Goal: Task Accomplishment & Management: Use online tool/utility

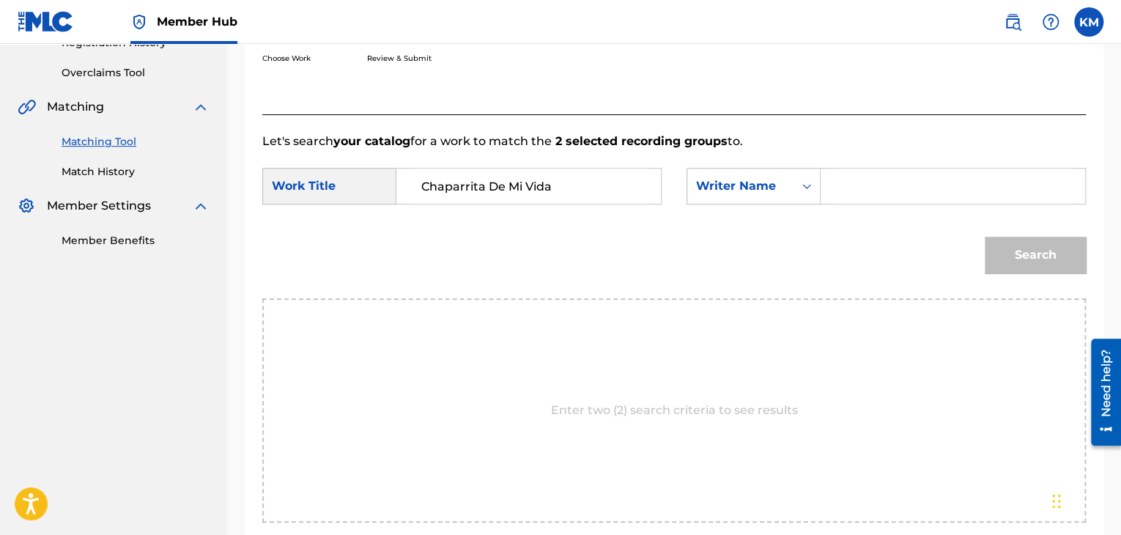
click at [833, 186] on input "Search Form" at bounding box center [953, 186] width 240 height 35
paste input "De Gro"
click at [849, 182] on input "De Gro" at bounding box center [953, 186] width 240 height 35
type input "De Gro"
click at [1020, 243] on button "Search" at bounding box center [1035, 255] width 101 height 37
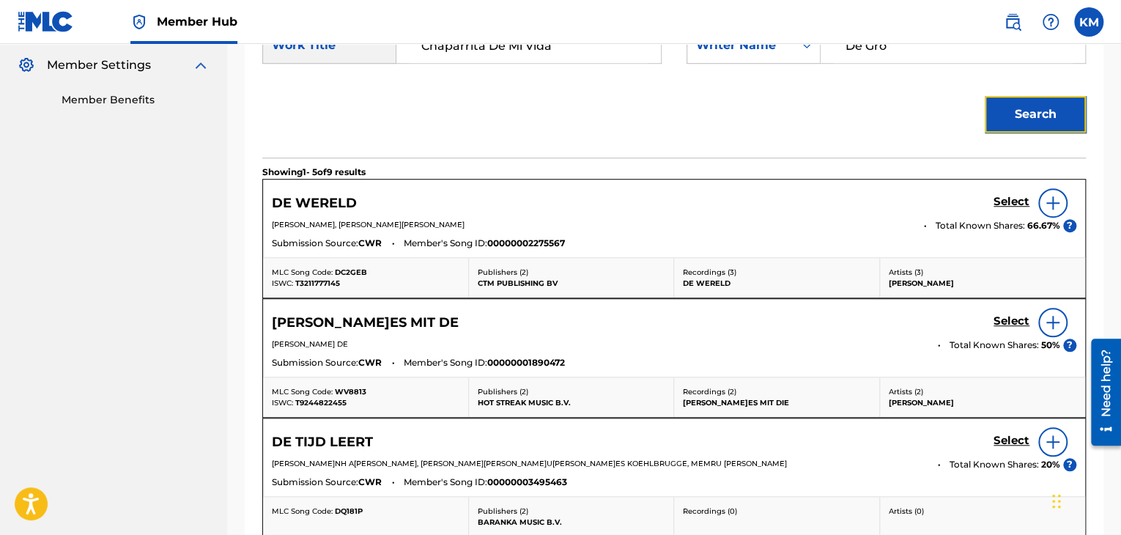
scroll to position [67, 0]
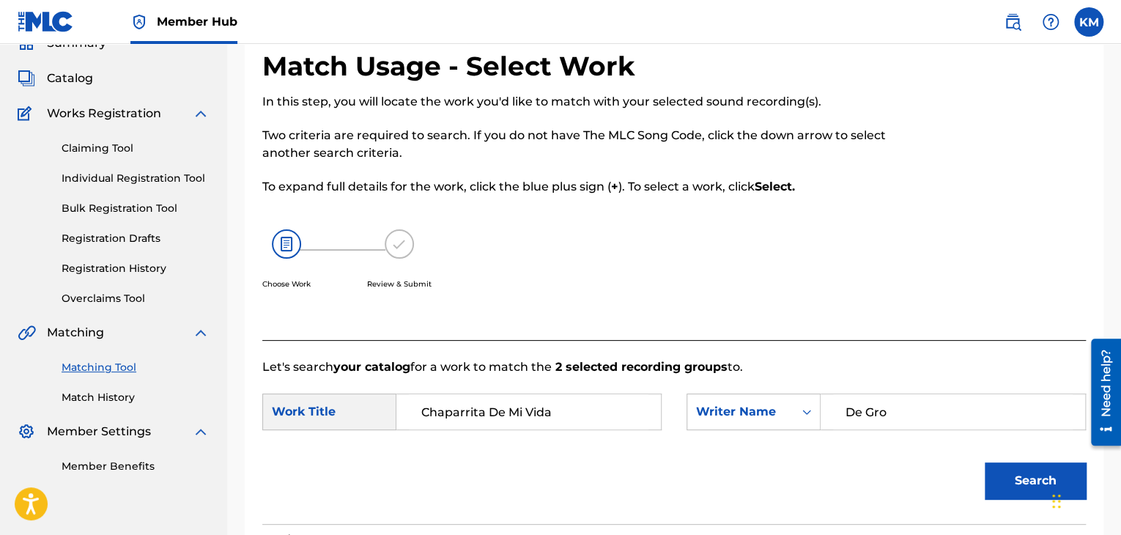
click at [120, 402] on link "Match History" at bounding box center [136, 397] width 148 height 15
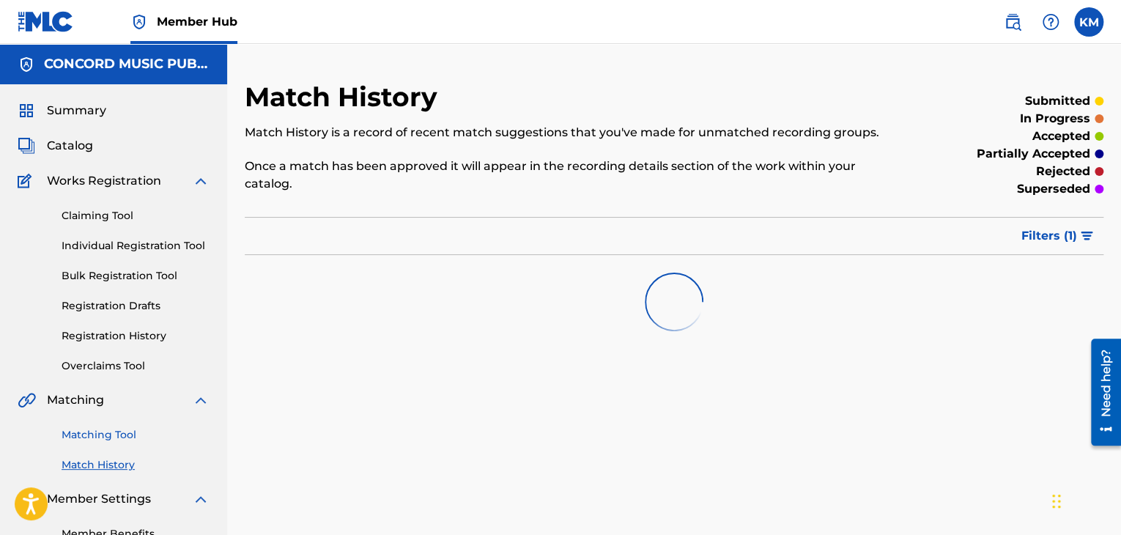
click at [124, 436] on link "Matching Tool" at bounding box center [136, 434] width 148 height 15
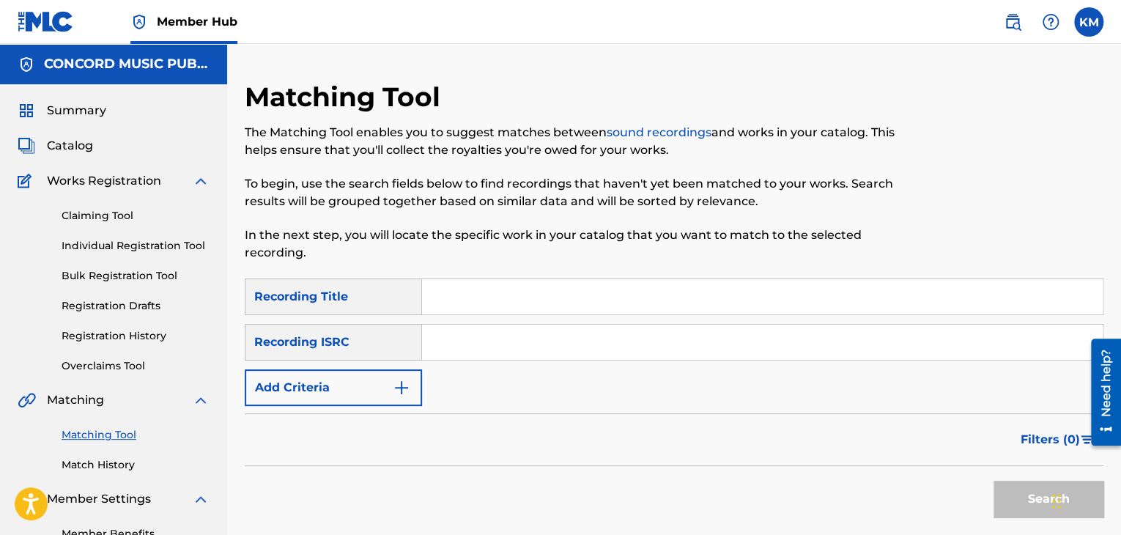
click at [469, 350] on input "Search Form" at bounding box center [762, 342] width 681 height 35
paste input "HKI199358805"
type input "HKI199358805"
click at [1019, 490] on button "Search" at bounding box center [1049, 499] width 110 height 37
click at [87, 462] on link "Match History" at bounding box center [136, 464] width 148 height 15
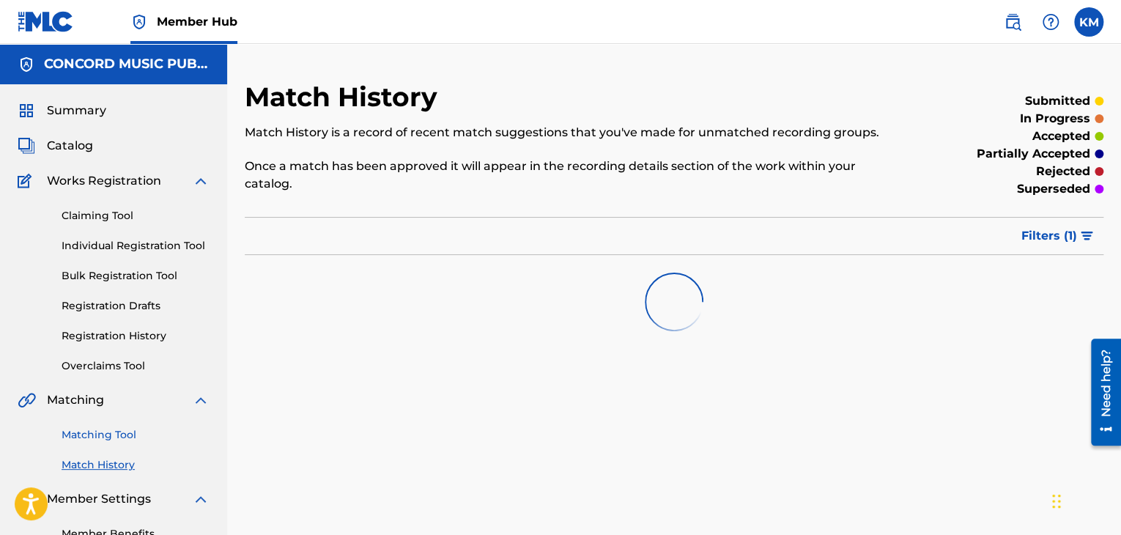
click at [101, 436] on link "Matching Tool" at bounding box center [136, 434] width 148 height 15
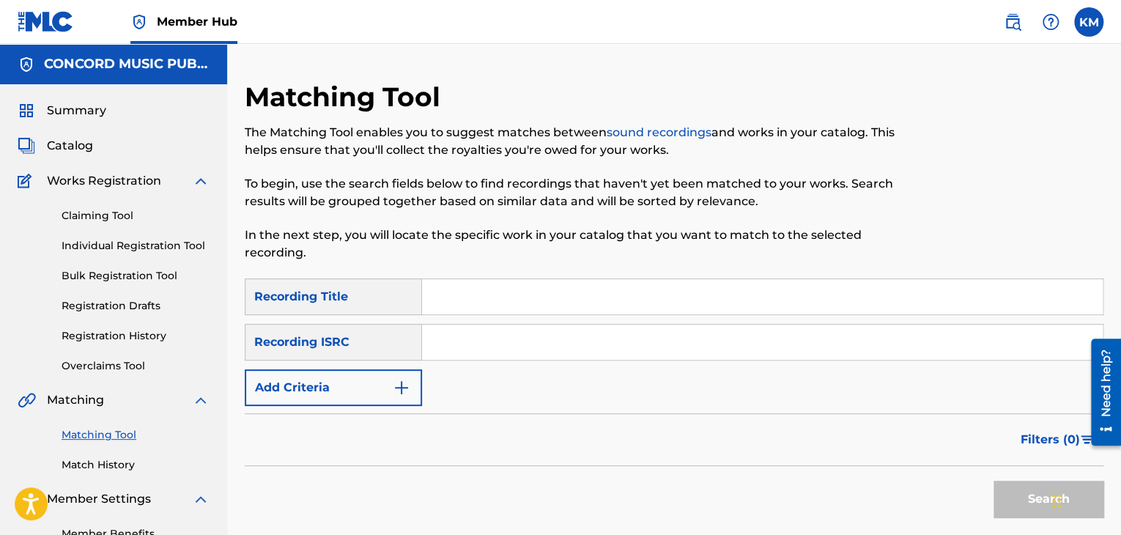
paste input "MXF360135373"
type input "MXF360135373"
click at [1008, 491] on button "Search" at bounding box center [1049, 499] width 110 height 37
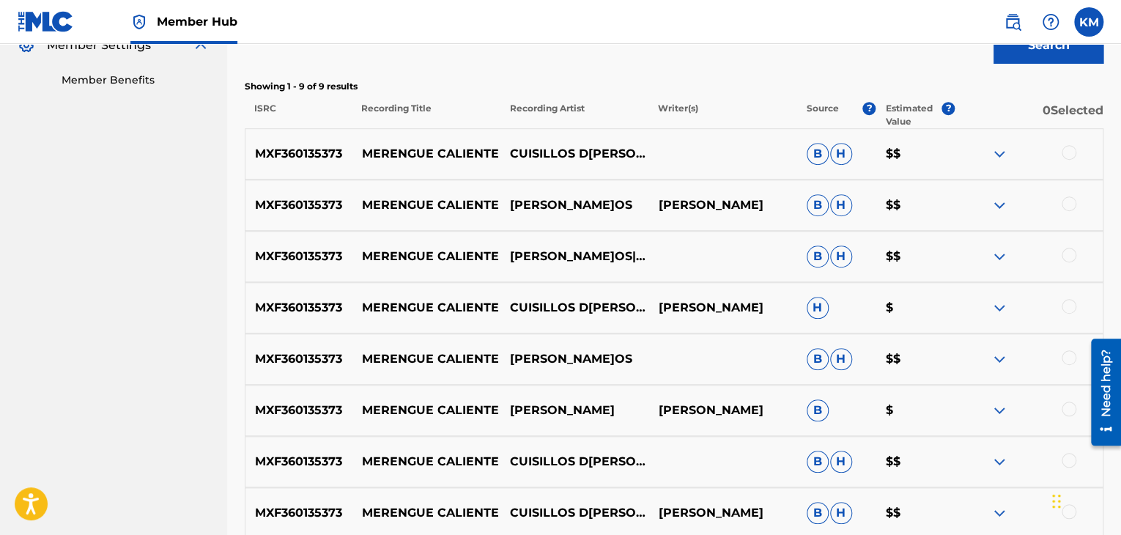
scroll to position [652, 0]
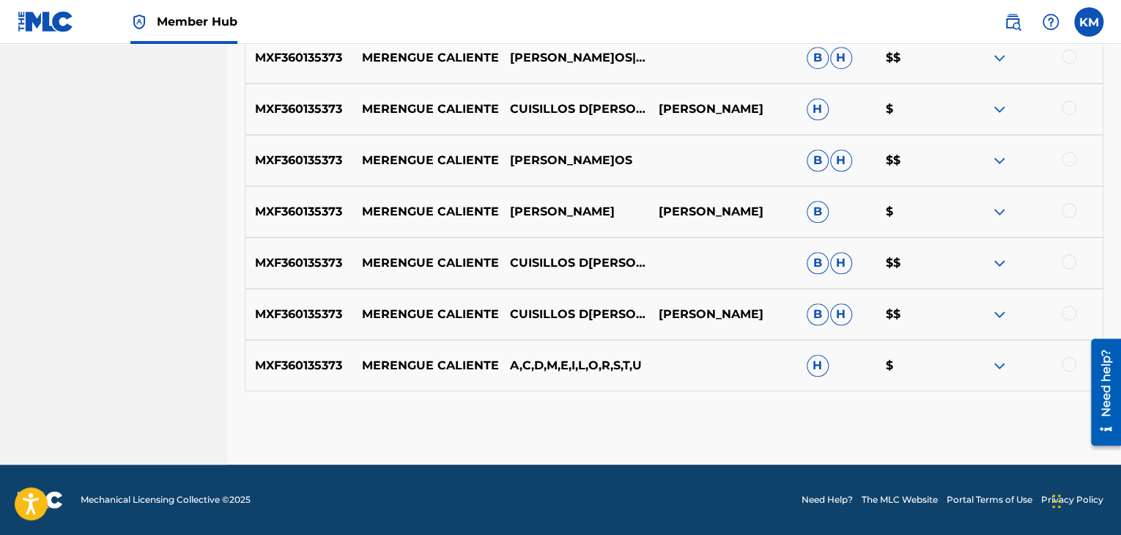
click at [1067, 360] on div at bounding box center [1069, 364] width 15 height 15
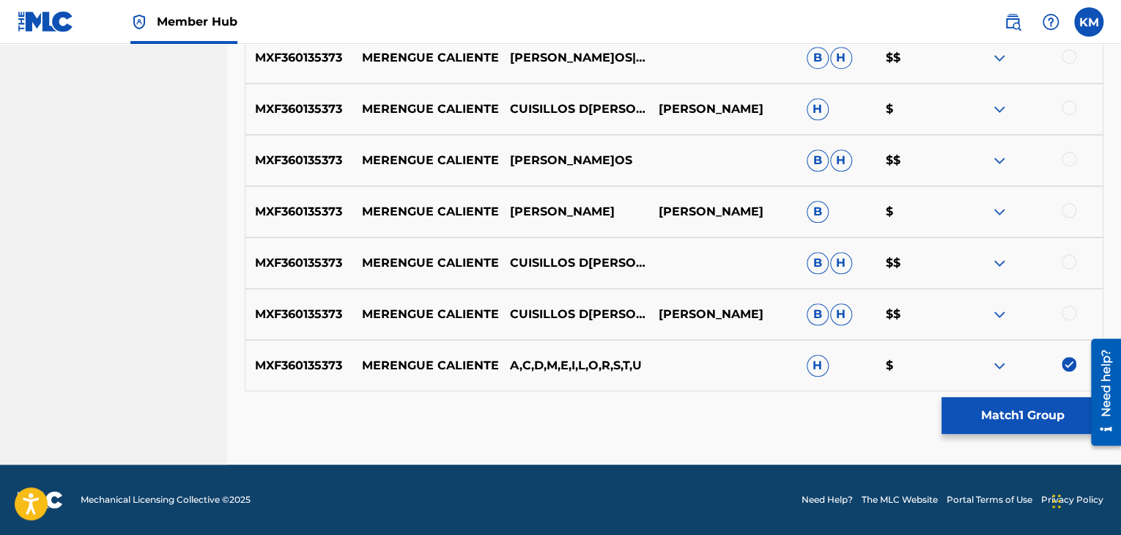
click at [1070, 311] on div at bounding box center [1069, 313] width 15 height 15
click at [1070, 256] on div at bounding box center [1069, 261] width 15 height 15
click at [1067, 209] on div at bounding box center [1069, 210] width 15 height 15
click at [1070, 155] on div at bounding box center [1069, 159] width 15 height 15
click at [1069, 105] on div at bounding box center [1069, 107] width 15 height 15
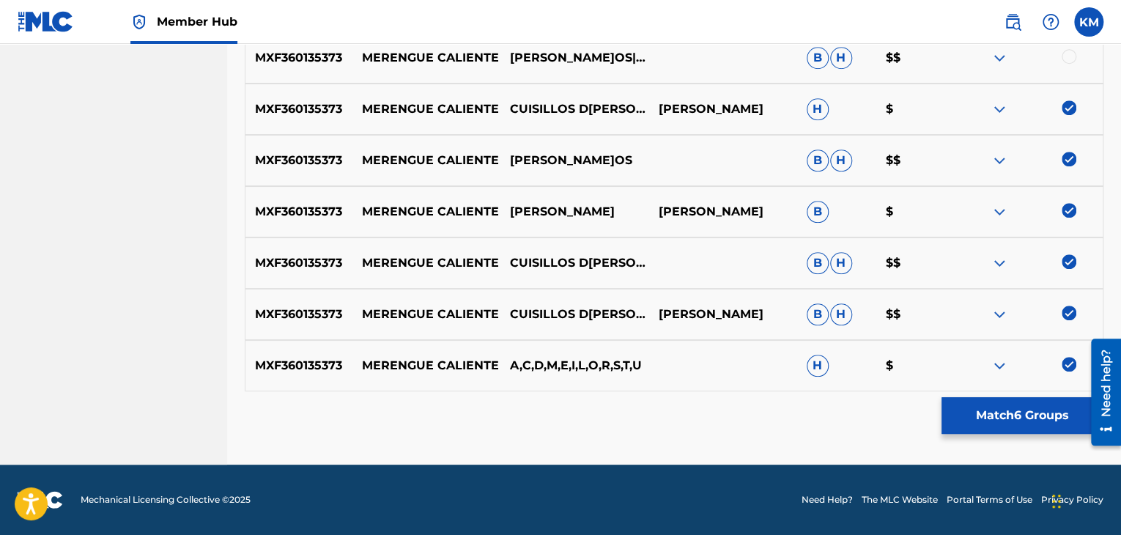
click at [1068, 61] on div at bounding box center [1069, 56] width 15 height 15
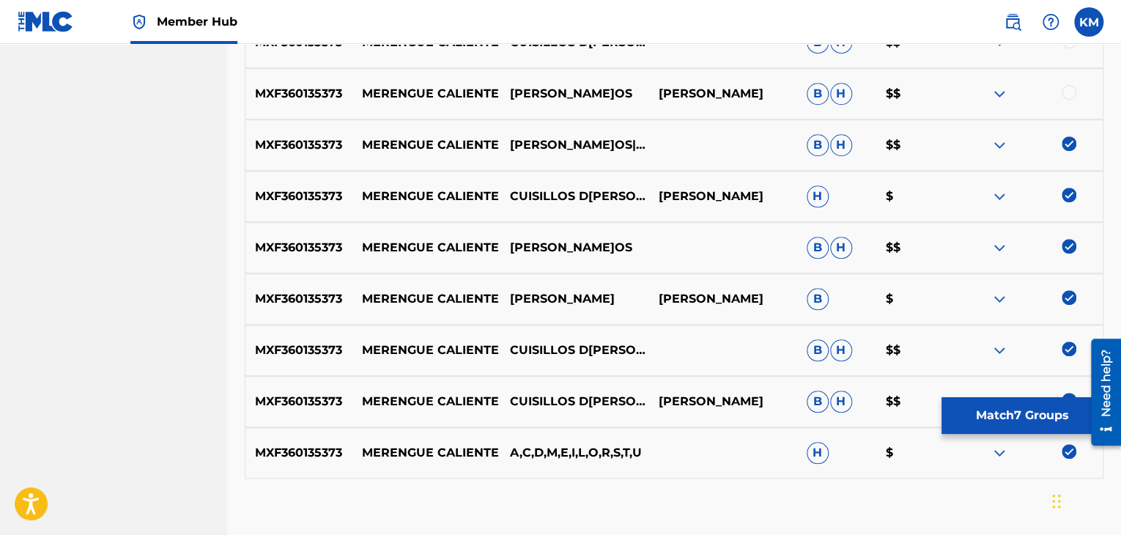
scroll to position [506, 0]
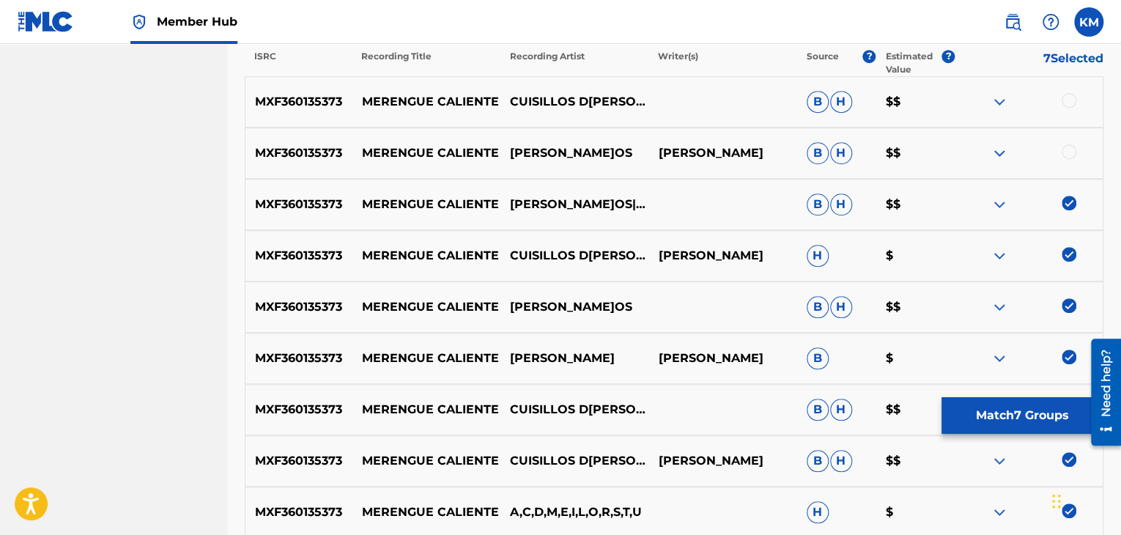
click at [1068, 148] on div at bounding box center [1069, 151] width 15 height 15
click at [1068, 97] on div at bounding box center [1069, 100] width 15 height 15
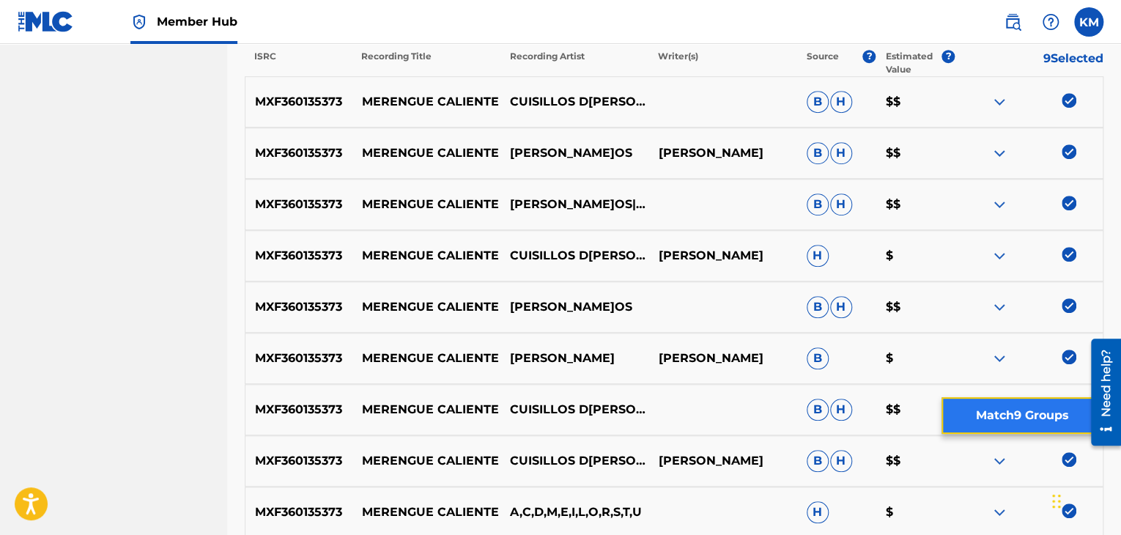
click at [1002, 421] on button "Match 9 Groups" at bounding box center [1023, 415] width 162 height 37
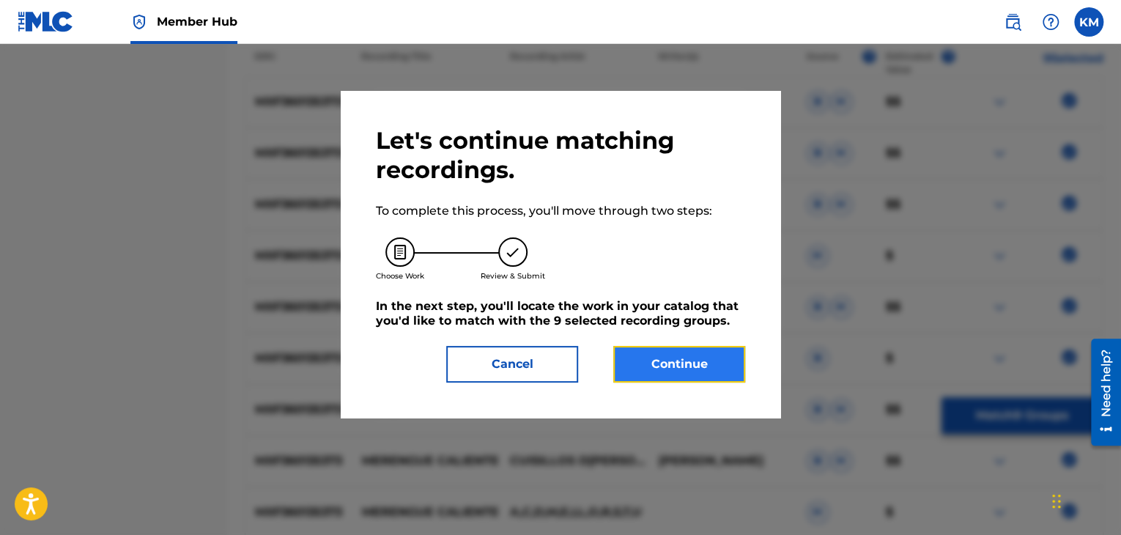
click at [706, 361] on button "Continue" at bounding box center [679, 364] width 132 height 37
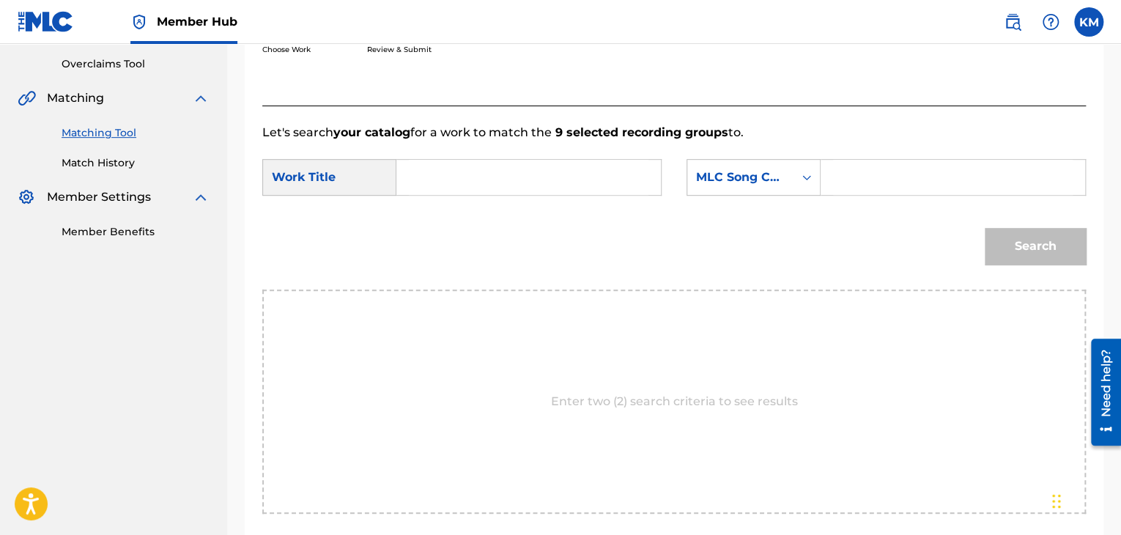
scroll to position [295, 0]
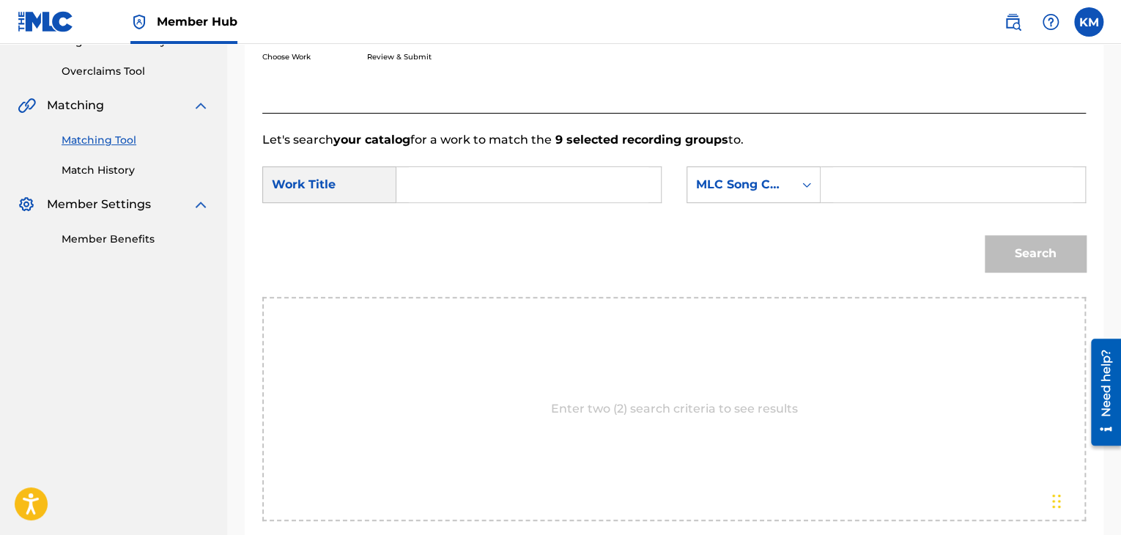
click at [465, 171] on input "Search Form" at bounding box center [529, 184] width 240 height 35
paste input "Merengue Caliente"
type input "Merengue Caliente"
click at [809, 182] on icon "Search Form" at bounding box center [806, 184] width 9 height 5
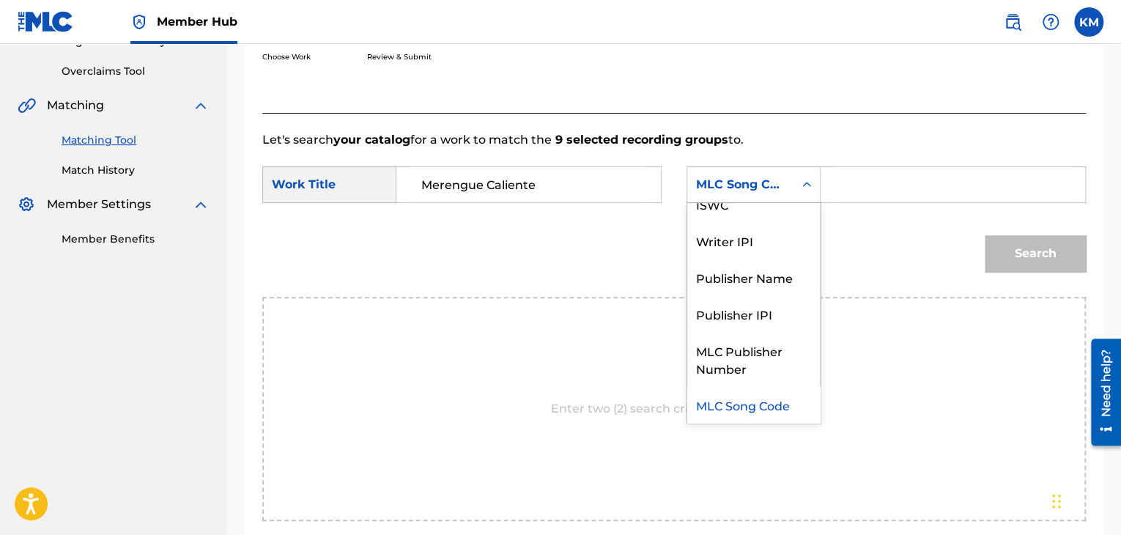
scroll to position [0, 0]
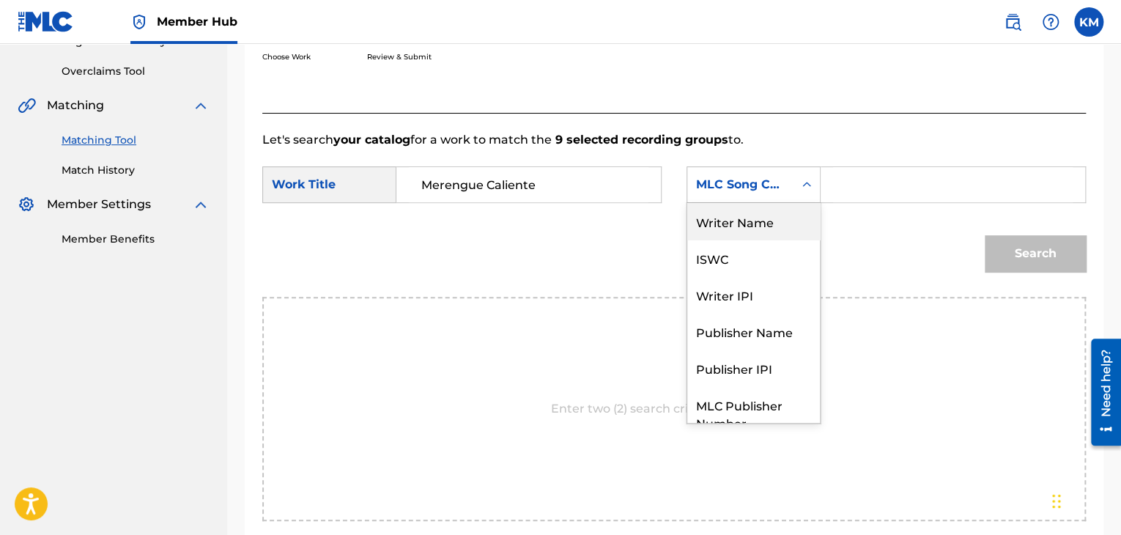
click at [785, 220] on div "Writer Name" at bounding box center [753, 221] width 133 height 37
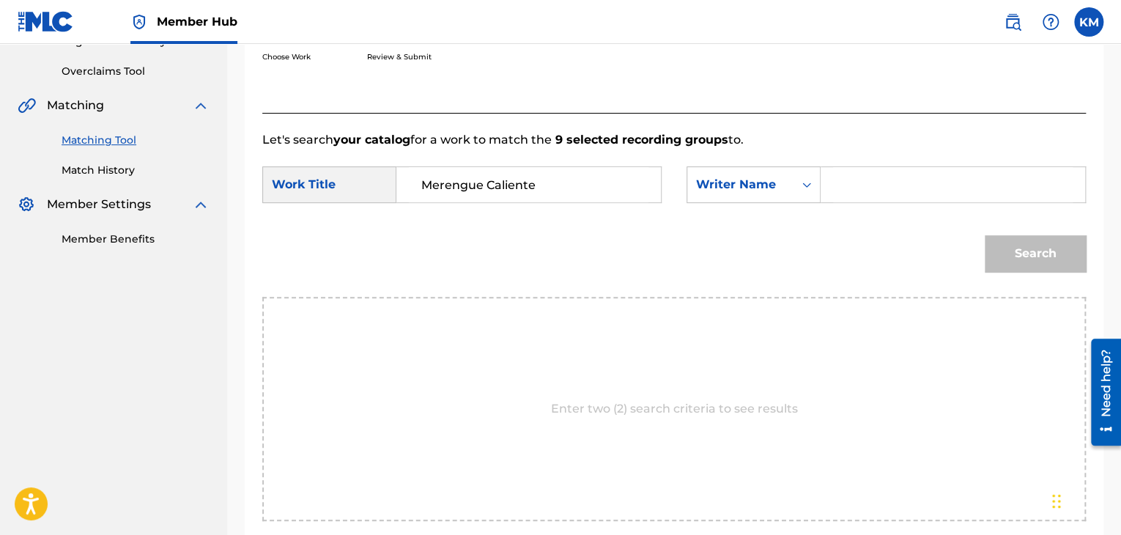
click at [896, 160] on form "SearchWithCriteria8c5d4f60-7a0c-4872-961c-6b714edc1e5e Work Title Merengue Cali…" at bounding box center [674, 223] width 824 height 148
click at [895, 200] on div "SearchWithCriteria8c5d4f60-7a0c-4872-961c-6b714edc1e5e Work Title Merengue Cali…" at bounding box center [674, 188] width 824 height 45
click at [895, 200] on input "Search Form" at bounding box center [953, 184] width 240 height 35
paste input "[PERSON_NAME]an"
drag, startPoint x: 908, startPoint y: 177, endPoint x: 739, endPoint y: 180, distance: 169.3
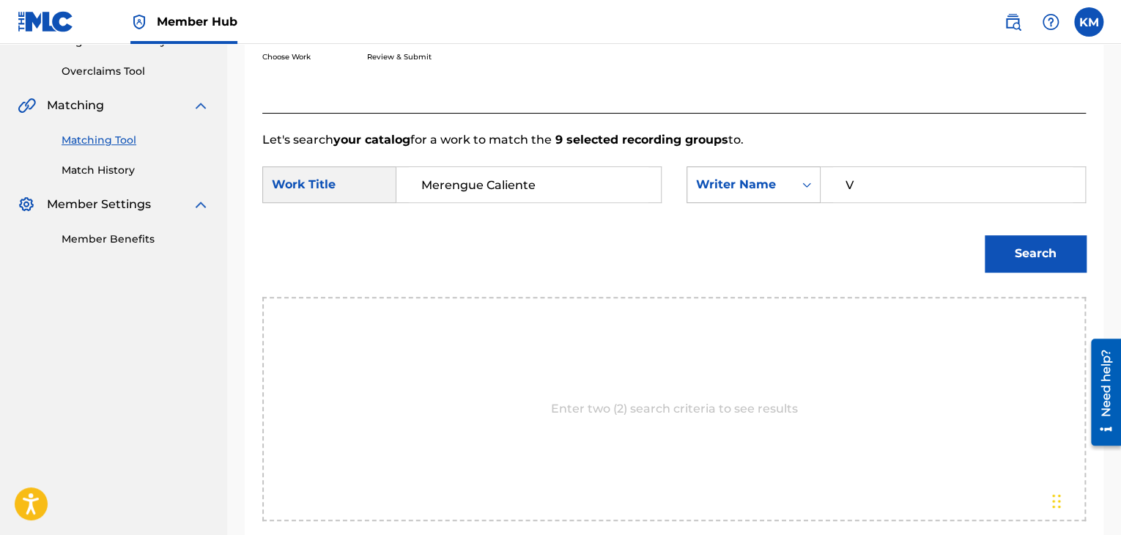
click at [739, 180] on div "SearchWithCriteria17b0ec12-8d60-4043-859b-ebd0302d7517 Writer Name V" at bounding box center [886, 184] width 399 height 37
type input "[PERSON_NAME]an"
click at [1027, 256] on button "Search" at bounding box center [1035, 253] width 101 height 37
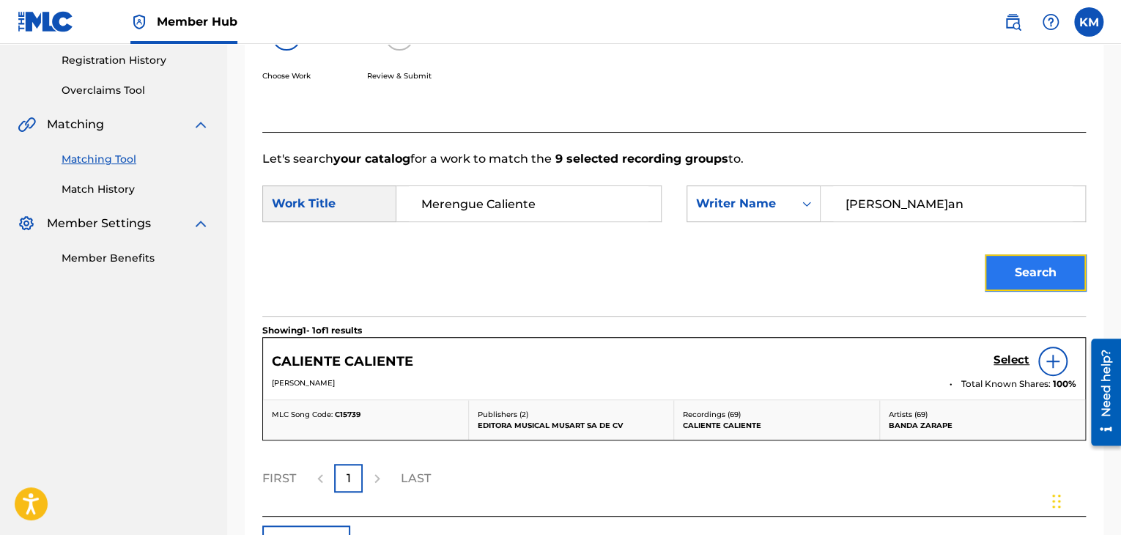
scroll to position [295, 0]
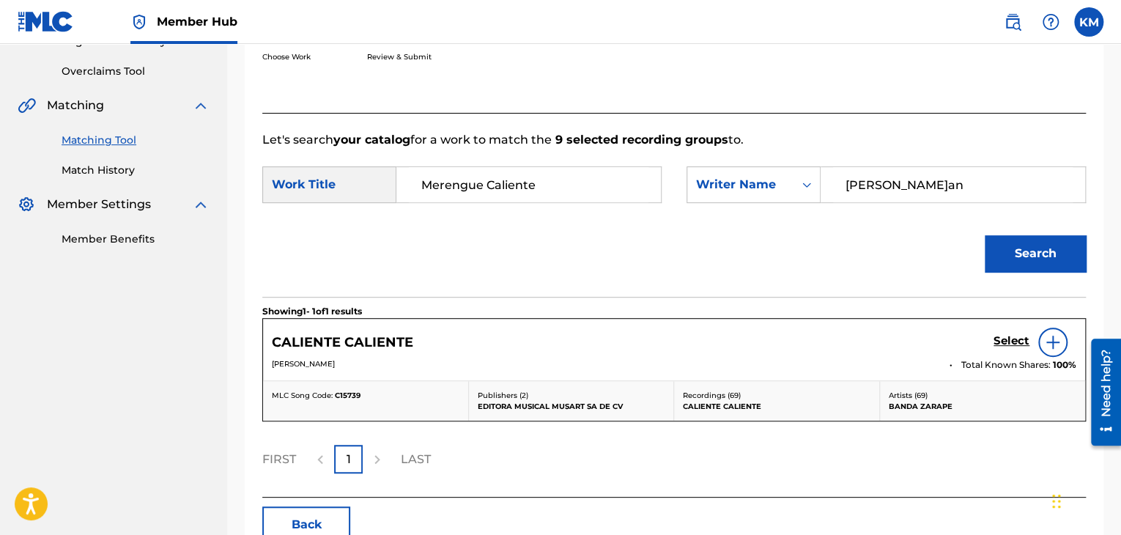
click at [1067, 337] on div at bounding box center [1052, 342] width 29 height 29
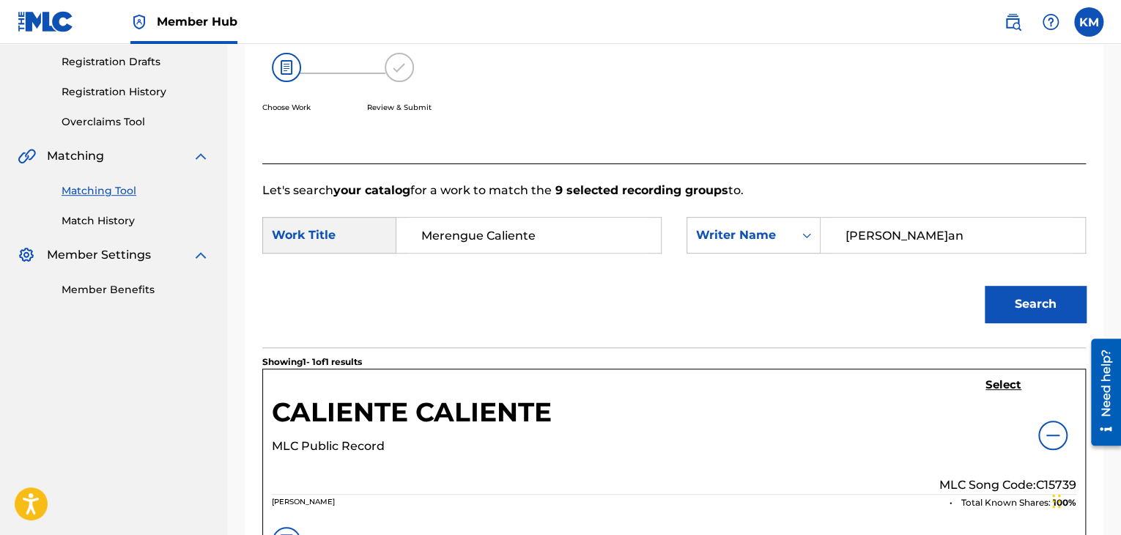
scroll to position [75, 0]
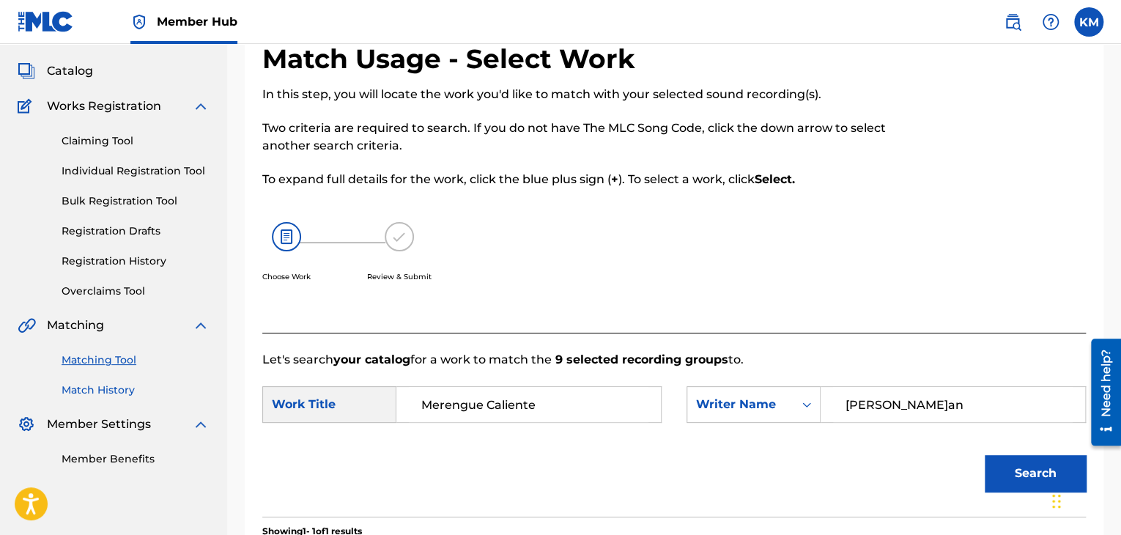
click at [117, 389] on link "Match History" at bounding box center [136, 389] width 148 height 15
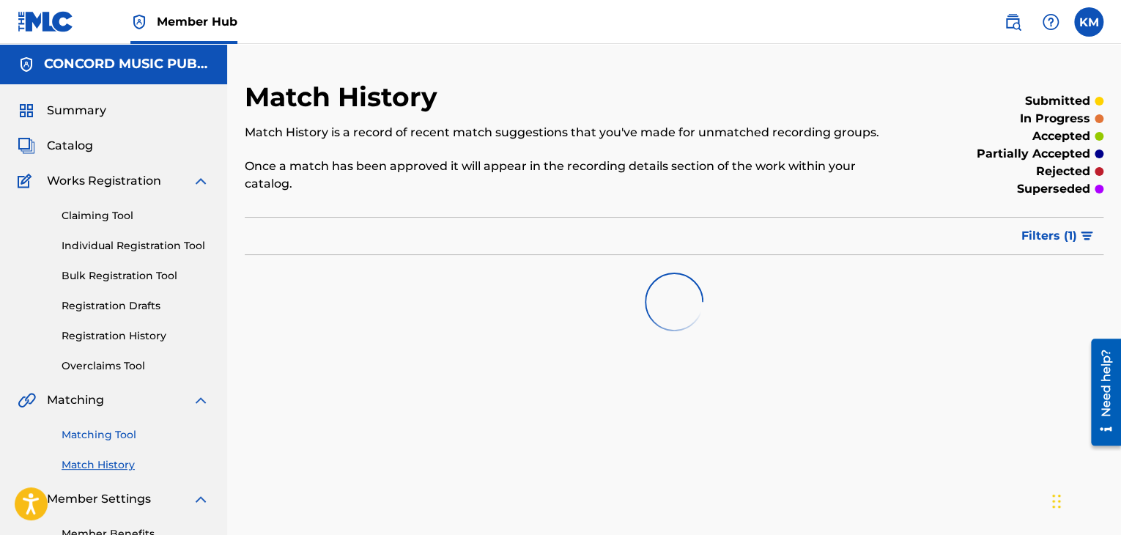
click at [118, 431] on link "Matching Tool" at bounding box center [136, 434] width 148 height 15
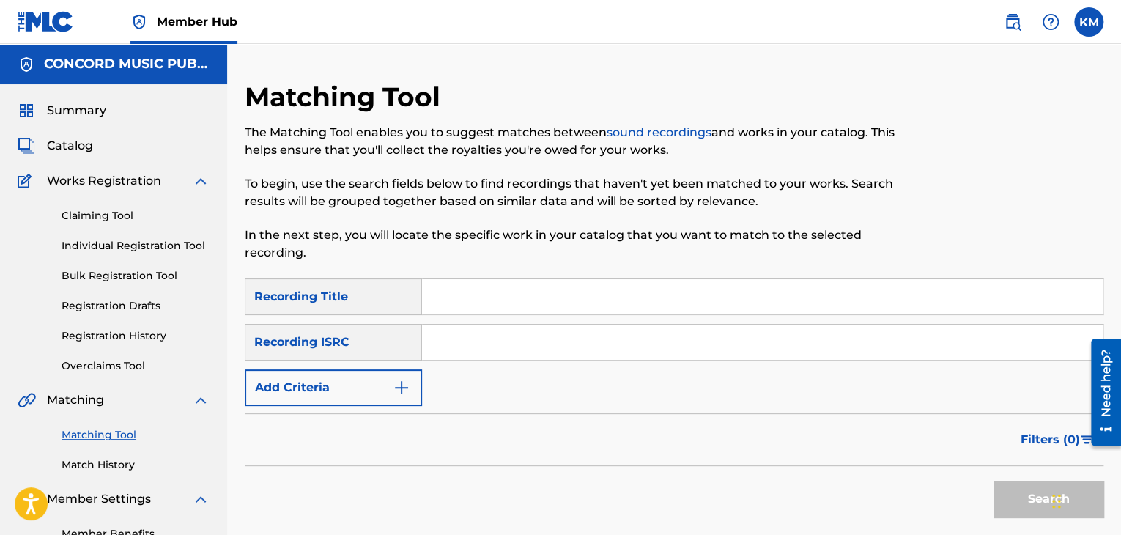
paste input "GBLFP1804668"
type input "GBLFP1804668"
click at [1011, 493] on button "Search" at bounding box center [1049, 499] width 110 height 37
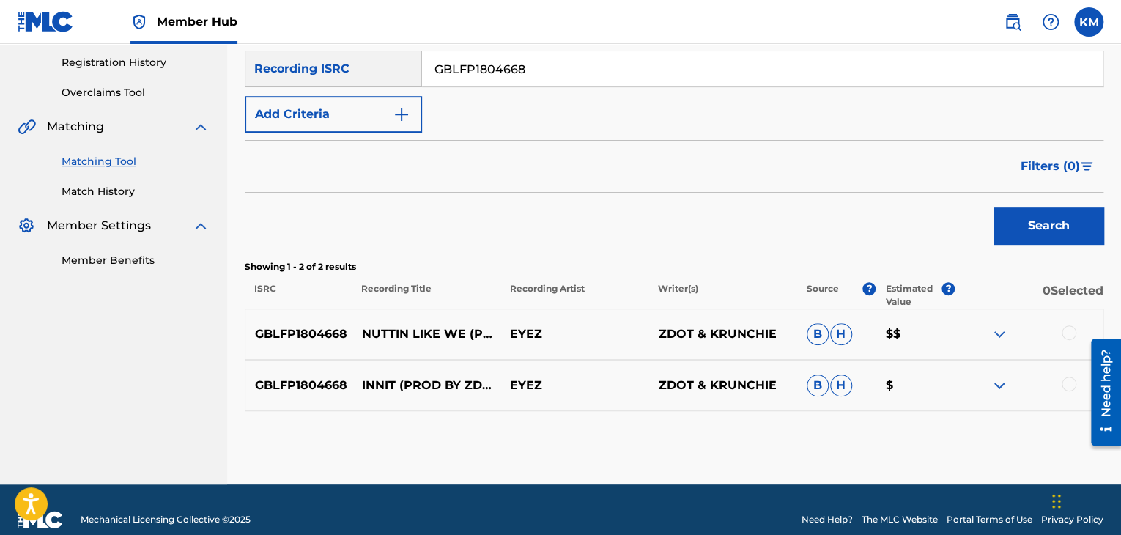
scroll to position [293, 0]
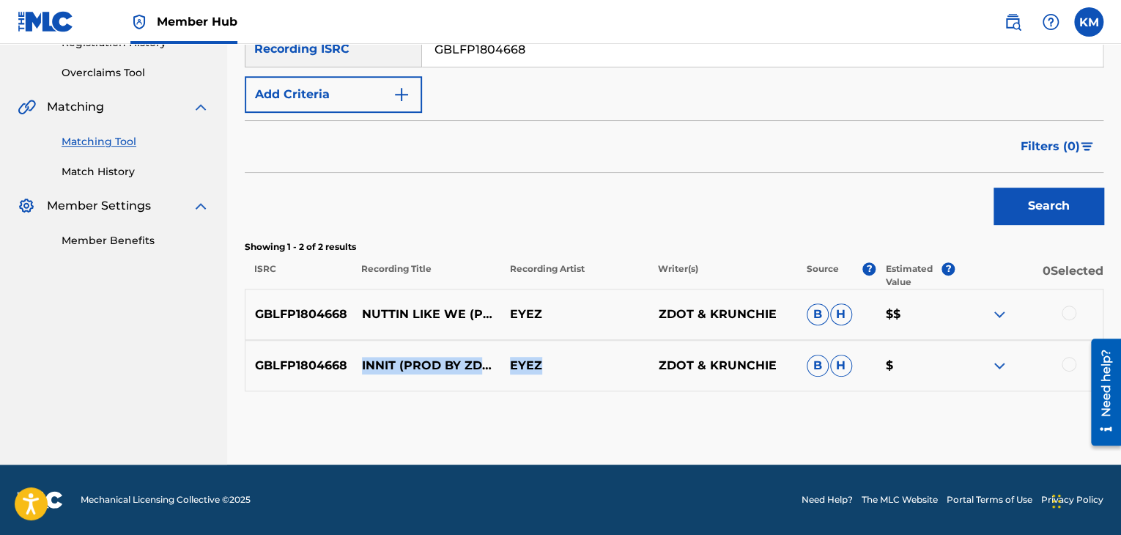
drag, startPoint x: 356, startPoint y: 352, endPoint x: 561, endPoint y: 372, distance: 206.1
click at [561, 372] on div "GBLFP1804668 INNIT (PROD BY ZDOT & KRUNCHIE) EYEZ ZDOT & KRUNCHIE B H $" at bounding box center [674, 365] width 859 height 51
copy div "INNIT (PROD BY ZDOT & KRUNCHIE) EYEZ"
click at [1067, 366] on div at bounding box center [1069, 364] width 15 height 15
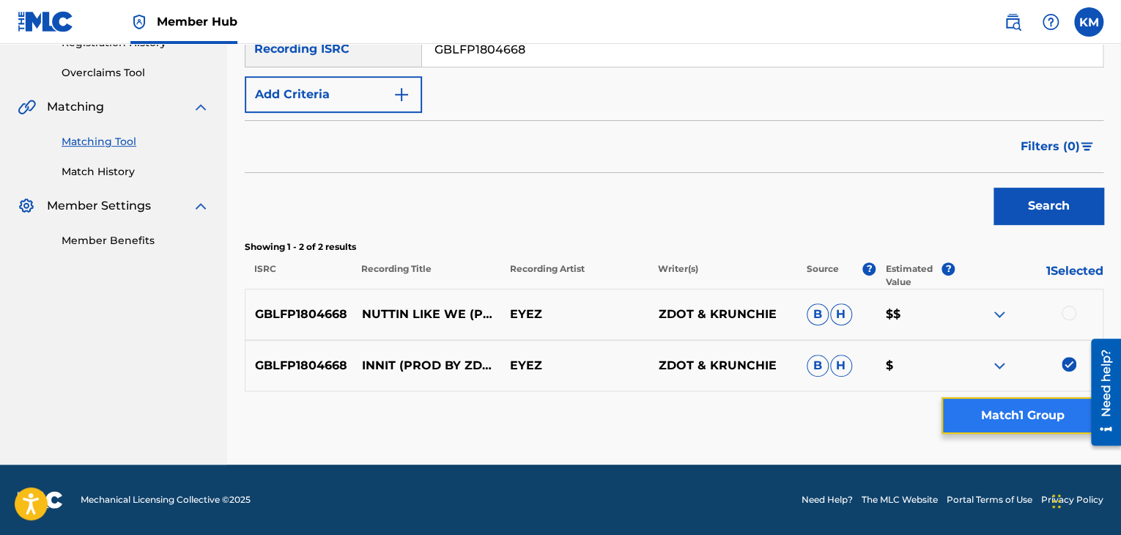
click at [1014, 418] on button "Match 1 Group" at bounding box center [1023, 415] width 162 height 37
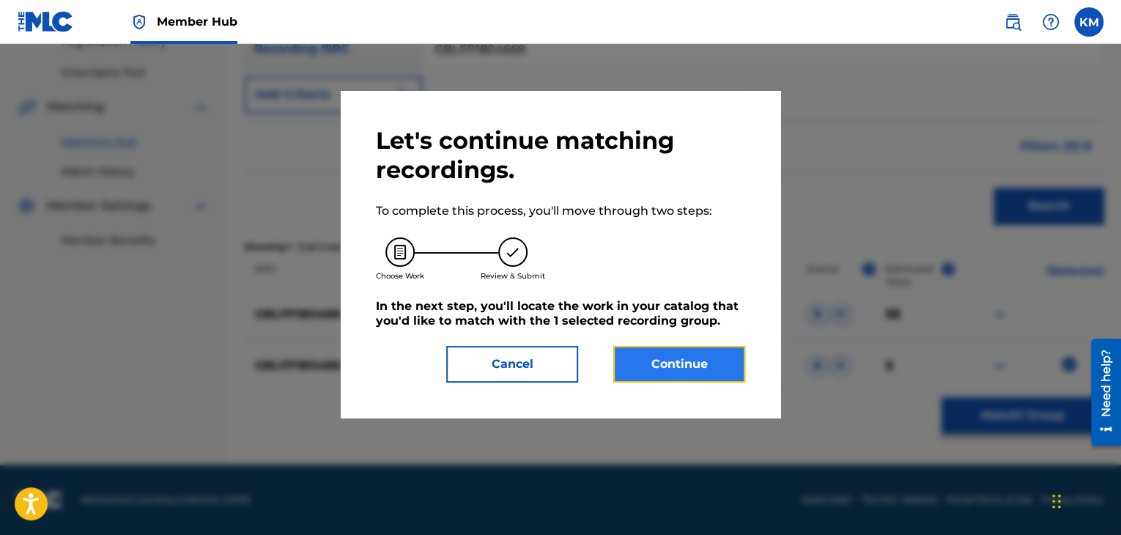
click at [626, 365] on button "Continue" at bounding box center [679, 364] width 132 height 37
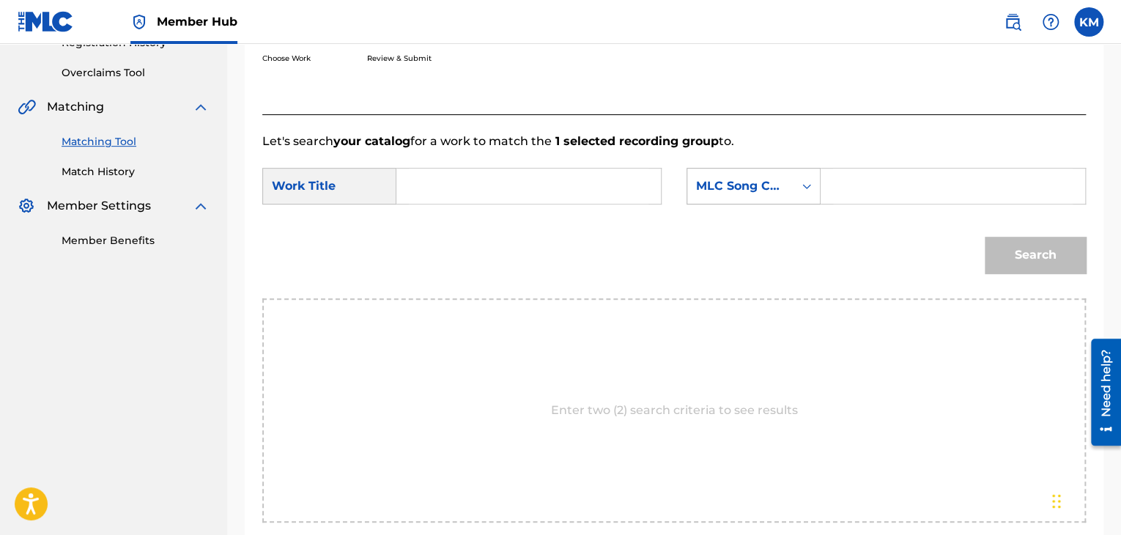
click at [813, 185] on icon "Search Form" at bounding box center [806, 186] width 15 height 15
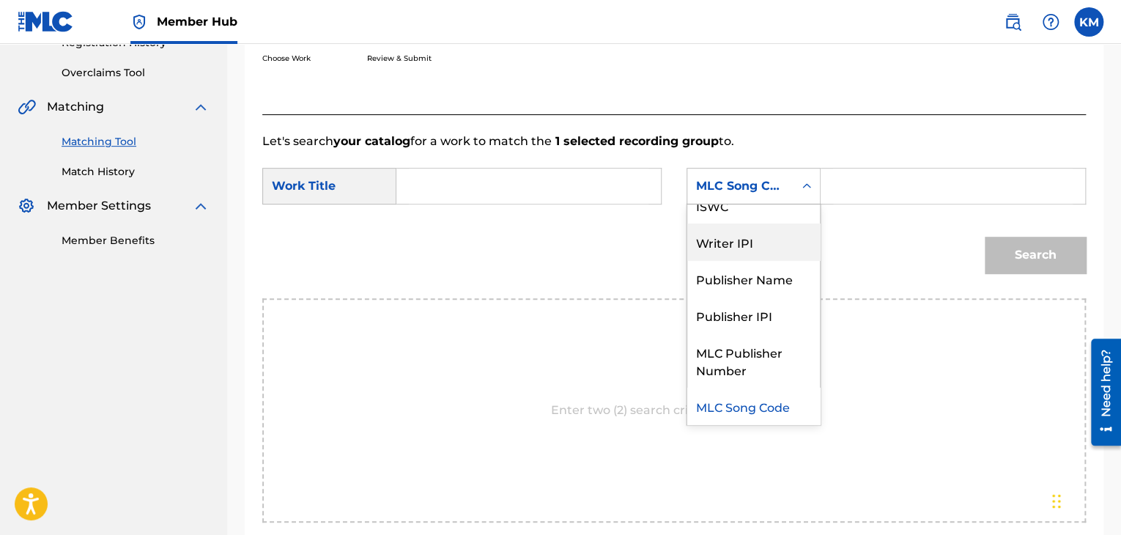
scroll to position [0, 0]
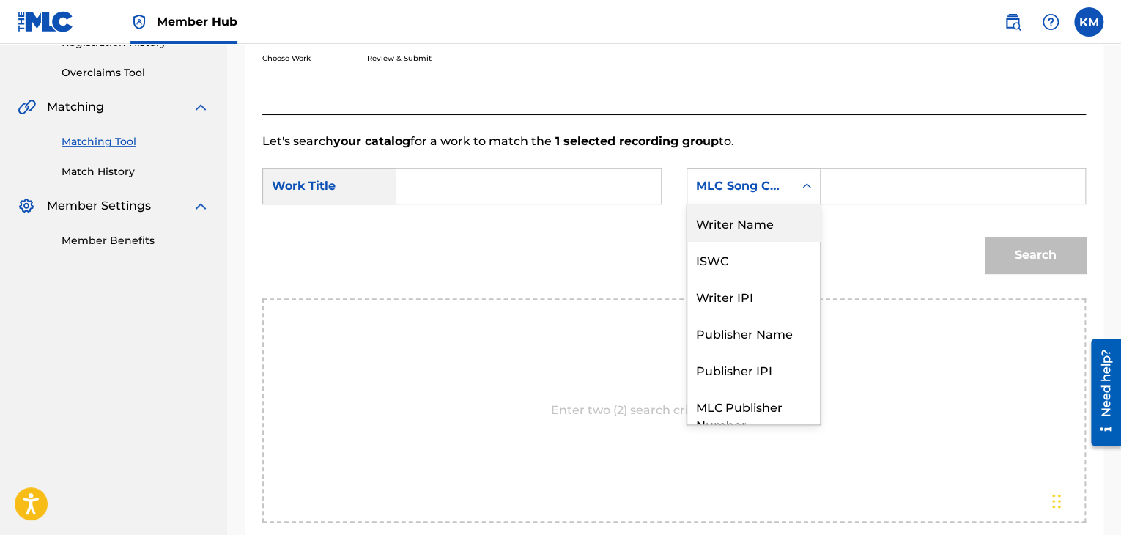
click at [771, 225] on div "Writer Name" at bounding box center [753, 222] width 133 height 37
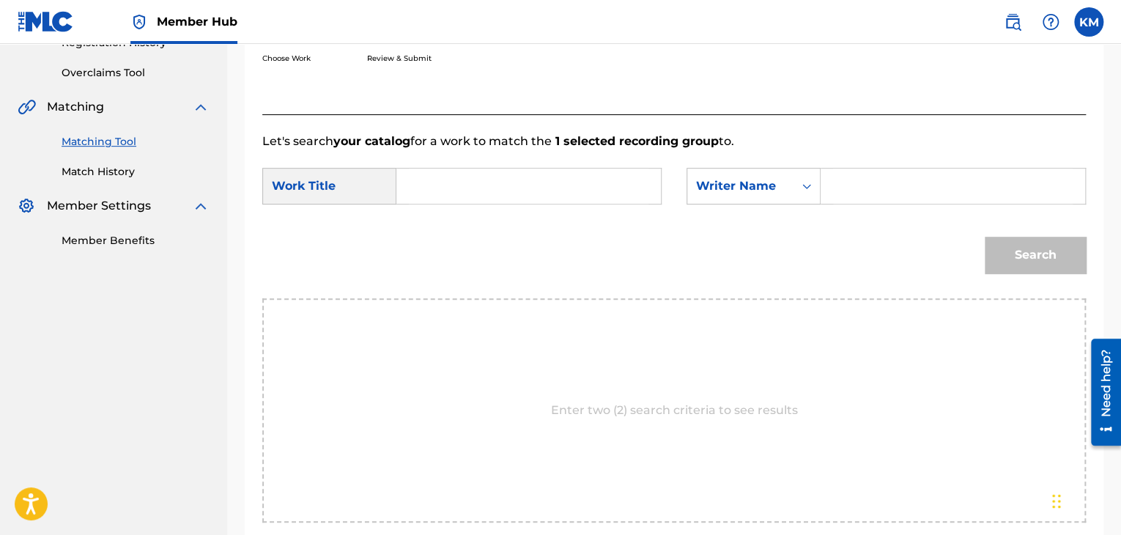
click at [838, 185] on input "Search Form" at bounding box center [953, 186] width 240 height 35
paste input "Eyez"
type input "Eyez"
click at [479, 188] on input "Search Form" at bounding box center [529, 186] width 240 height 35
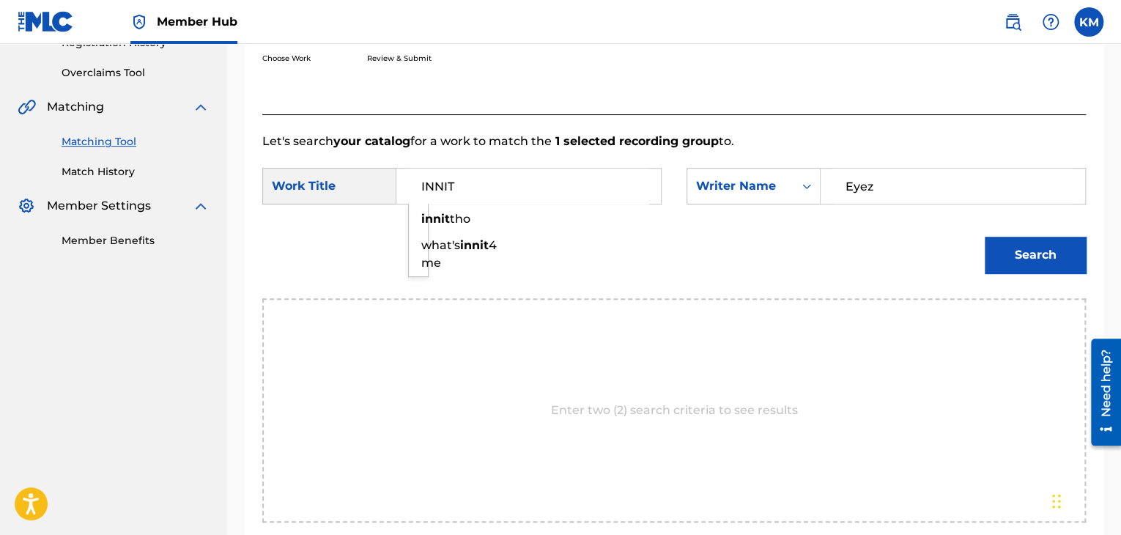
type input "INNIT"
click at [985, 237] on button "Search" at bounding box center [1035, 255] width 101 height 37
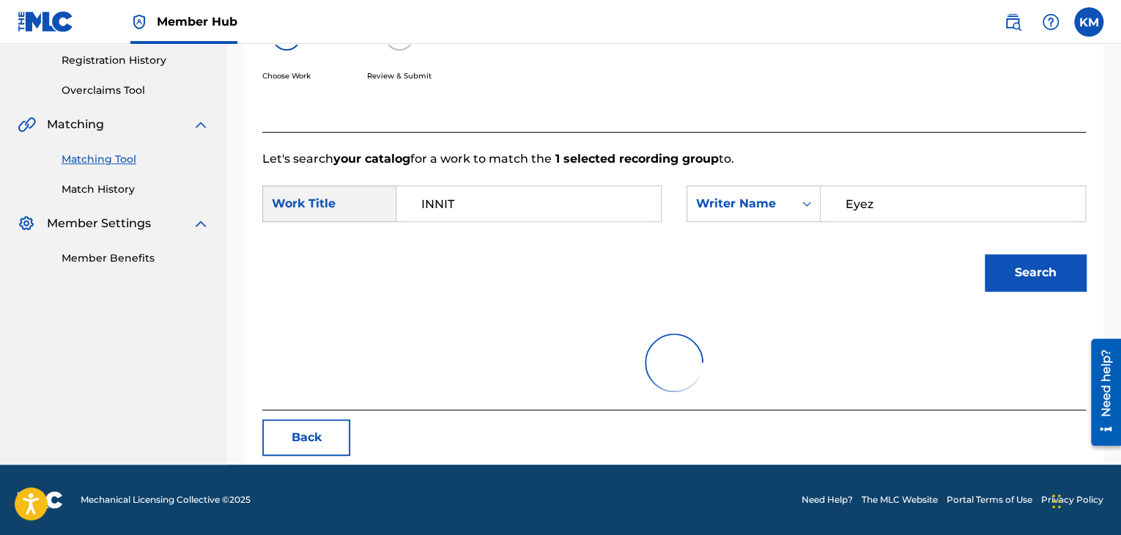
scroll to position [212, 0]
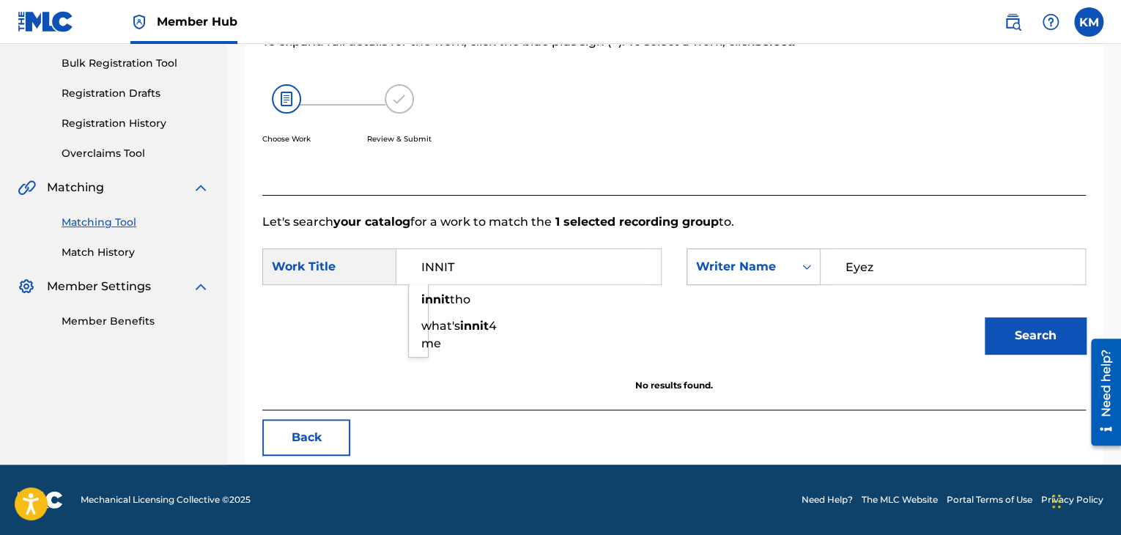
click at [800, 265] on icon "Search Form" at bounding box center [806, 266] width 15 height 15
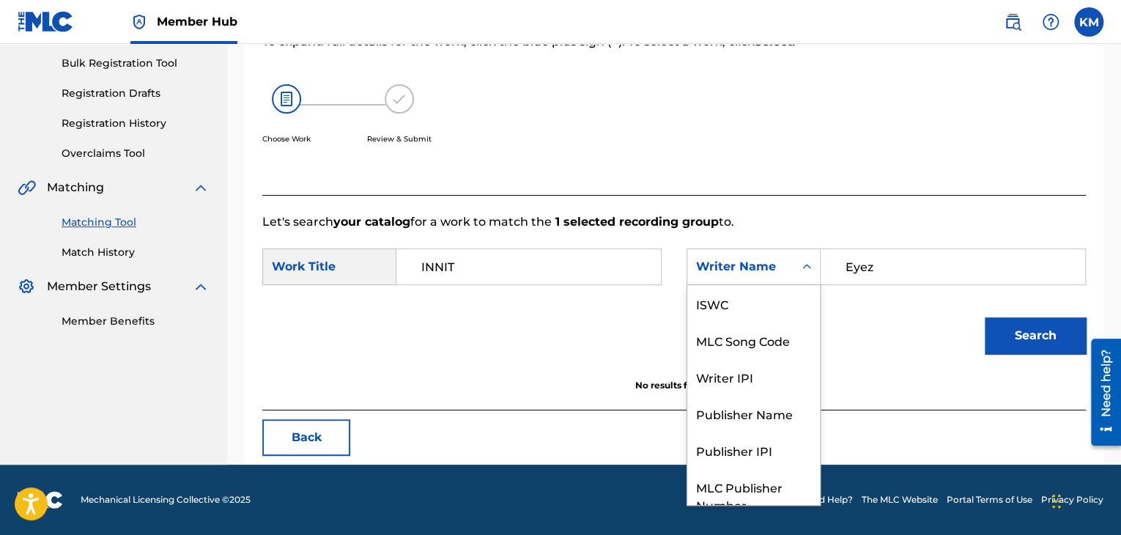
scroll to position [54, 0]
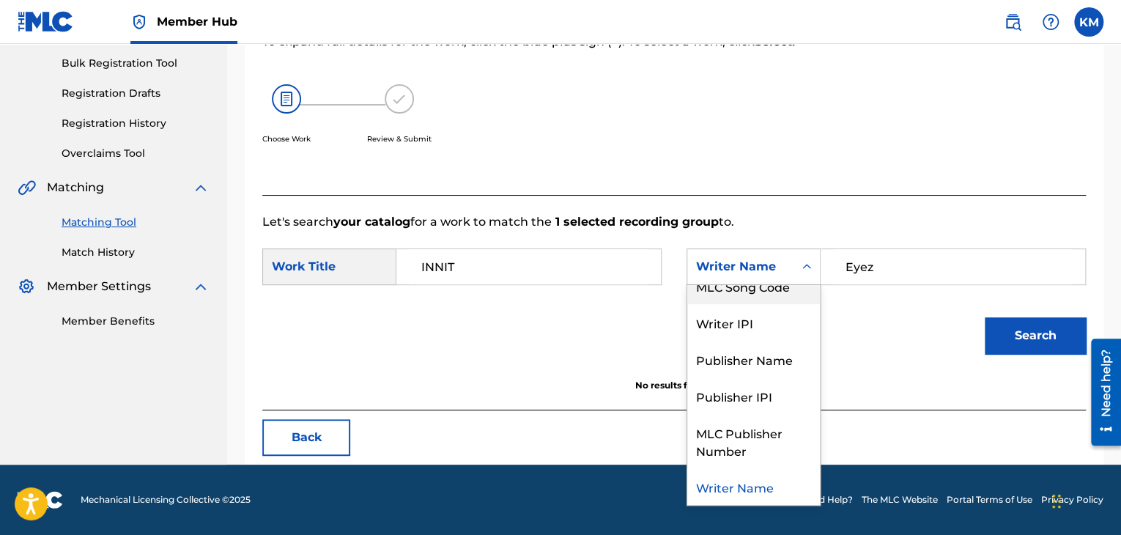
click at [780, 295] on div "MLC Song Code" at bounding box center [753, 285] width 133 height 37
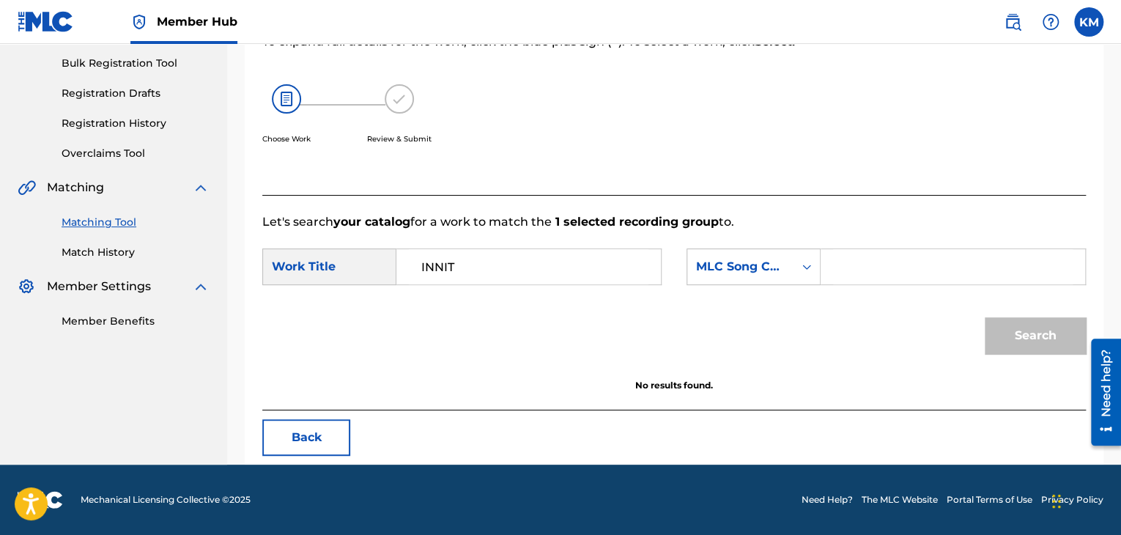
click at [857, 260] on input "Search Form" at bounding box center [953, 266] width 240 height 35
paste input "IC57CF"
type input "IC57CF"
click at [1024, 329] on button "Search" at bounding box center [1035, 335] width 101 height 37
click at [126, 250] on link "Match History" at bounding box center [136, 252] width 148 height 15
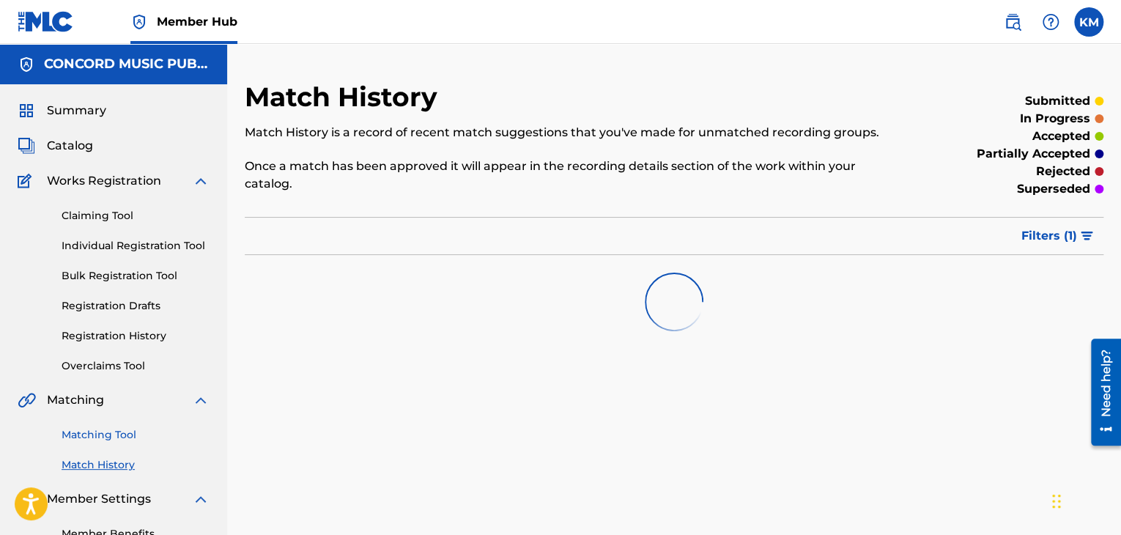
click at [111, 433] on link "Matching Tool" at bounding box center [136, 434] width 148 height 15
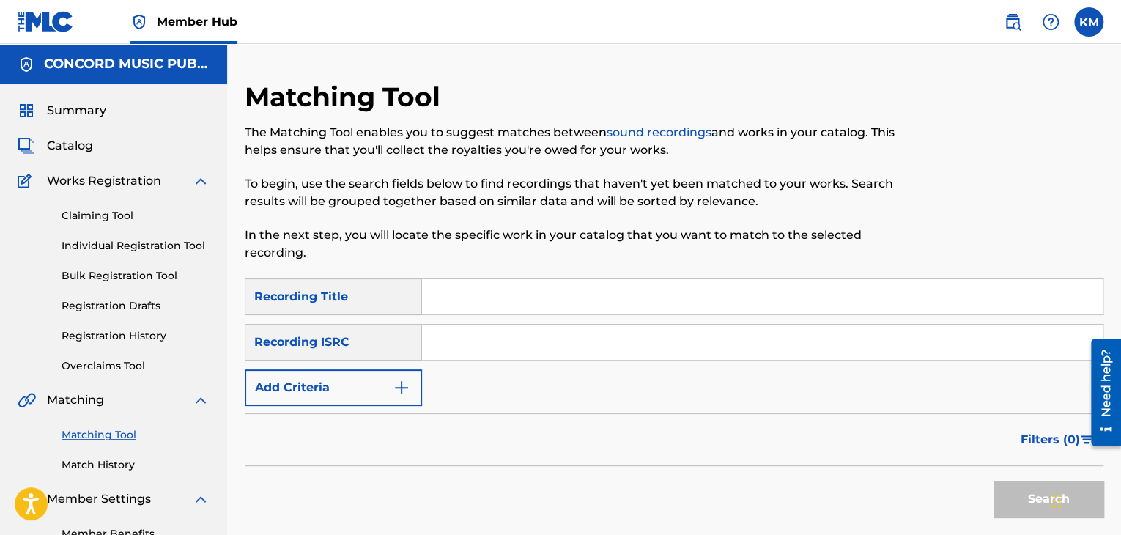
click at [524, 343] on input "Search Form" at bounding box center [762, 342] width 681 height 35
paste input "GBBBA0541590"
type input "GBBBA0541590"
click at [1004, 495] on button "Search" at bounding box center [1049, 499] width 110 height 37
click at [108, 462] on link "Match History" at bounding box center [136, 464] width 148 height 15
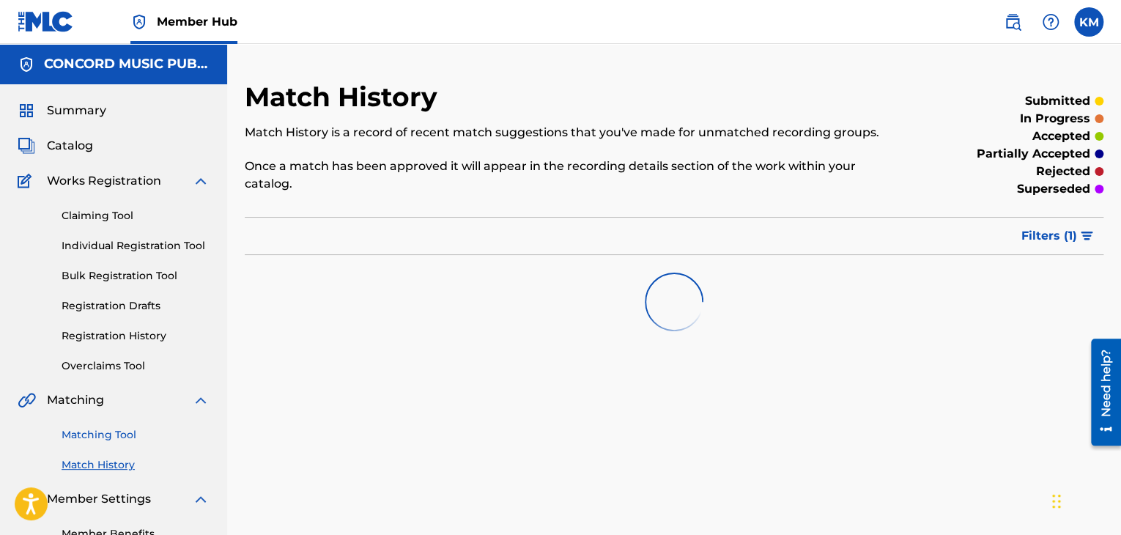
click at [114, 435] on link "Matching Tool" at bounding box center [136, 434] width 148 height 15
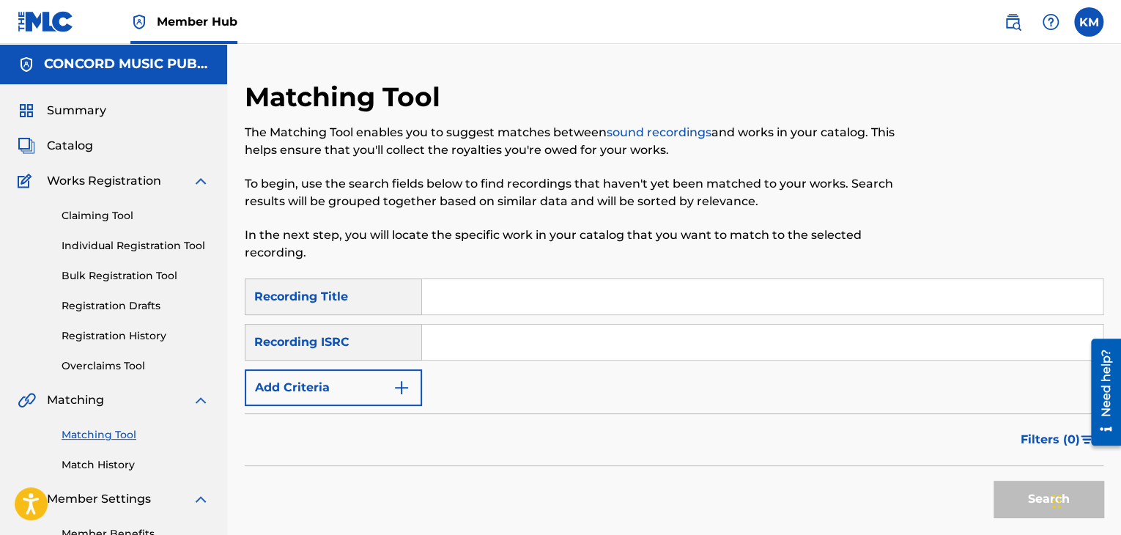
click at [465, 340] on input "Search Form" at bounding box center [762, 342] width 681 height 35
paste input "PEMG98604005"
type input "PEMG98604005"
click at [1016, 489] on button "Search" at bounding box center [1049, 499] width 110 height 37
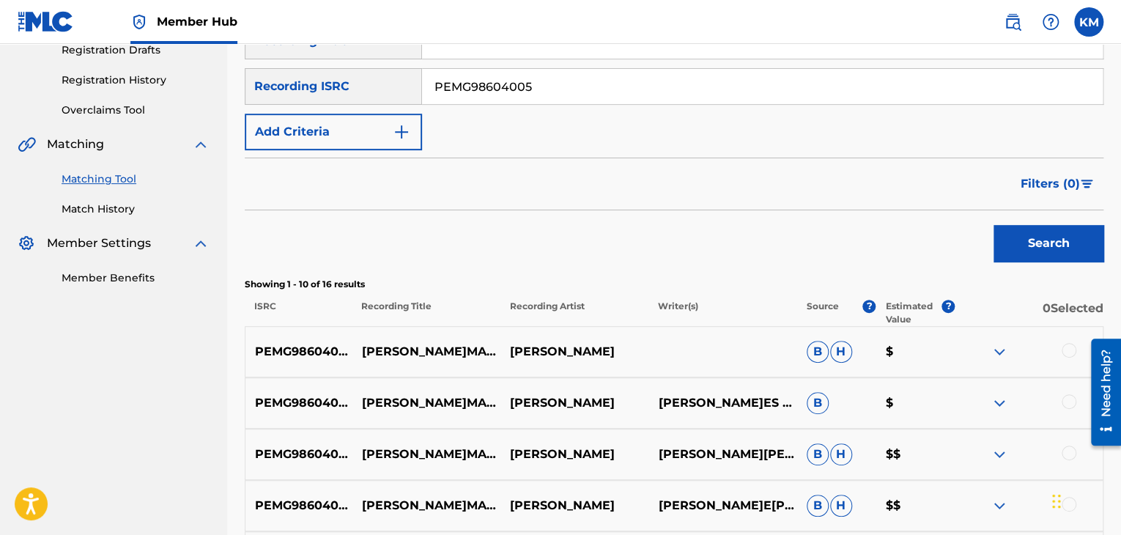
scroll to position [366, 0]
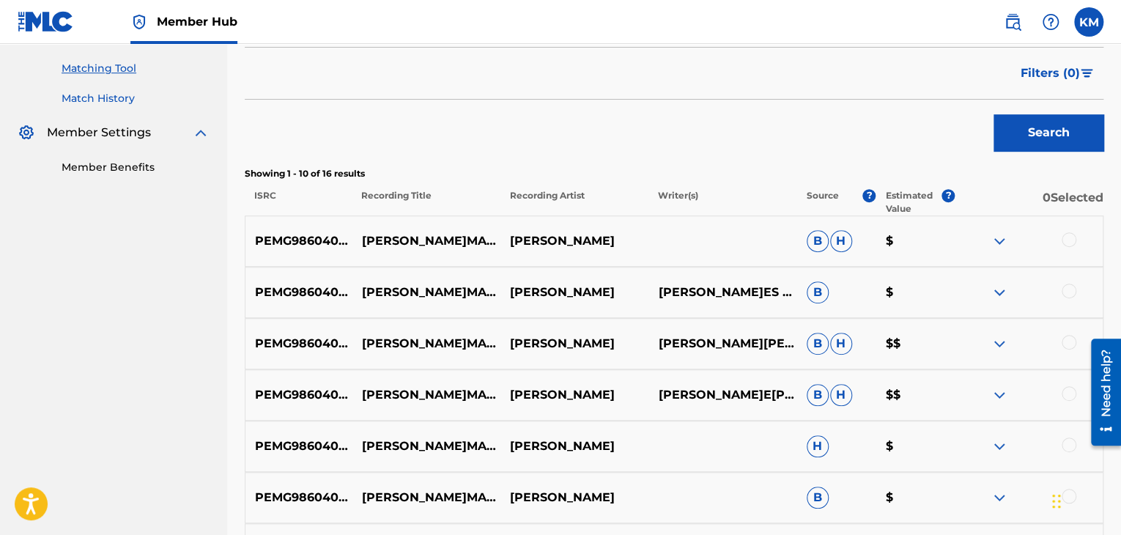
click at [115, 97] on link "Match History" at bounding box center [136, 98] width 148 height 15
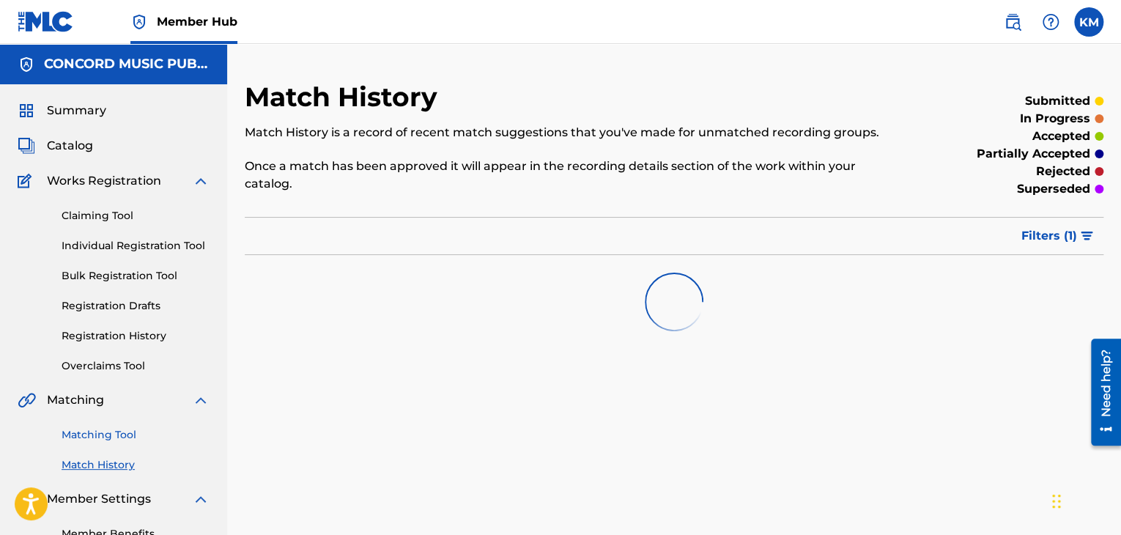
click at [122, 437] on link "Matching Tool" at bounding box center [136, 434] width 148 height 15
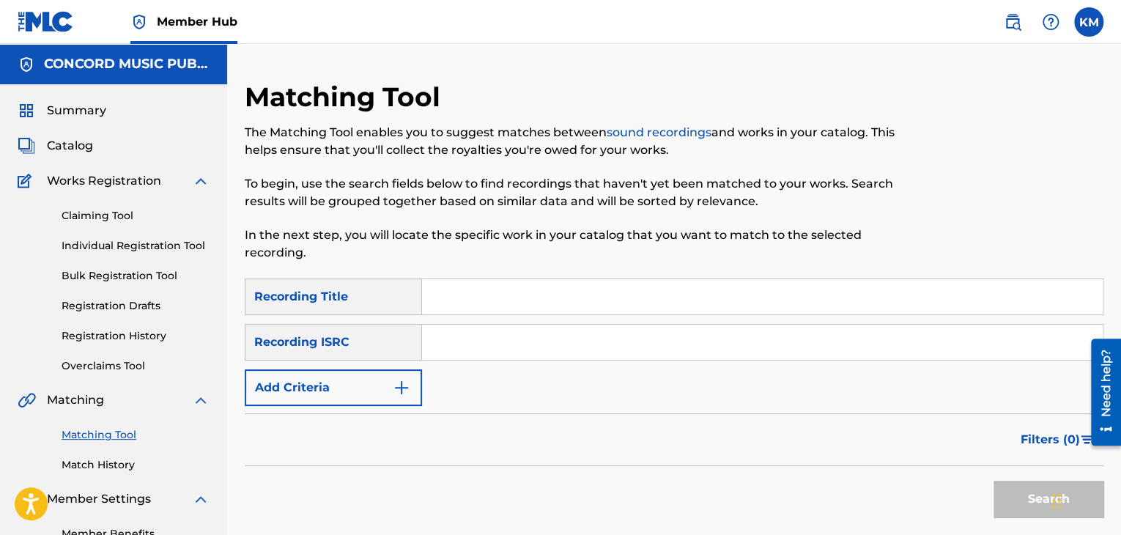
click at [460, 344] on input "Search Form" at bounding box center [762, 342] width 681 height 35
paste input "INS181100871"
type input "INS181100871"
click at [1014, 487] on button "Search" at bounding box center [1049, 499] width 110 height 37
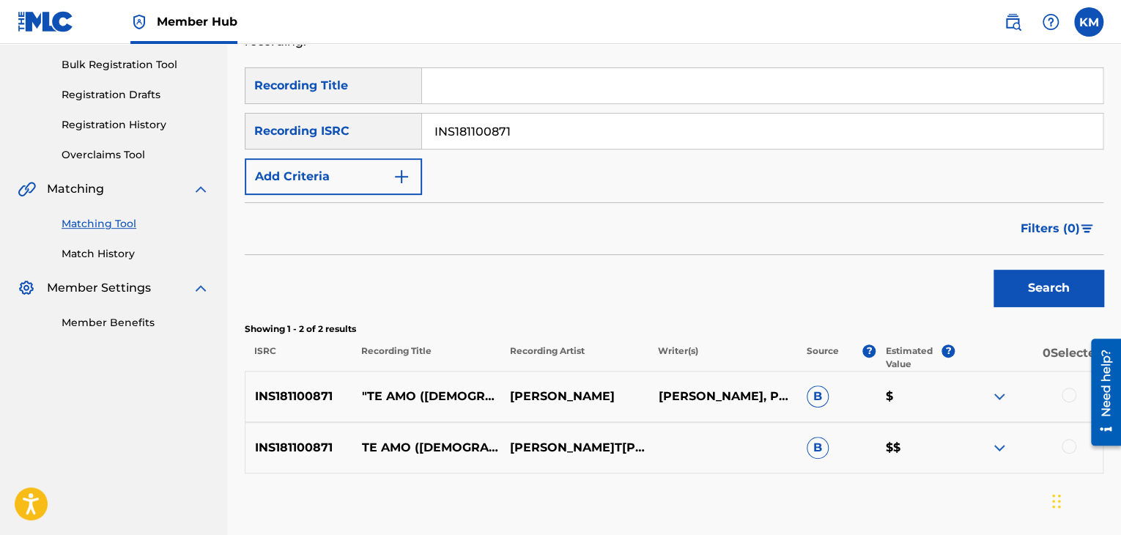
scroll to position [293, 0]
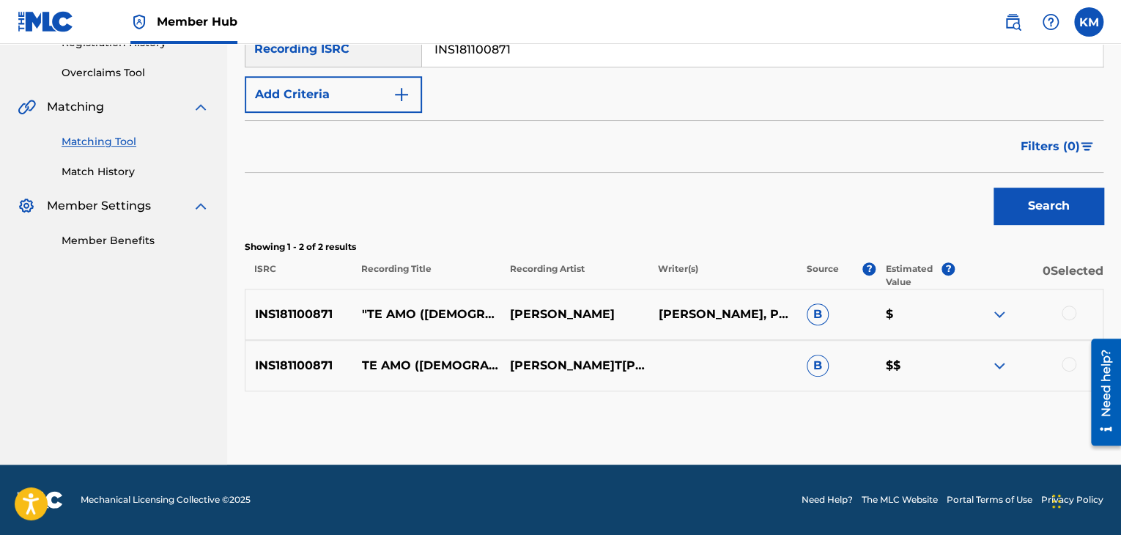
click at [1065, 364] on div at bounding box center [1069, 364] width 15 height 15
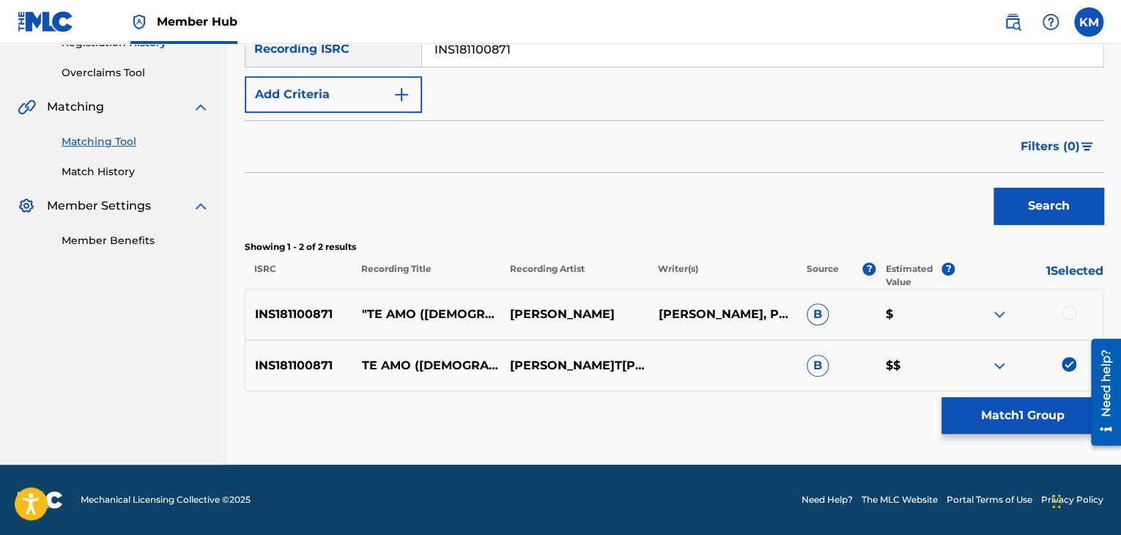
click at [1067, 317] on div at bounding box center [1069, 313] width 15 height 15
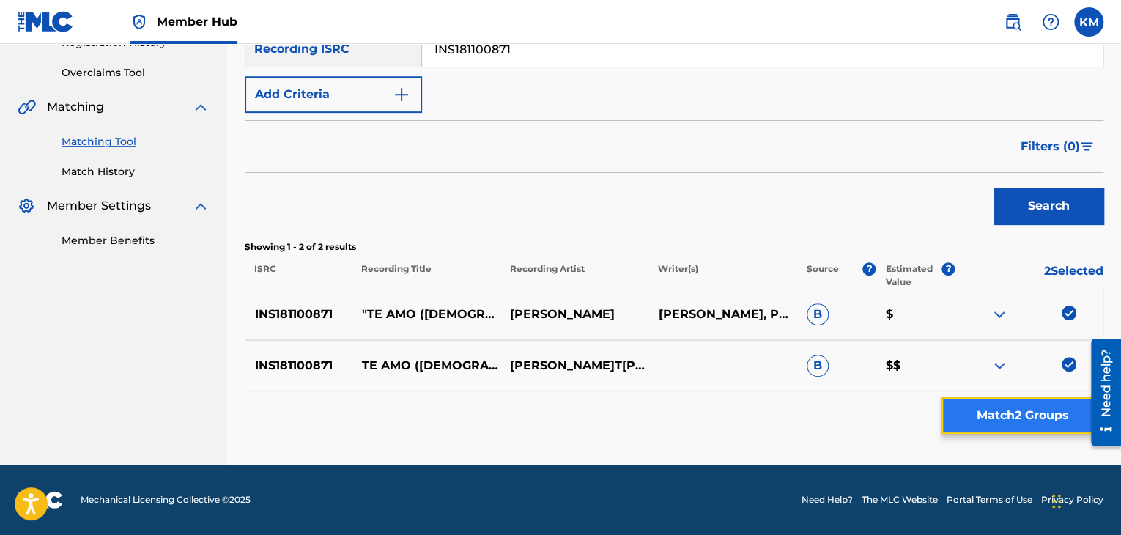
click at [1013, 413] on button "Match 2 Groups" at bounding box center [1023, 415] width 162 height 37
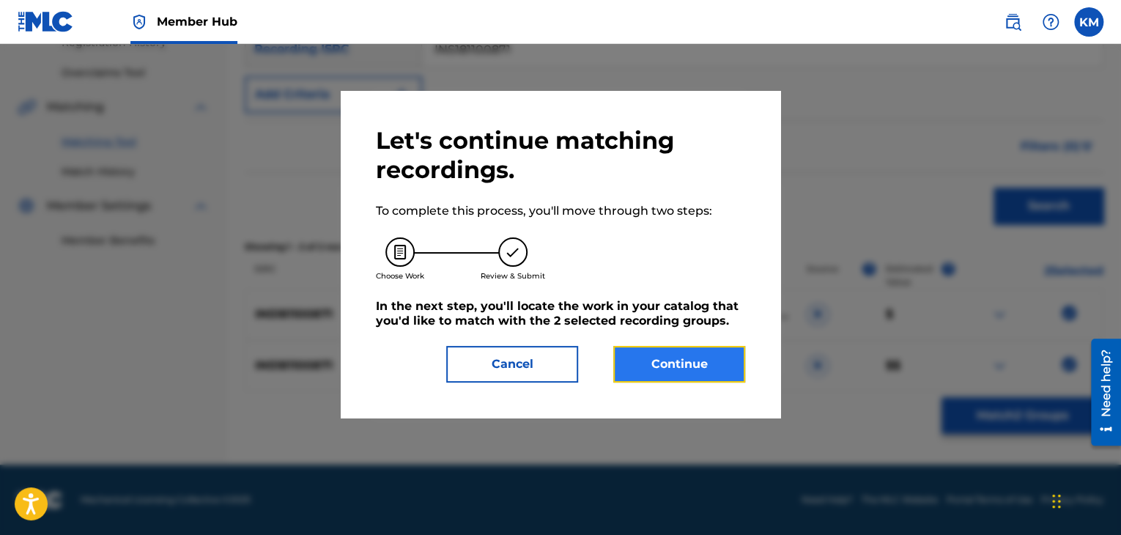
click at [684, 355] on button "Continue" at bounding box center [679, 364] width 132 height 37
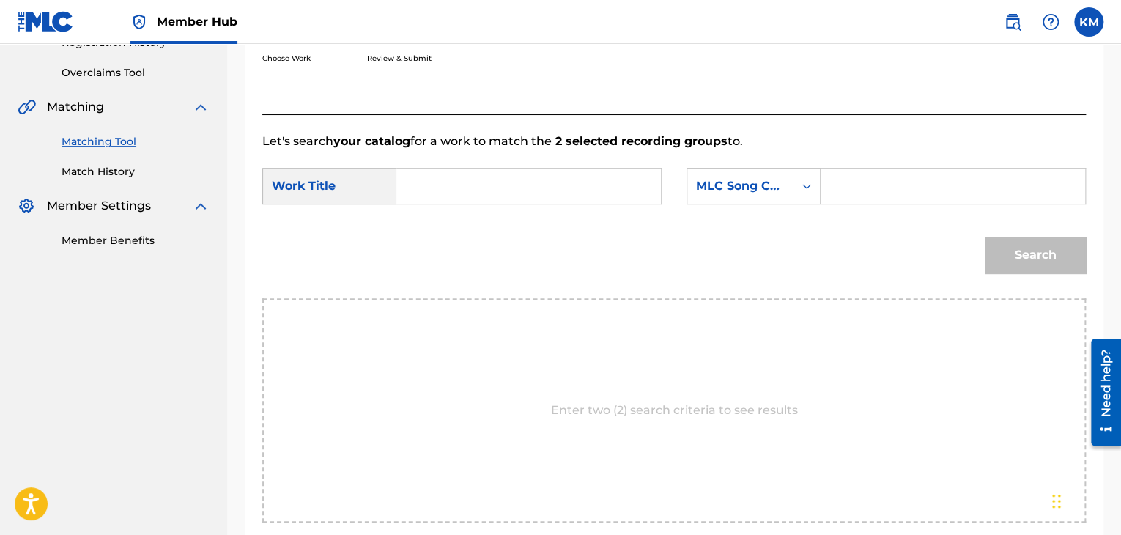
click at [488, 196] on input "Search Form" at bounding box center [529, 186] width 240 height 35
paste input "Te Amo ([DEMOGRAPHIC_DATA])"
type input "Te Amo ([DEMOGRAPHIC_DATA])"
click at [805, 192] on icon "Search Form" at bounding box center [806, 186] width 15 height 15
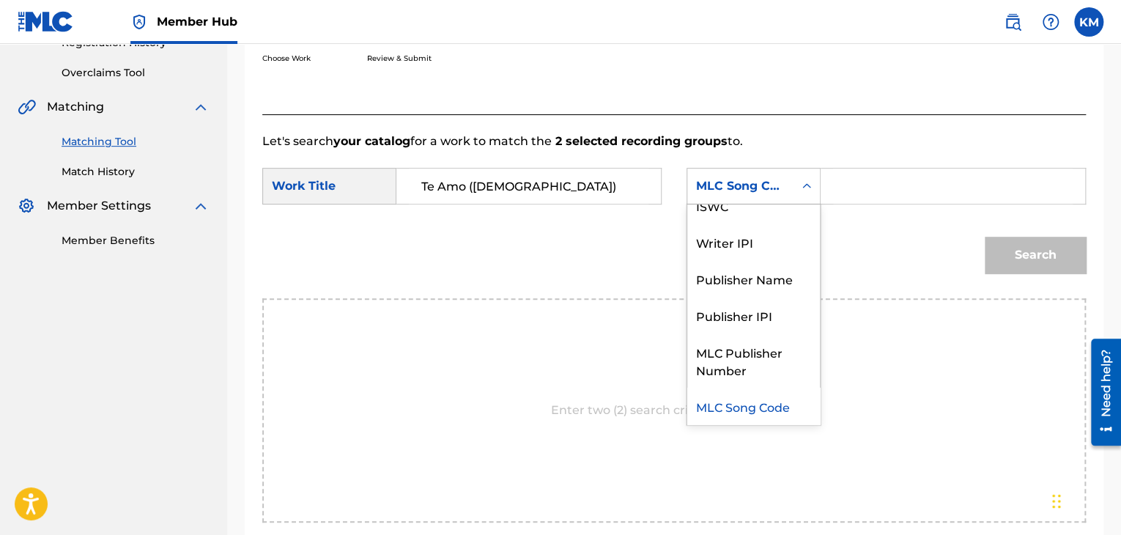
scroll to position [0, 0]
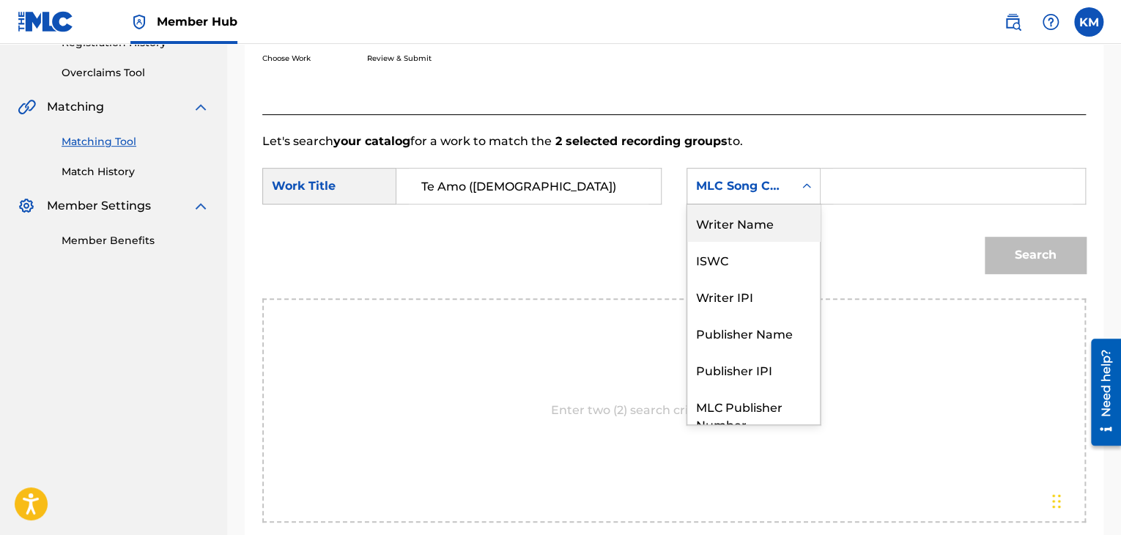
click at [780, 215] on div "Writer Name" at bounding box center [753, 222] width 133 height 37
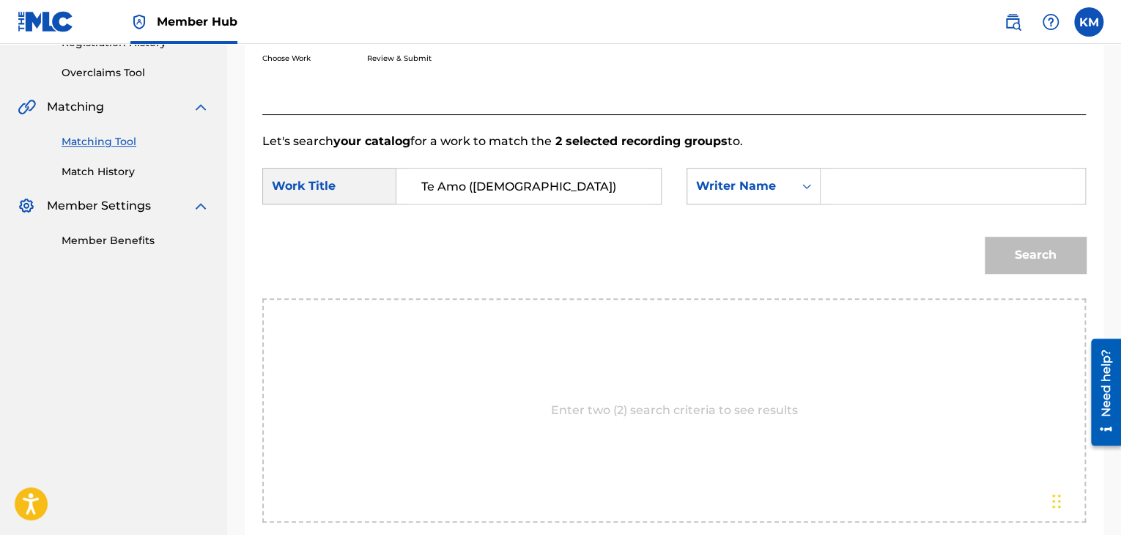
click at [856, 188] on input "Search Form" at bounding box center [953, 186] width 240 height 35
paste input "[PERSON_NAME]ni"
click at [1014, 243] on button "Search" at bounding box center [1035, 255] width 101 height 37
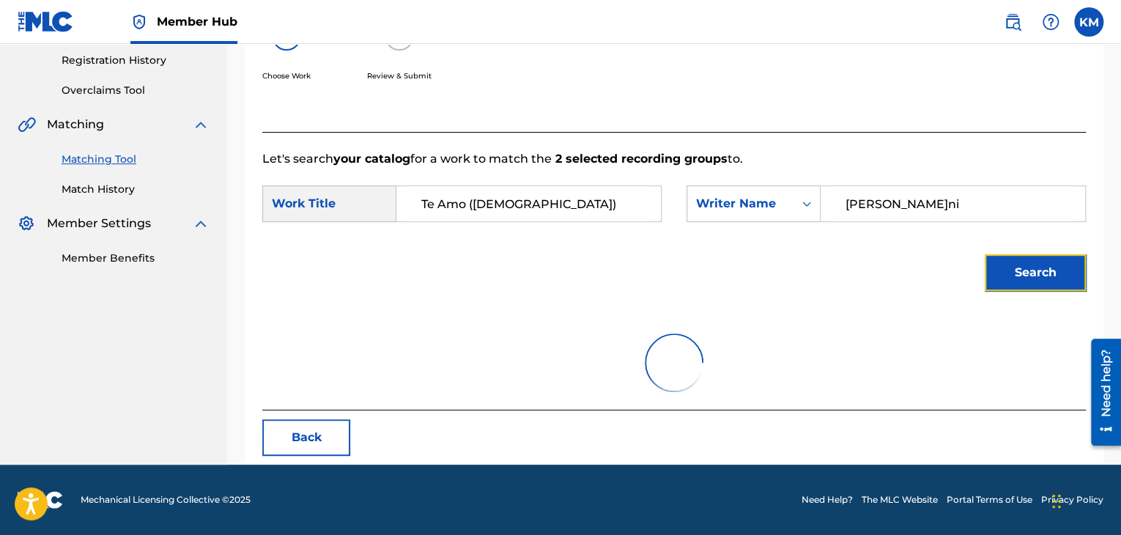
scroll to position [212, 0]
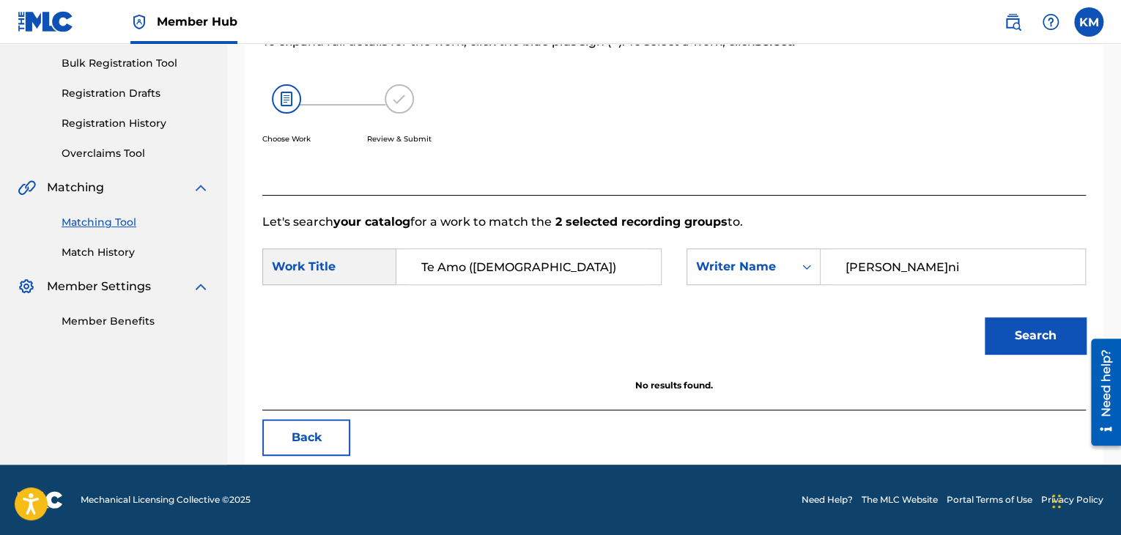
paste input "Chakraborty"
drag, startPoint x: 917, startPoint y: 253, endPoint x: 681, endPoint y: 291, distance: 238.3
click at [681, 291] on div "SearchWithCriteria8c5d4f60-7a0c-4872-961c-6b714edc1e5e Work Title Te Amo ([DEMO…" at bounding box center [674, 270] width 824 height 45
type input "Chakraborty"
click at [1017, 333] on button "Search" at bounding box center [1035, 335] width 101 height 37
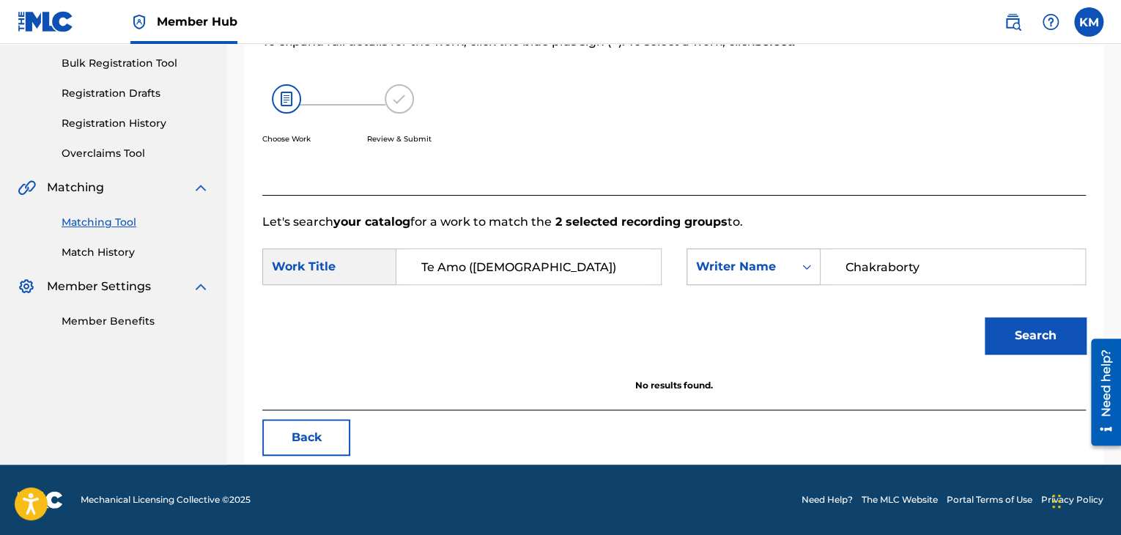
click at [800, 273] on div "Search Form" at bounding box center [807, 267] width 26 height 26
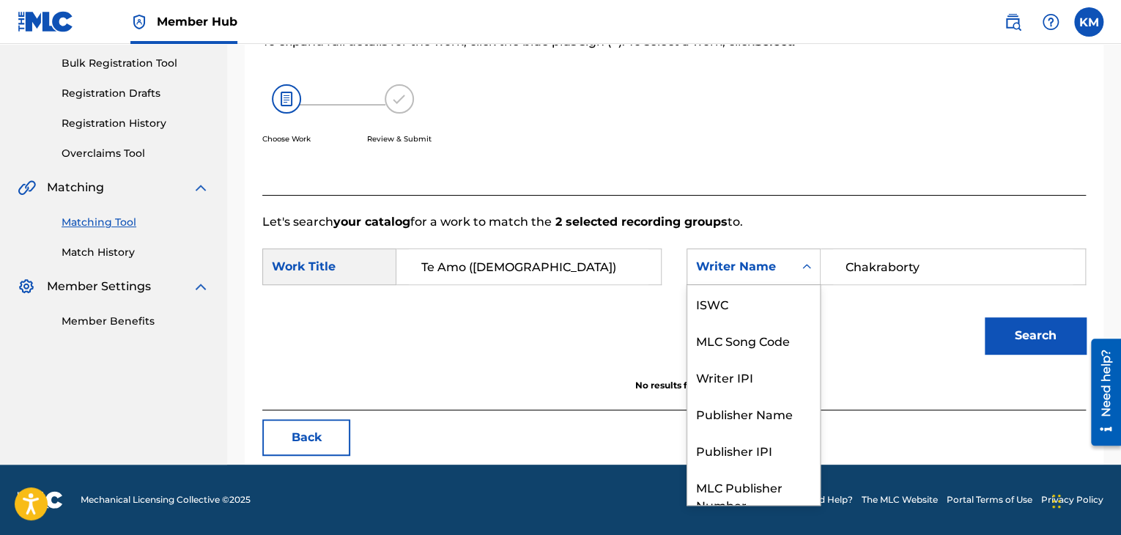
scroll to position [54, 0]
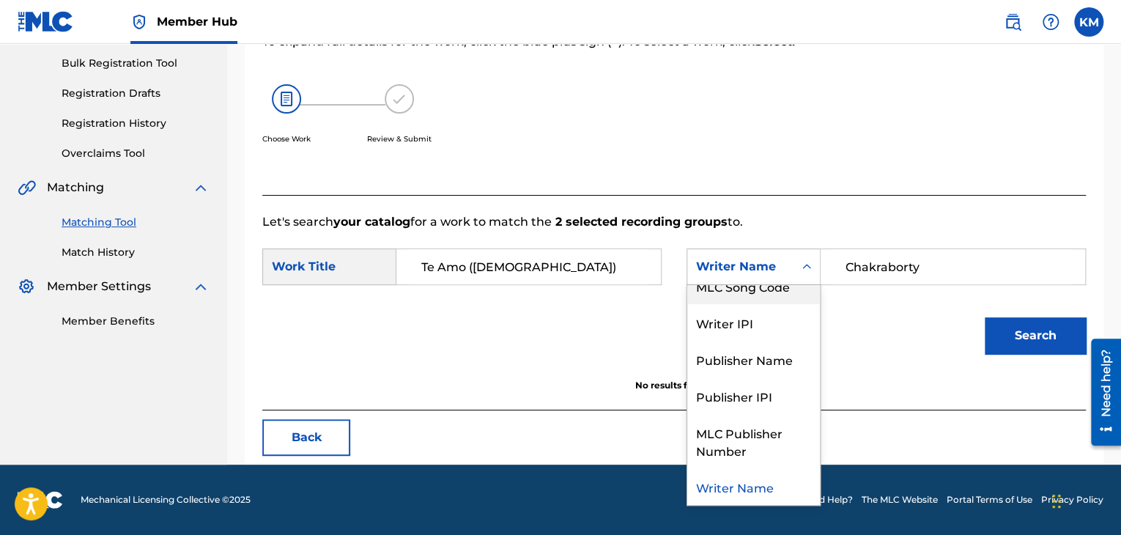
click at [774, 300] on div "MLC Song Code" at bounding box center [753, 285] width 133 height 37
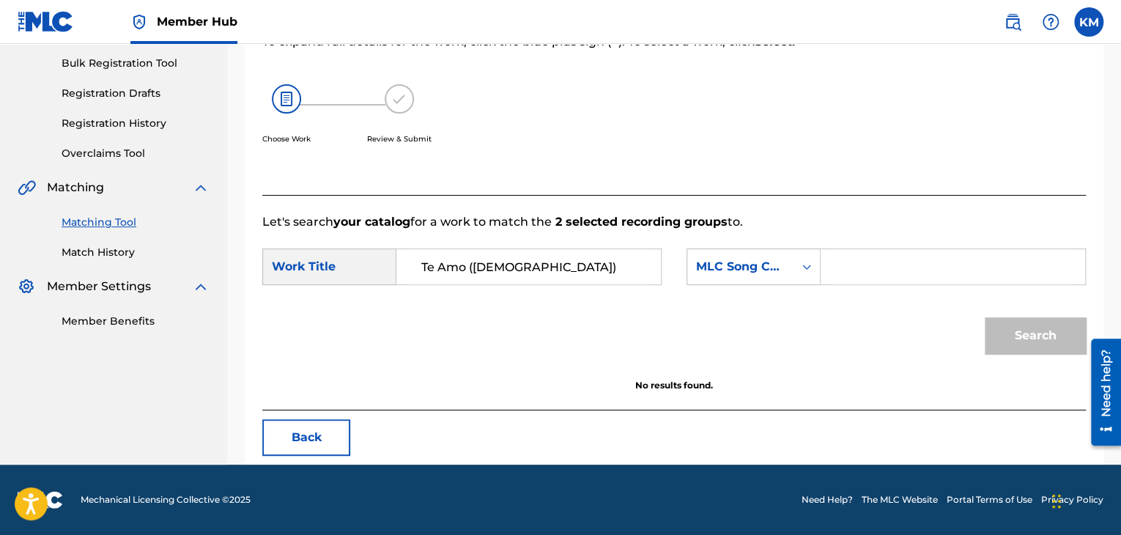
click at [858, 262] on input "Search Form" at bounding box center [953, 266] width 240 height 35
paste input "T11195"
type input "T11195"
click at [1008, 315] on div "Search" at bounding box center [1031, 332] width 108 height 59
click at [1002, 330] on button "Search" at bounding box center [1035, 335] width 101 height 37
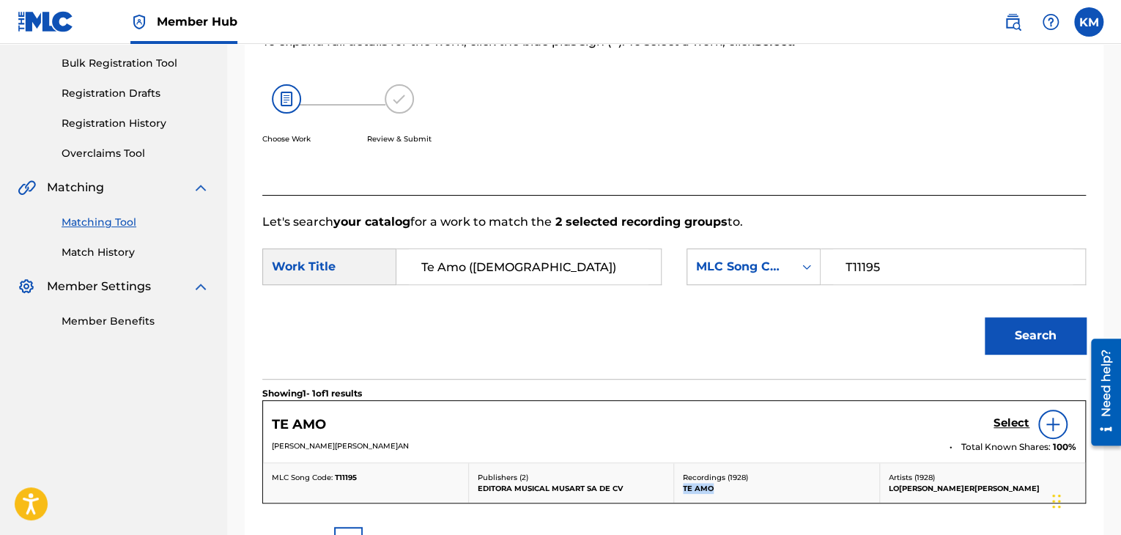
drag, startPoint x: 681, startPoint y: 486, endPoint x: 754, endPoint y: 484, distance: 72.6
click at [754, 484] on div "Recordings ( 1928 ) TE AMO" at bounding box center [777, 483] width 206 height 40
copy p "TE AMO"
drag, startPoint x: 888, startPoint y: 484, endPoint x: 1015, endPoint y: 483, distance: 126.8
click at [1015, 483] on p "LO[PERSON_NAME]ER[PERSON_NAME]" at bounding box center [983, 488] width 188 height 11
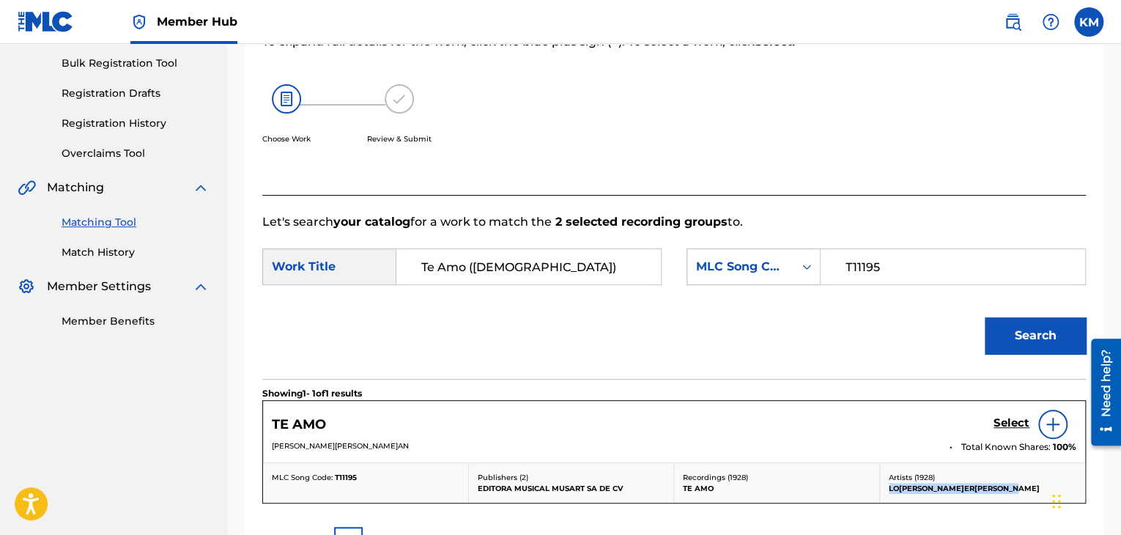
copy p "LO[PERSON_NAME]ER[PERSON_NAME]"
click at [112, 251] on link "Match History" at bounding box center [136, 252] width 148 height 15
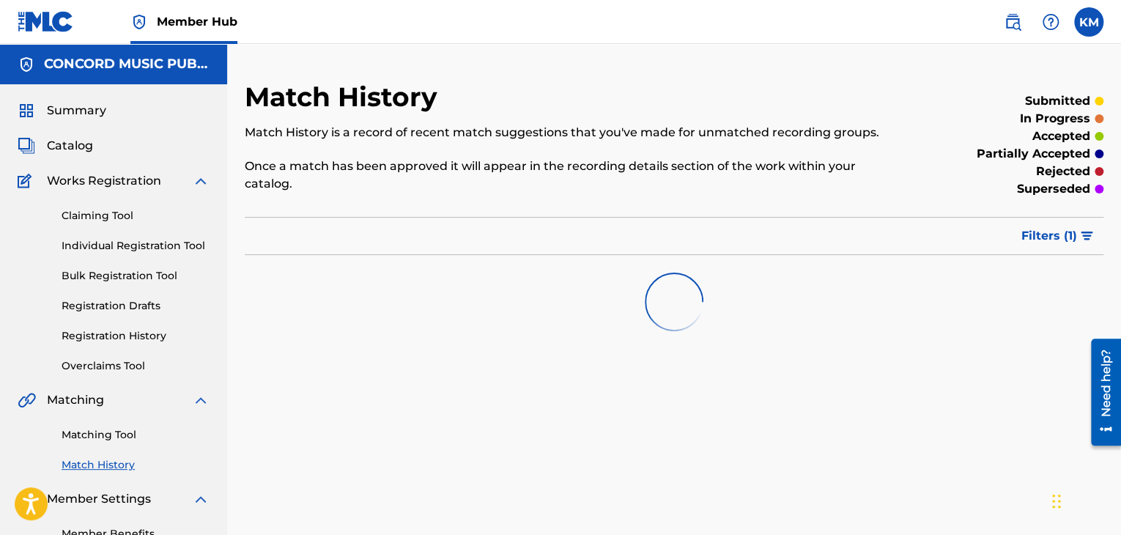
click at [124, 426] on div "Matching Tool Match History" at bounding box center [114, 441] width 192 height 64
click at [124, 428] on link "Matching Tool" at bounding box center [136, 434] width 148 height 15
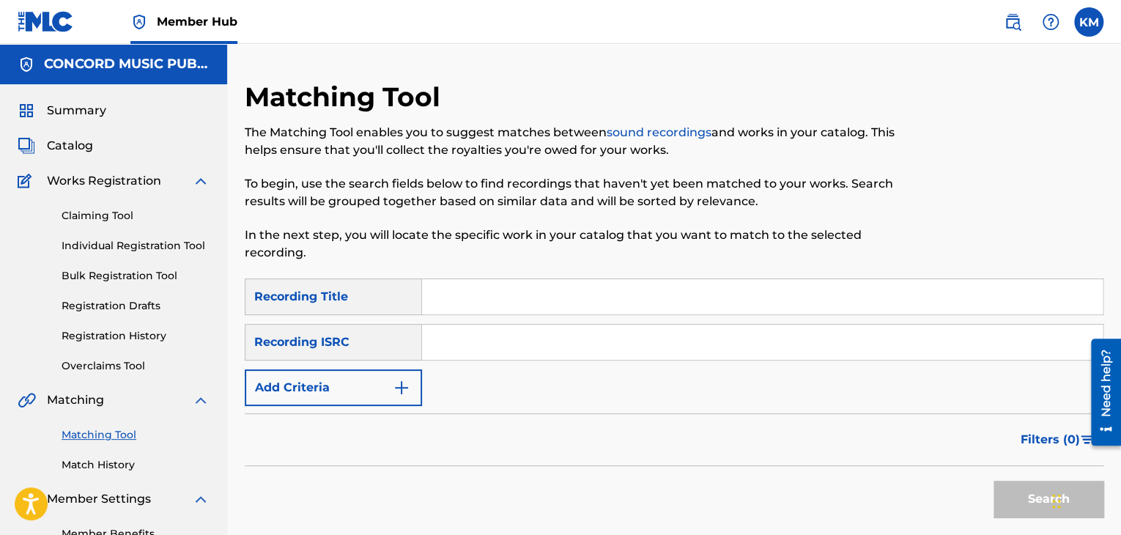
click at [437, 339] on input "Search Form" at bounding box center [762, 342] width 681 height 35
paste input "GBKQU2265858"
type input "GBKQU2265858"
click at [1020, 499] on button "Search" at bounding box center [1049, 499] width 110 height 37
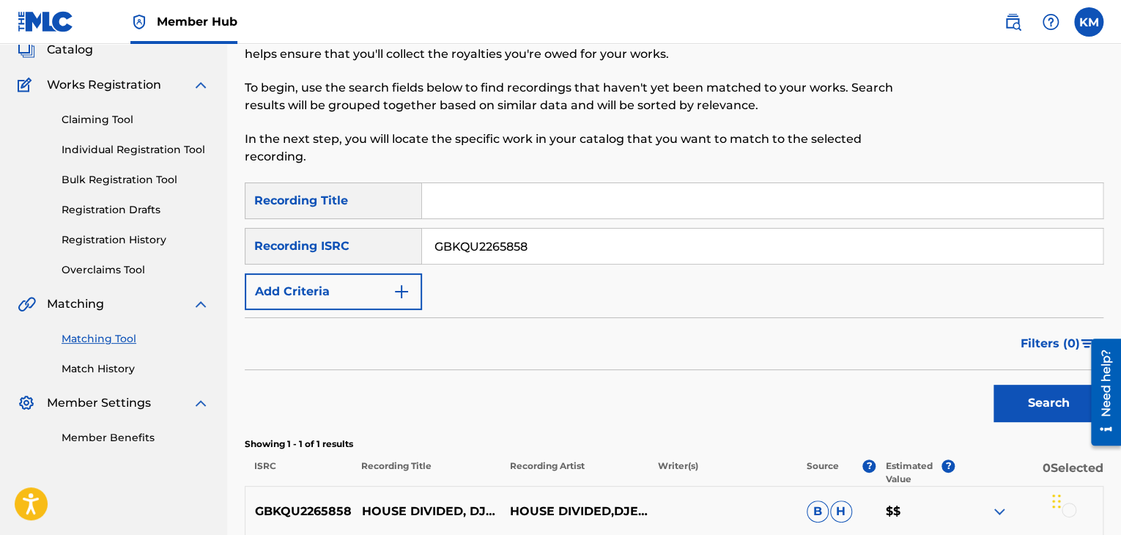
scroll to position [242, 0]
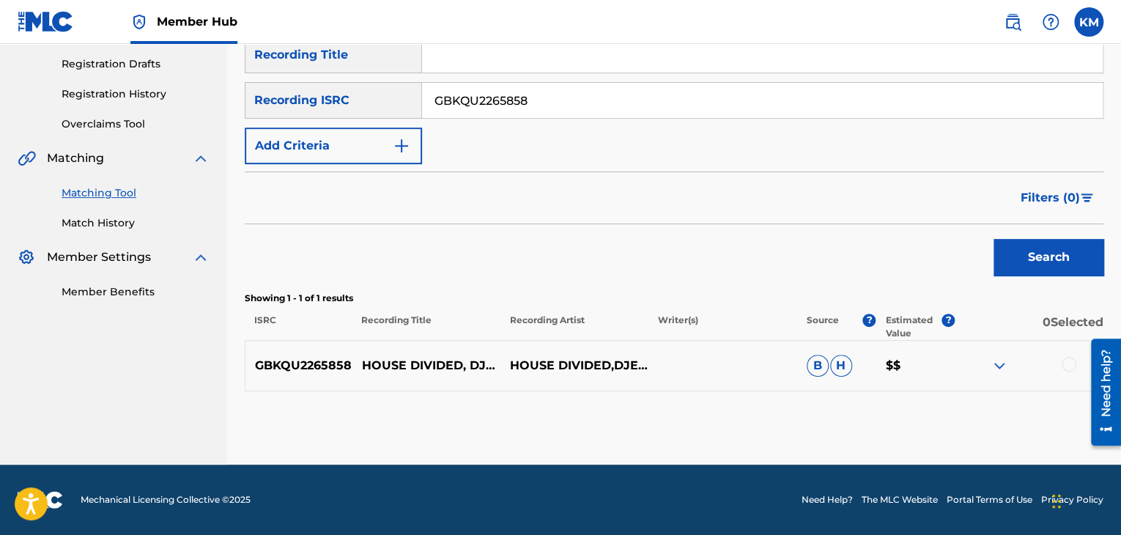
click at [1065, 367] on div at bounding box center [1069, 364] width 15 height 15
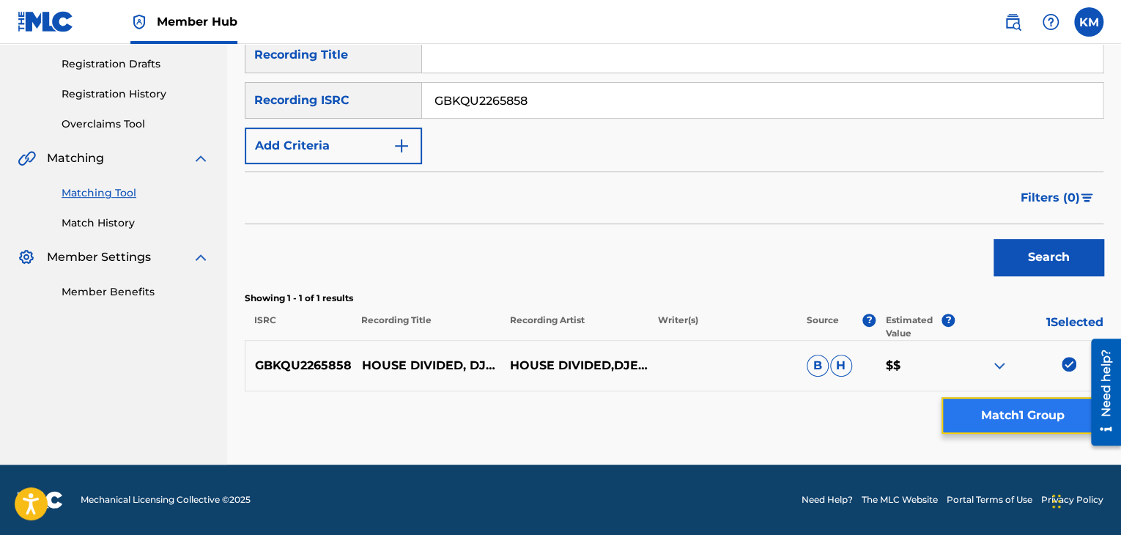
click at [1034, 407] on button "Match 1 Group" at bounding box center [1023, 415] width 162 height 37
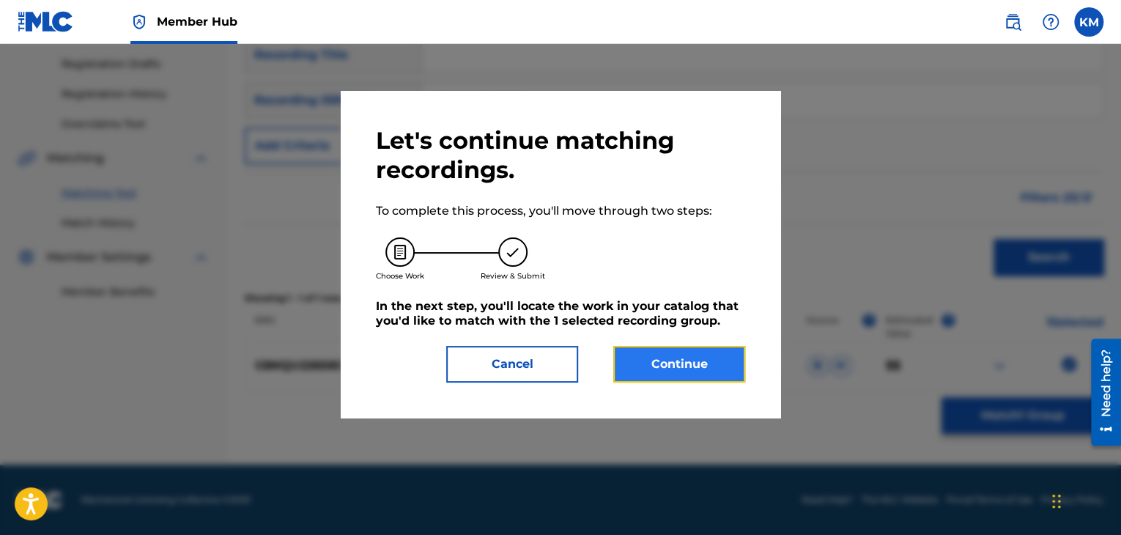
click at [674, 359] on button "Continue" at bounding box center [679, 364] width 132 height 37
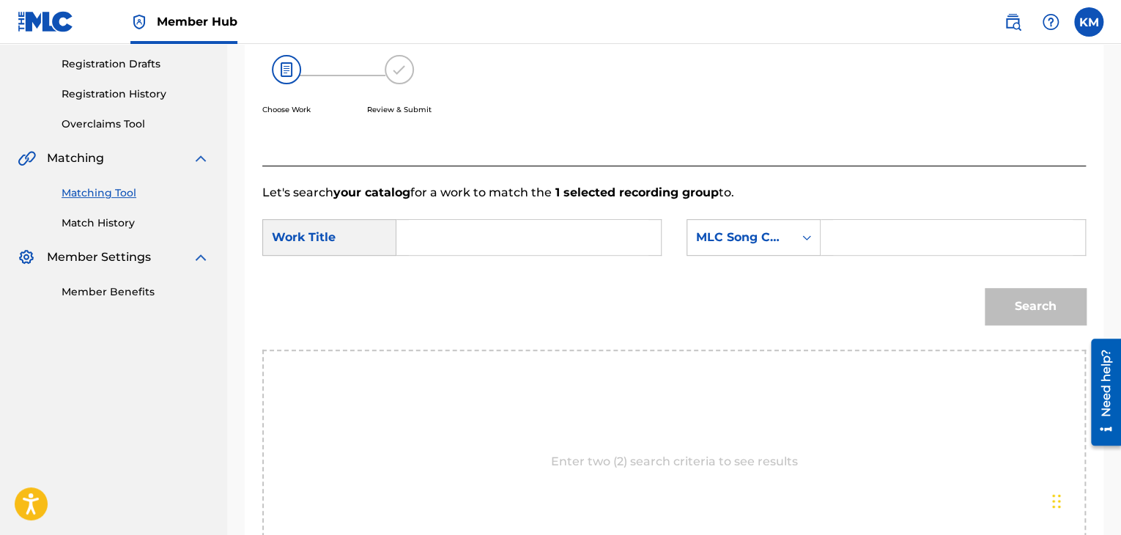
click at [428, 220] on input "Search Form" at bounding box center [529, 237] width 240 height 35
paste input "Our World"
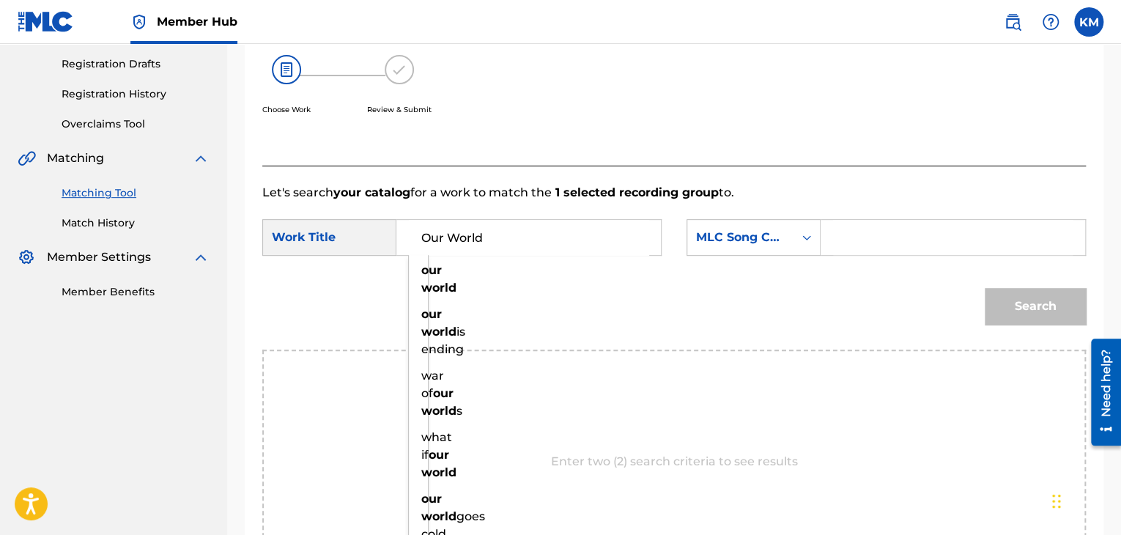
type input "Our World"
click at [797, 232] on div "Search Form" at bounding box center [807, 237] width 26 height 26
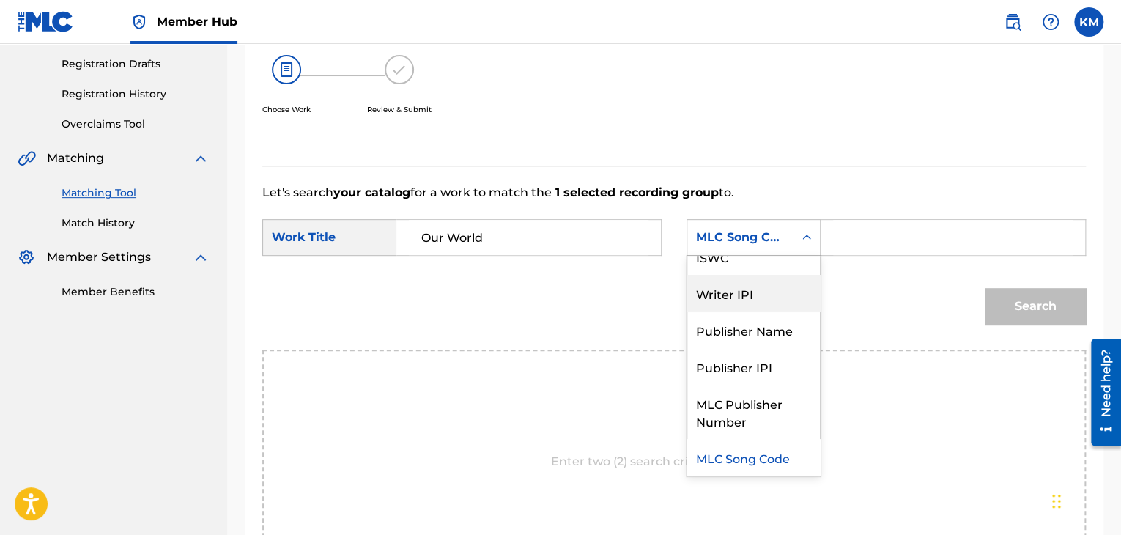
scroll to position [0, 0]
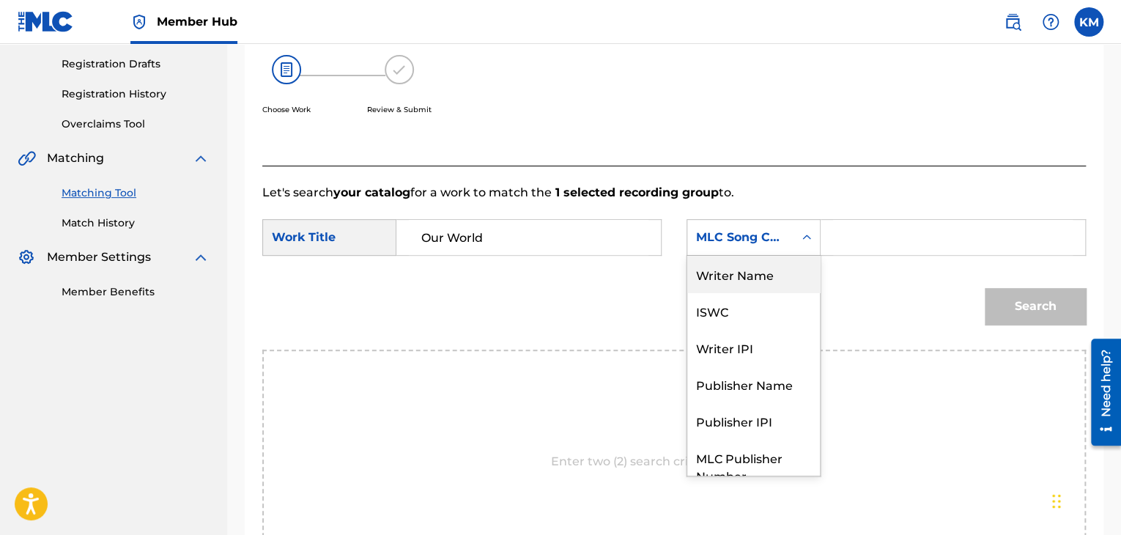
click at [768, 275] on div "Writer Name" at bounding box center [753, 274] width 133 height 37
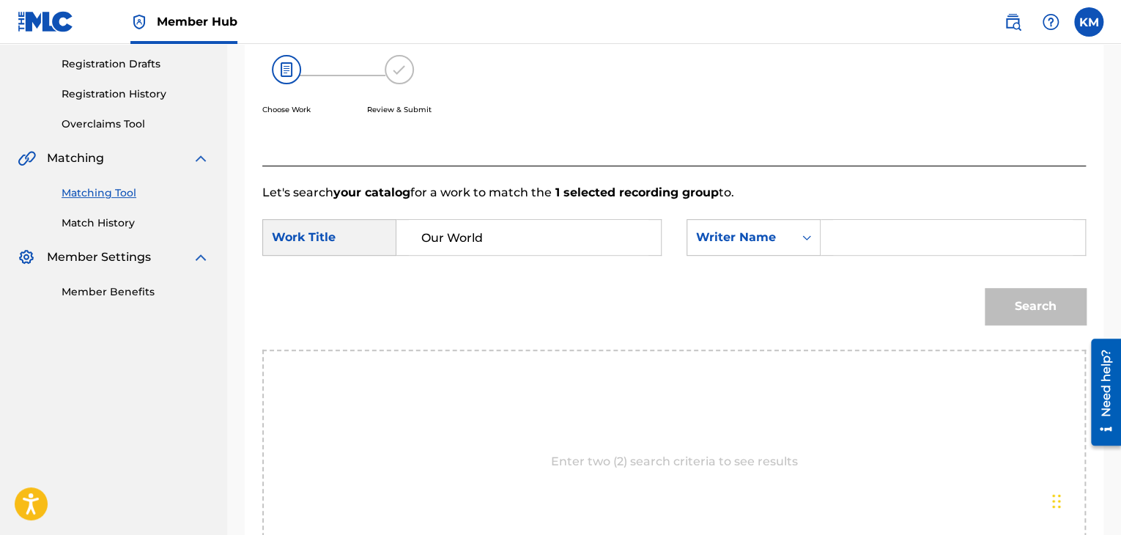
click at [859, 235] on input "Search Form" at bounding box center [953, 237] width 240 height 35
paste input "[PERSON_NAME]"
click at [1022, 299] on button "Search" at bounding box center [1035, 306] width 101 height 37
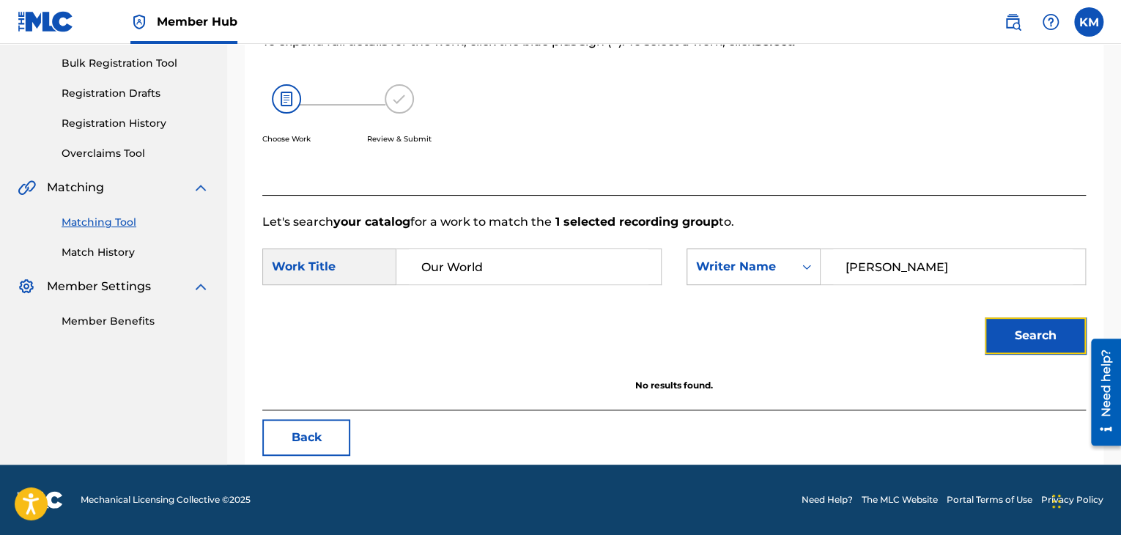
scroll to position [212, 0]
paste input "[PERSON_NAME]"
drag, startPoint x: 898, startPoint y: 265, endPoint x: 711, endPoint y: 292, distance: 188.7
click at [711, 292] on div "SearchWithCriteria8c5d4f60-7a0c-4872-961c-6b714edc1e5e Work Title Our World Sea…" at bounding box center [674, 270] width 824 height 45
type input "[PERSON_NAME]"
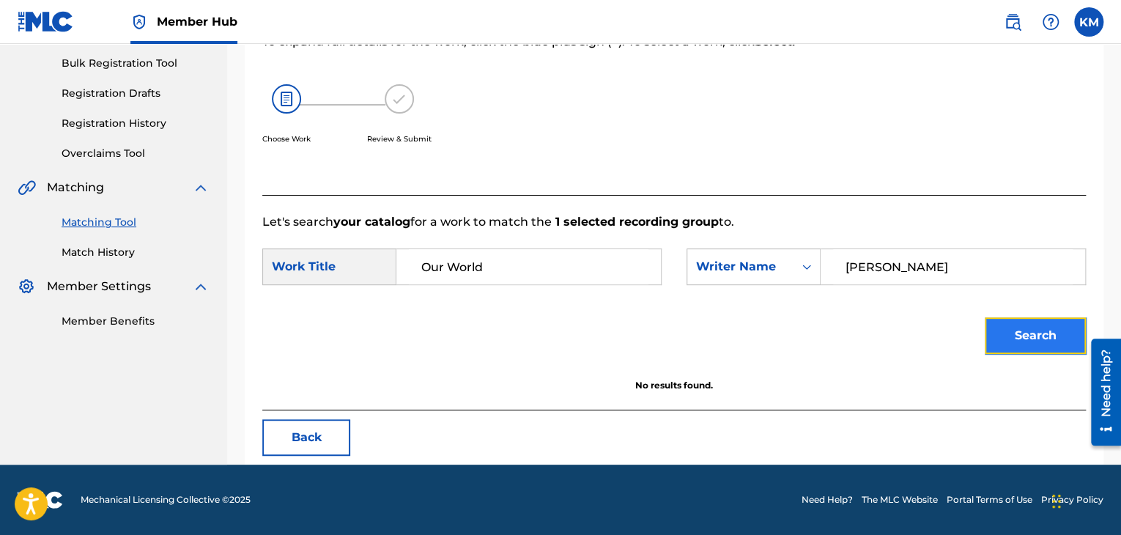
click at [1011, 318] on button "Search" at bounding box center [1035, 335] width 101 height 37
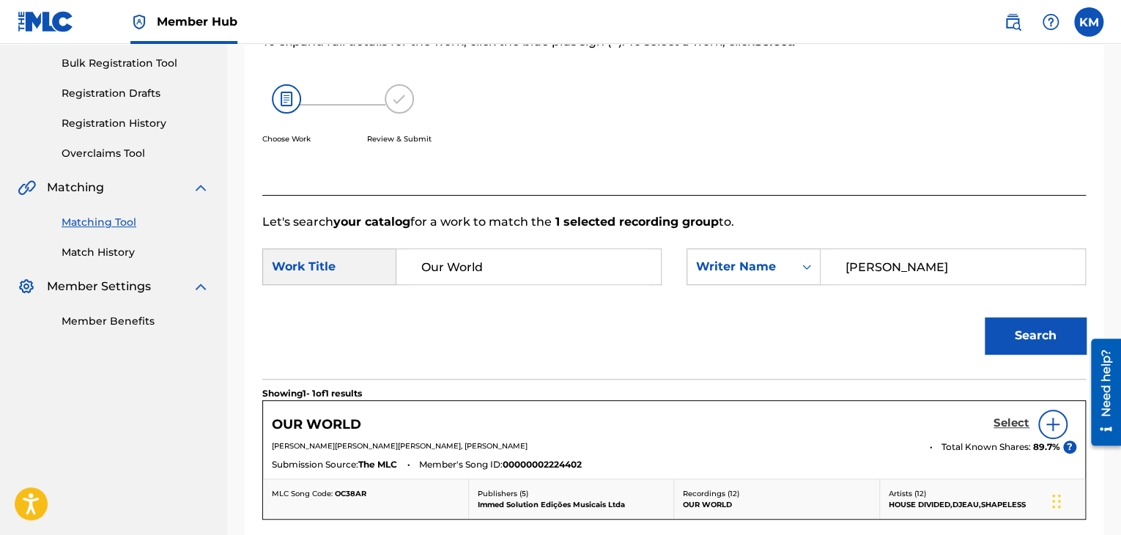
click at [1001, 419] on h5 "Select" at bounding box center [1012, 423] width 36 height 14
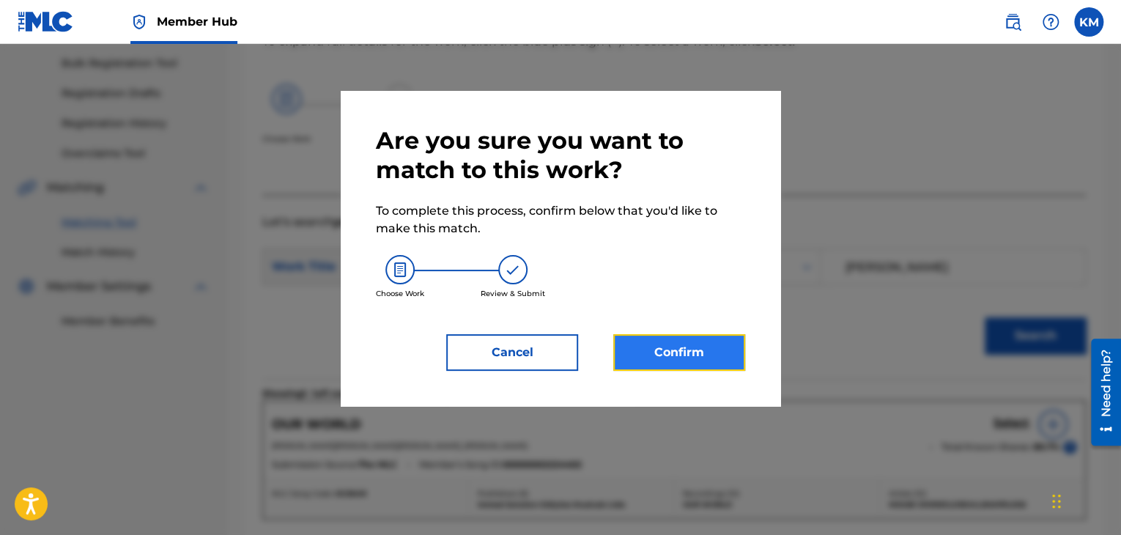
click at [668, 350] on button "Confirm" at bounding box center [679, 352] width 132 height 37
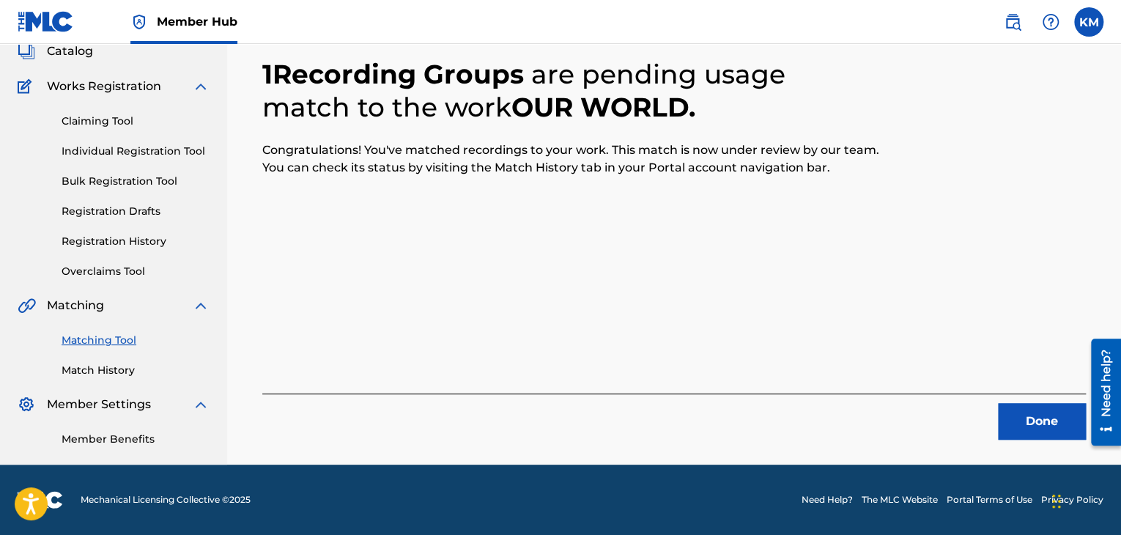
scroll to position [95, 0]
click at [1026, 413] on button "Done" at bounding box center [1042, 421] width 88 height 37
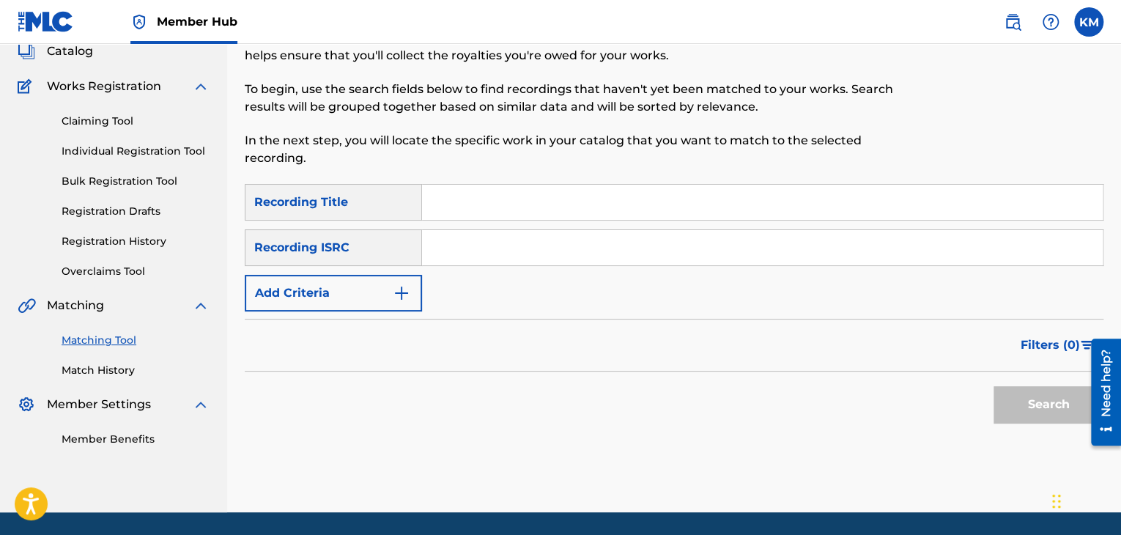
paste input "GBUM72300751"
type input "GBUM72300751"
click at [1006, 400] on button "Search" at bounding box center [1049, 404] width 110 height 37
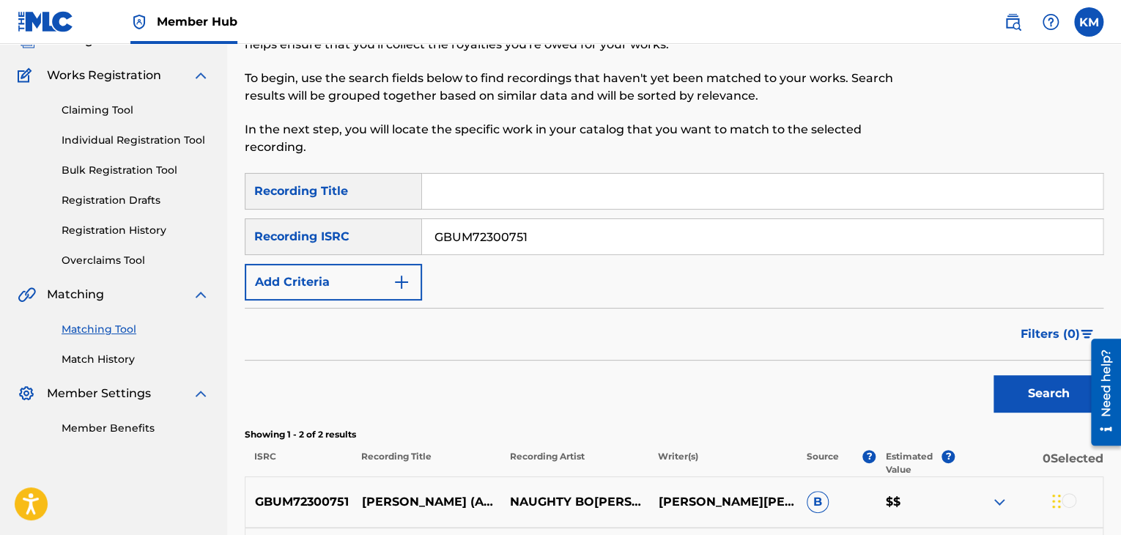
scroll to position [293, 0]
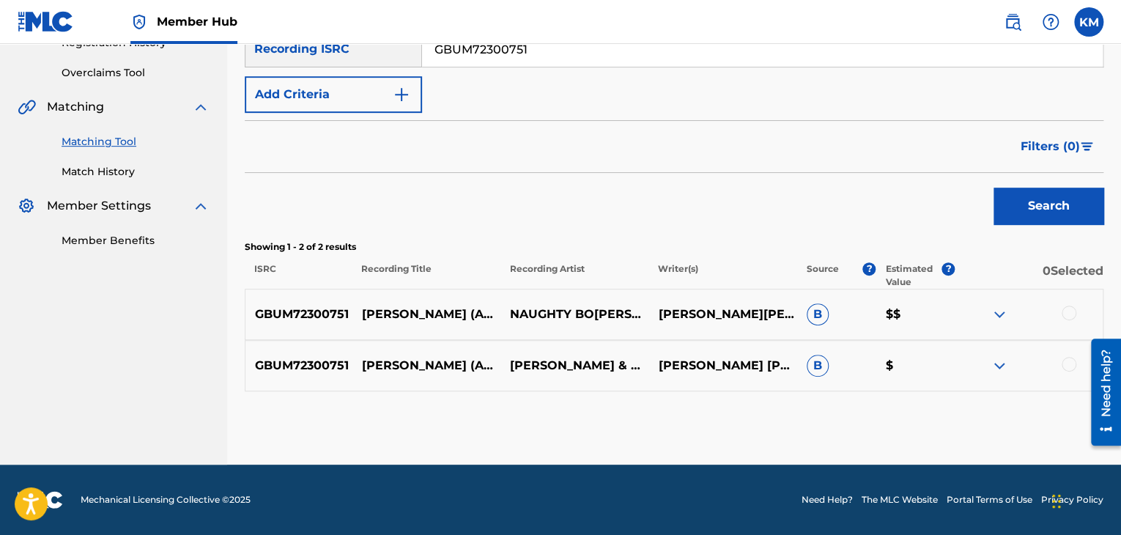
click at [1067, 366] on div at bounding box center [1069, 364] width 15 height 15
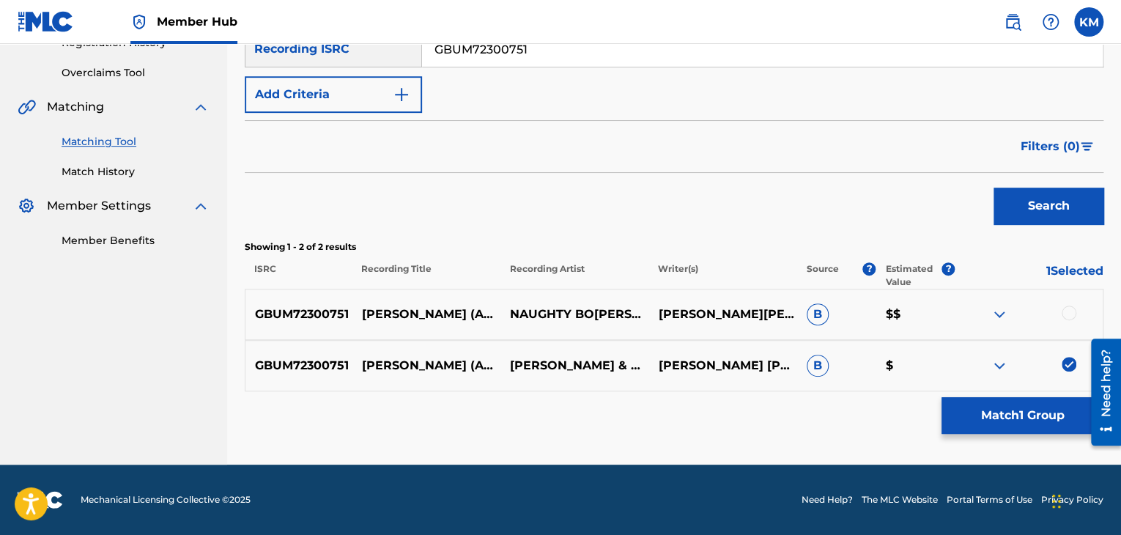
click at [1070, 308] on div at bounding box center [1069, 313] width 15 height 15
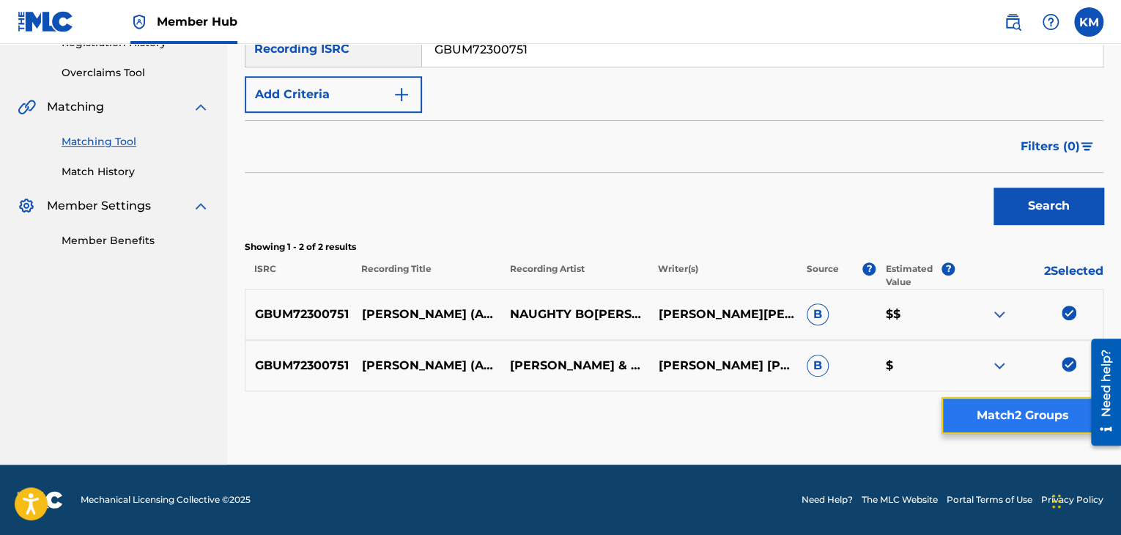
click at [1008, 418] on button "Match 2 Groups" at bounding box center [1023, 415] width 162 height 37
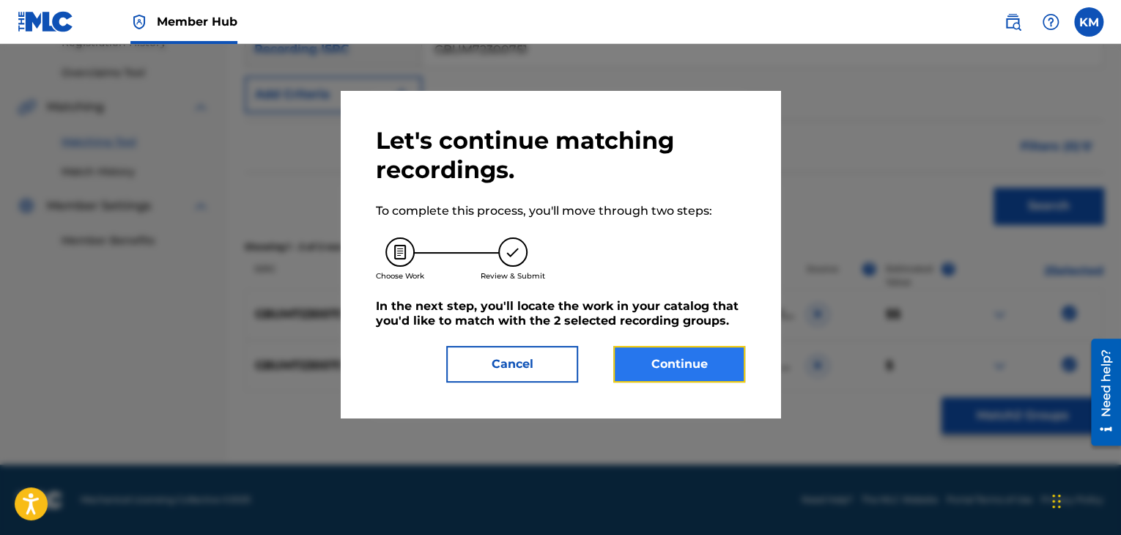
click at [621, 363] on button "Continue" at bounding box center [679, 364] width 132 height 37
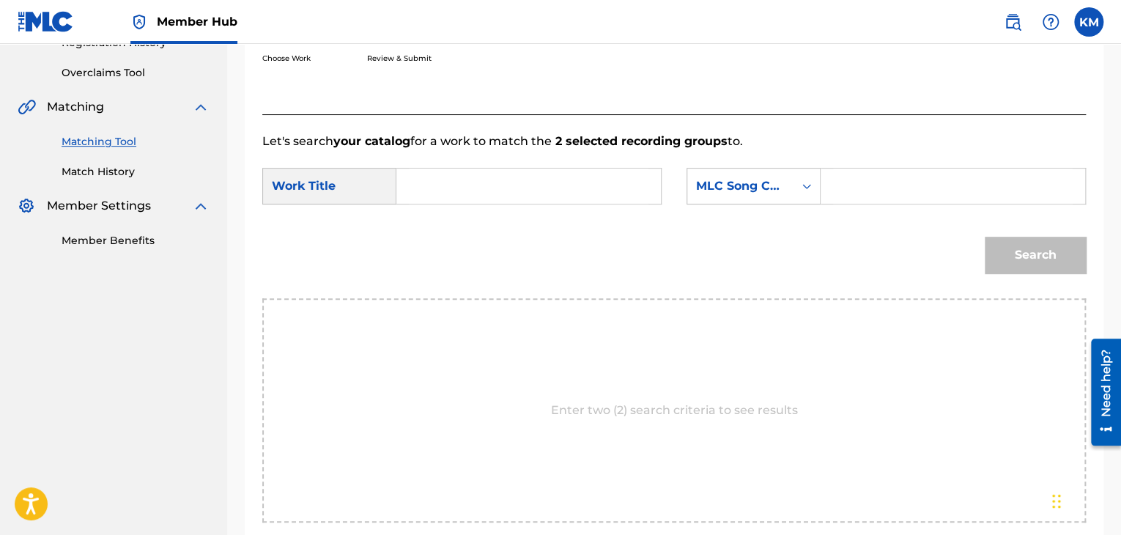
click at [453, 193] on input "Search Form" at bounding box center [529, 186] width 240 height 35
paste input "[PERSON_NAME] (AKA The Wedding Song) [PERSON_NAME] Version"
type input "[PERSON_NAME] (AKA The Wedding Song) [PERSON_NAME] Version"
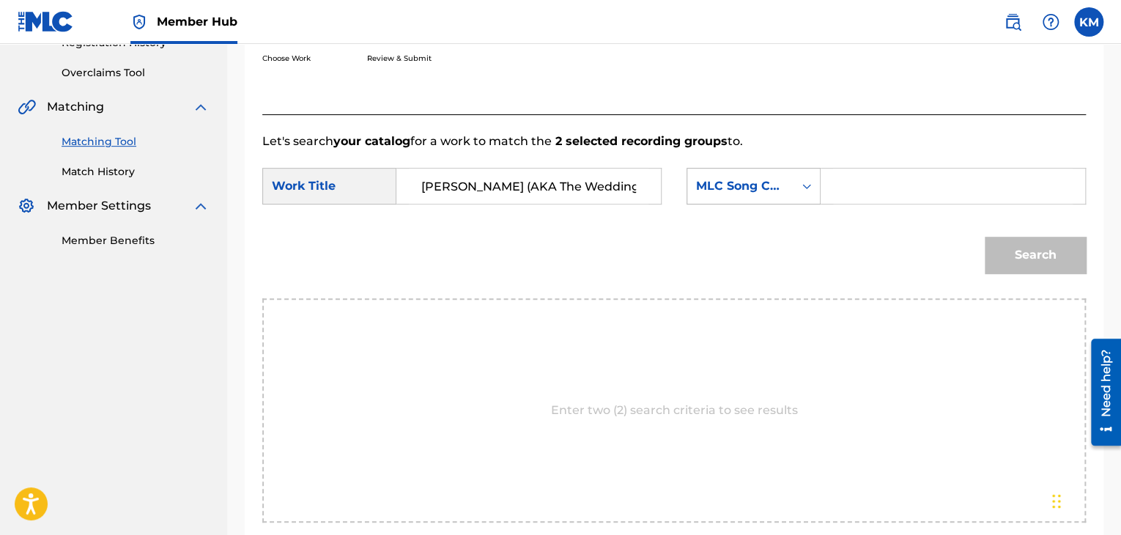
click at [806, 186] on icon "Search Form" at bounding box center [806, 186] width 15 height 15
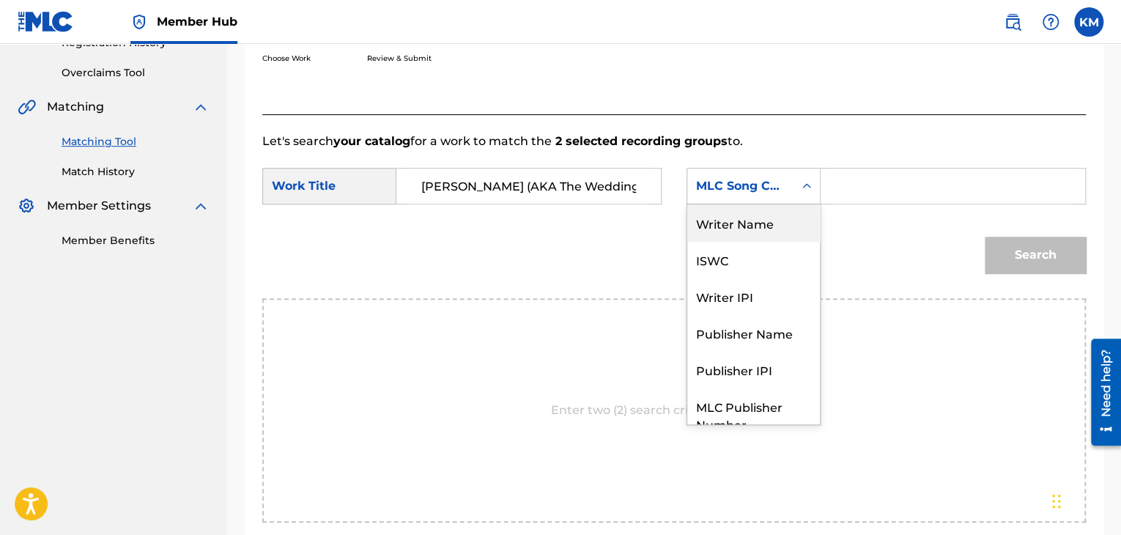
click at [787, 212] on div "Writer Name" at bounding box center [753, 222] width 133 height 37
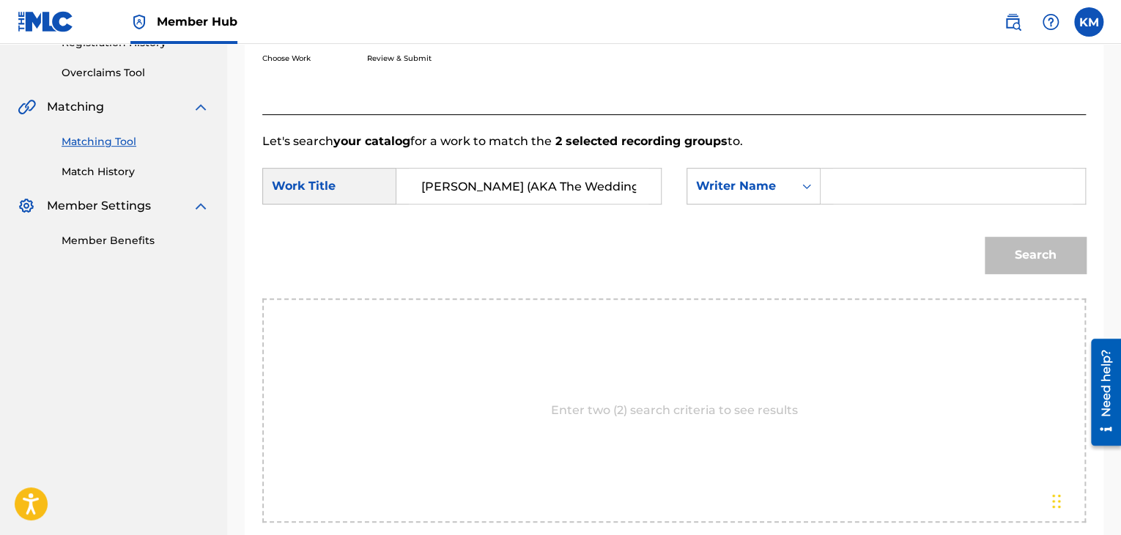
click at [839, 200] on input "Search Form" at bounding box center [953, 186] width 240 height 35
paste input "[PERSON_NAME]es"
click at [1082, 251] on button "Search" at bounding box center [1035, 255] width 101 height 37
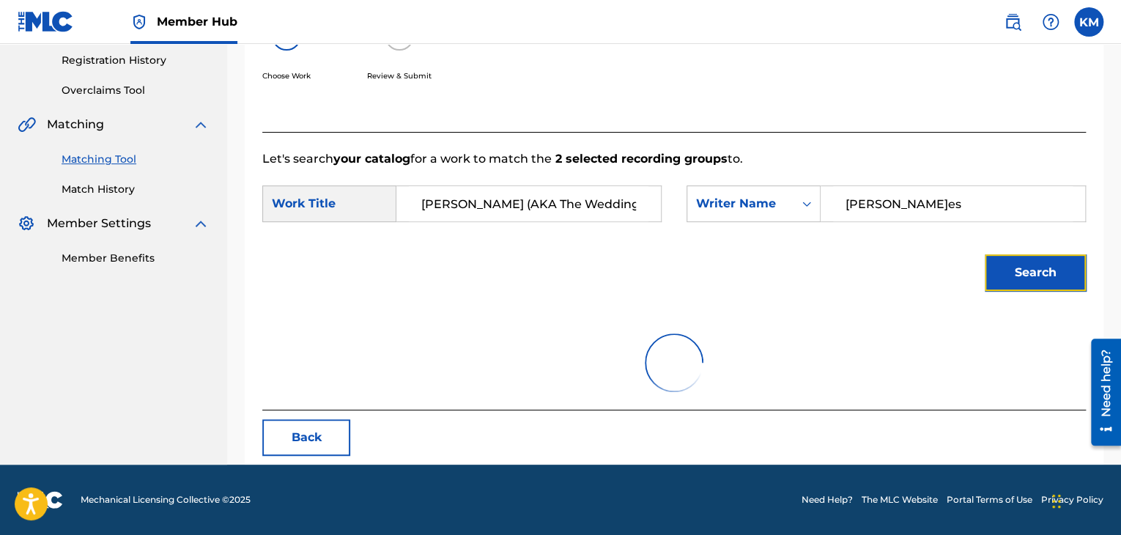
scroll to position [212, 0]
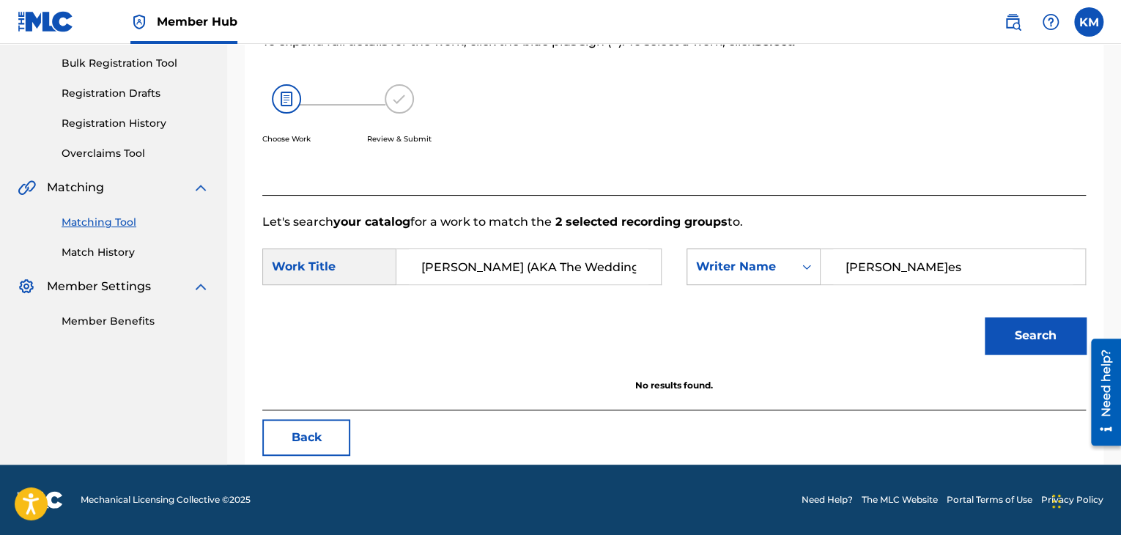
paste input "Khan"
drag, startPoint x: 886, startPoint y: 262, endPoint x: 772, endPoint y: 259, distance: 114.3
click at [772, 259] on div "SearchWithCriteria0a228c3c-9bdd-4207-9834-a3714407db64 Writer Name [PERSON_NAME]" at bounding box center [886, 266] width 399 height 37
type input "Khan"
click at [1007, 341] on button "Search" at bounding box center [1035, 335] width 101 height 37
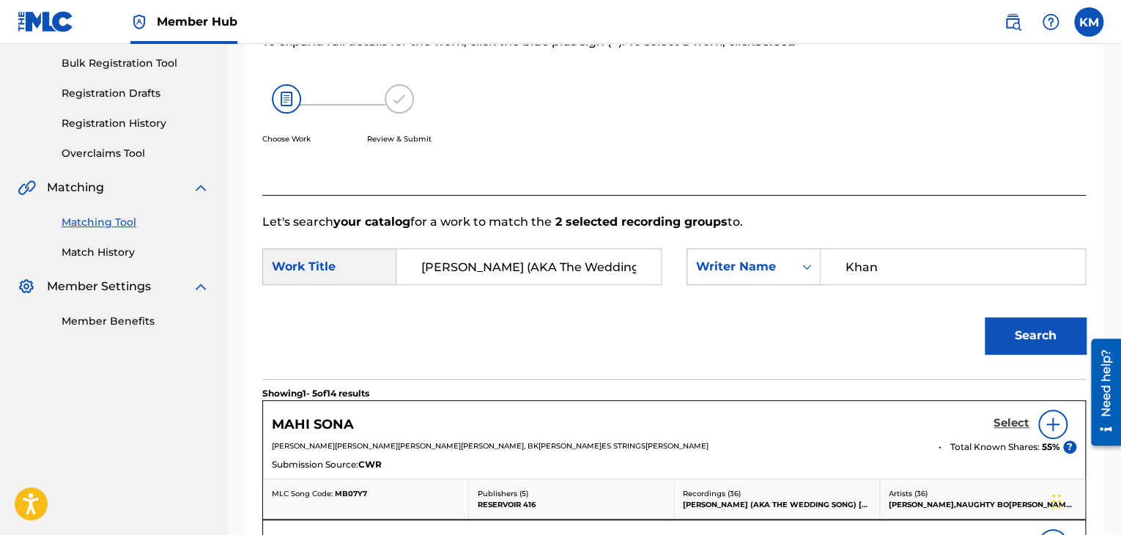
click at [1014, 425] on h5 "Select" at bounding box center [1012, 423] width 36 height 14
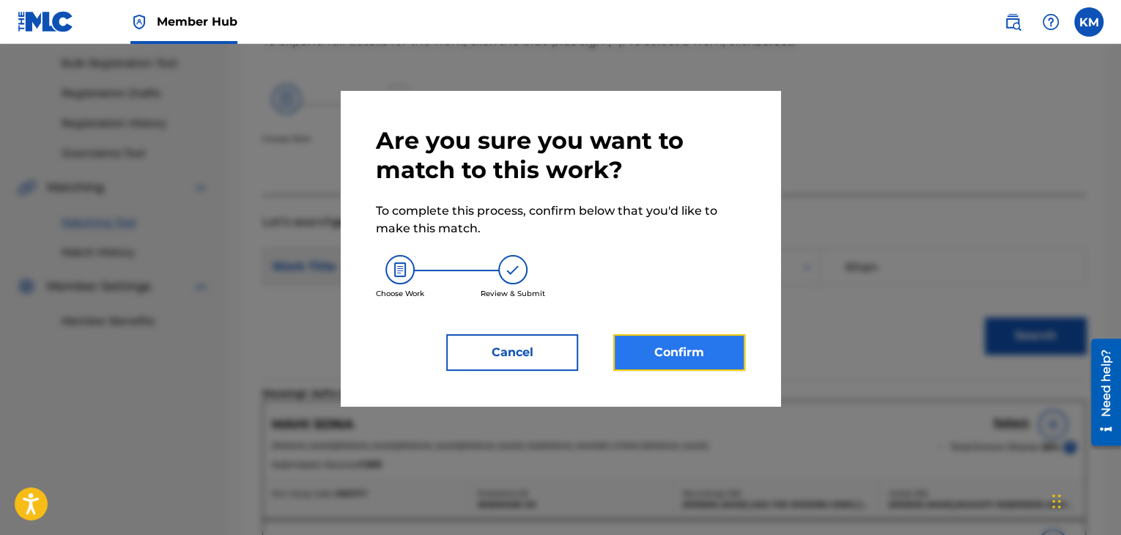
click at [682, 355] on button "Confirm" at bounding box center [679, 352] width 132 height 37
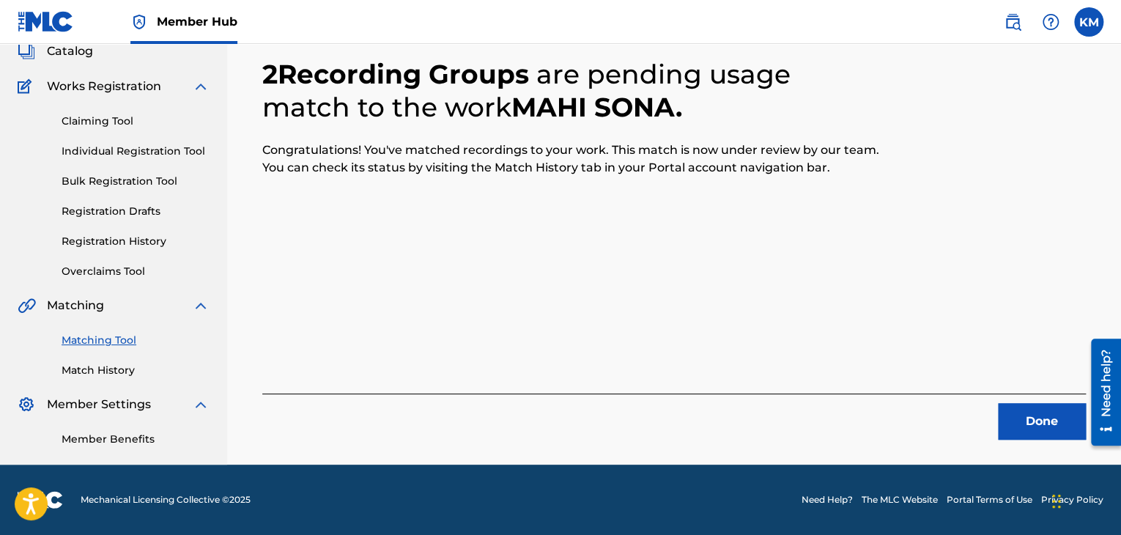
scroll to position [95, 0]
click at [1054, 420] on button "Done" at bounding box center [1042, 421] width 88 height 37
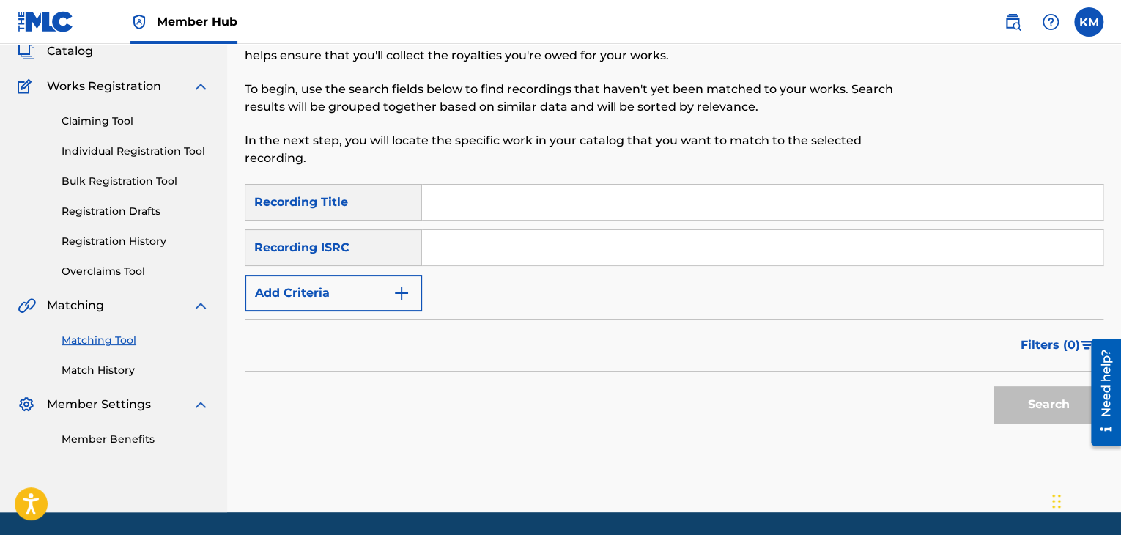
paste input "USZXT0810136"
type input "USZXT0810136"
click at [1017, 406] on button "Search" at bounding box center [1049, 404] width 110 height 37
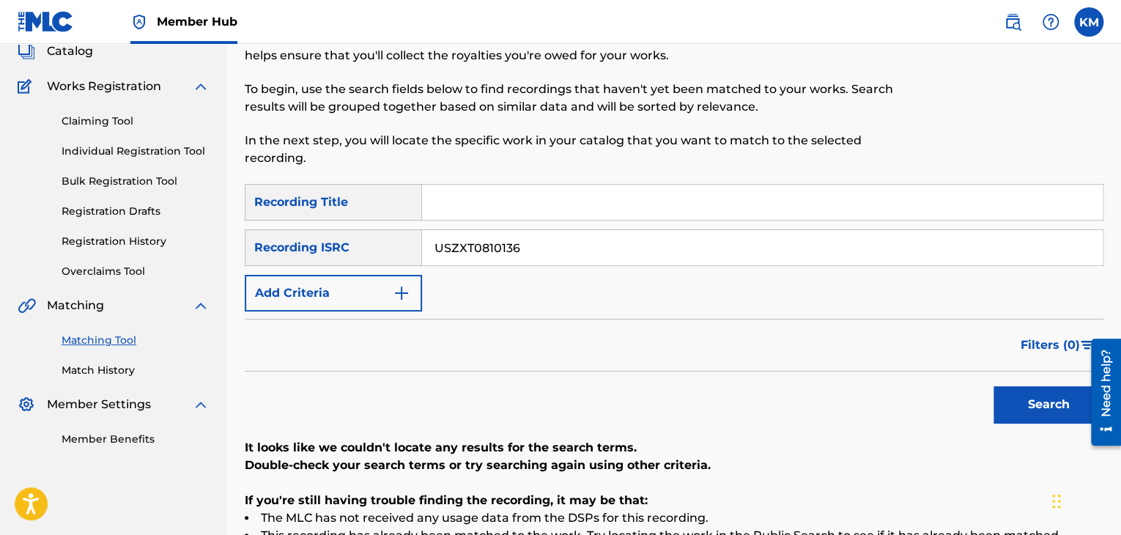
click at [489, 206] on input "Search Form" at bounding box center [762, 202] width 681 height 35
paste input "Saga of Dandy, The Devil & Day"
type input "Saga of Dandy, The Devil & Day"
drag, startPoint x: 539, startPoint y: 243, endPoint x: 370, endPoint y: 248, distance: 169.3
click at [370, 248] on div "SearchWithCriteriaffc62e03-cabb-4671-900a-574a8d446d67 Recording ISRC USZXT0810…" at bounding box center [674, 247] width 859 height 37
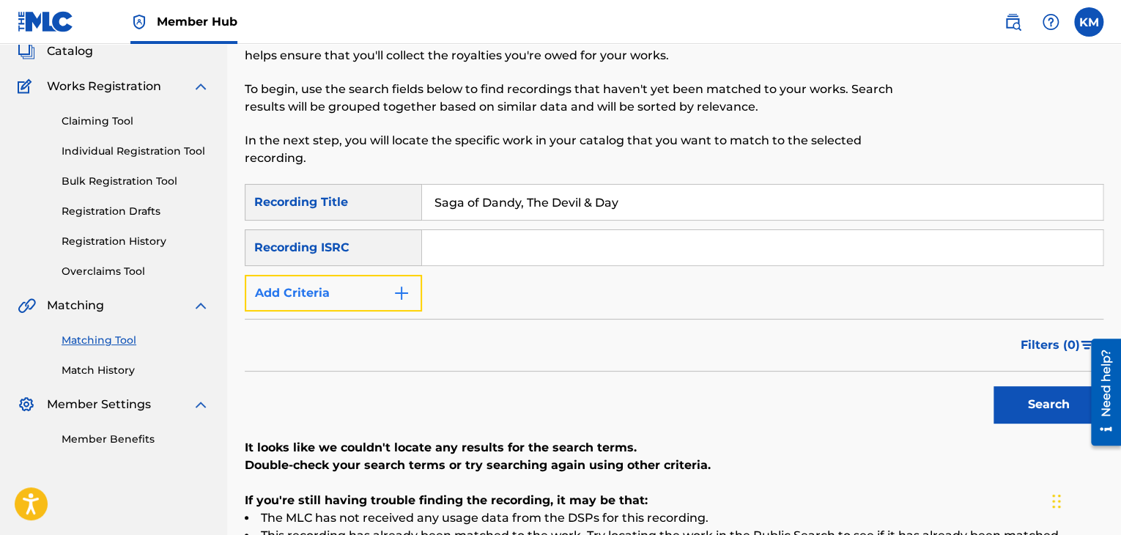
click at [407, 291] on img "Search Form" at bounding box center [402, 293] width 18 height 18
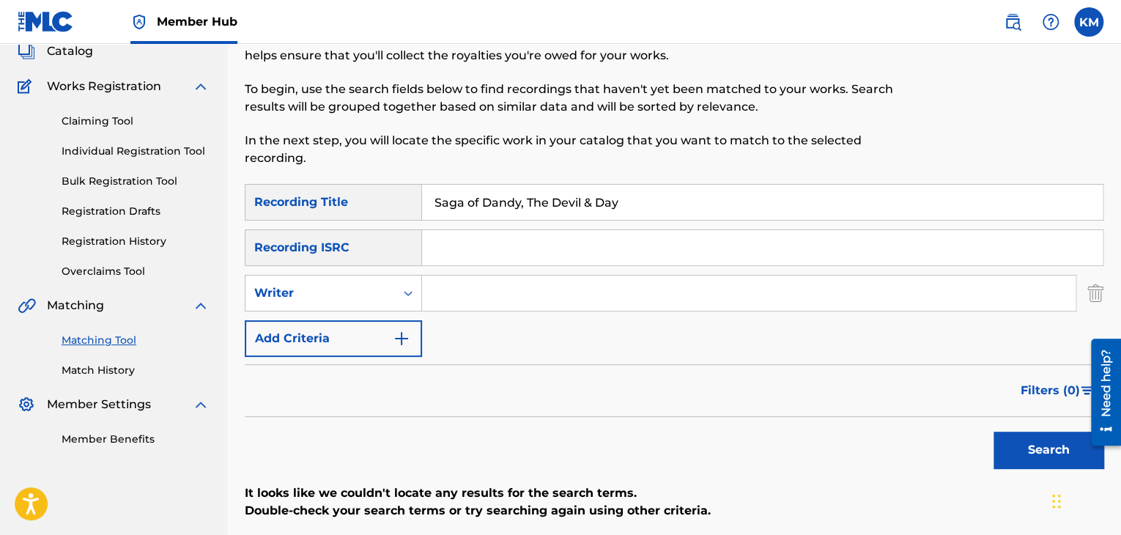
click at [488, 273] on div "SearchWithCriteria08edfbb3-847f-4693-bee9-fd4b92d0e407 Recording Title Saga of …" at bounding box center [674, 270] width 859 height 173
click at [404, 286] on icon "Search Form" at bounding box center [408, 293] width 15 height 15
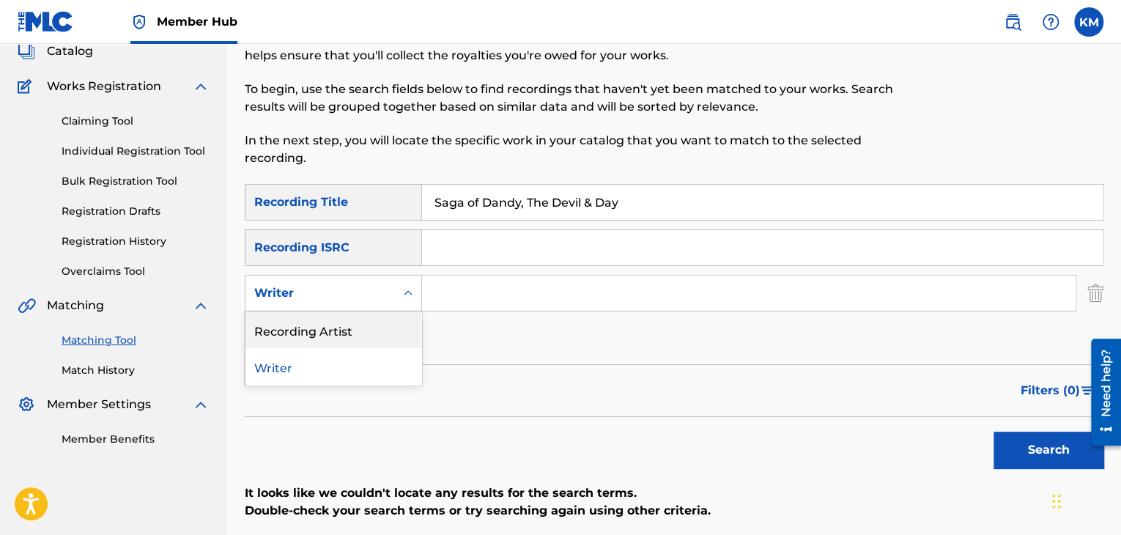
click at [369, 338] on div "Recording Artist" at bounding box center [333, 329] width 176 height 37
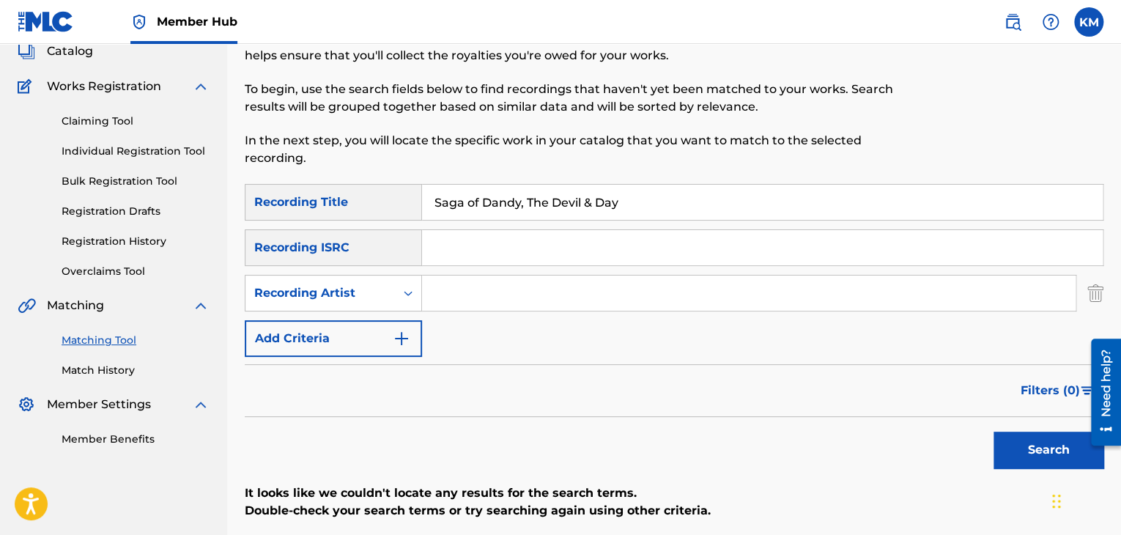
click at [454, 290] on input "Search Form" at bounding box center [749, 293] width 654 height 35
paste input "Ultramagnetic MC's"
type input "Ultramagnetic MC's"
click at [1025, 458] on button "Search" at bounding box center [1049, 450] width 110 height 37
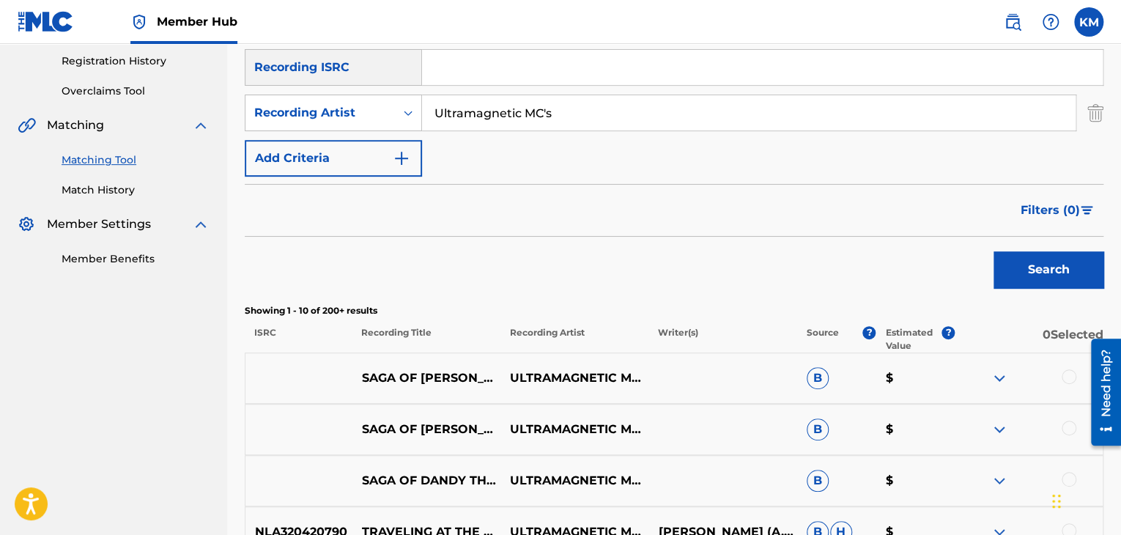
scroll to position [388, 0]
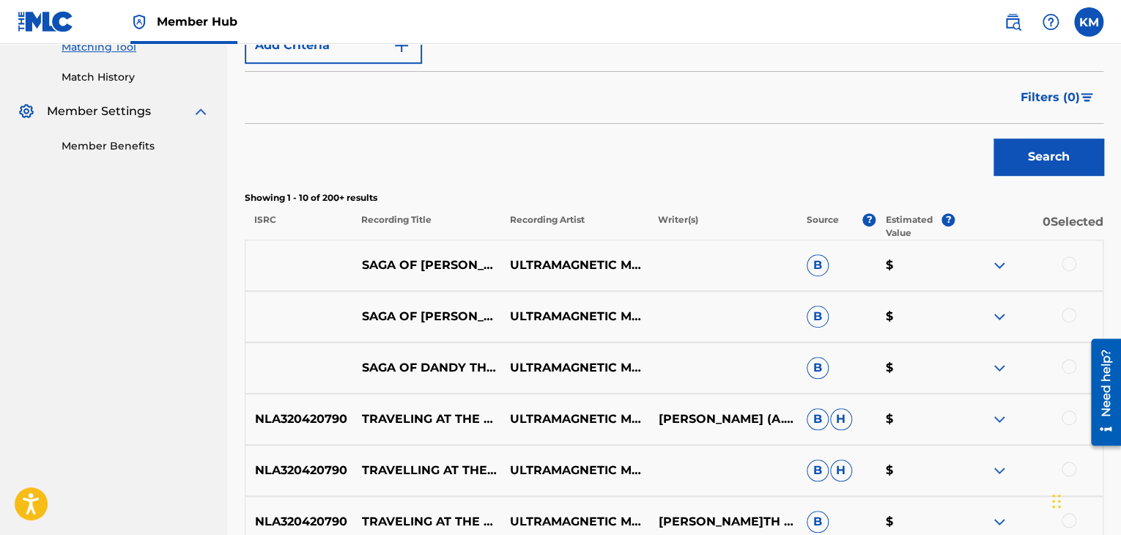
click at [1068, 361] on div at bounding box center [1069, 366] width 15 height 15
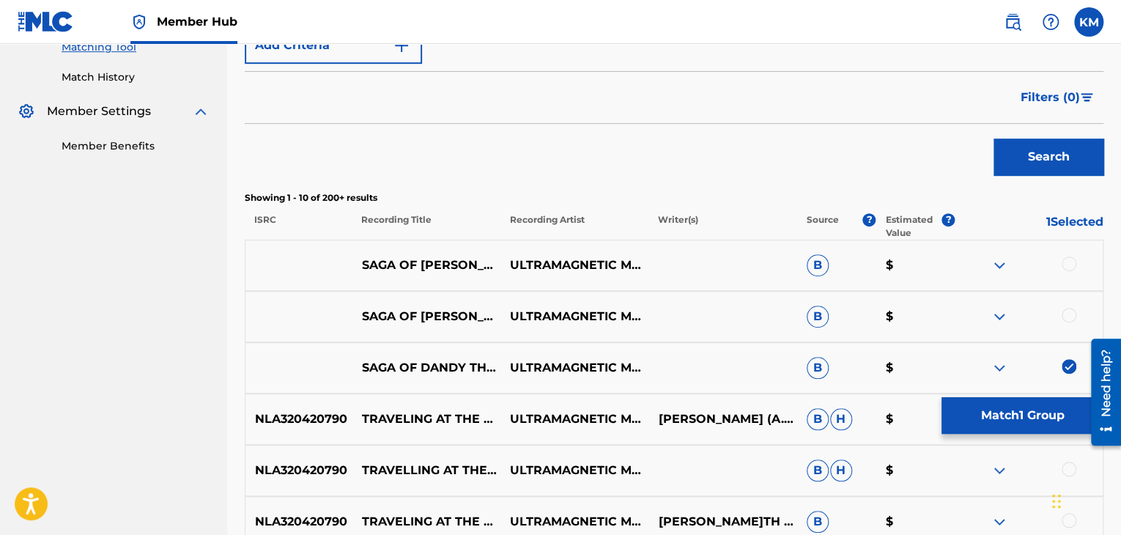
click at [1068, 311] on div at bounding box center [1069, 315] width 15 height 15
click at [1068, 260] on div at bounding box center [1069, 263] width 15 height 15
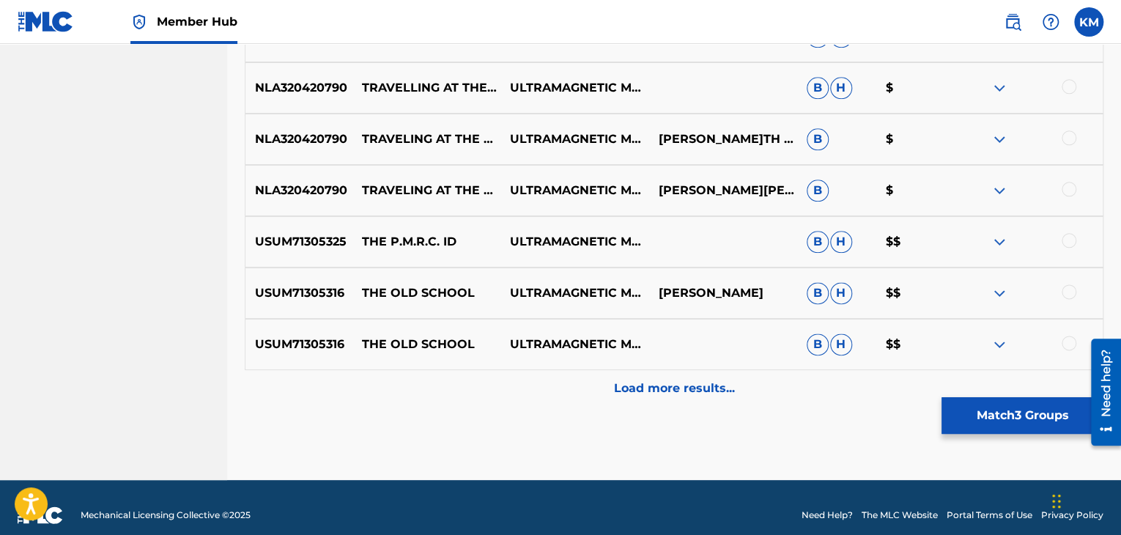
scroll to position [785, 0]
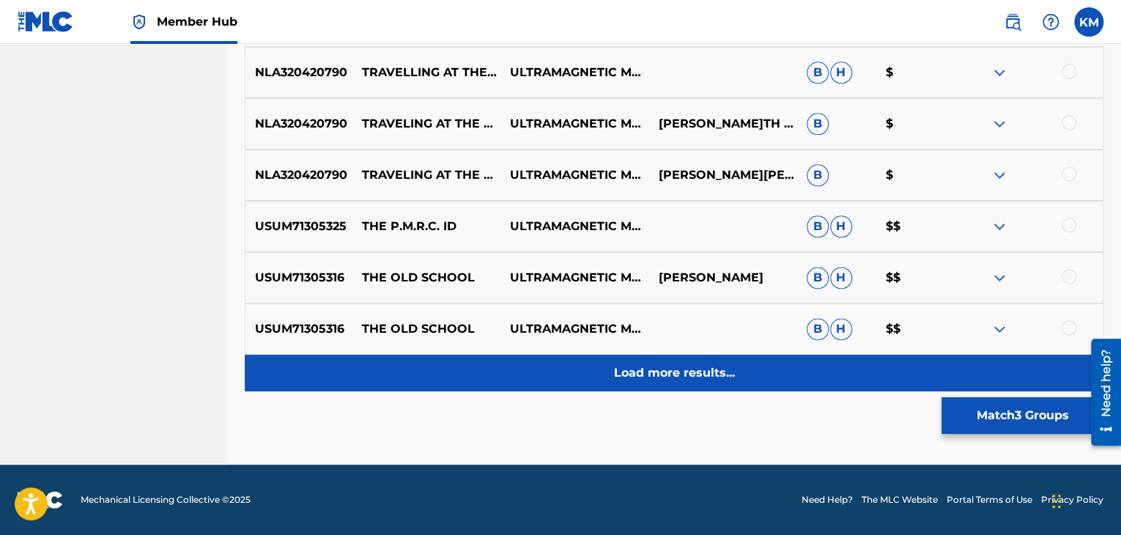
click at [664, 371] on p "Load more results..." at bounding box center [674, 373] width 121 height 18
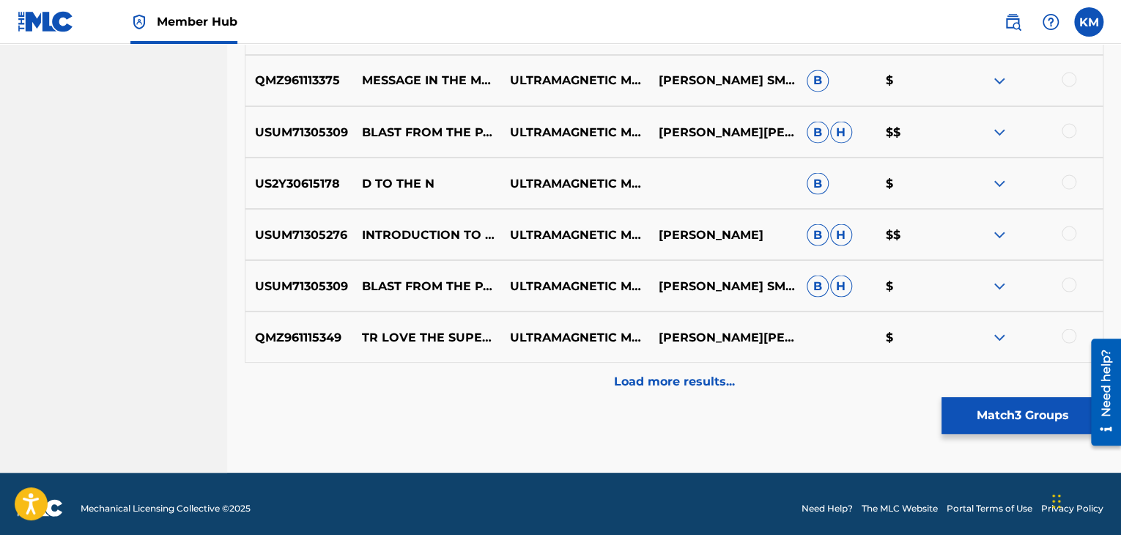
scroll to position [1298, 0]
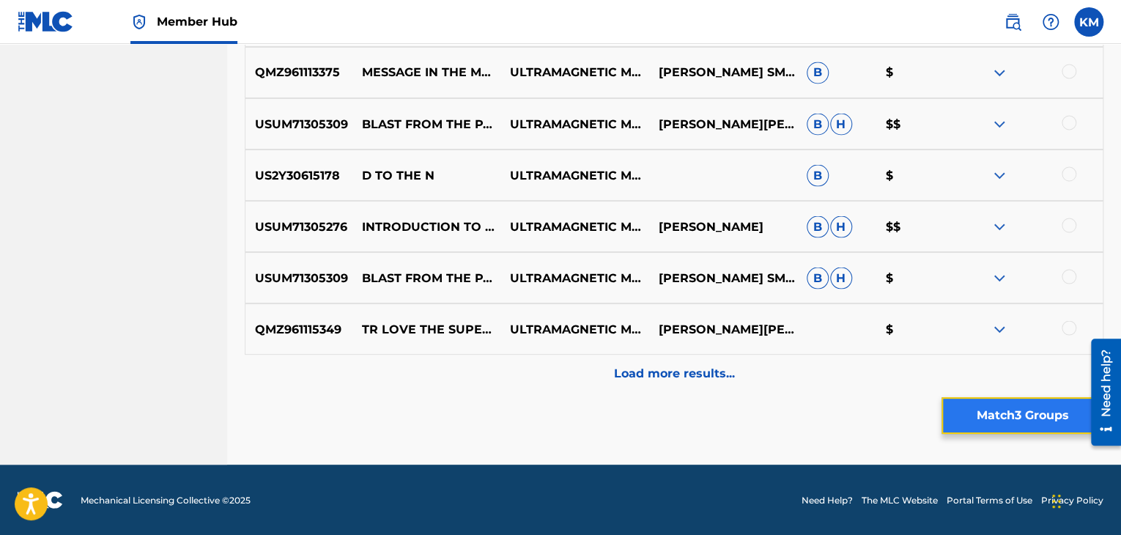
click at [981, 424] on button "Match 3 Groups" at bounding box center [1023, 415] width 162 height 37
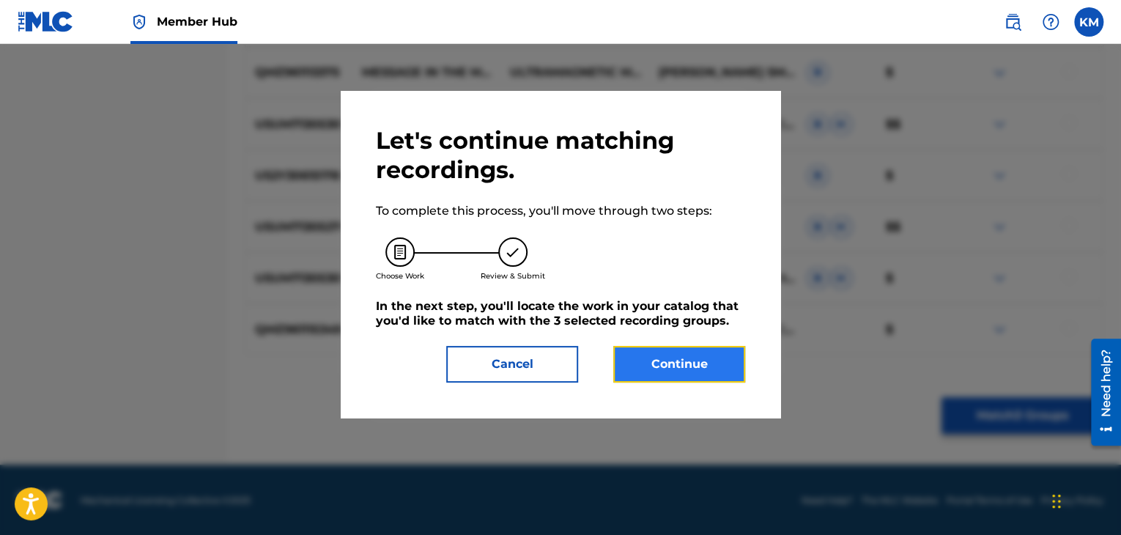
click at [681, 366] on button "Continue" at bounding box center [679, 364] width 132 height 37
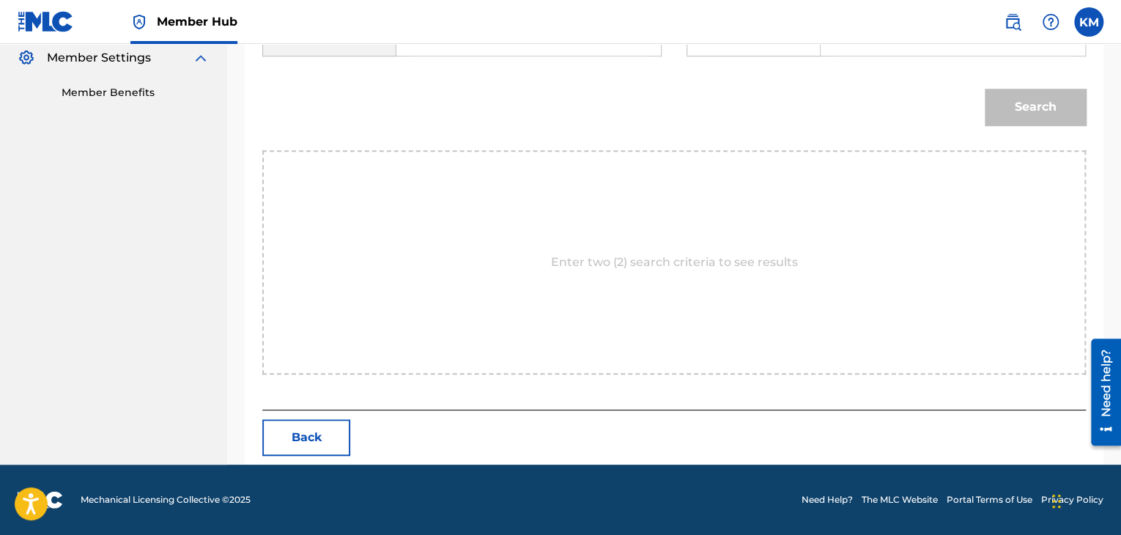
scroll to position [221, 0]
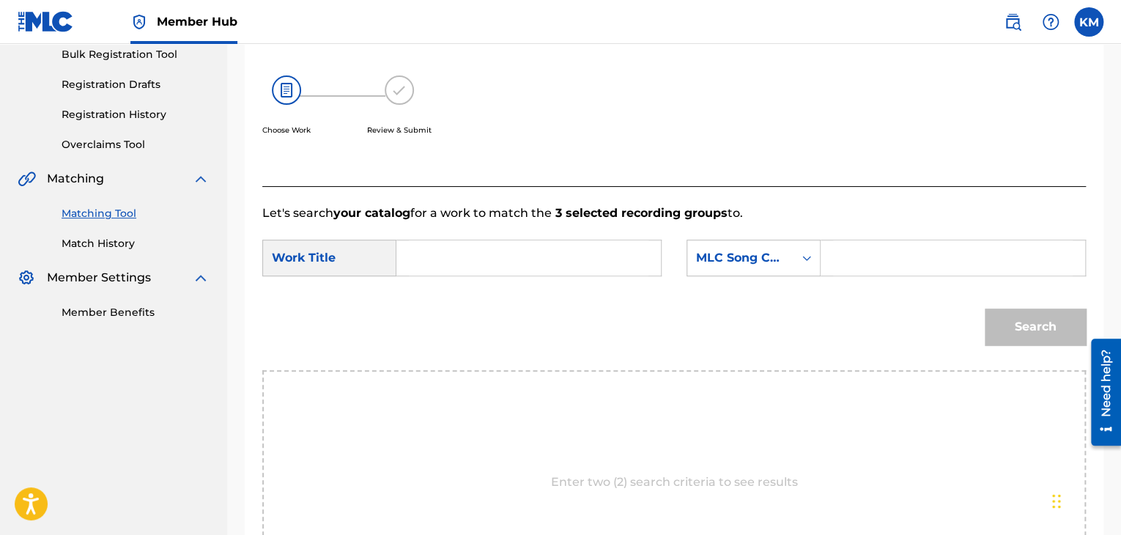
click at [454, 253] on input "Search Form" at bounding box center [529, 257] width 240 height 35
paste input "Saga of Dandy, The Devil & Day"
type input "Saga of Dandy, The Devil & Day"
click at [803, 257] on icon "Search Form" at bounding box center [806, 258] width 15 height 15
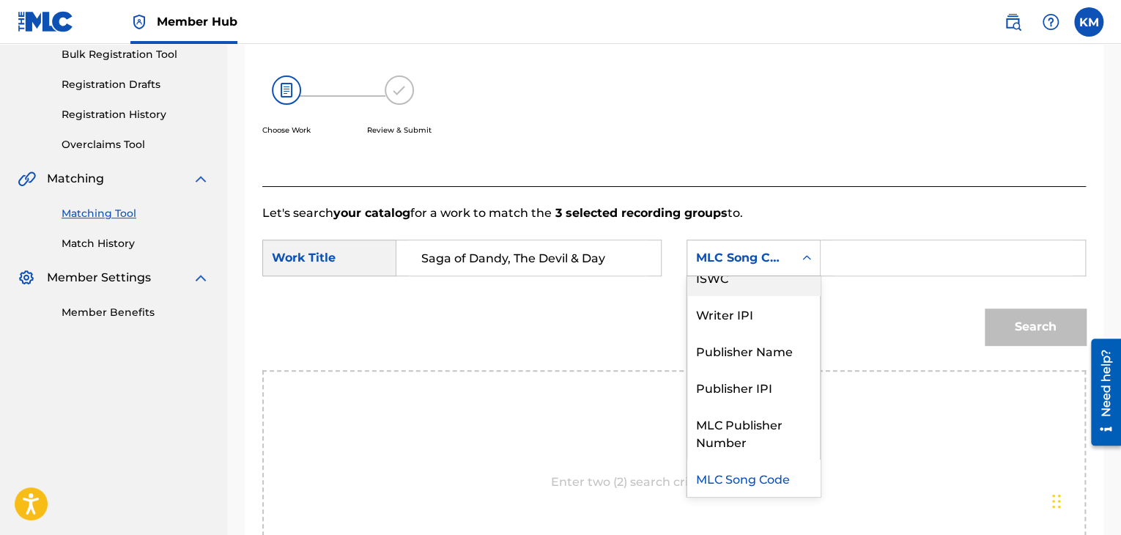
scroll to position [0, 0]
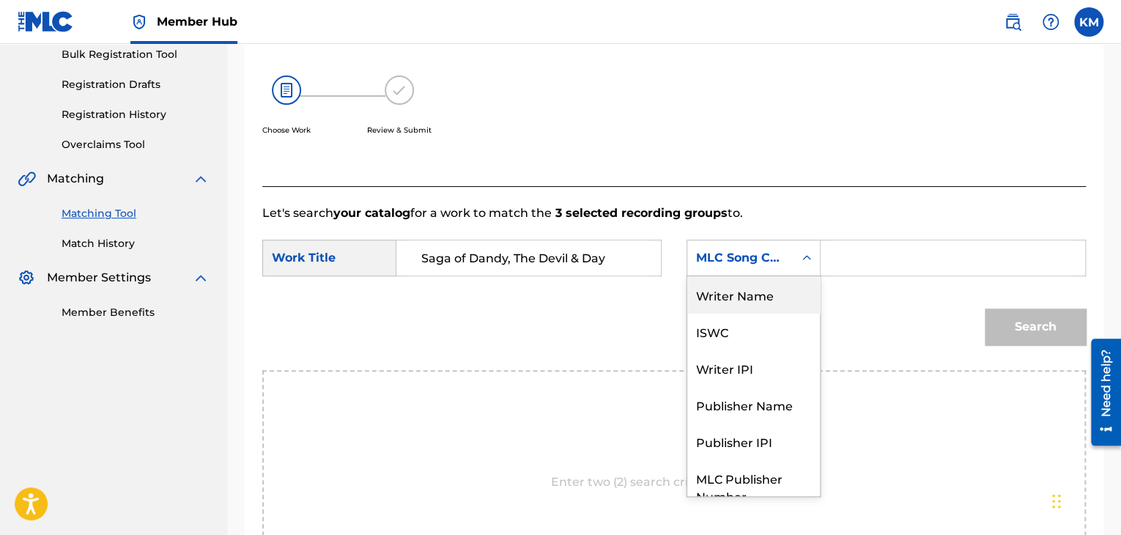
click at [774, 291] on div "Writer Name" at bounding box center [753, 294] width 133 height 37
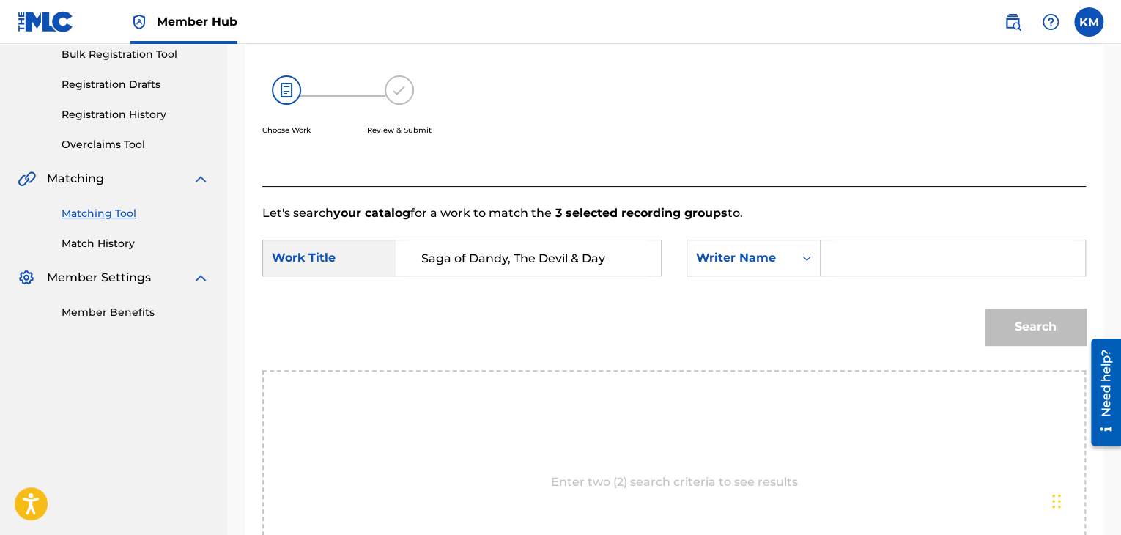
paste input "[PERSON_NAME]"
click at [1001, 319] on button "Search" at bounding box center [1035, 326] width 101 height 37
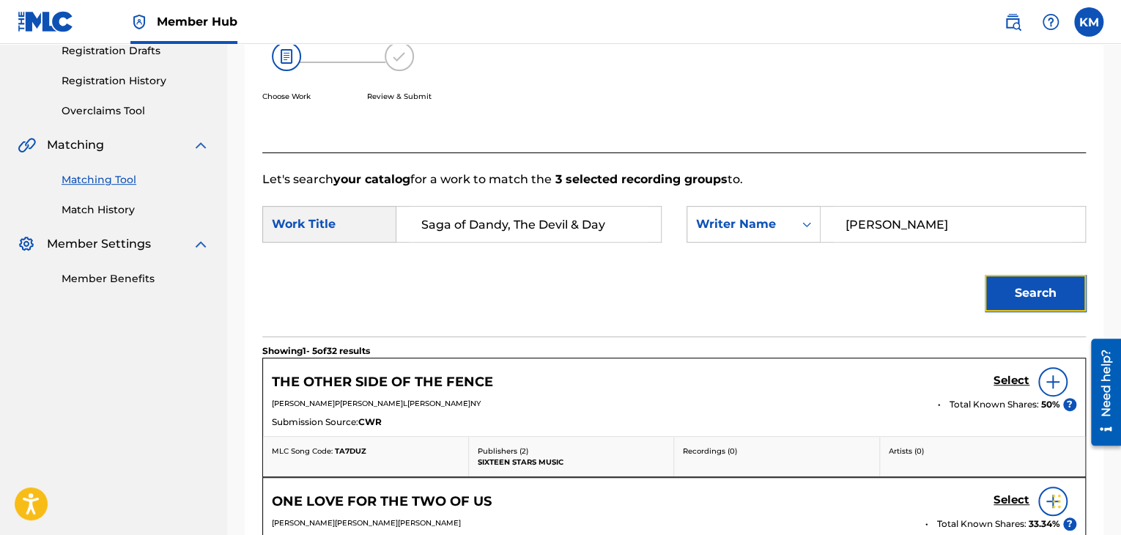
scroll to position [141, 0]
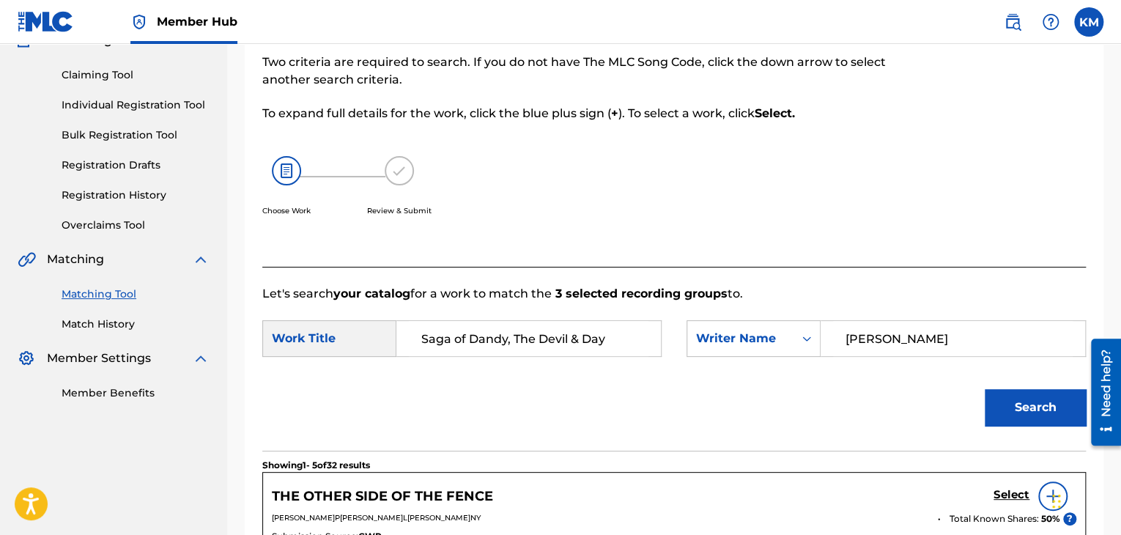
paste input "[PERSON_NAME]"
drag, startPoint x: 920, startPoint y: 337, endPoint x: 750, endPoint y: 365, distance: 171.5
click at [753, 365] on div "SearchWithCriteria8c5d4f60-7a0c-4872-961c-6b714edc1e5e Work Title Saga of Dandy…" at bounding box center [674, 342] width 824 height 45
type input "[PERSON_NAME]"
click at [1020, 389] on button "Search" at bounding box center [1035, 407] width 101 height 37
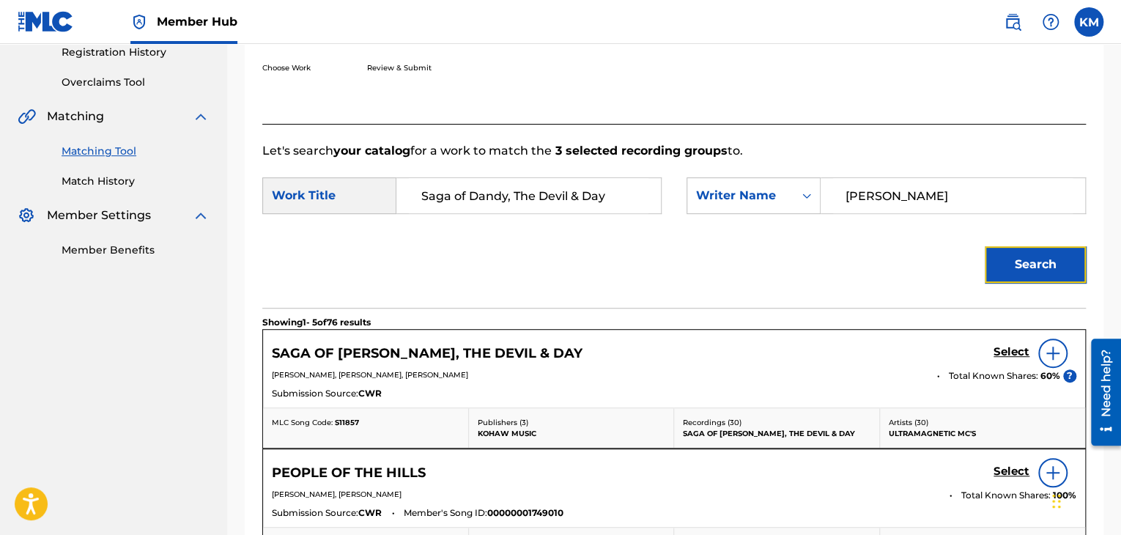
scroll to position [287, 0]
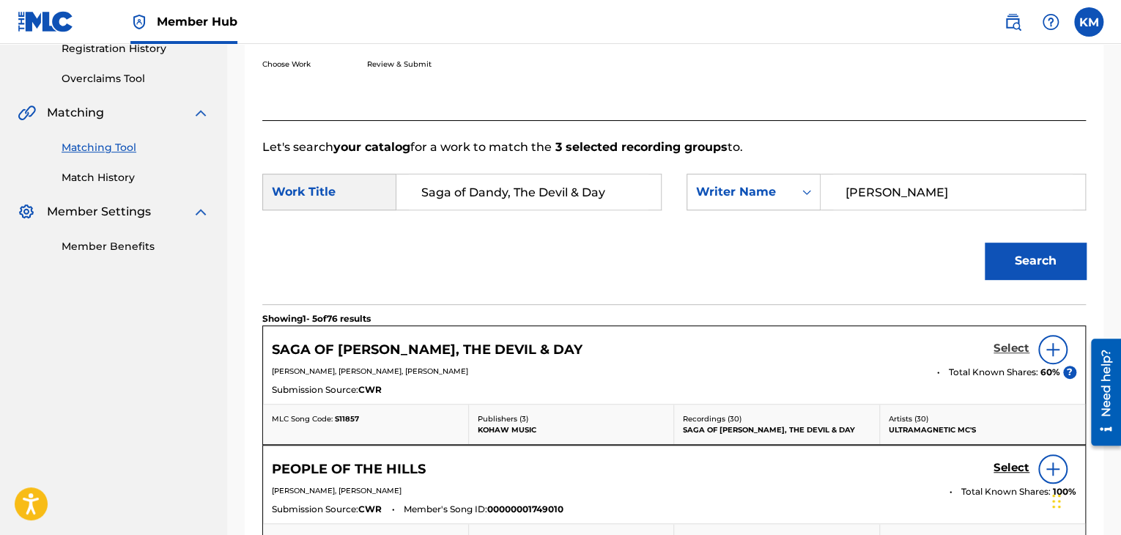
click at [1012, 347] on h5 "Select" at bounding box center [1012, 348] width 36 height 14
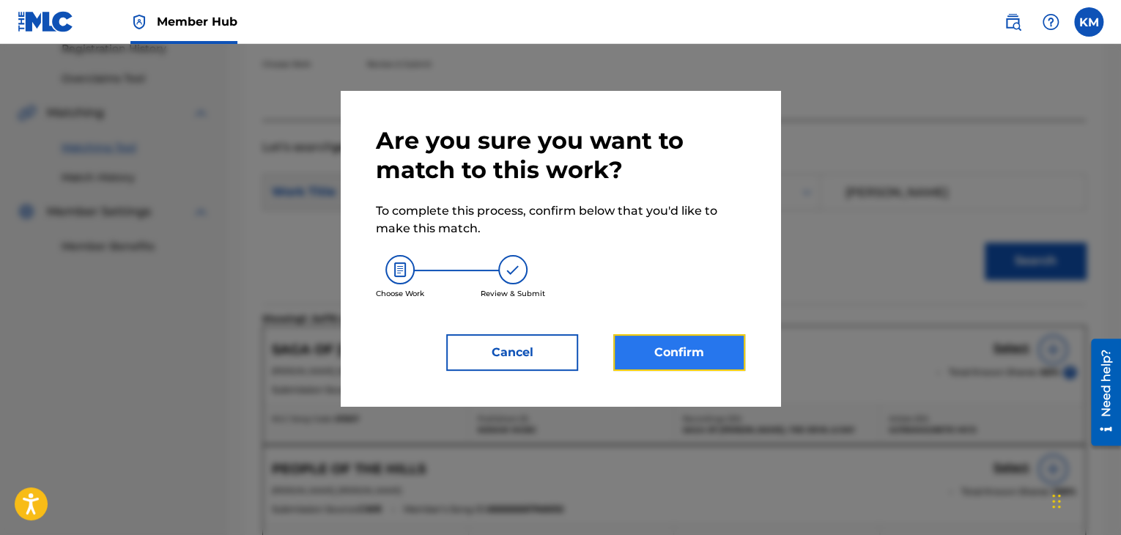
click at [713, 344] on button "Confirm" at bounding box center [679, 352] width 132 height 37
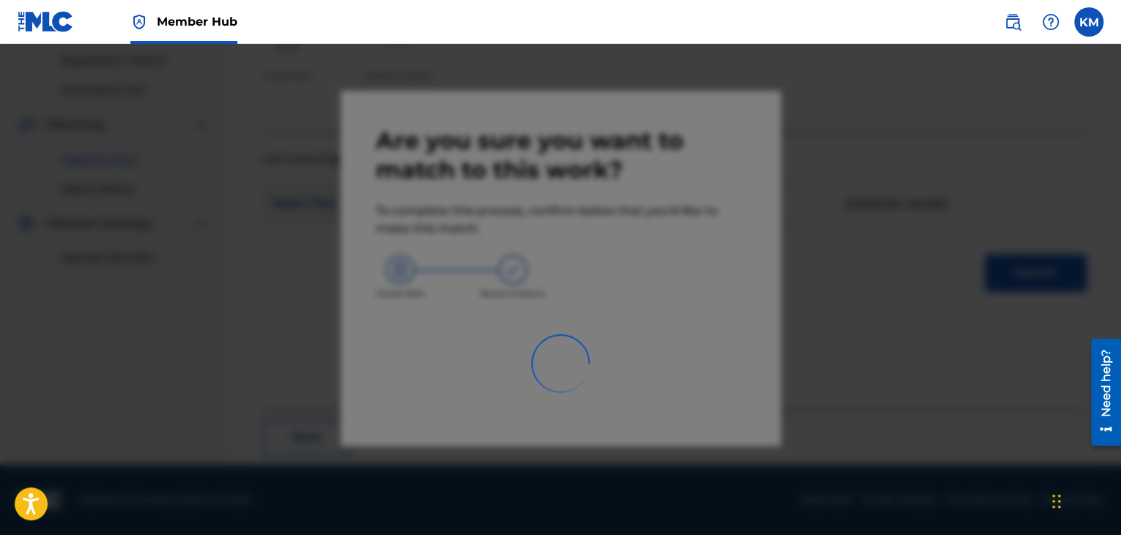
scroll to position [95, 0]
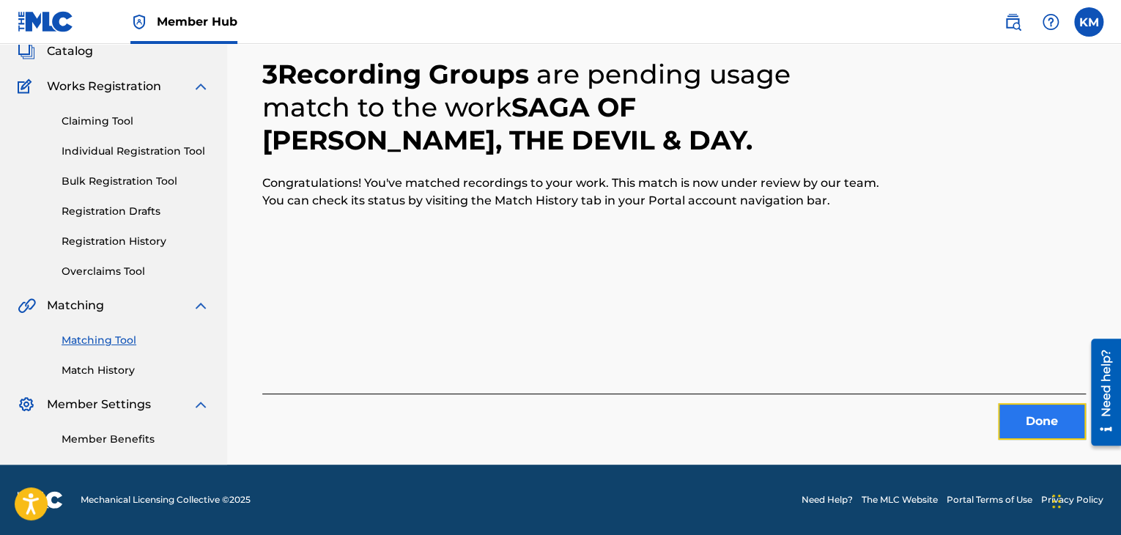
click at [1029, 407] on button "Done" at bounding box center [1042, 421] width 88 height 37
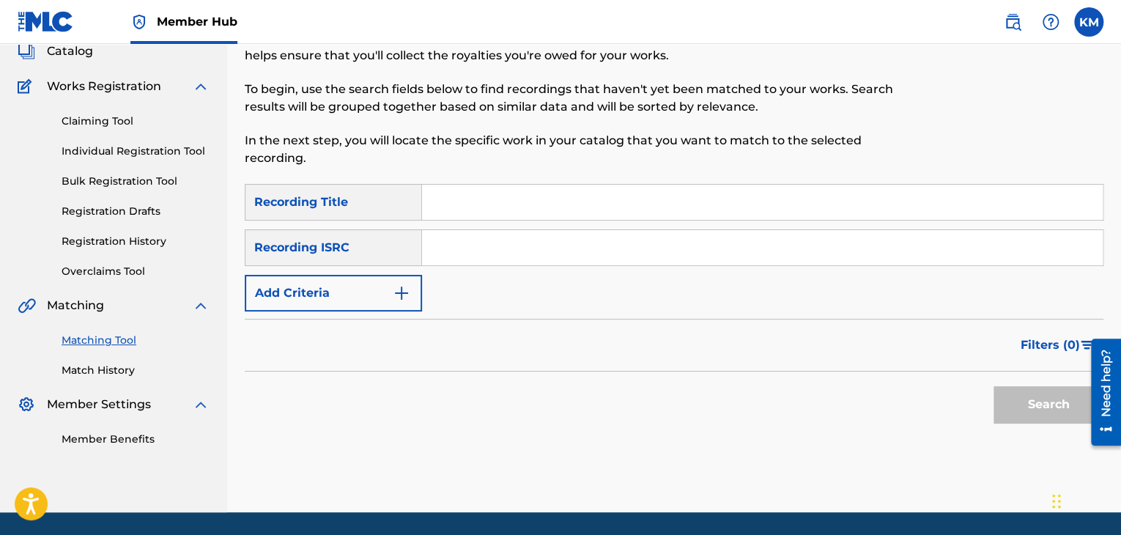
click at [495, 238] on input "Search Form" at bounding box center [762, 247] width 681 height 35
paste input "ES8621900409"
type input "ES8621900409"
click at [1010, 395] on button "Search" at bounding box center [1049, 404] width 110 height 37
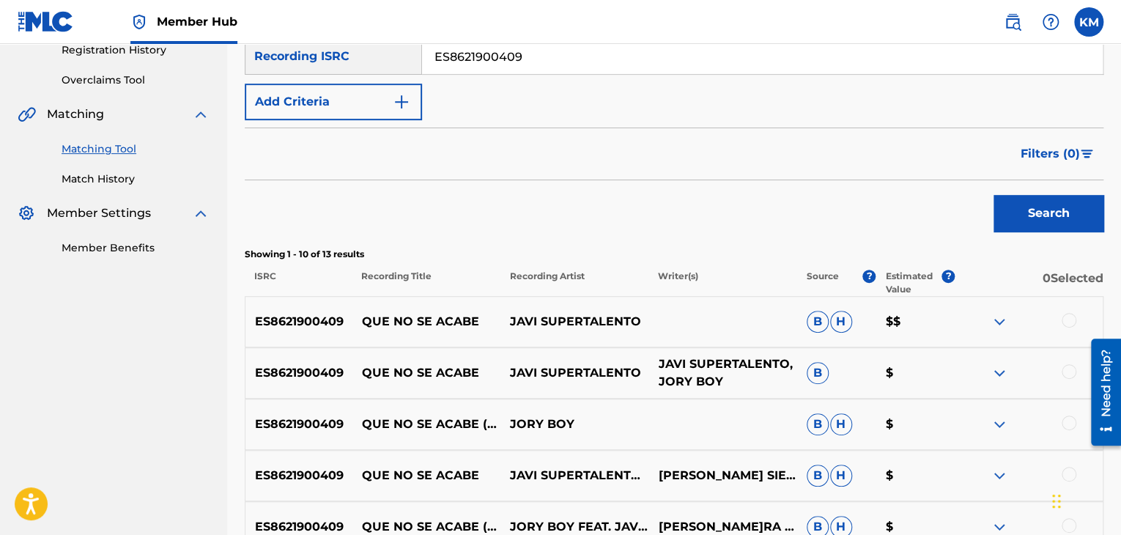
scroll to position [314, 0]
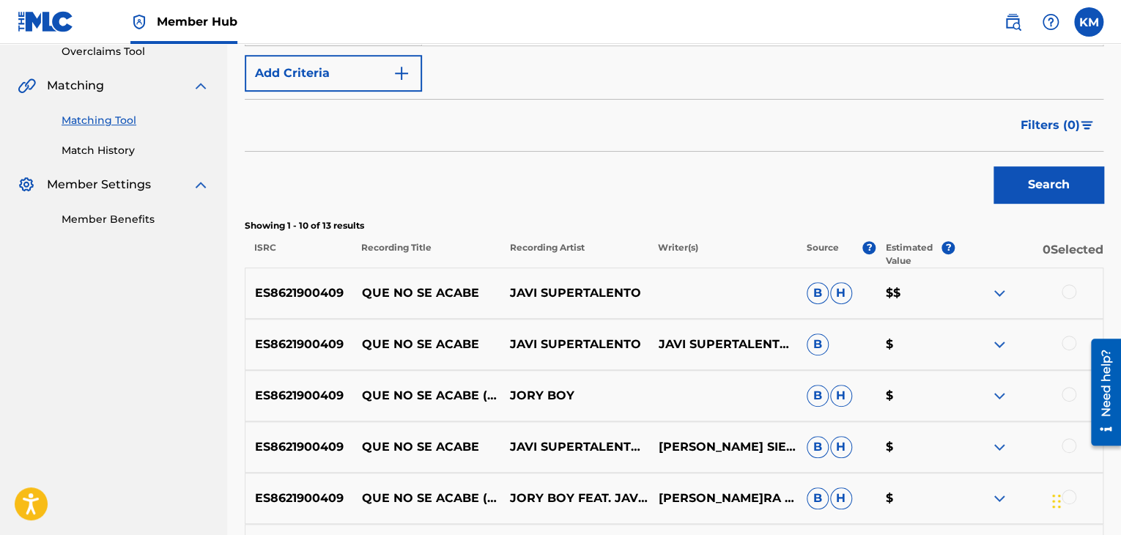
click at [1068, 285] on div at bounding box center [1069, 291] width 15 height 15
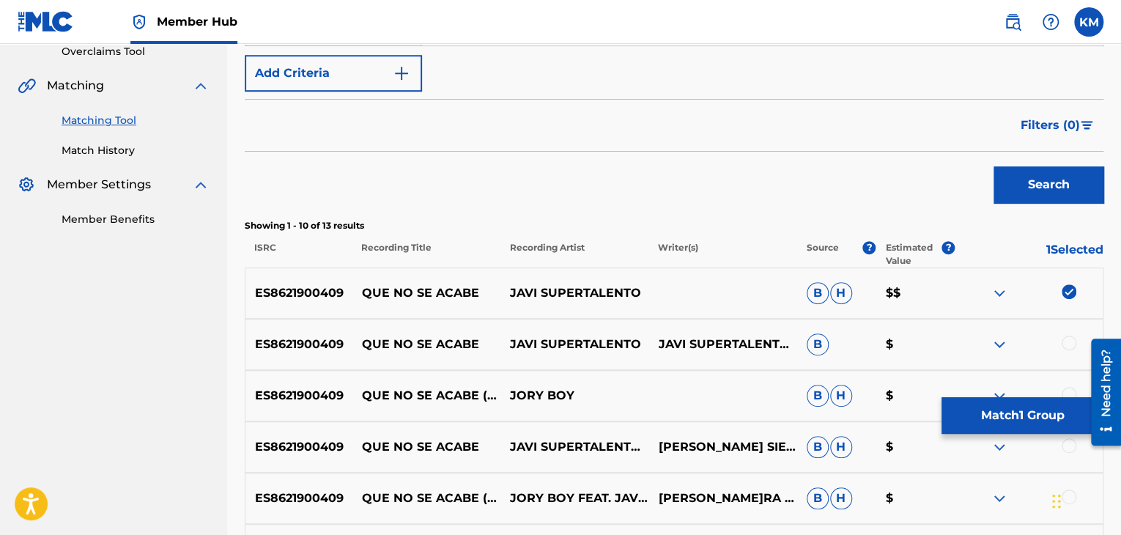
click at [1067, 336] on div at bounding box center [1069, 343] width 15 height 15
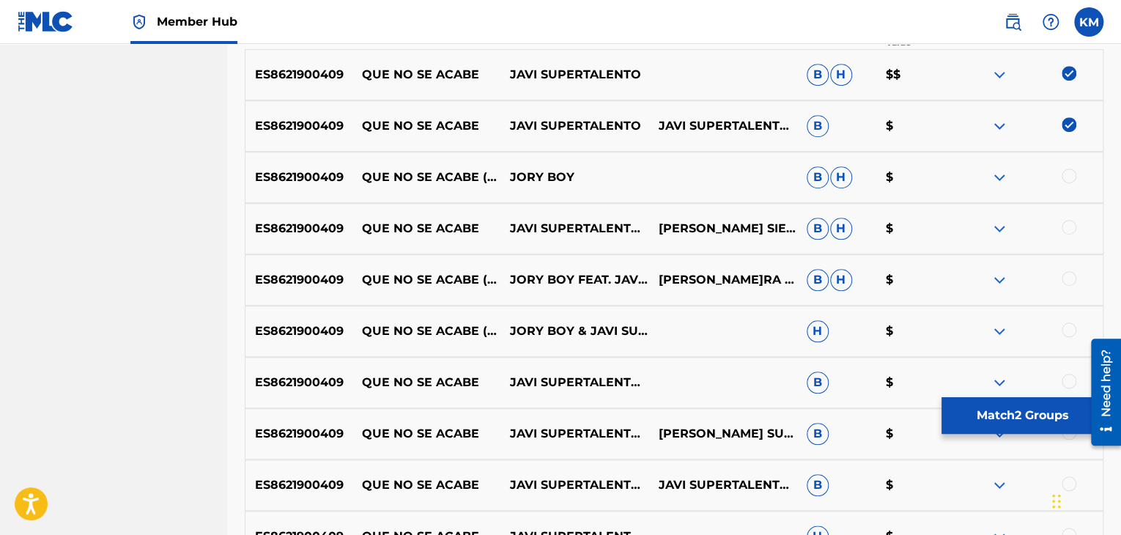
scroll to position [534, 0]
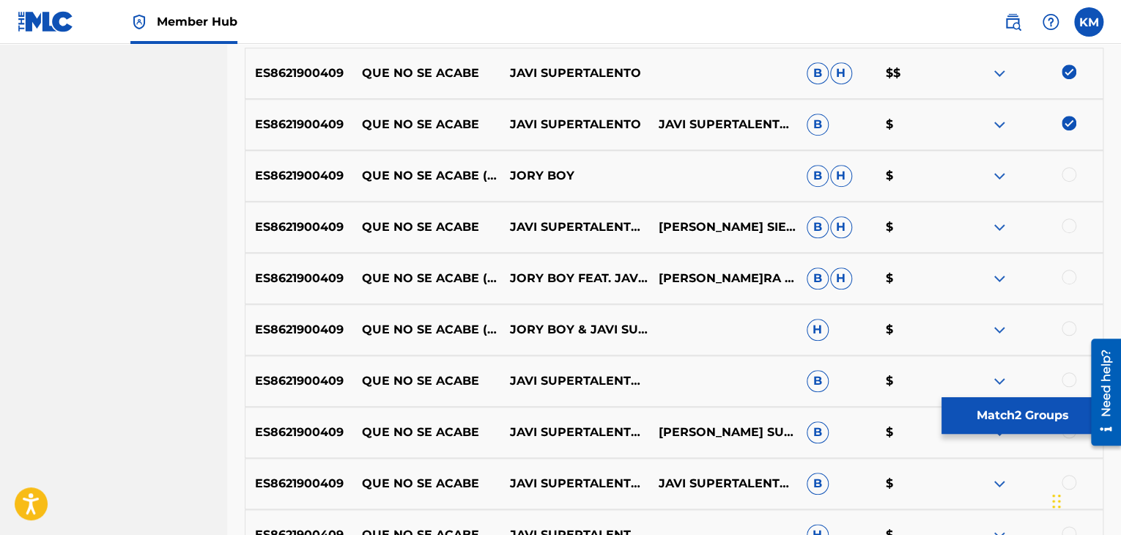
click at [1066, 168] on div at bounding box center [1069, 174] width 15 height 15
click at [1067, 215] on div "ES8621900409 QUE NO SE ACABE JAVI SUPERTALENTO [PERSON_NAME]RY BO[PERSON_NAME]E…" at bounding box center [674, 227] width 859 height 51
click at [1068, 224] on div at bounding box center [1069, 225] width 15 height 15
click at [1068, 276] on div at bounding box center [1069, 277] width 15 height 15
click at [1068, 327] on div at bounding box center [1069, 328] width 15 height 15
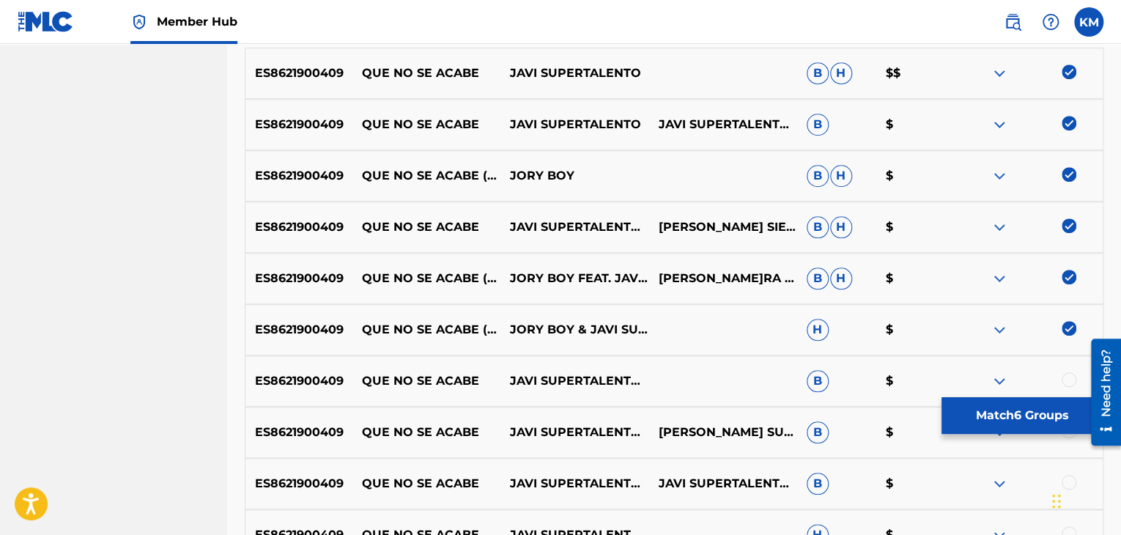
click at [1068, 372] on div at bounding box center [1069, 379] width 15 height 15
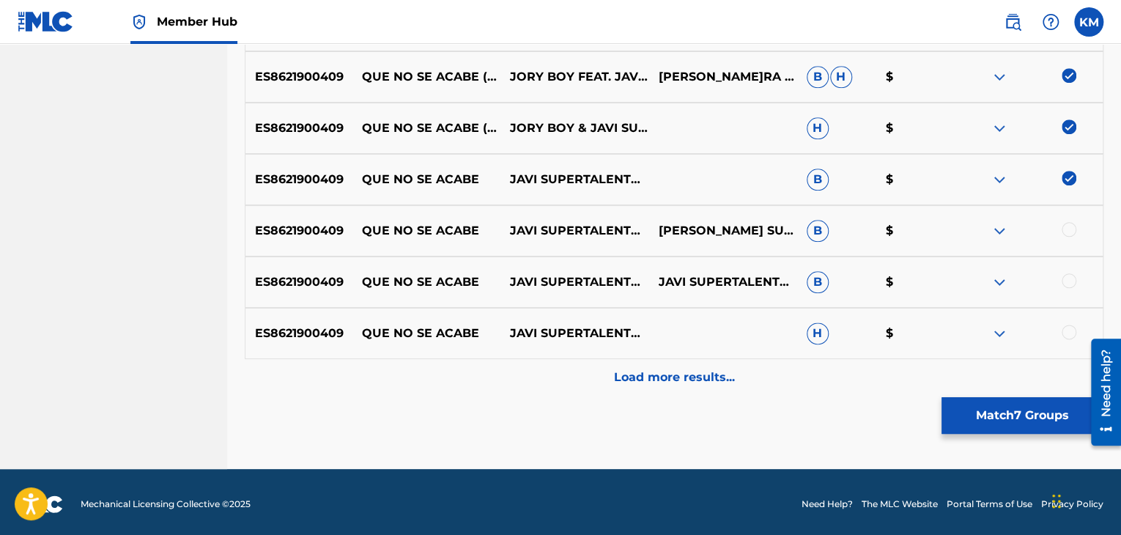
scroll to position [740, 0]
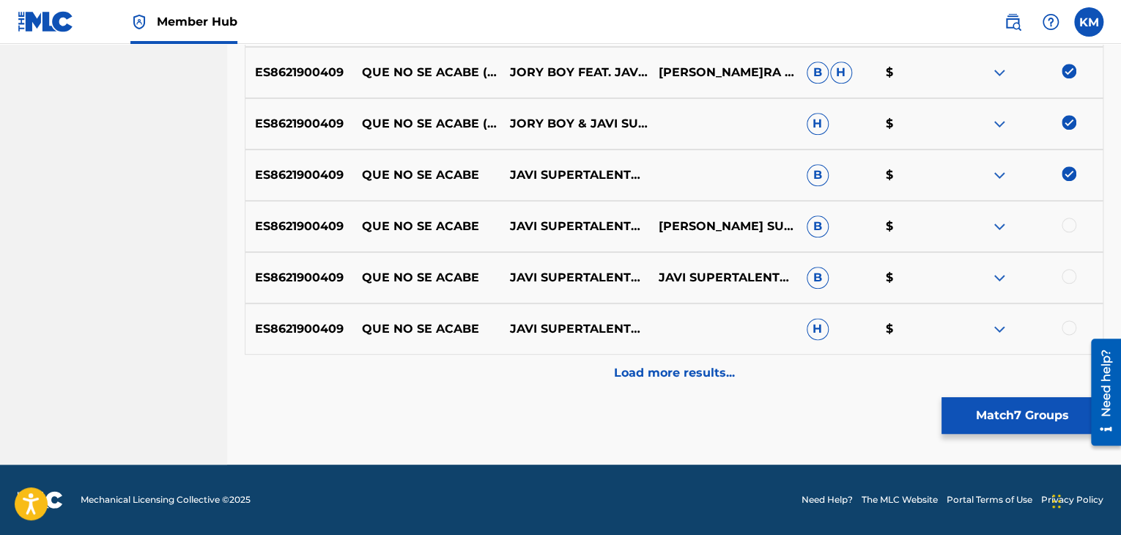
click at [1069, 224] on div at bounding box center [1069, 225] width 15 height 15
click at [1069, 278] on div at bounding box center [1069, 276] width 15 height 15
click at [1067, 330] on div at bounding box center [1069, 327] width 15 height 15
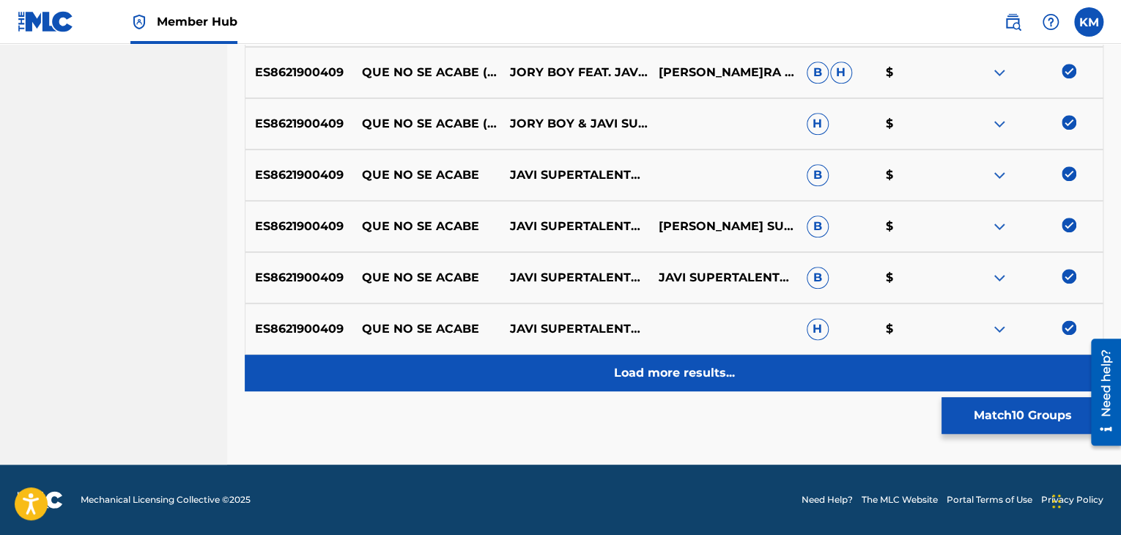
click at [703, 359] on div "Load more results..." at bounding box center [674, 373] width 859 height 37
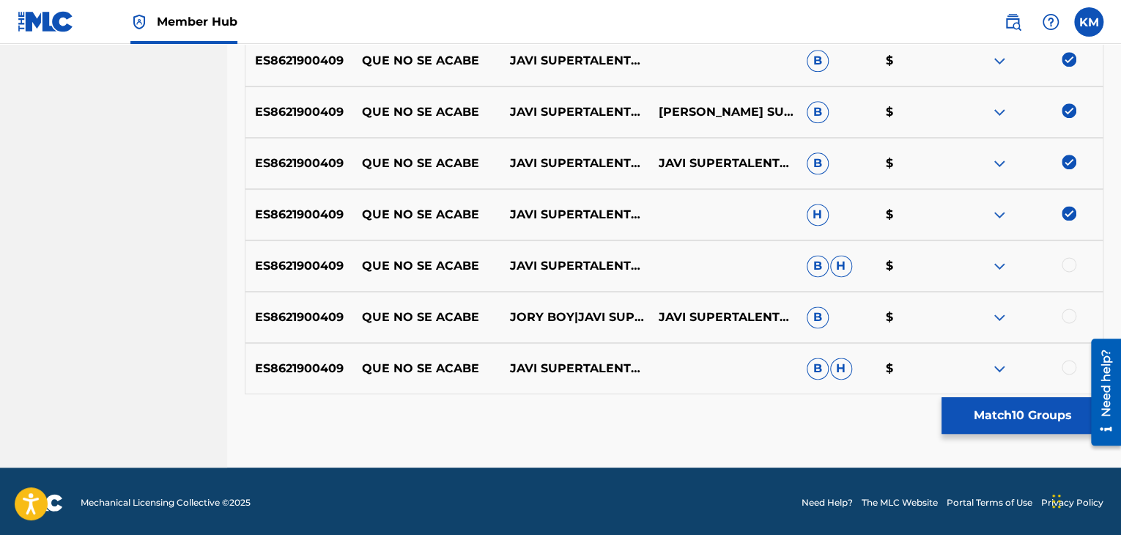
scroll to position [857, 0]
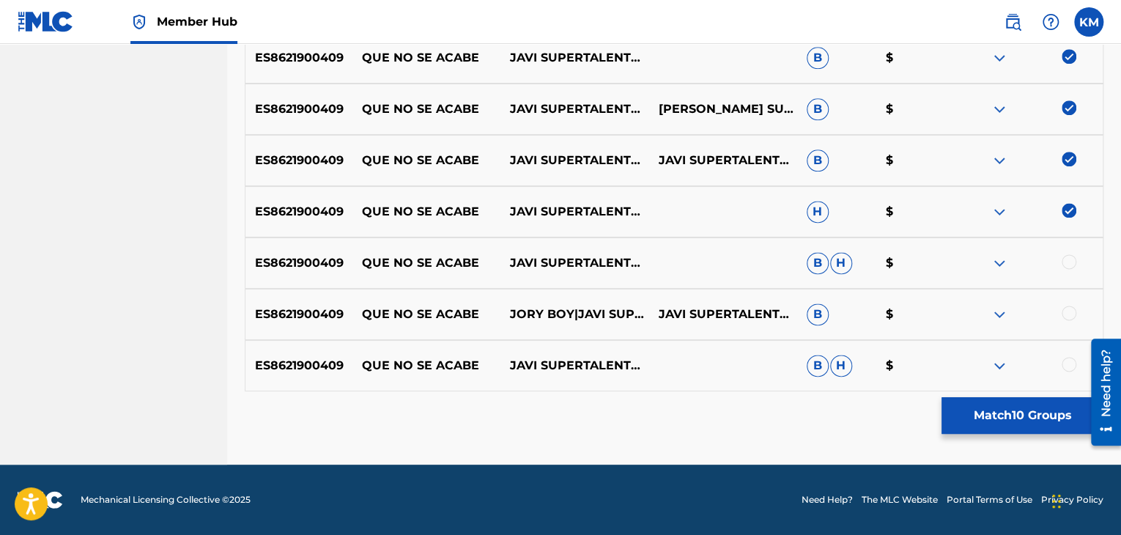
click at [1069, 258] on div at bounding box center [1069, 261] width 15 height 15
click at [1071, 316] on div at bounding box center [1069, 313] width 15 height 15
click at [1068, 364] on div at bounding box center [1069, 364] width 15 height 15
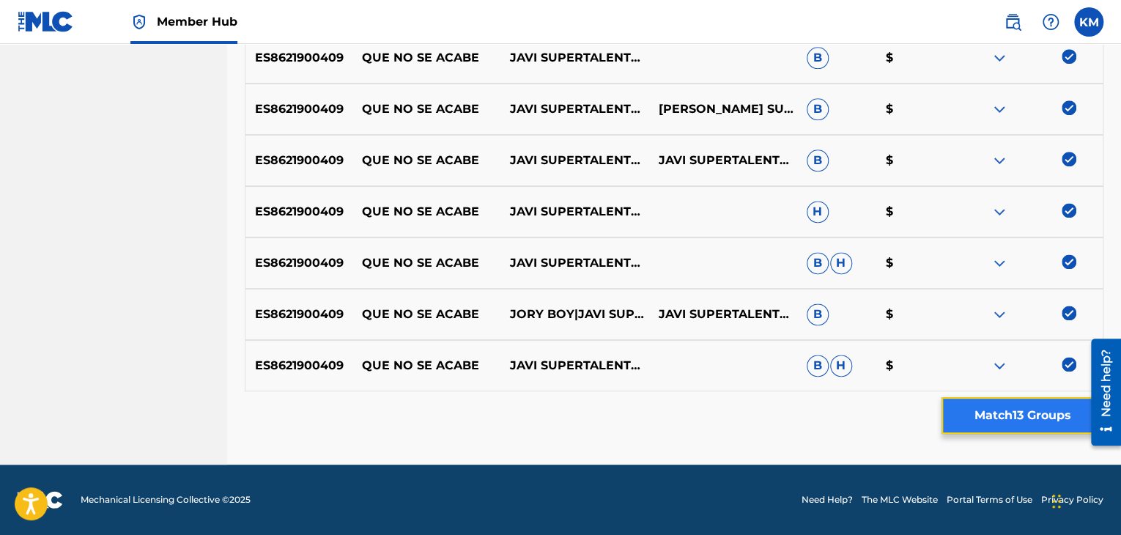
click at [1040, 408] on button "Match 13 Groups" at bounding box center [1023, 415] width 162 height 37
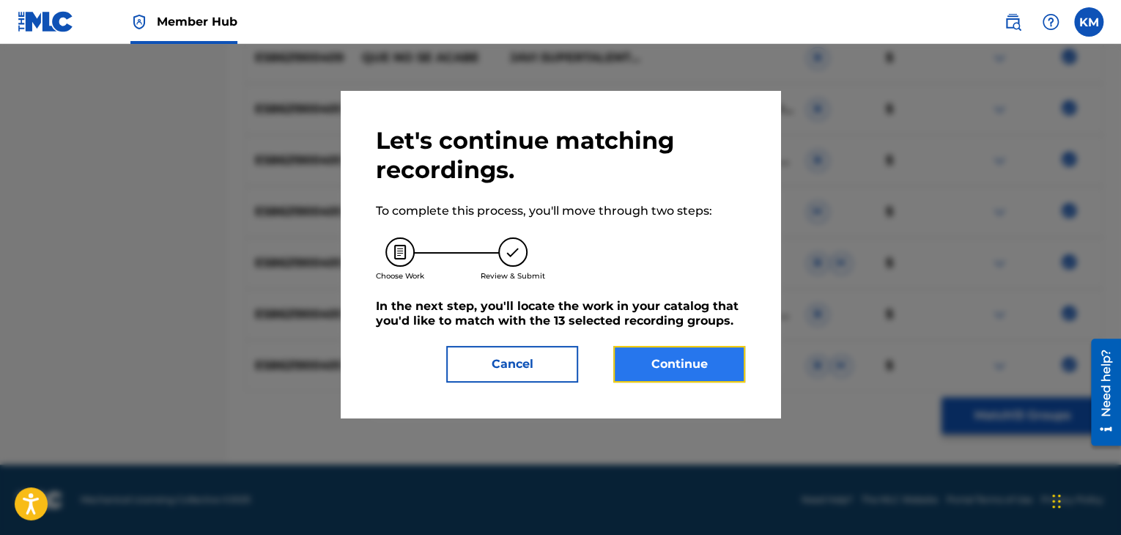
click at [690, 352] on button "Continue" at bounding box center [679, 364] width 132 height 37
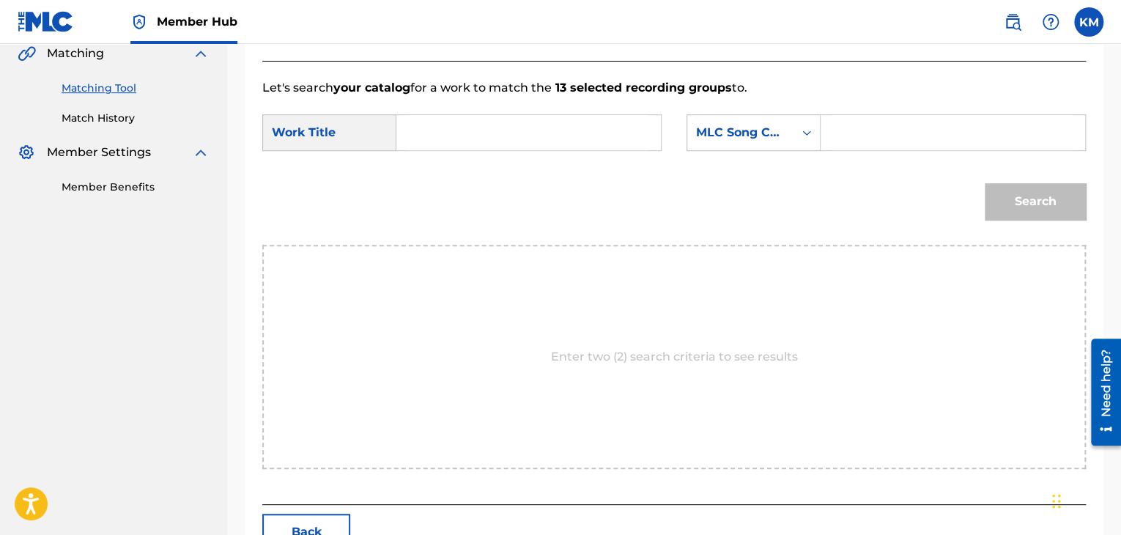
scroll to position [295, 0]
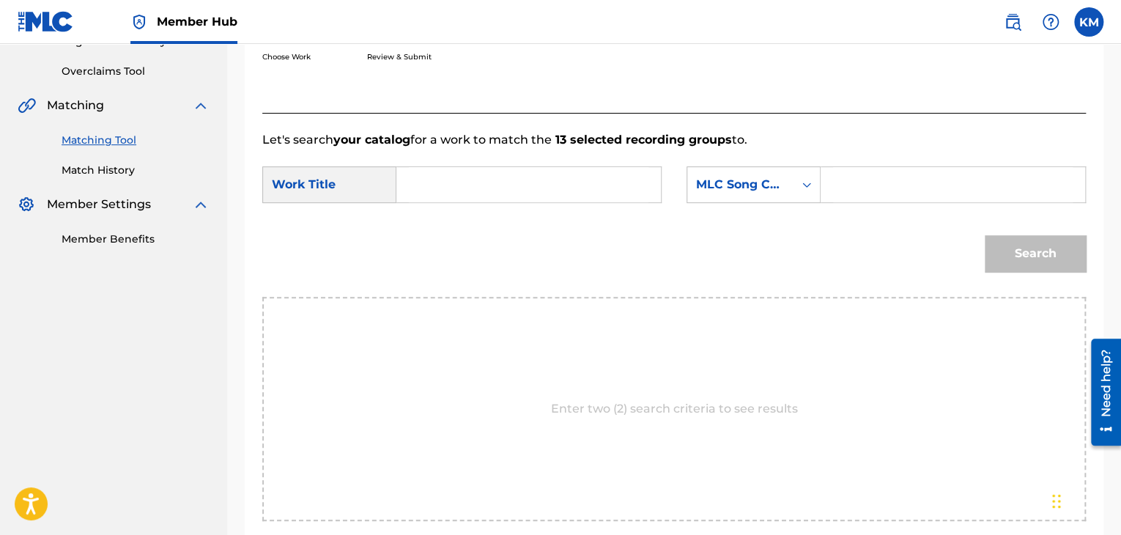
paste input "Que No Se Acabe"
type input "Que No Se Acabe"
click at [806, 190] on icon "Search Form" at bounding box center [806, 184] width 15 height 15
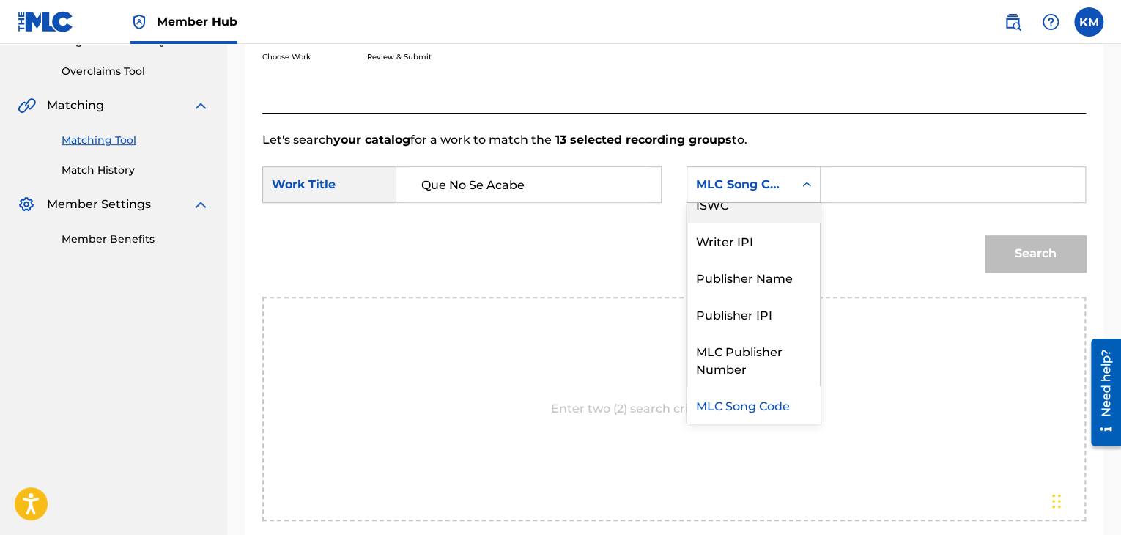
scroll to position [0, 0]
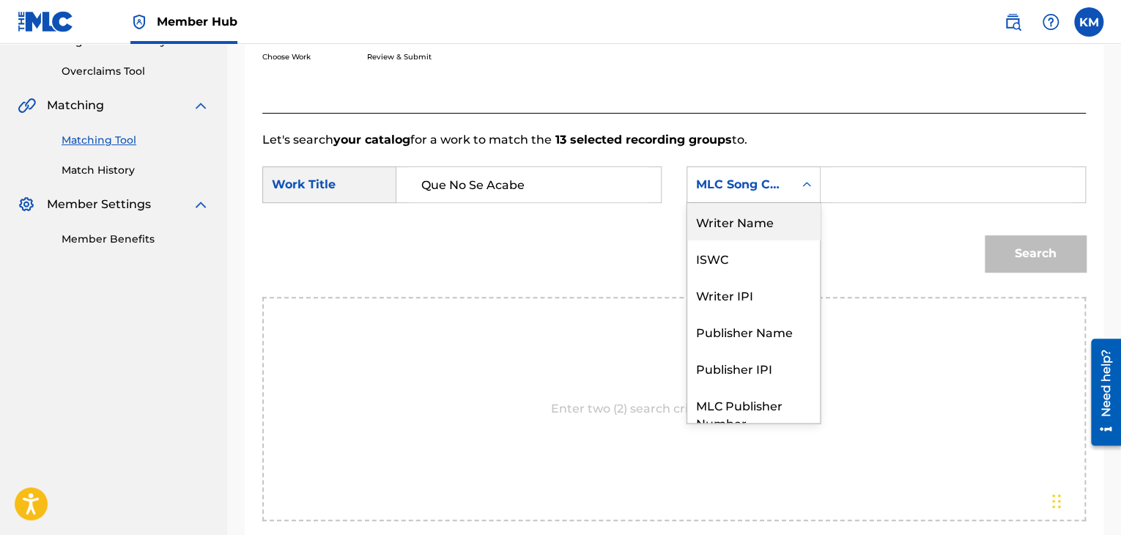
click at [783, 216] on div "Writer Name" at bounding box center [753, 221] width 133 height 37
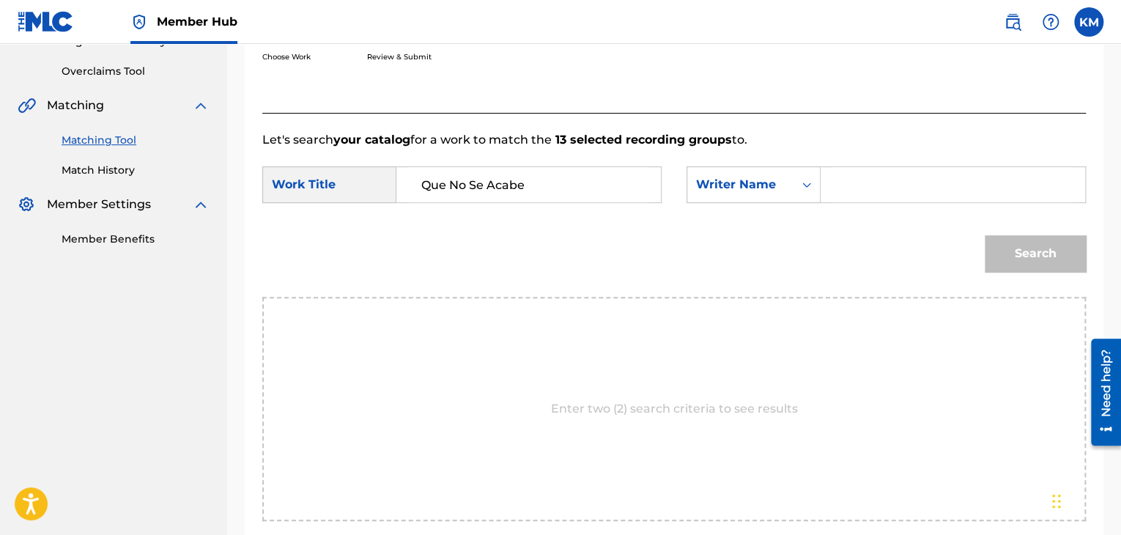
click at [857, 188] on input "Search Form" at bounding box center [953, 184] width 240 height 35
paste input "[PERSON_NAME]"
type input "[PERSON_NAME]"
click at [1005, 252] on button "Search" at bounding box center [1035, 253] width 101 height 37
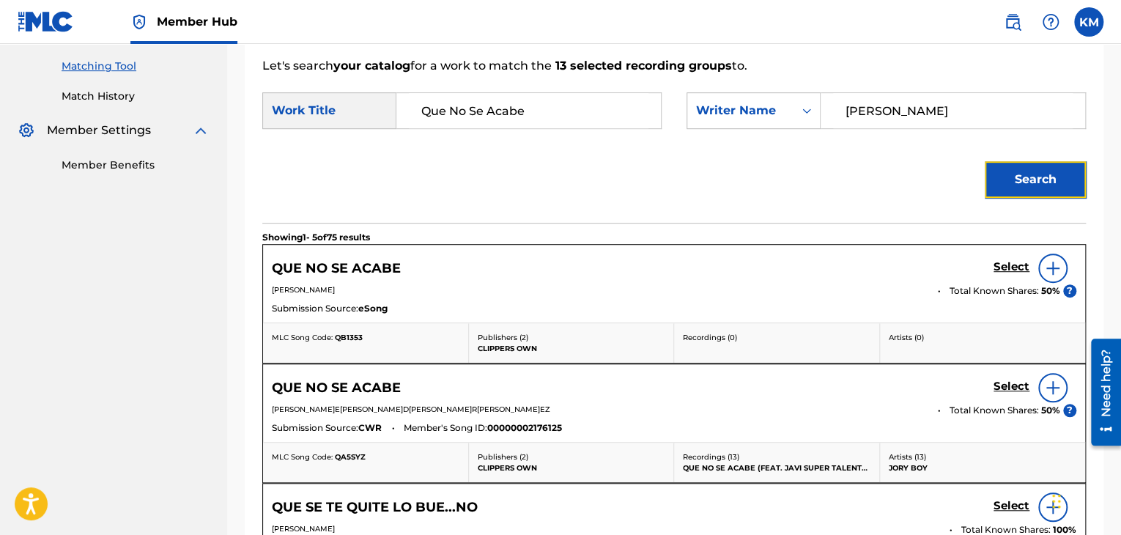
scroll to position [514, 0]
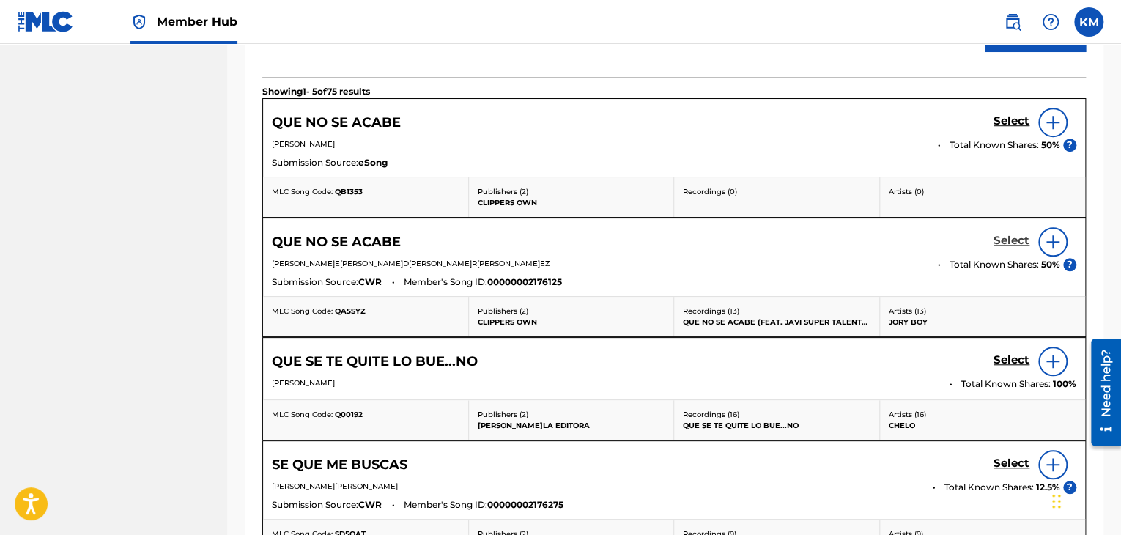
click at [1010, 237] on h5 "Select" at bounding box center [1012, 241] width 36 height 14
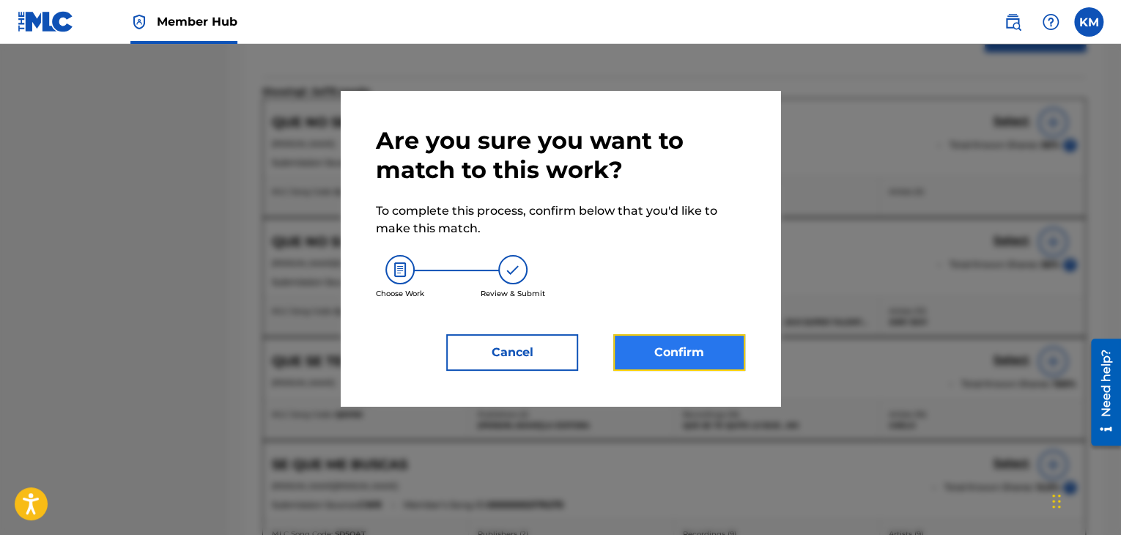
click at [677, 349] on button "Confirm" at bounding box center [679, 352] width 132 height 37
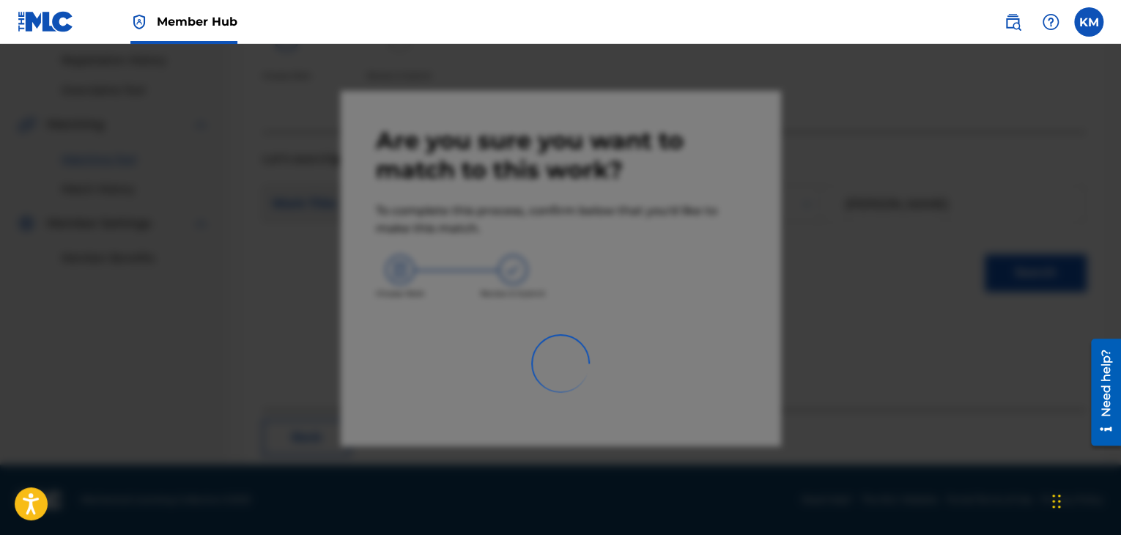
scroll to position [95, 0]
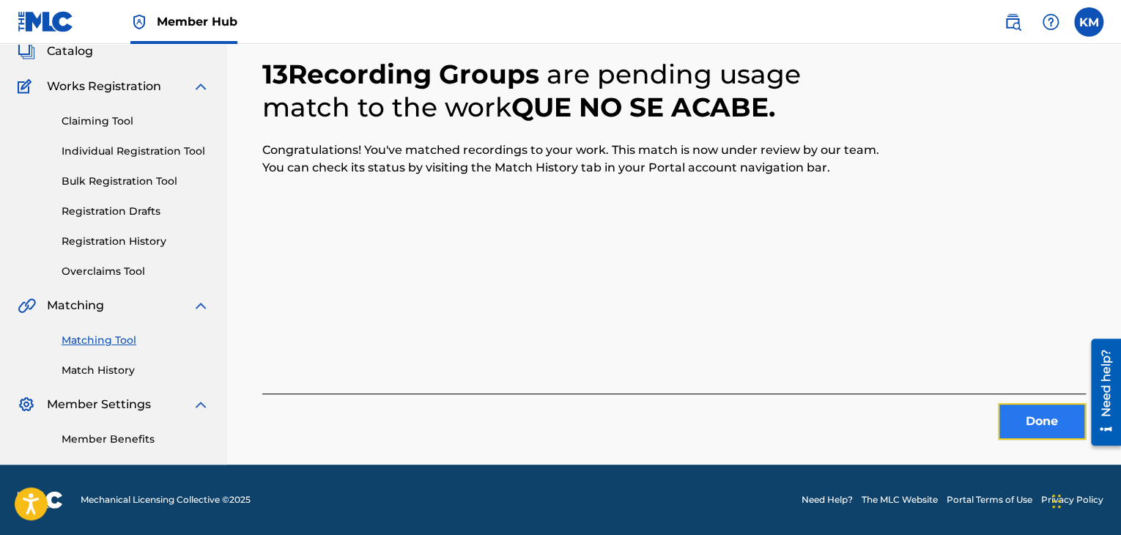
click at [1049, 414] on button "Done" at bounding box center [1042, 421] width 88 height 37
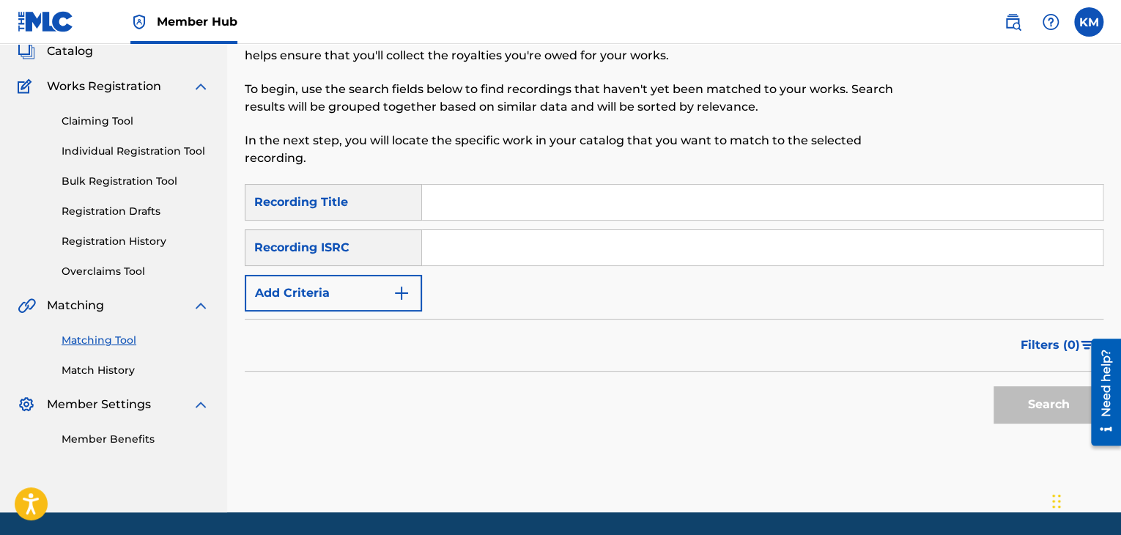
paste input "USIM50601066"
type input "USIM50601066"
click at [1021, 403] on button "Search" at bounding box center [1049, 404] width 110 height 37
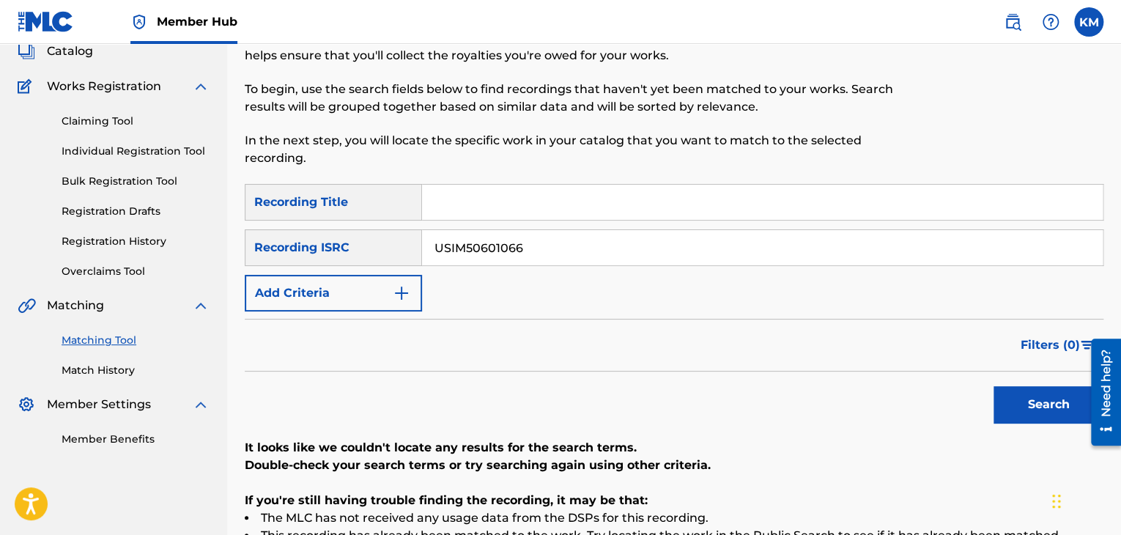
click at [470, 207] on input "Search Form" at bounding box center [762, 202] width 681 height 35
paste input "BREAKUPS"
type input "BREAKUPS"
drag, startPoint x: 563, startPoint y: 243, endPoint x: 161, endPoint y: 233, distance: 401.7
click at [161, 233] on main "CONCORD MUSIC PUBLISHING LLC Summary Catalog Works Registration Claiming Tool I…" at bounding box center [560, 300] width 1121 height 703
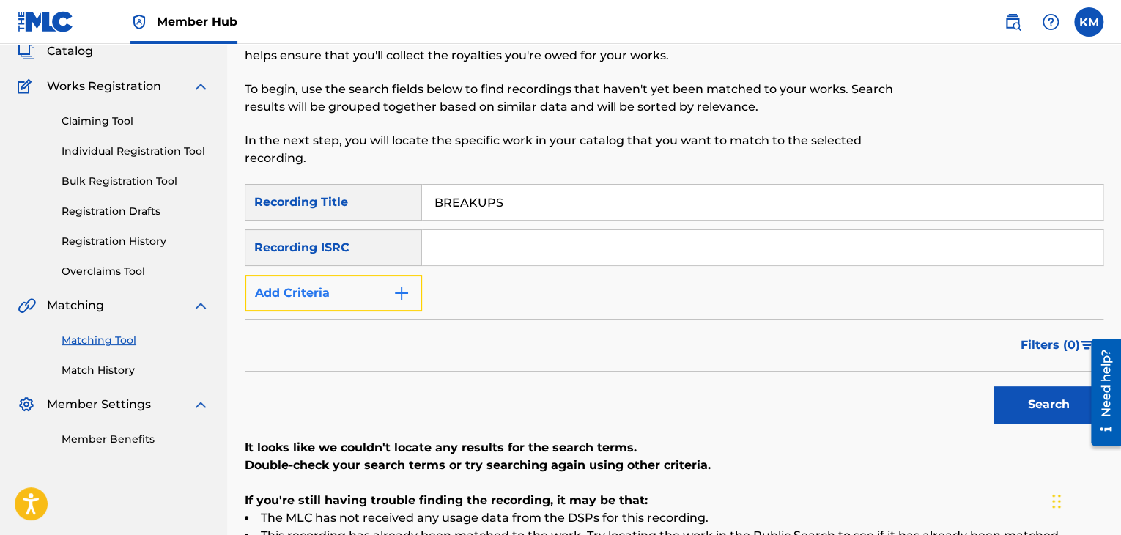
click at [404, 287] on img "Search Form" at bounding box center [402, 293] width 18 height 18
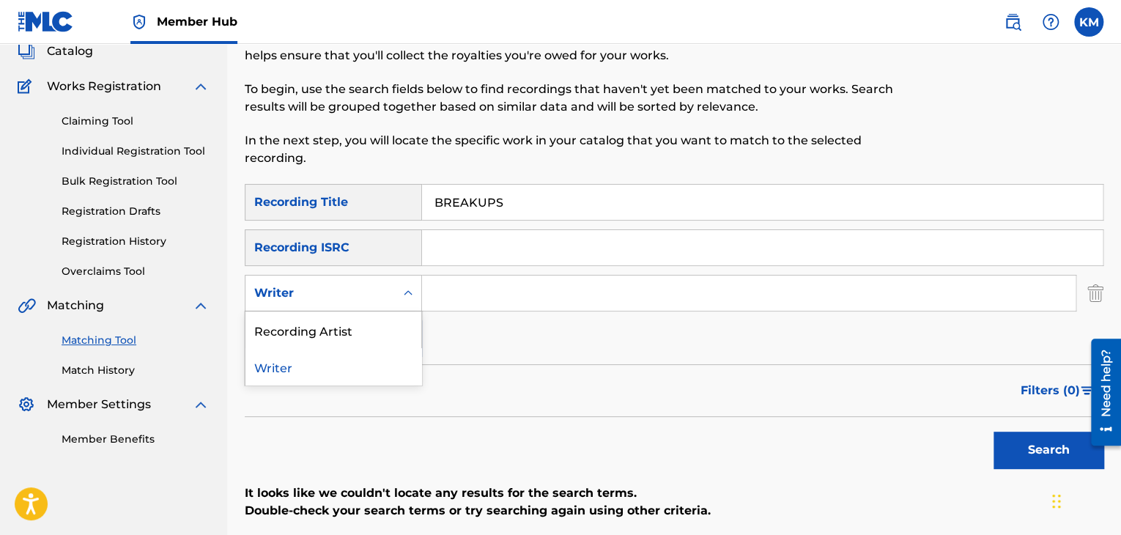
click at [404, 288] on icon "Search Form" at bounding box center [408, 293] width 15 height 15
click at [374, 318] on div "Recording Artist" at bounding box center [333, 329] width 176 height 37
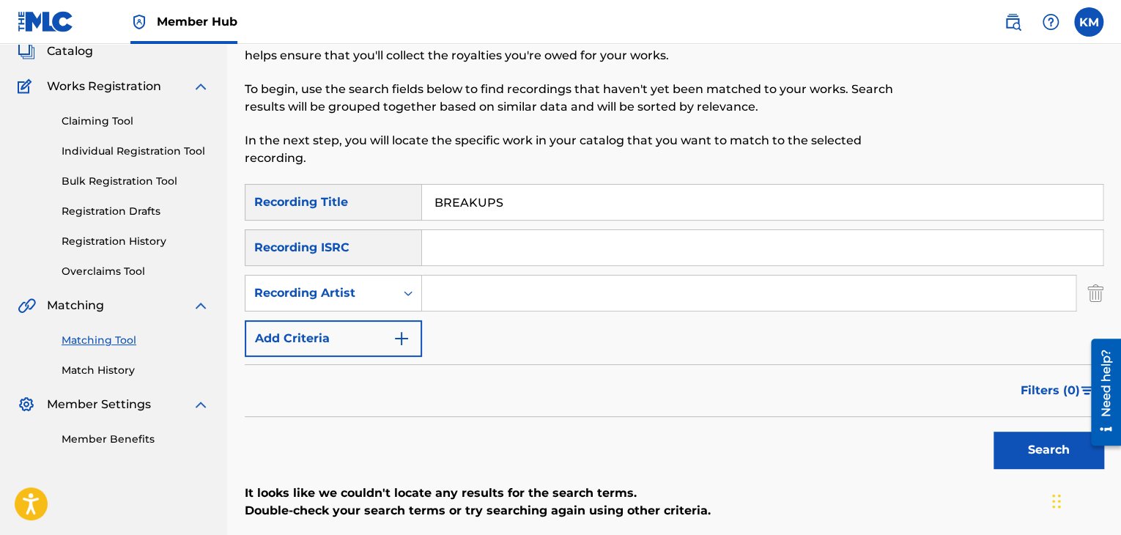
click at [510, 291] on input "Search Form" at bounding box center [749, 293] width 654 height 35
paste input "[PERSON_NAME]"
type input "[PERSON_NAME]"
click at [1027, 449] on button "Search" at bounding box center [1049, 450] width 110 height 37
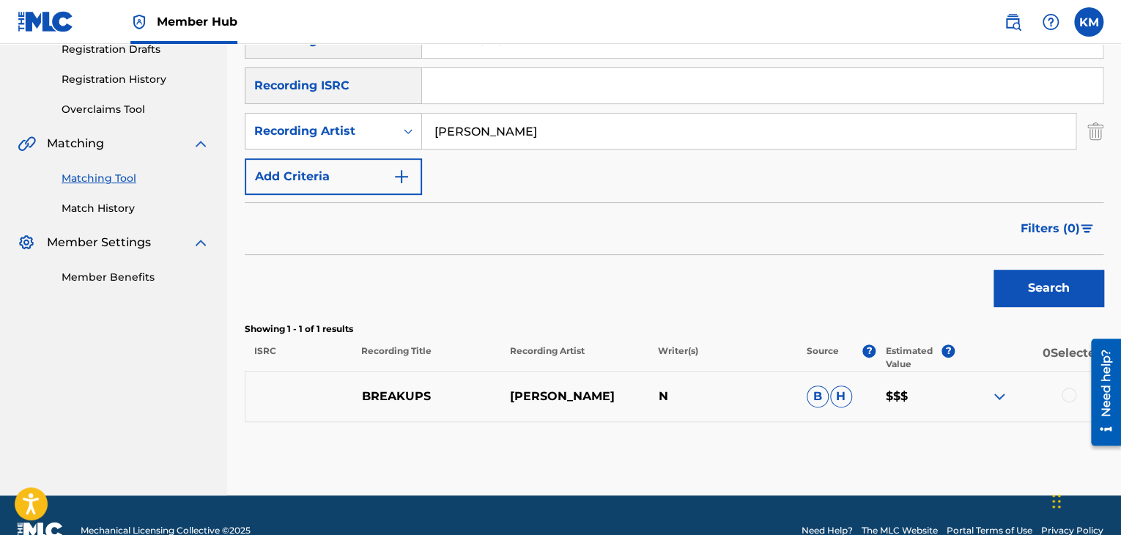
scroll to position [287, 0]
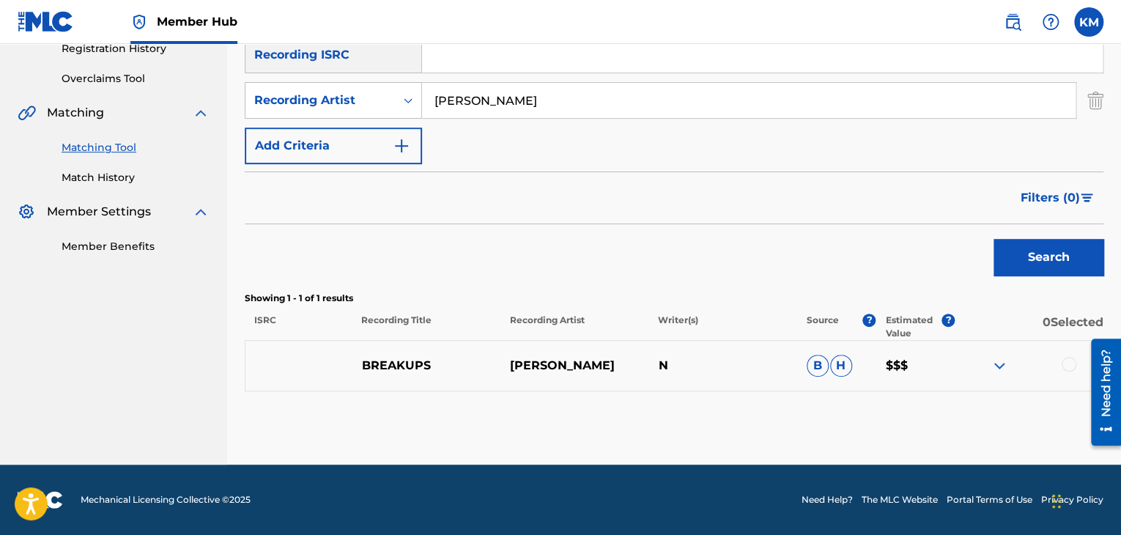
click at [1070, 363] on div at bounding box center [1069, 364] width 15 height 15
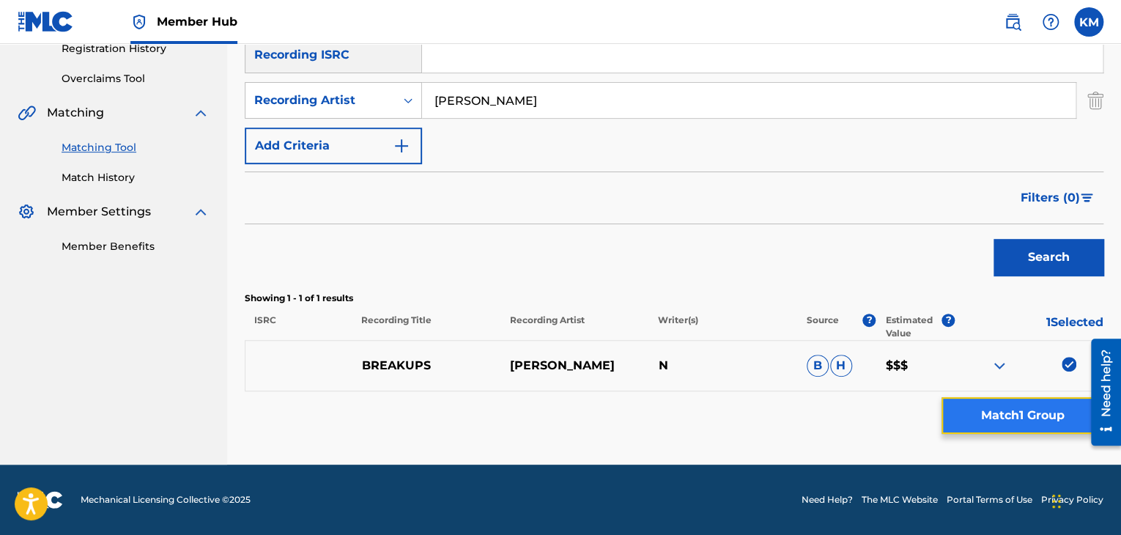
click at [1013, 421] on button "Match 1 Group" at bounding box center [1023, 415] width 162 height 37
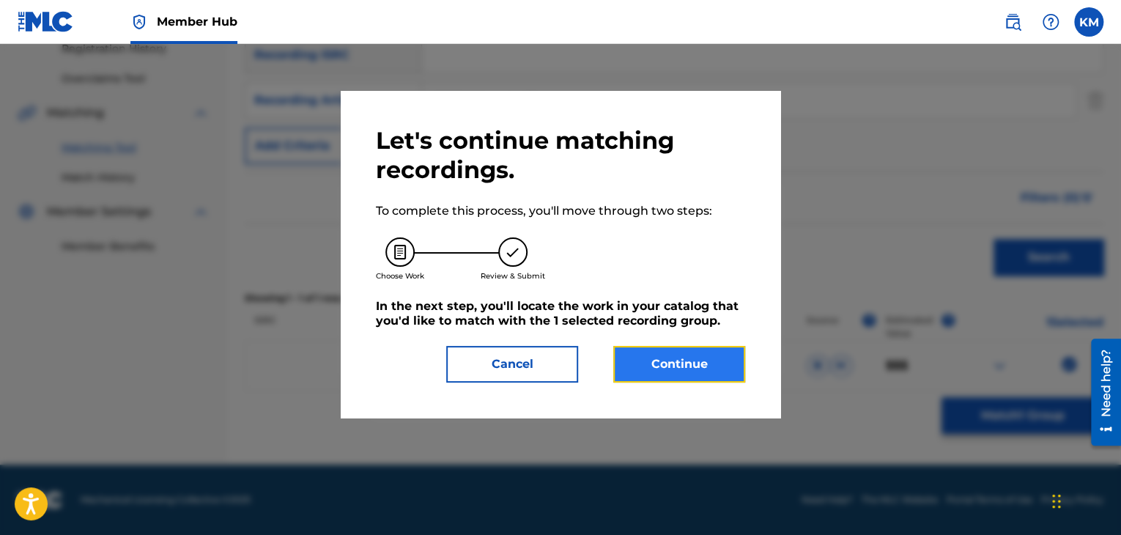
click at [701, 364] on button "Continue" at bounding box center [679, 364] width 132 height 37
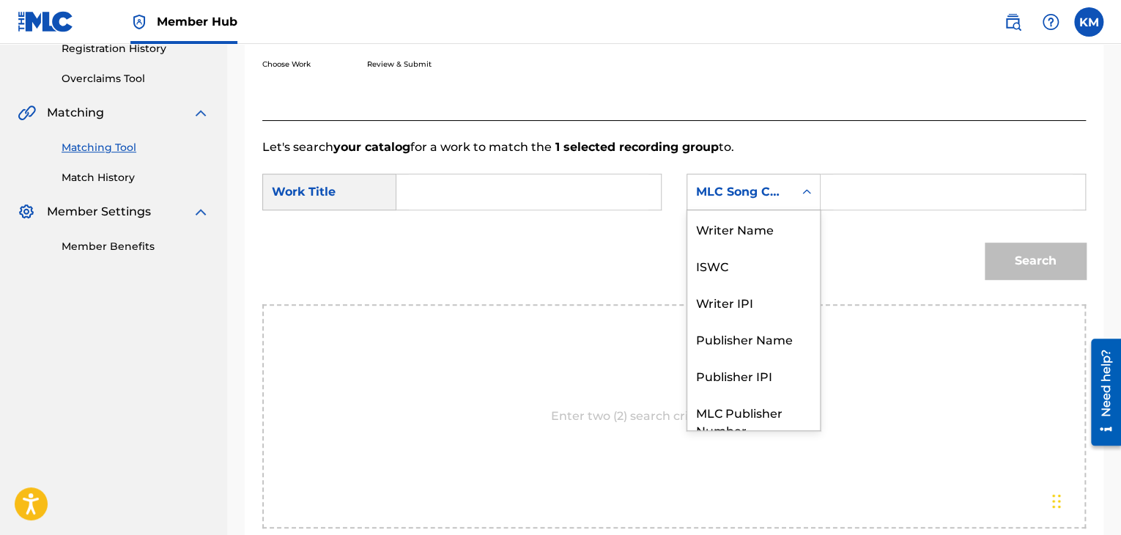
click at [809, 191] on icon "Search Form" at bounding box center [806, 191] width 9 height 5
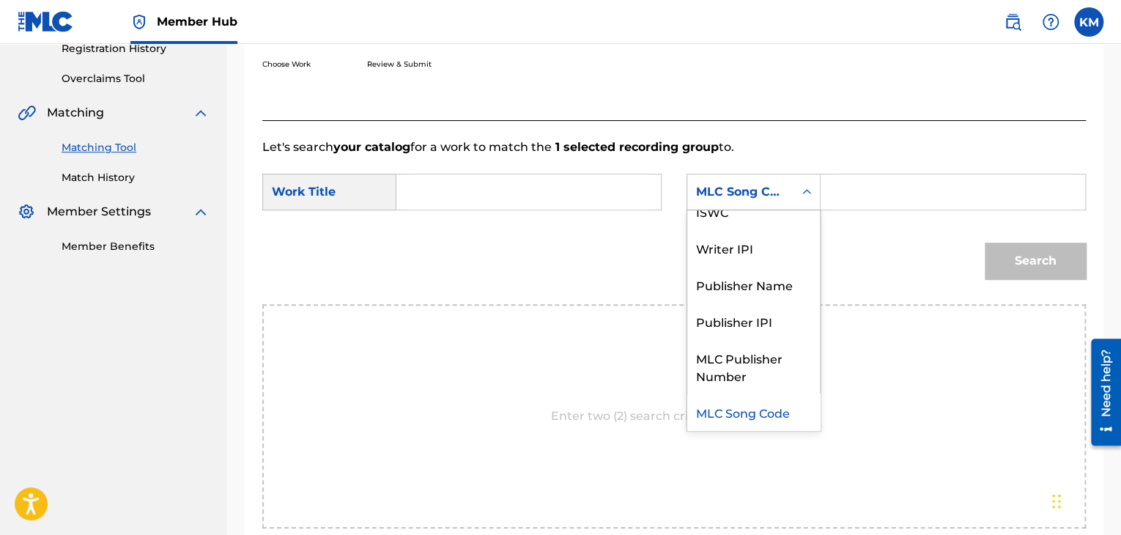
scroll to position [0, 0]
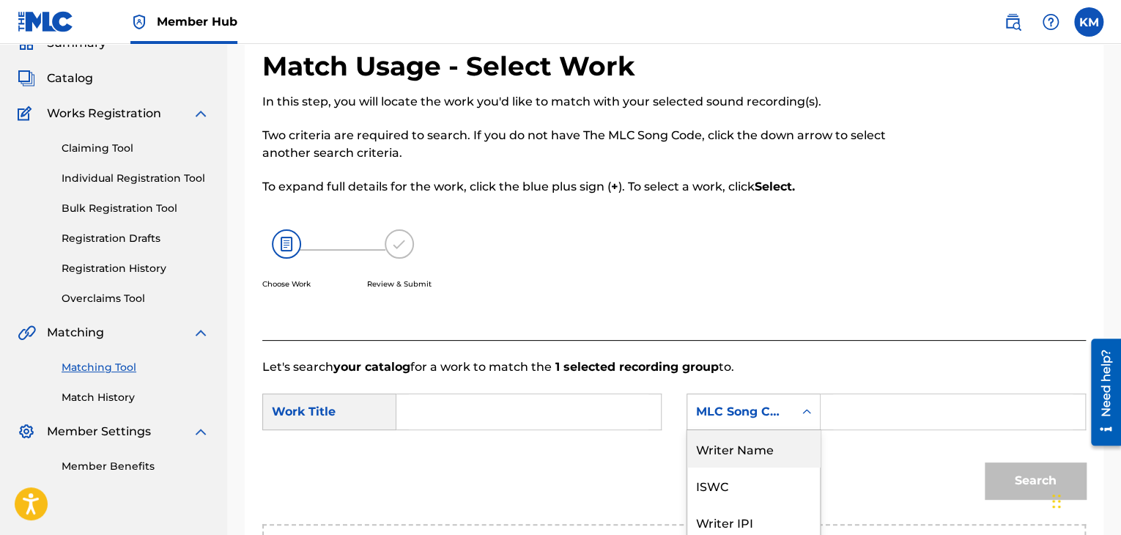
click at [758, 449] on div "Writer Name" at bounding box center [753, 448] width 133 height 37
click at [850, 408] on input "Search Form" at bounding box center [953, 411] width 240 height 35
paste input "[PERSON_NAME]na"
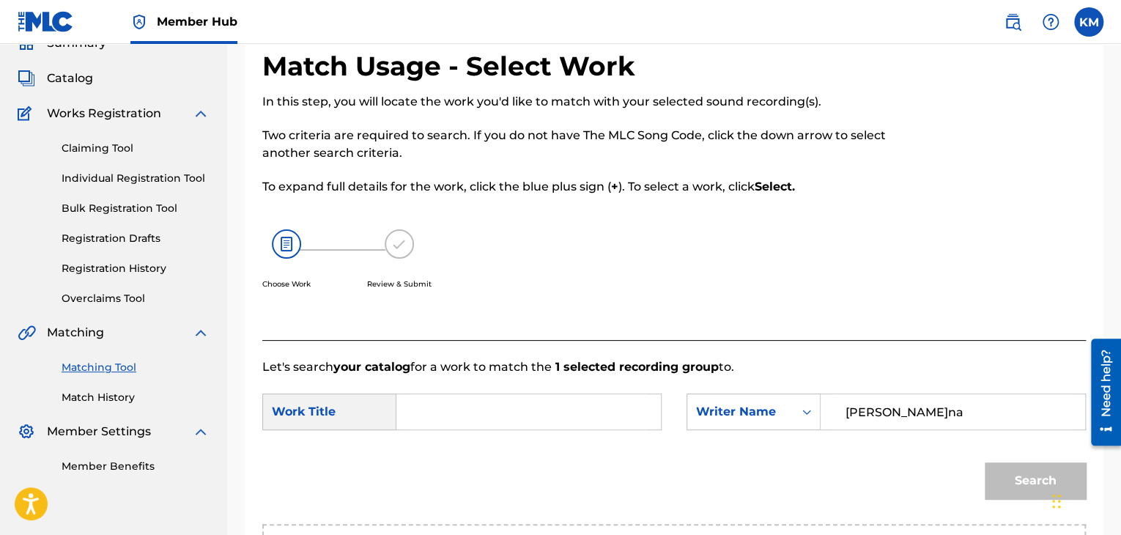
type input "[PERSON_NAME]na"
click at [550, 403] on input "Search Form" at bounding box center [529, 411] width 240 height 35
paste input "BREAKUPS"
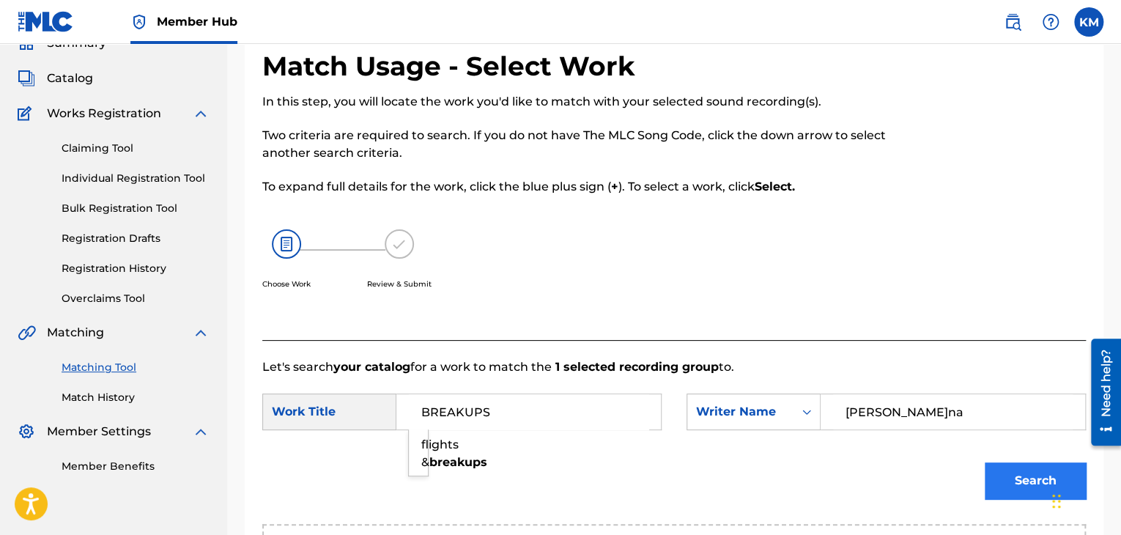
type input "BREAKUPS"
click at [1007, 481] on button "Search" at bounding box center [1035, 480] width 101 height 37
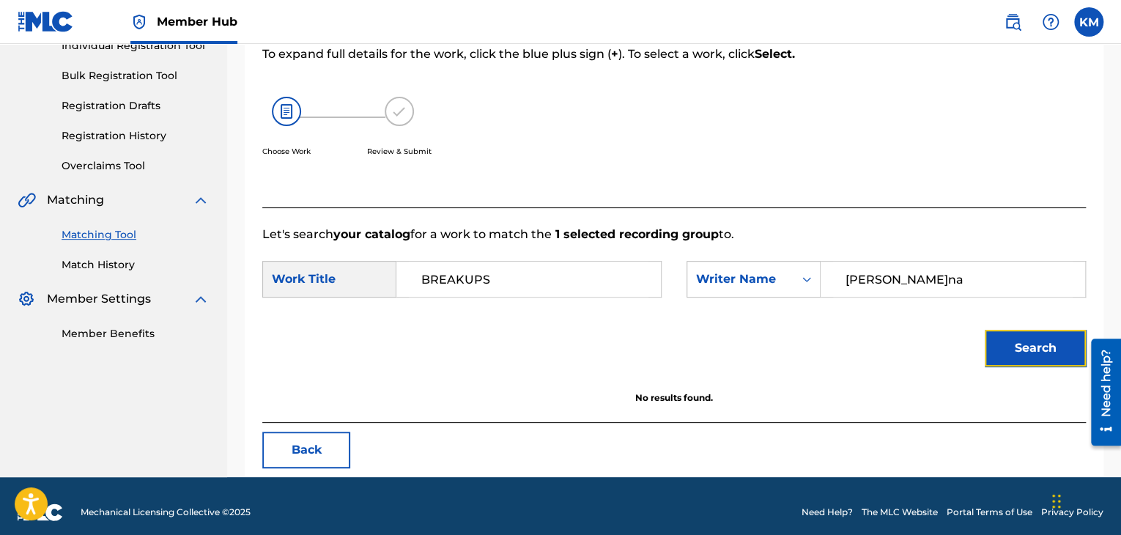
scroll to position [212, 0]
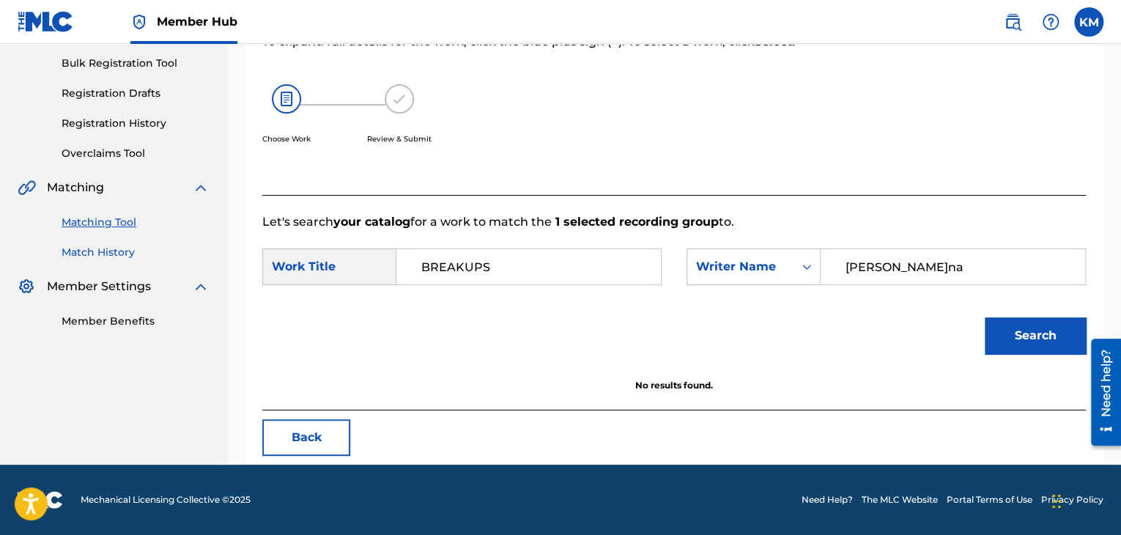
click at [106, 249] on link "Match History" at bounding box center [136, 252] width 148 height 15
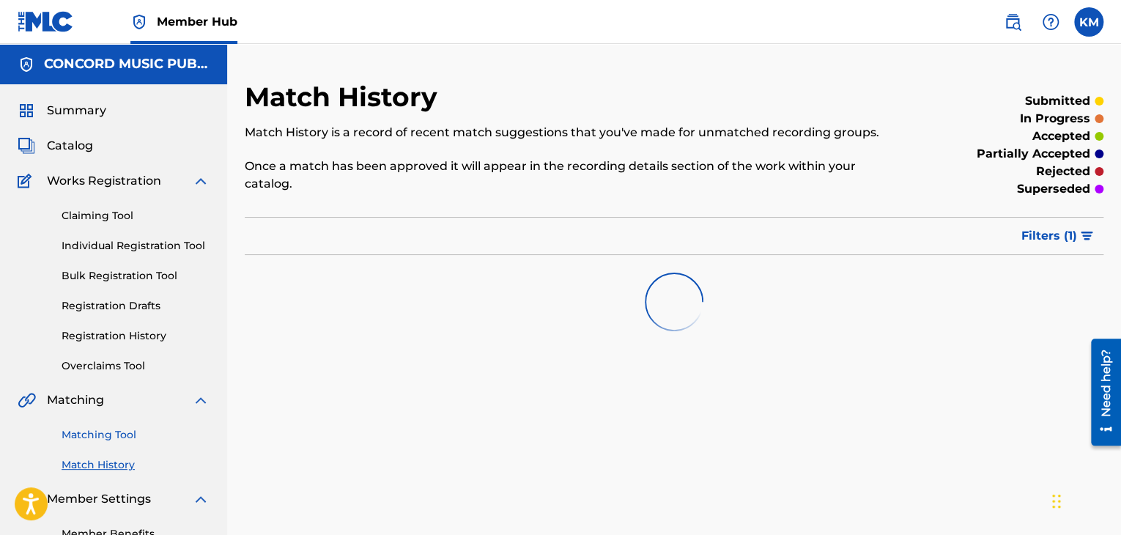
click at [130, 437] on link "Matching Tool" at bounding box center [136, 434] width 148 height 15
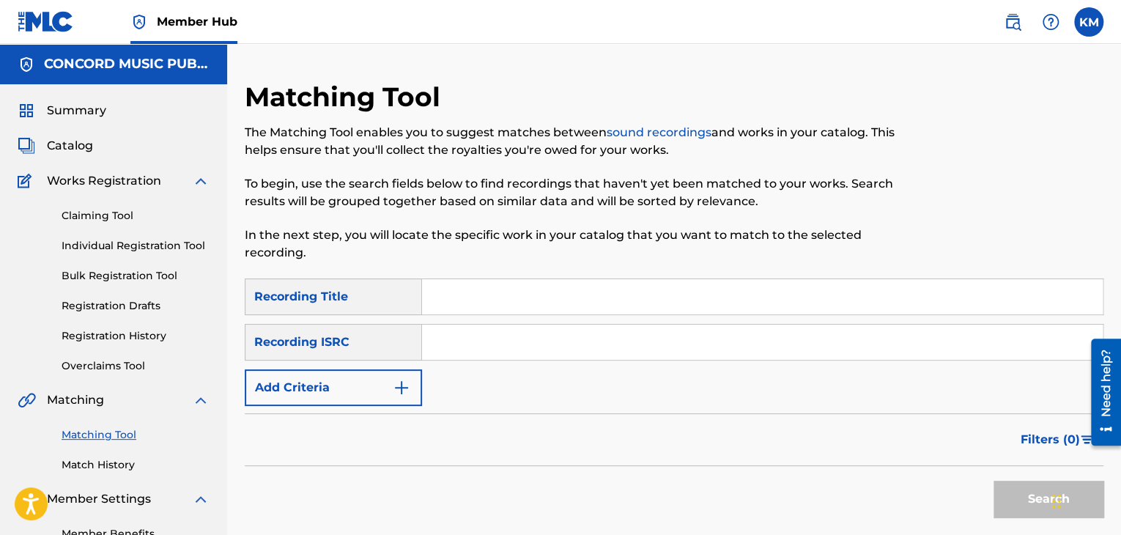
click at [541, 341] on input "Search Form" at bounding box center [762, 342] width 681 height 35
paste input "GBAYC8701821"
type input "GBAYC8701821"
click at [1011, 495] on button "Search" at bounding box center [1049, 499] width 110 height 37
click at [104, 470] on link "Match History" at bounding box center [136, 464] width 148 height 15
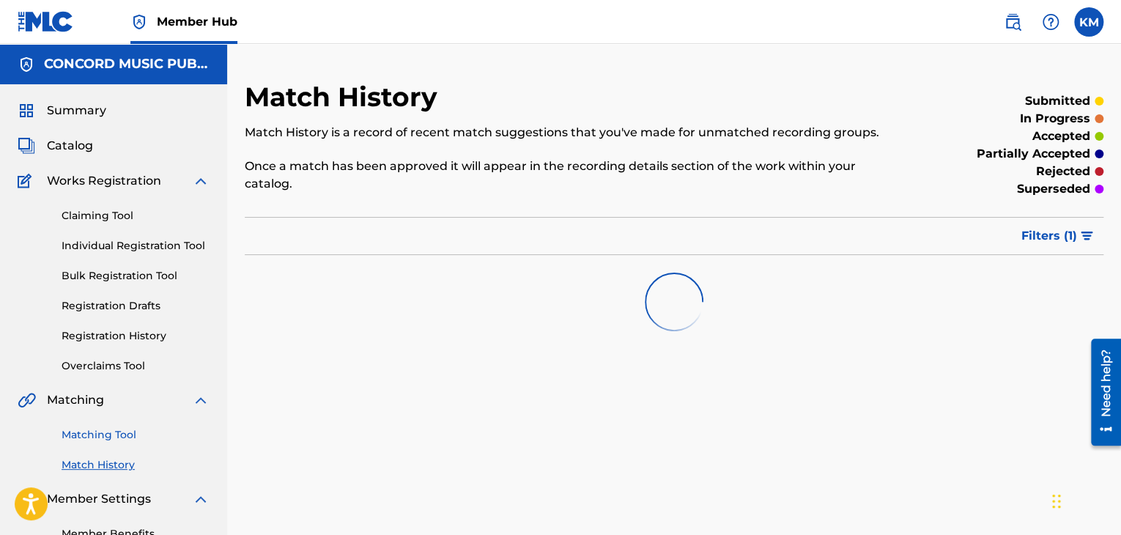
click at [118, 427] on link "Matching Tool" at bounding box center [136, 434] width 148 height 15
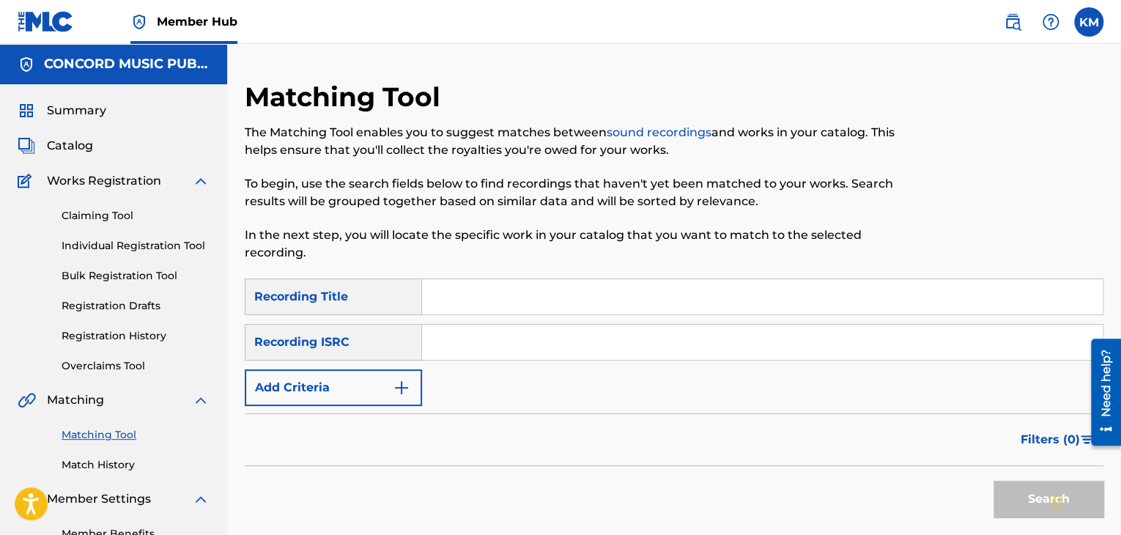
click at [451, 345] on input "Search Form" at bounding box center [762, 342] width 681 height 35
paste input "GBPS81513096"
type input "GBPS81513096"
click at [999, 489] on button "Search" at bounding box center [1049, 499] width 110 height 37
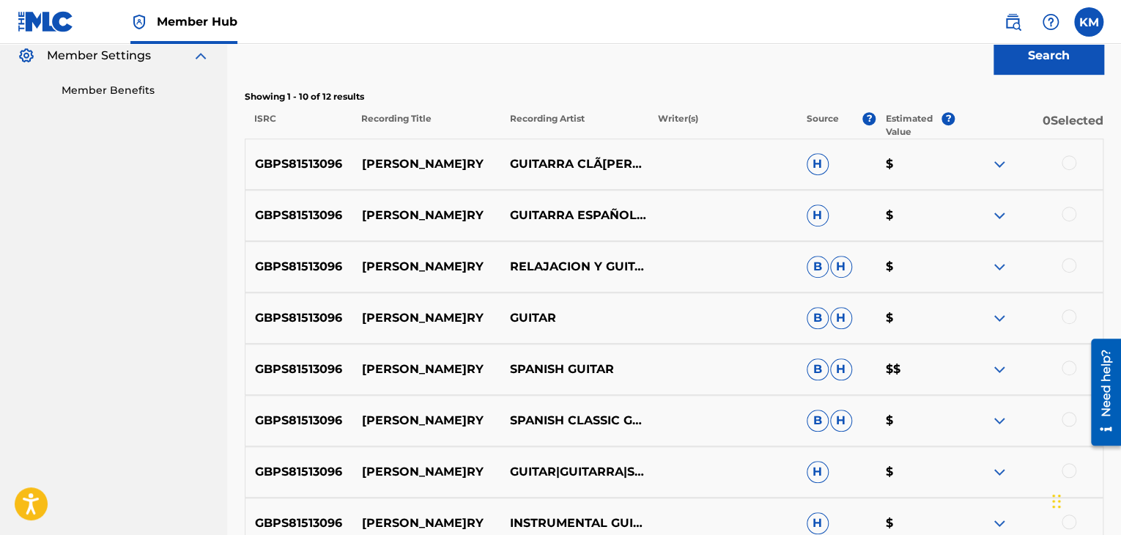
scroll to position [440, 0]
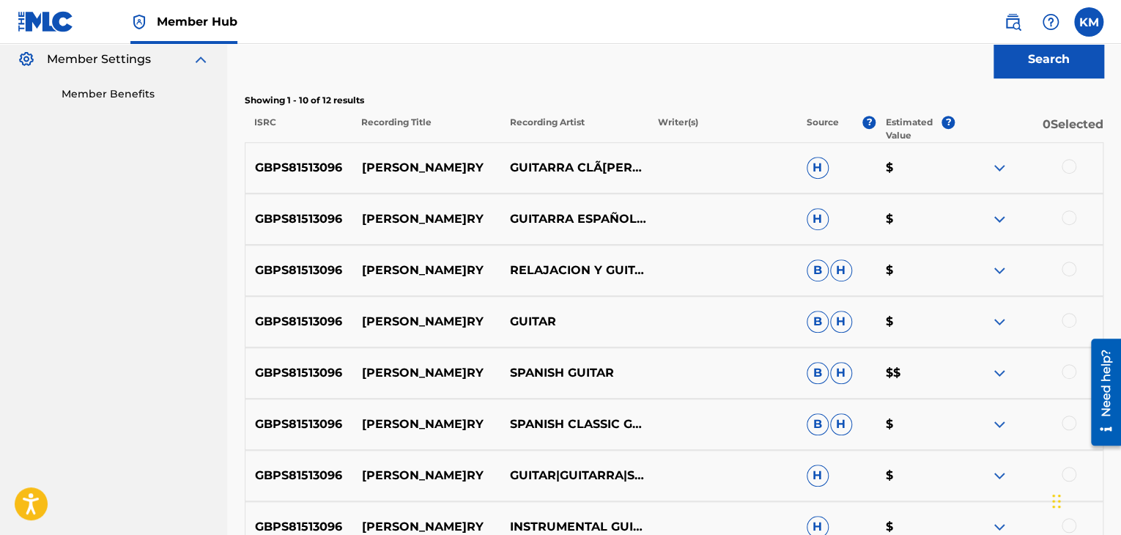
click at [1082, 155] on div "GBPS8151309[PERSON_NAME]RY GUITARRA CLÃ[PERSON_NAME]CA ESPAÃ±OLA,SPANISH CLASSI…" at bounding box center [674, 167] width 859 height 51
click at [1068, 164] on div at bounding box center [1069, 166] width 15 height 15
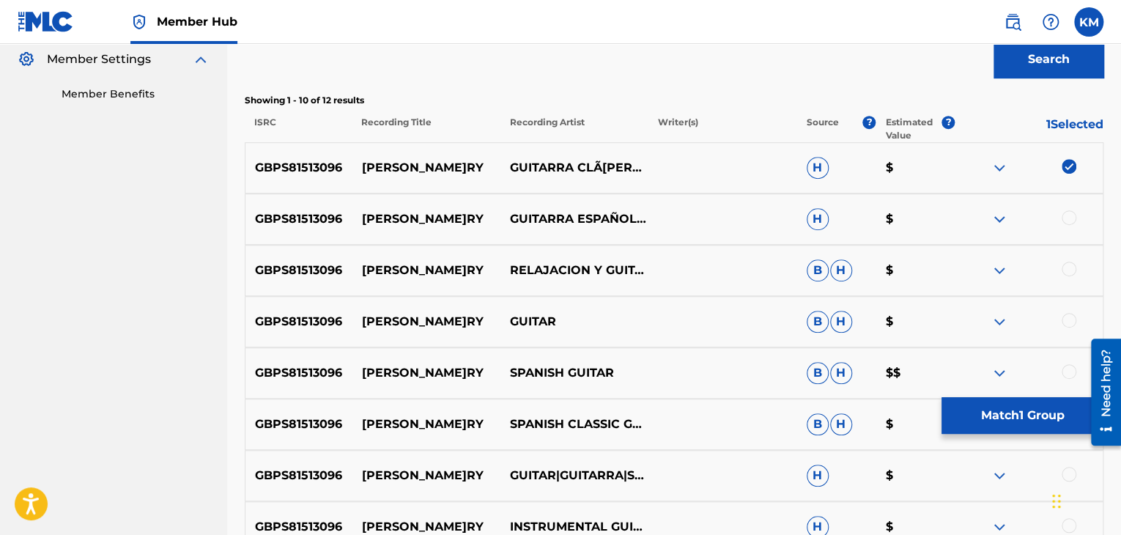
click at [1069, 216] on div at bounding box center [1069, 217] width 15 height 15
click at [1070, 270] on div at bounding box center [1069, 269] width 15 height 15
click at [1068, 319] on div at bounding box center [1069, 320] width 15 height 15
click at [1067, 369] on div at bounding box center [1069, 371] width 15 height 15
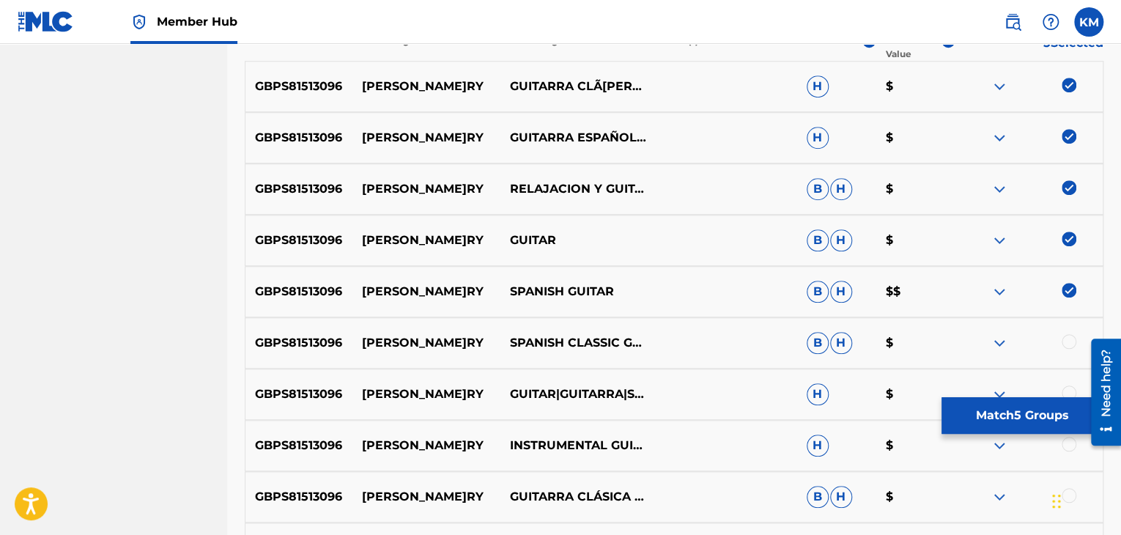
scroll to position [659, 0]
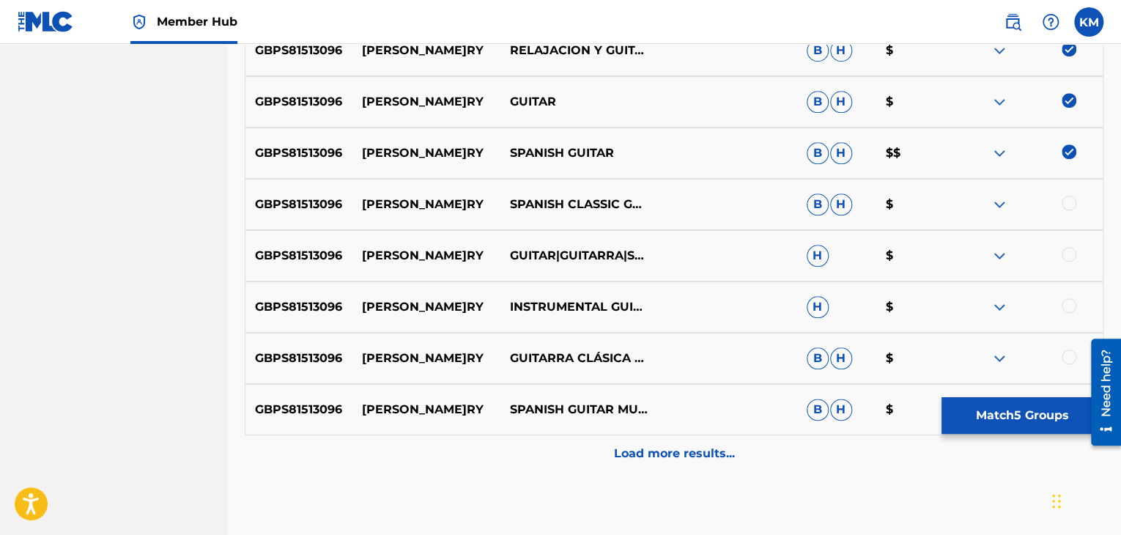
click at [1072, 200] on div at bounding box center [1069, 203] width 15 height 15
click at [1071, 255] on div at bounding box center [1069, 254] width 15 height 15
click at [1069, 303] on div at bounding box center [1069, 305] width 15 height 15
click at [1068, 353] on div at bounding box center [1069, 357] width 15 height 15
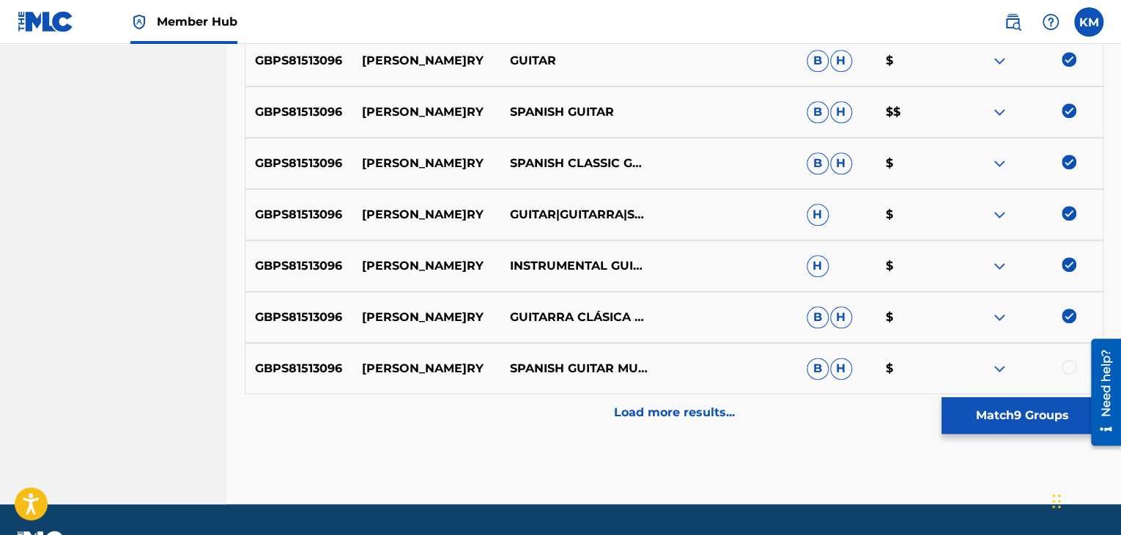
scroll to position [740, 0]
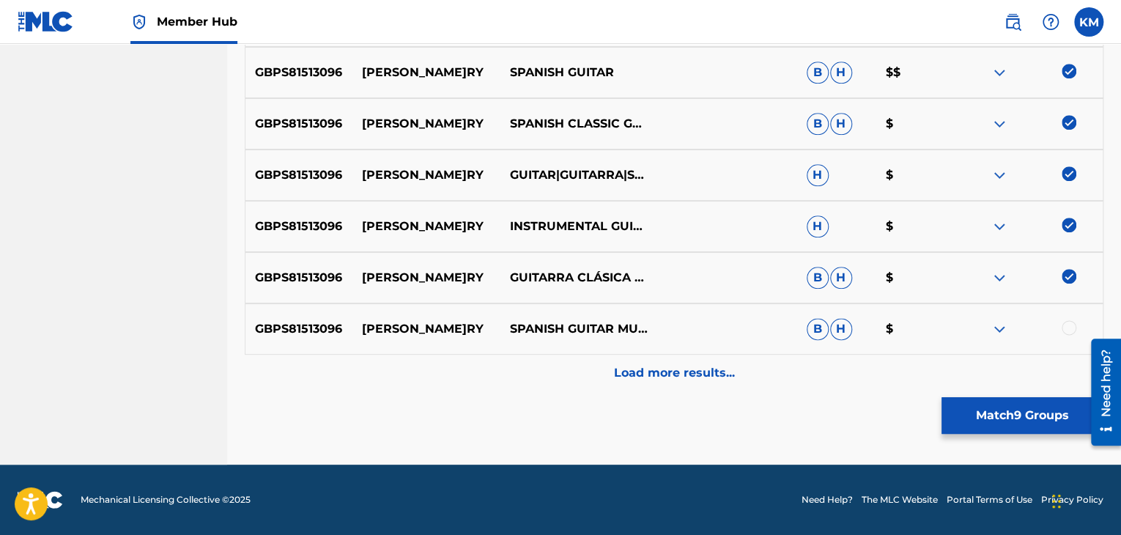
click at [1068, 320] on div at bounding box center [1069, 327] width 15 height 15
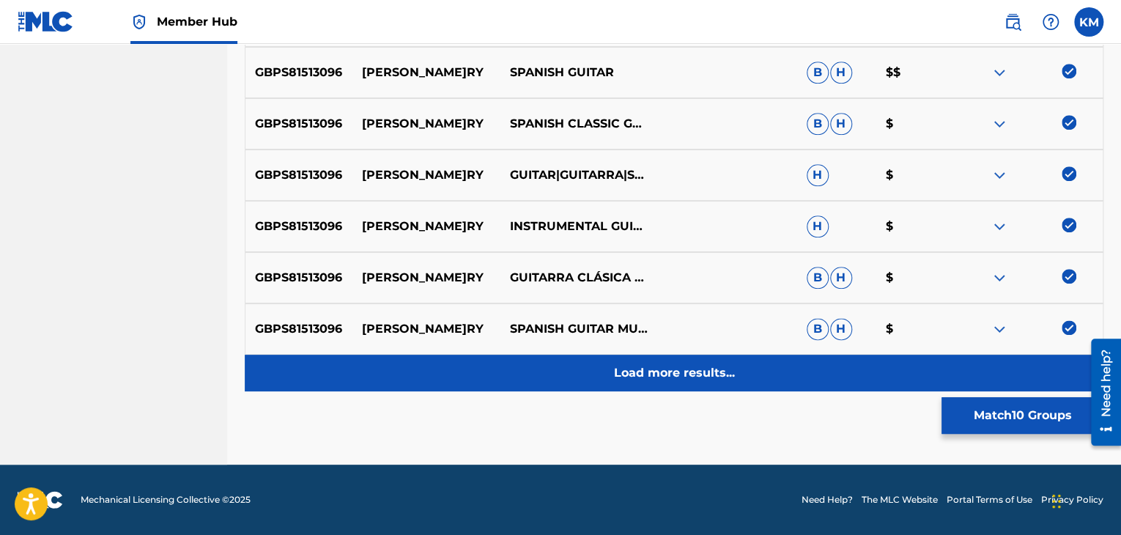
click at [728, 370] on p "Load more results..." at bounding box center [674, 373] width 121 height 18
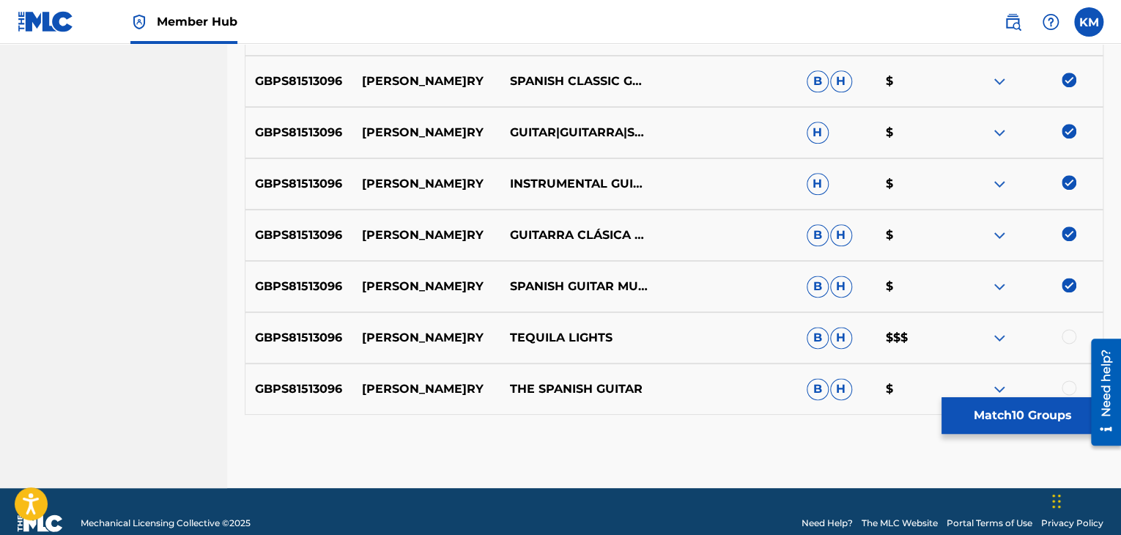
scroll to position [806, 0]
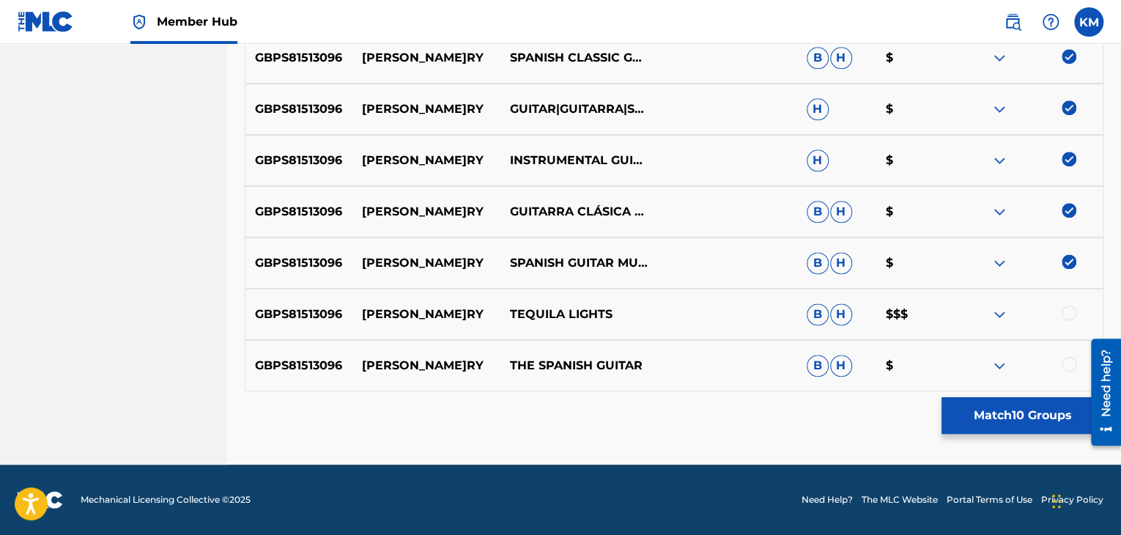
click at [1073, 313] on div at bounding box center [1069, 313] width 15 height 15
click at [1070, 363] on div at bounding box center [1069, 364] width 15 height 15
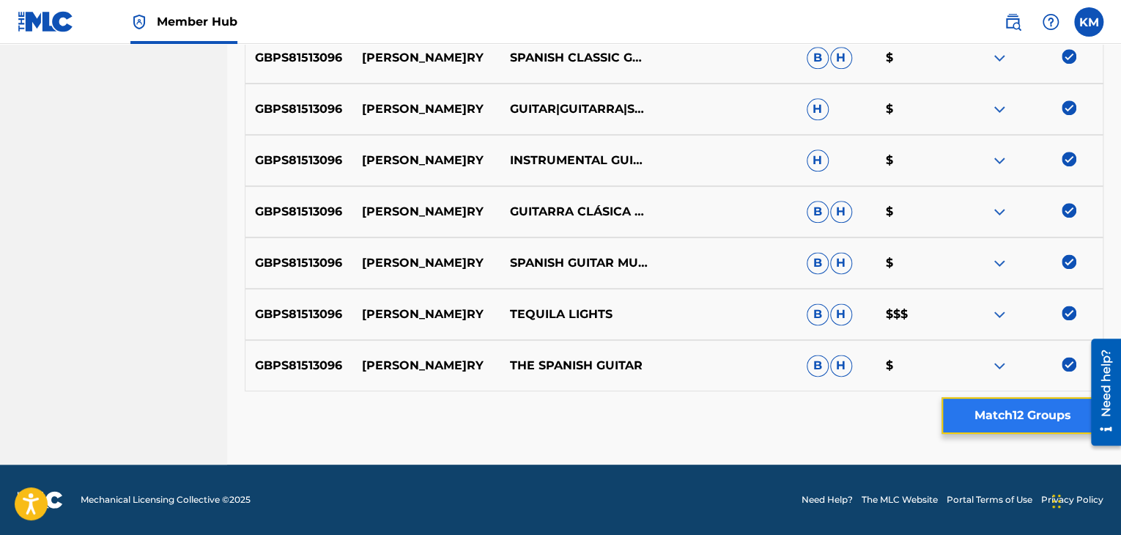
click at [1011, 415] on button "Match 12 Groups" at bounding box center [1023, 415] width 162 height 37
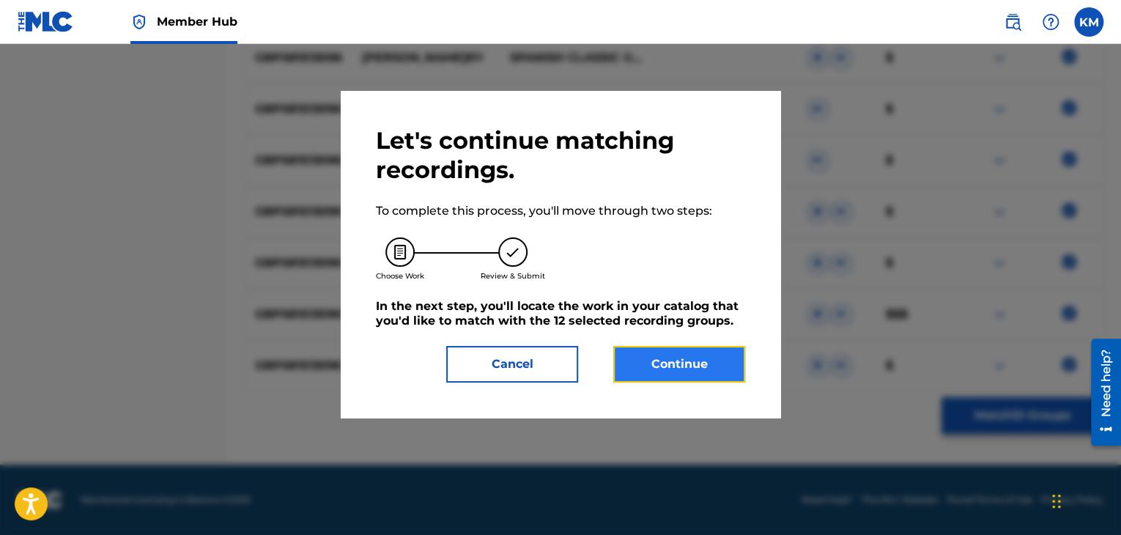
click at [701, 366] on button "Continue" at bounding box center [679, 364] width 132 height 37
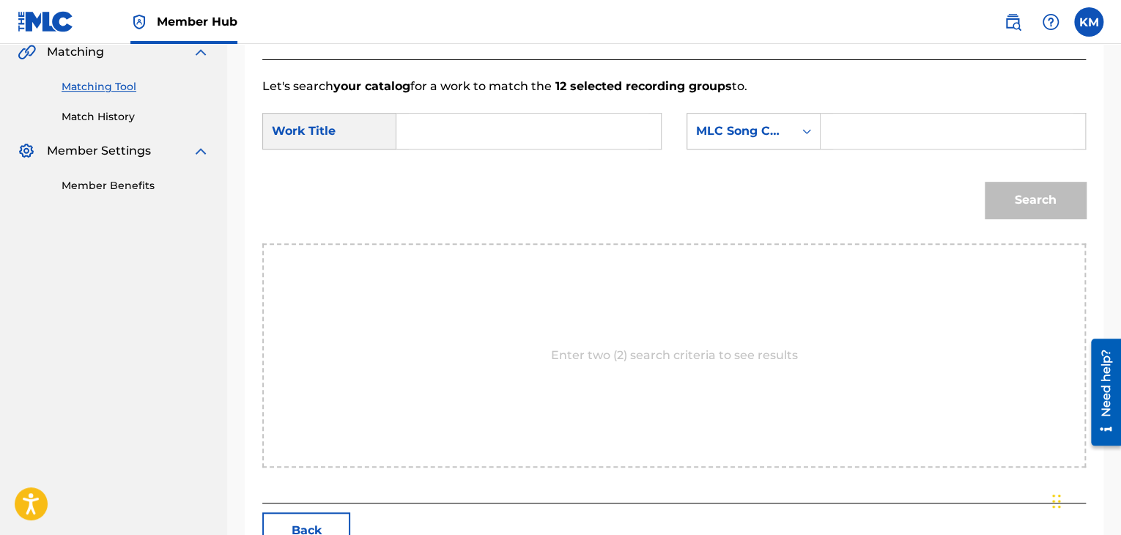
scroll to position [221, 0]
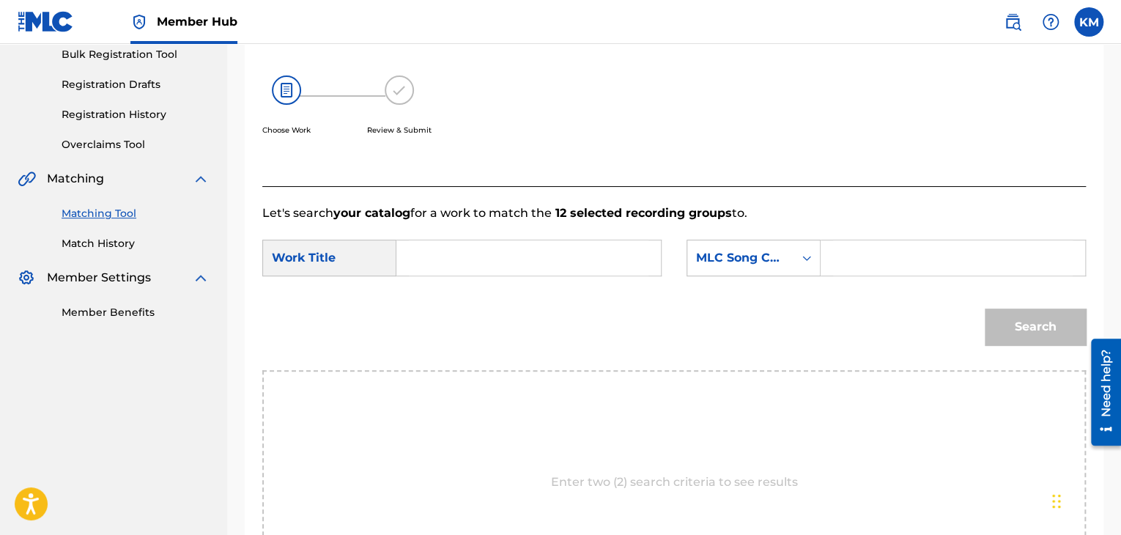
click at [432, 251] on input "Search Form" at bounding box center [529, 257] width 240 height 35
paste input "[PERSON_NAME]ry"
type input "[PERSON_NAME]ry"
click at [805, 256] on icon "Search Form" at bounding box center [806, 258] width 15 height 15
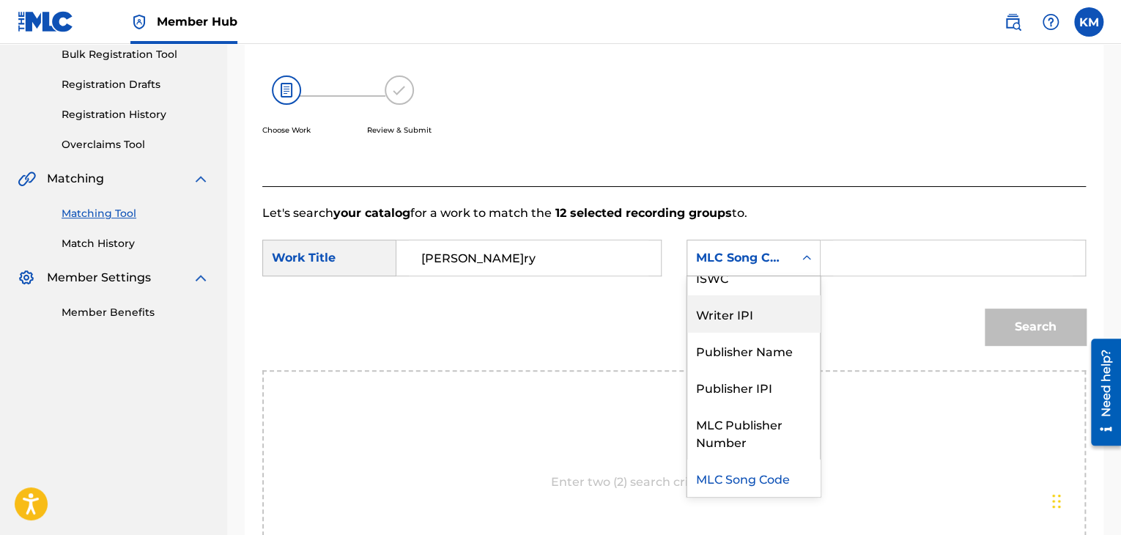
scroll to position [0, 0]
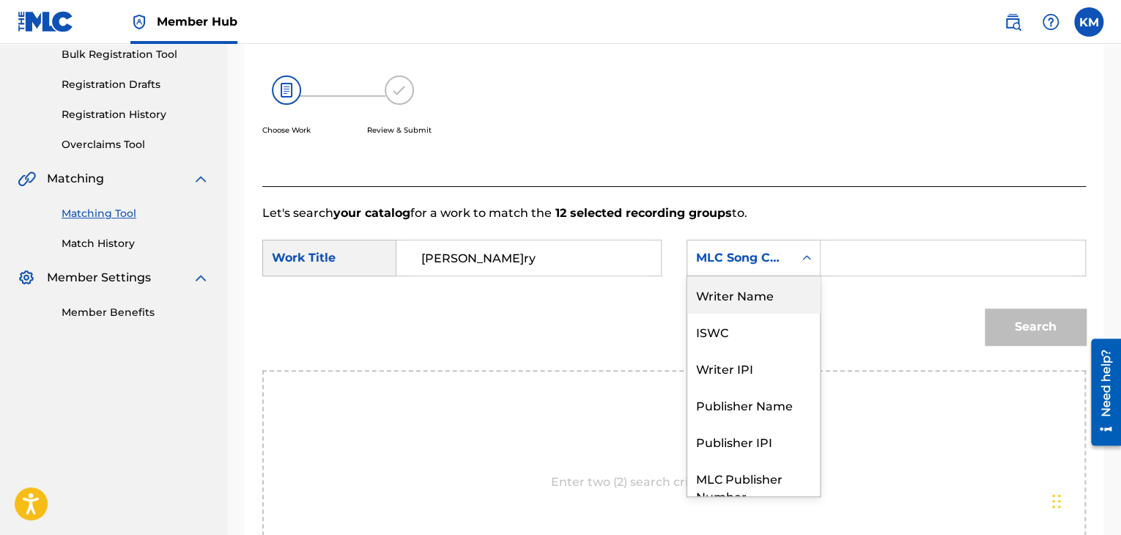
click at [772, 292] on div "Writer Name" at bounding box center [753, 294] width 133 height 37
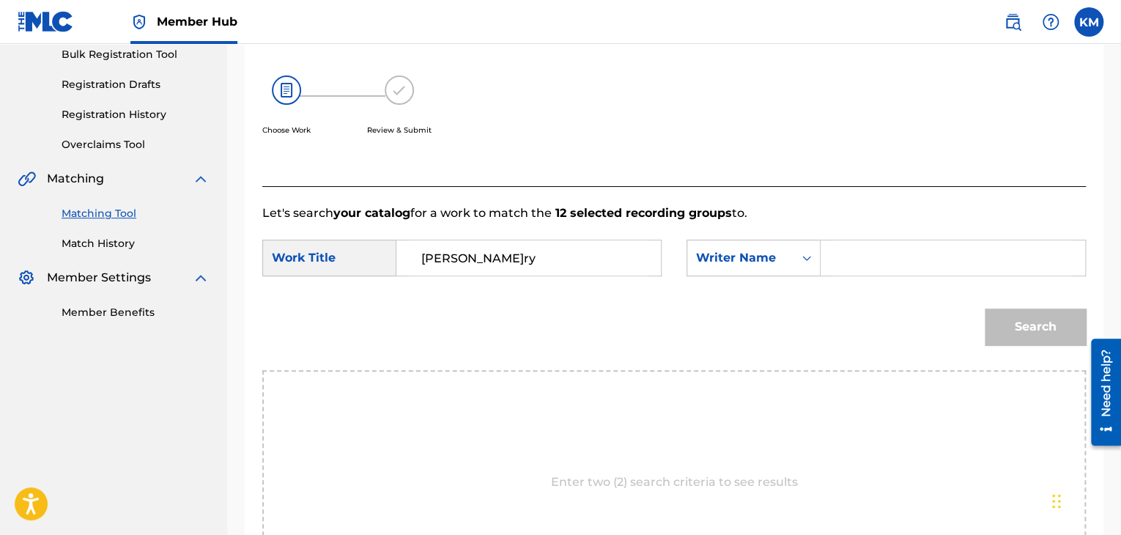
click at [838, 251] on input "Search Form" at bounding box center [953, 257] width 240 height 35
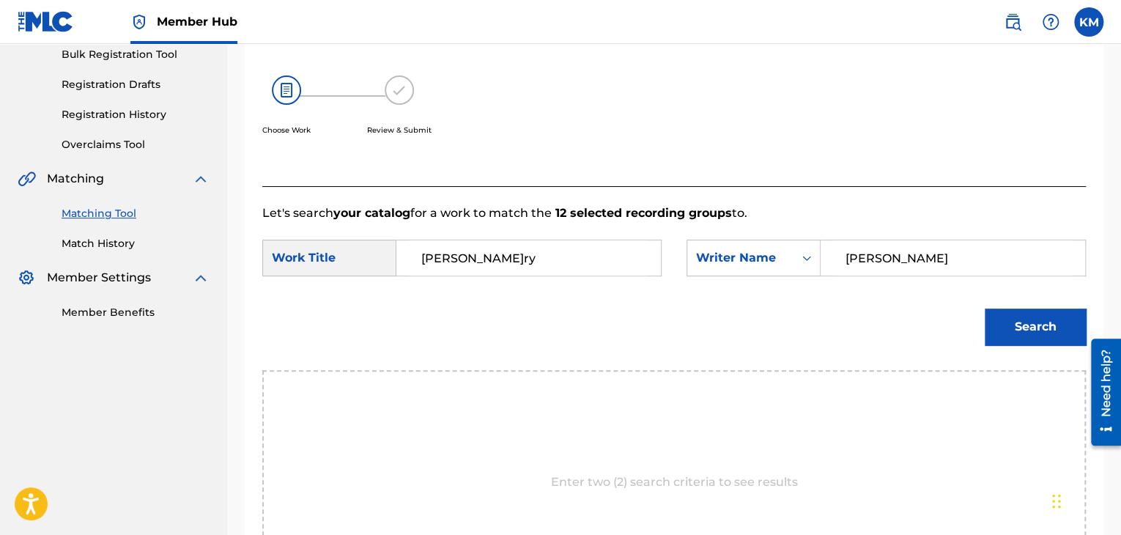
type input "[PERSON_NAME]"
click at [999, 303] on div "Search" at bounding box center [1031, 323] width 108 height 59
click at [1003, 322] on button "Search" at bounding box center [1035, 326] width 101 height 37
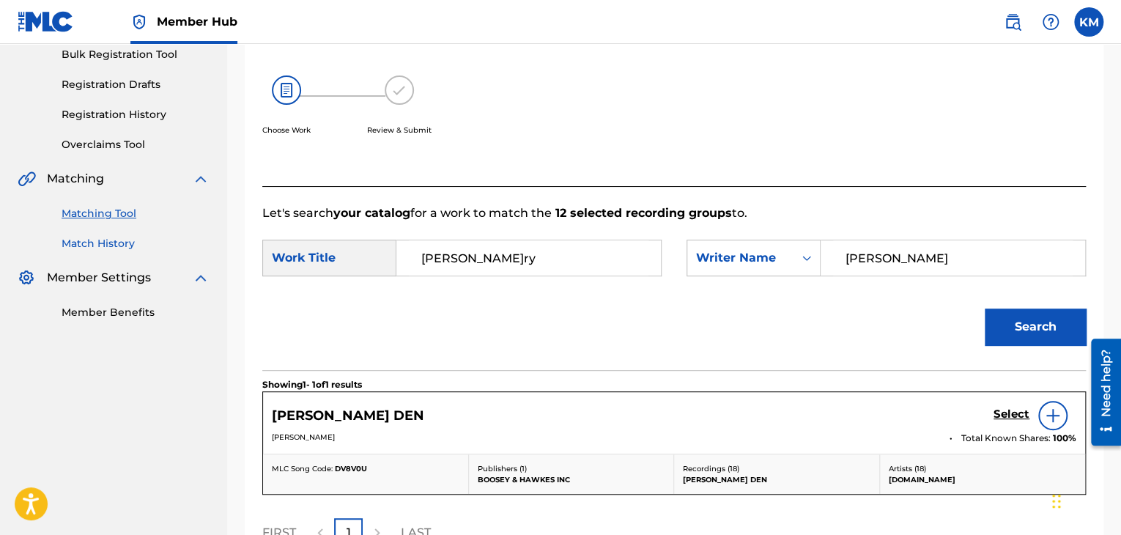
click at [103, 237] on link "Match History" at bounding box center [136, 243] width 148 height 15
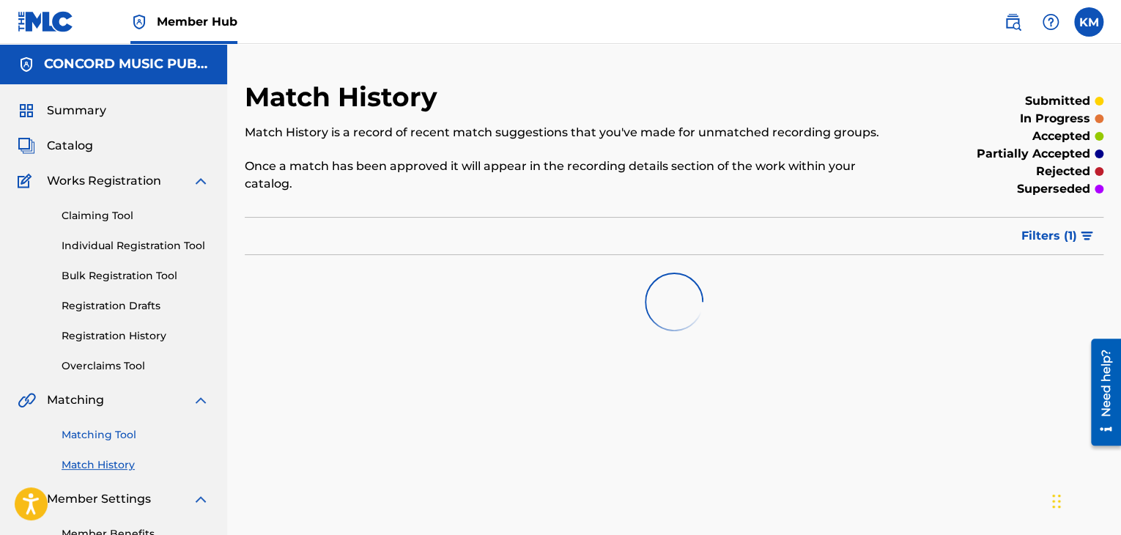
click at [124, 437] on link "Matching Tool" at bounding box center [136, 434] width 148 height 15
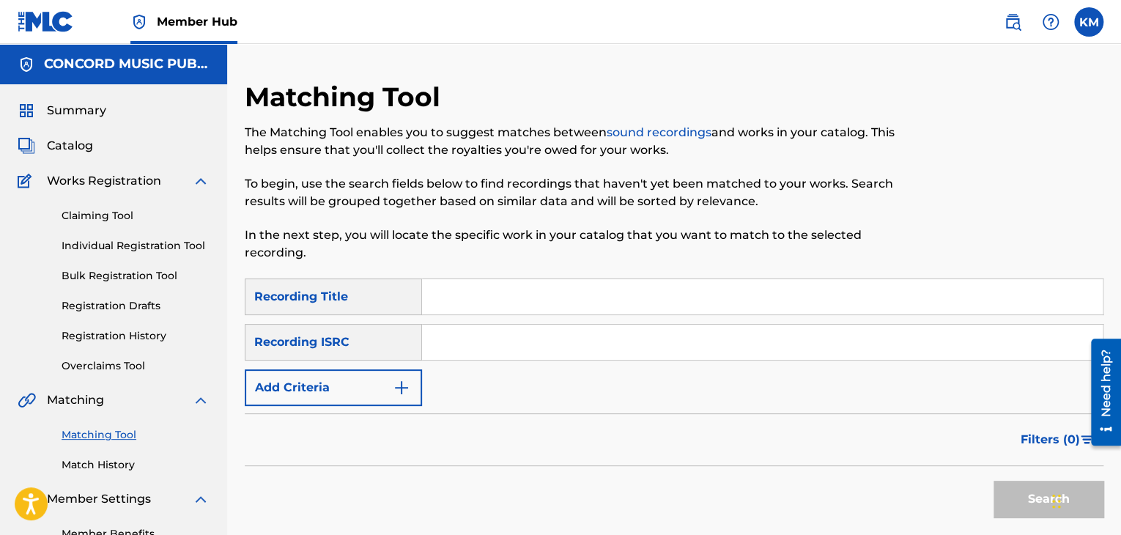
click at [525, 336] on input "Search Form" at bounding box center [762, 342] width 681 height 35
paste input "UKLJU1700004"
type input "UKLJU1700004"
click at [1013, 494] on button "Search" at bounding box center [1049, 499] width 110 height 37
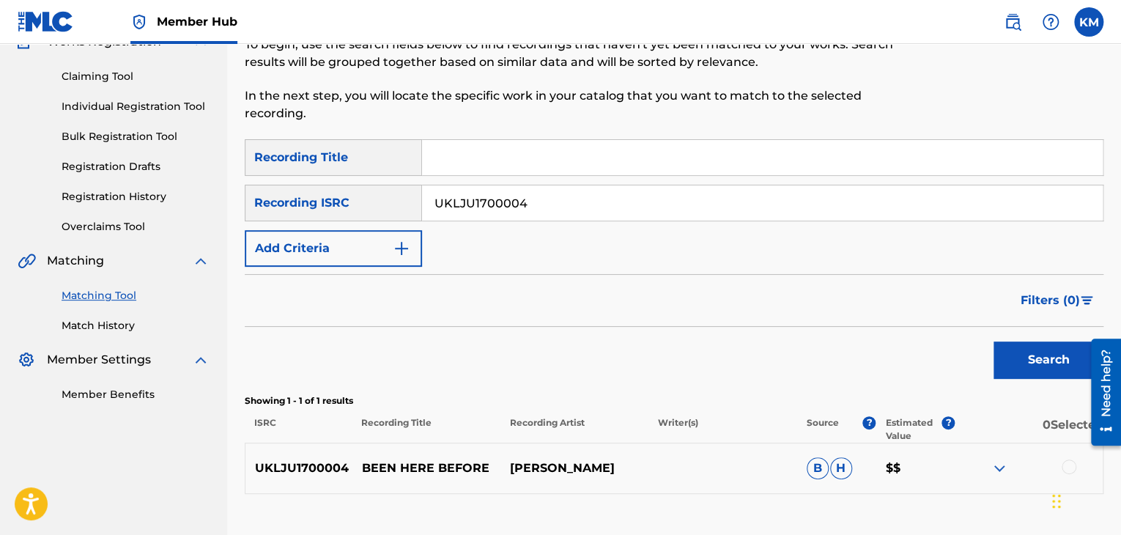
scroll to position [242, 0]
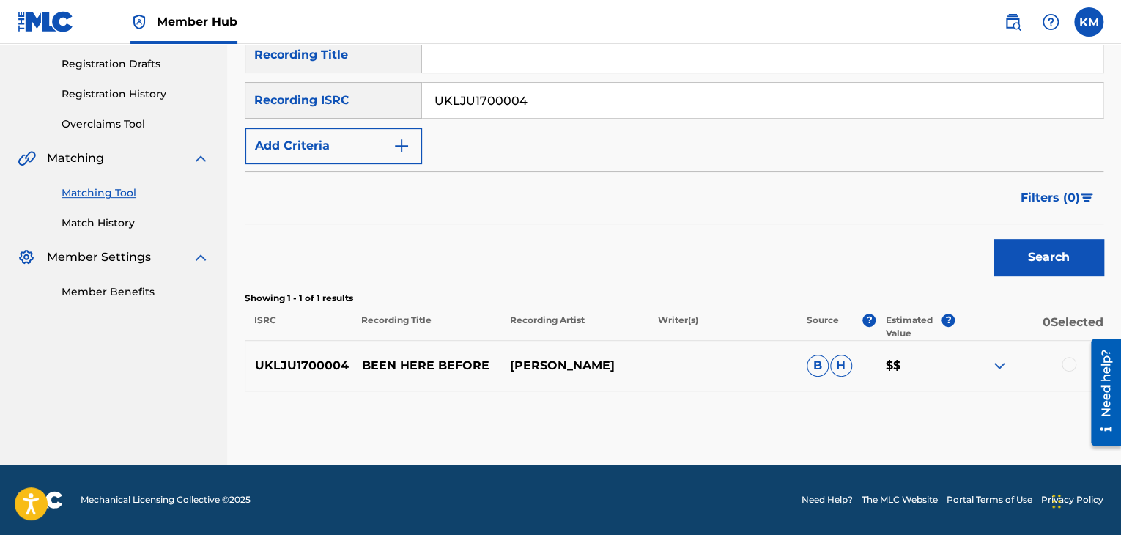
click at [1071, 359] on div at bounding box center [1069, 364] width 15 height 15
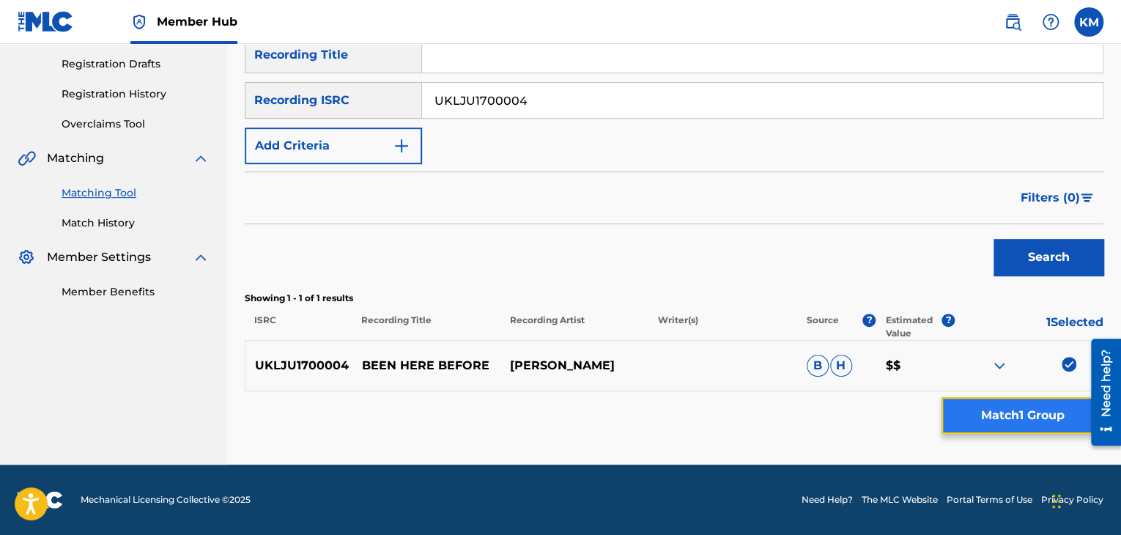
click at [1033, 418] on button "Match 1 Group" at bounding box center [1023, 415] width 162 height 37
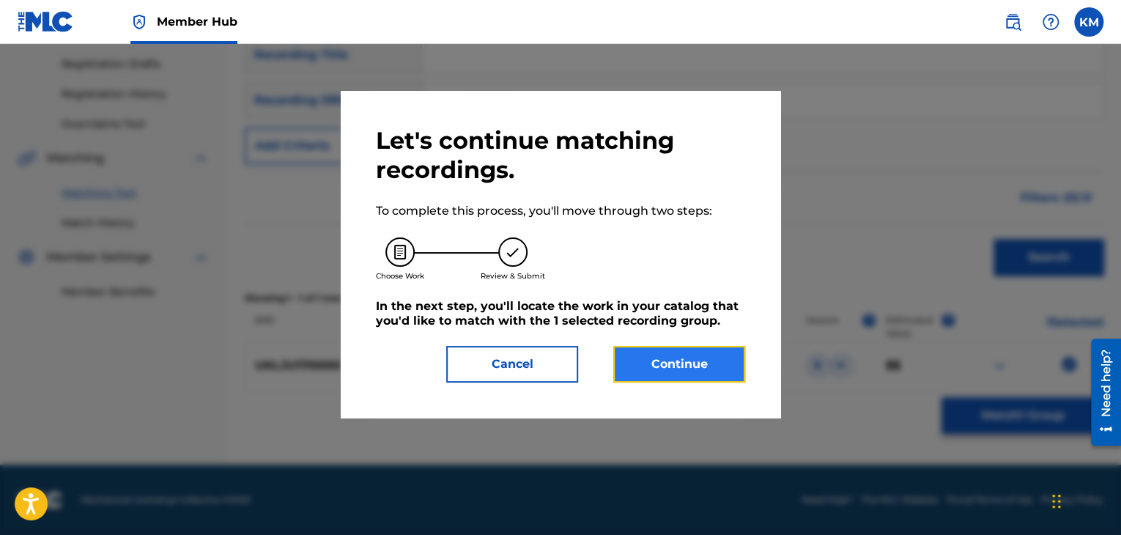
click at [679, 360] on button "Continue" at bounding box center [679, 364] width 132 height 37
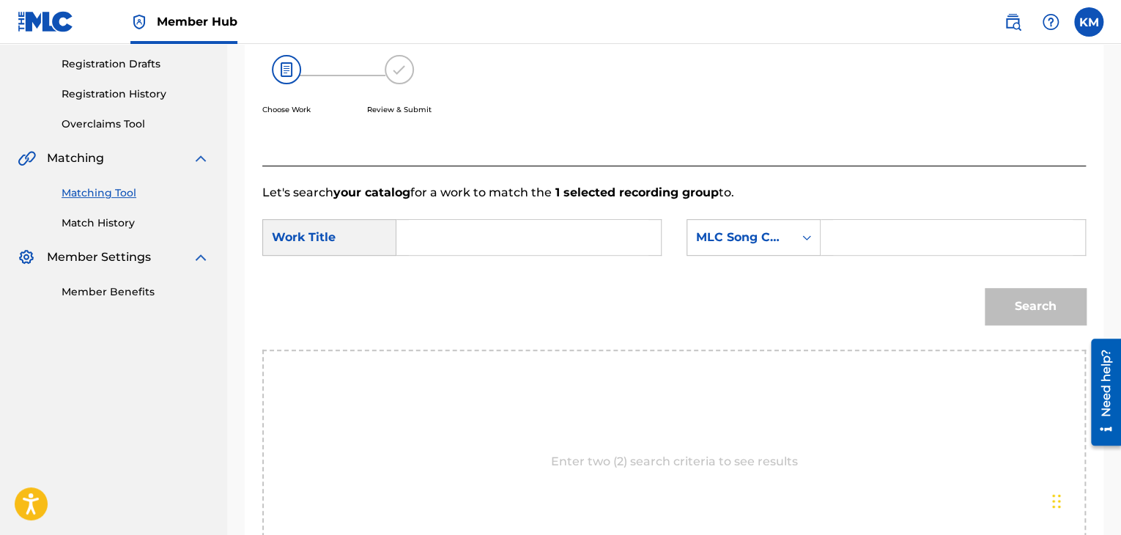
click at [478, 245] on input "Search Form" at bounding box center [529, 237] width 240 height 35
paste input "Been Here Before"
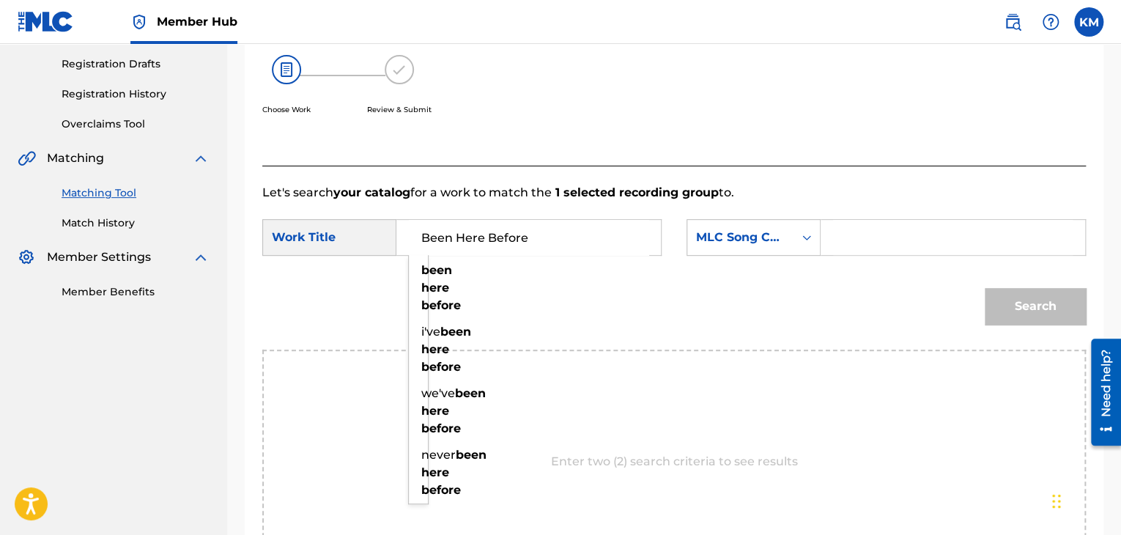
type input "Been Here Before"
click at [807, 236] on icon "Search Form" at bounding box center [806, 237] width 9 height 5
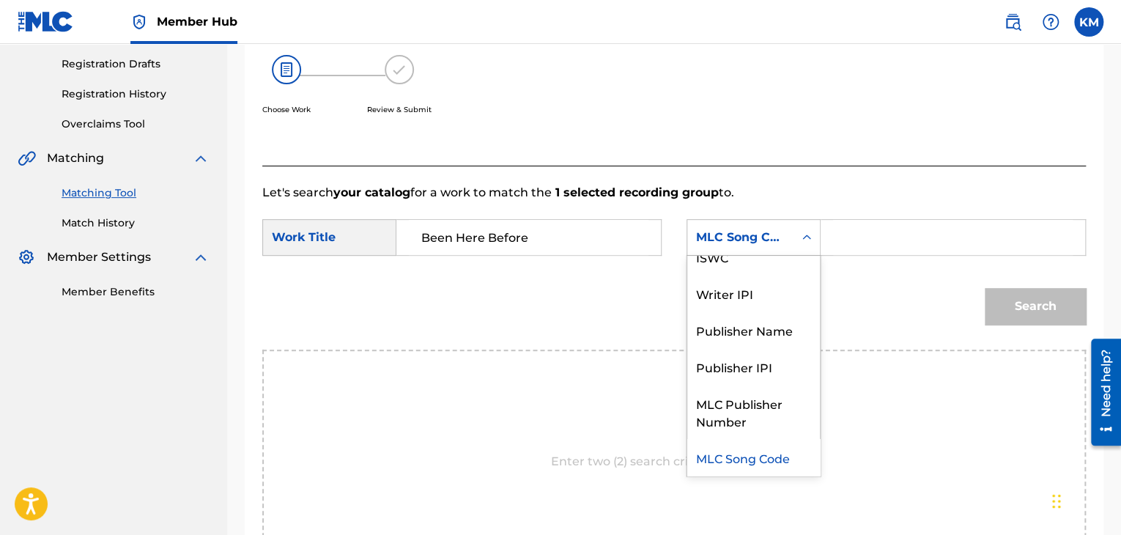
scroll to position [0, 0]
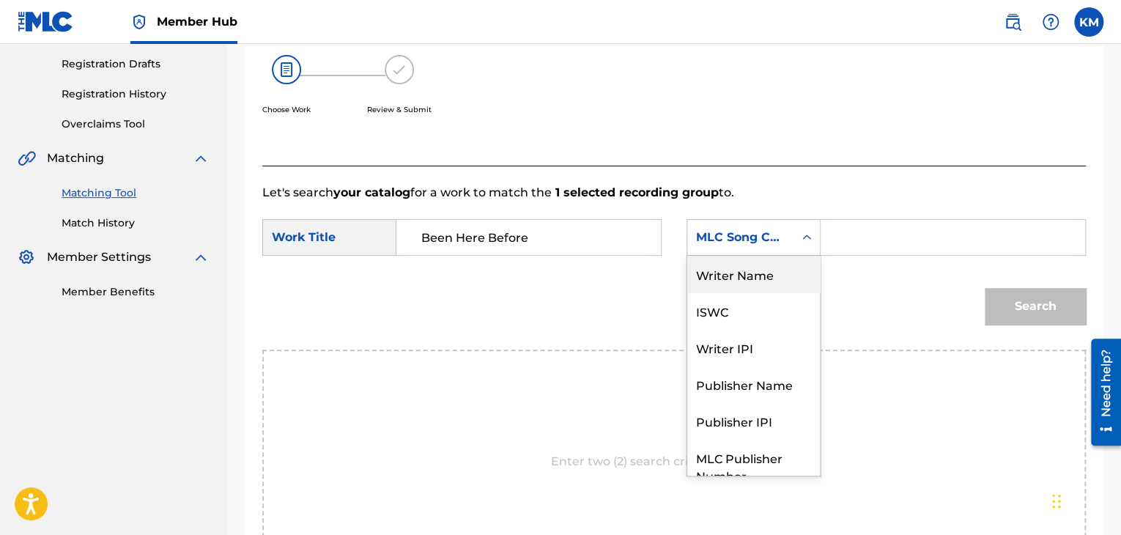
click at [788, 276] on div "Writer Name" at bounding box center [753, 274] width 133 height 37
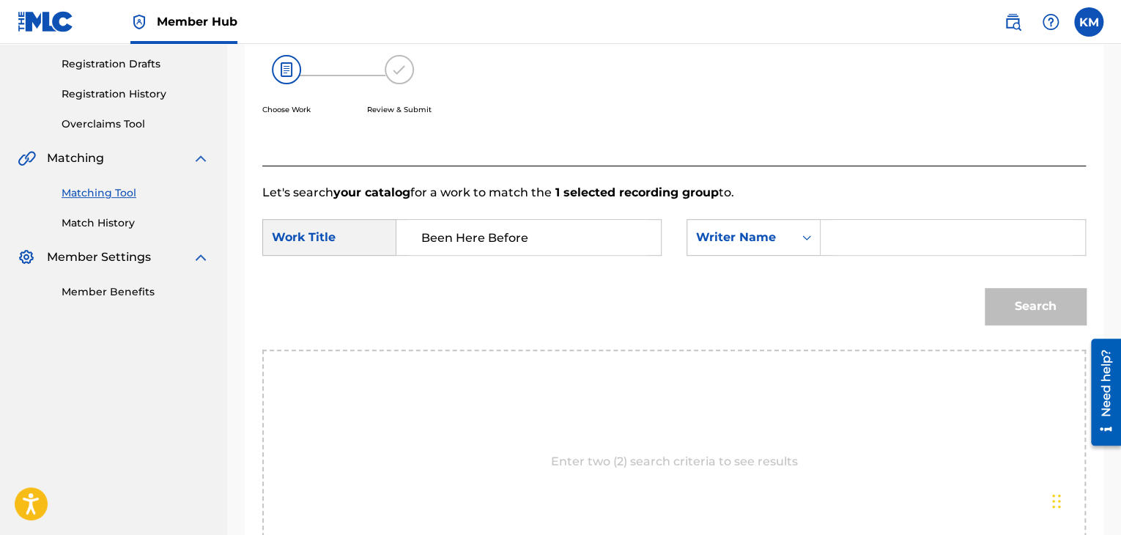
click at [897, 241] on input "Search Form" at bounding box center [953, 237] width 240 height 35
paste input "[PERSON_NAME]"
type input "[PERSON_NAME]"
click at [1004, 309] on button "Search" at bounding box center [1035, 306] width 101 height 37
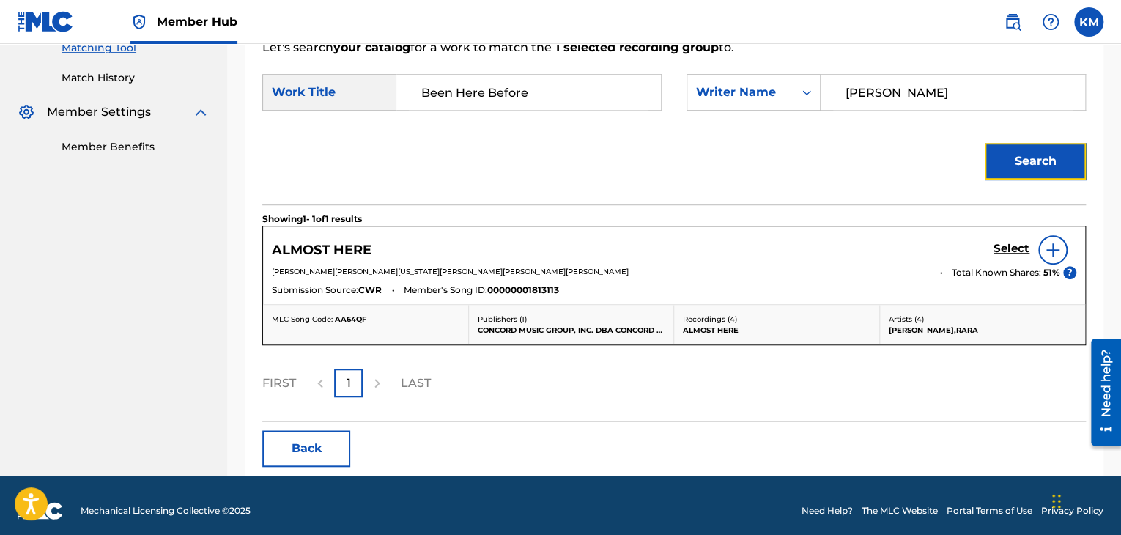
scroll to position [388, 0]
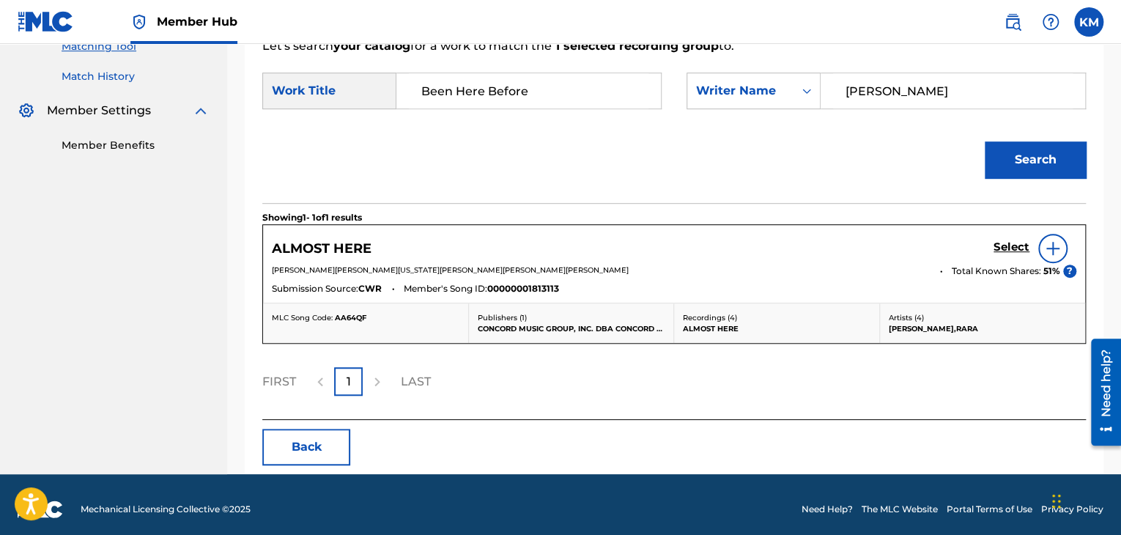
click at [105, 71] on link "Match History" at bounding box center [136, 76] width 148 height 15
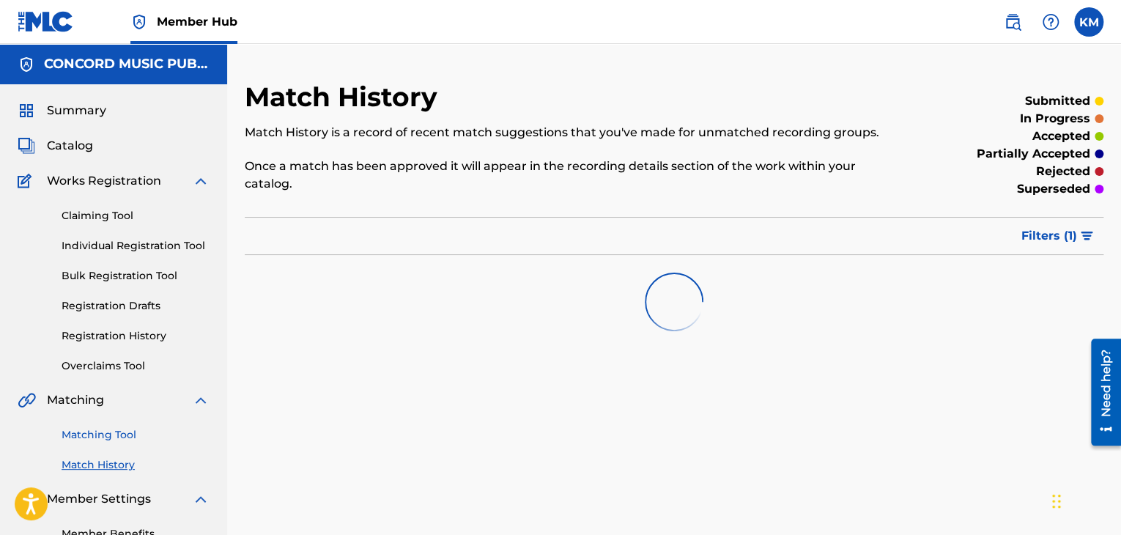
click at [113, 429] on link "Matching Tool" at bounding box center [136, 434] width 148 height 15
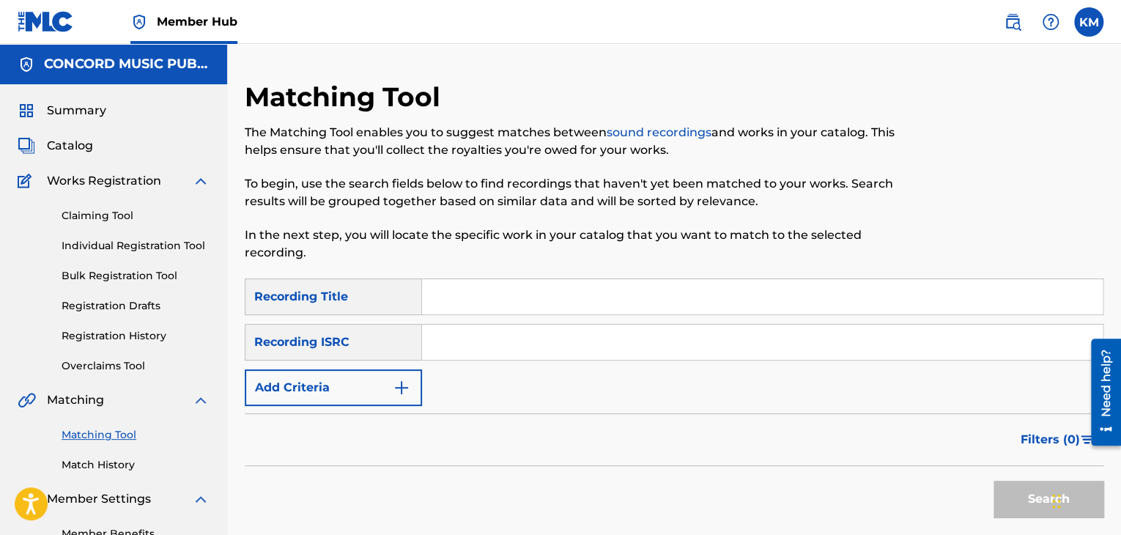
click at [475, 348] on input "Search Form" at bounding box center [762, 342] width 681 height 35
paste input "USUM71106609"
type input "USUM71106609"
click at [1021, 487] on button "Search" at bounding box center [1049, 499] width 110 height 37
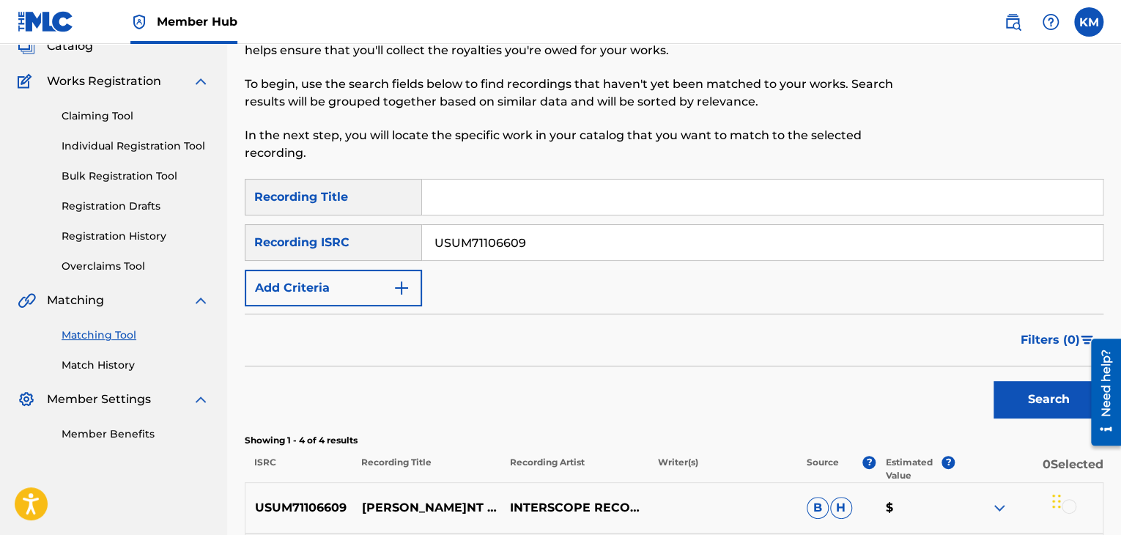
scroll to position [366, 0]
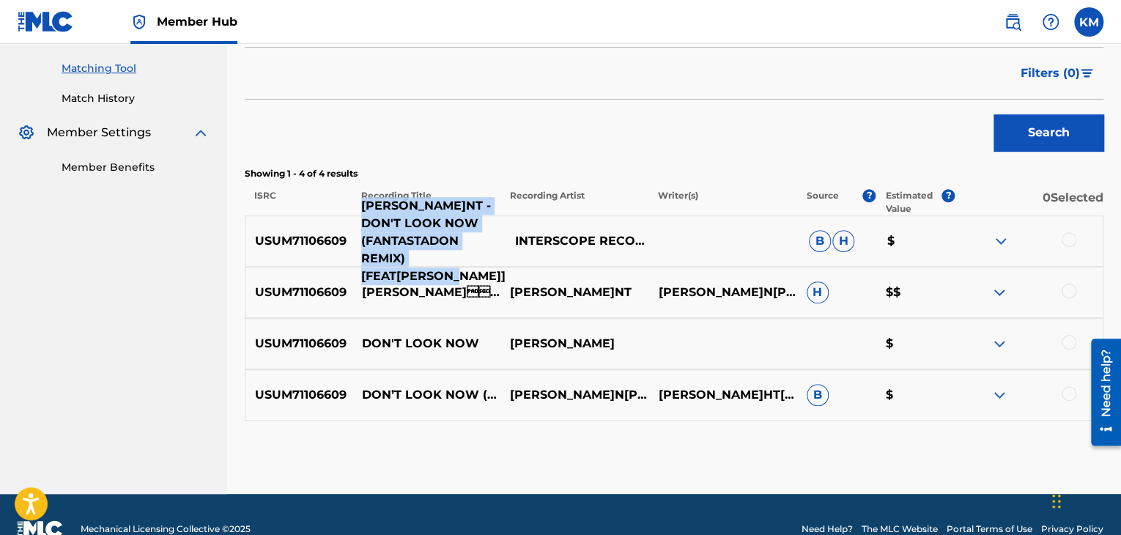
drag, startPoint x: 355, startPoint y: 207, endPoint x: 480, endPoint y: 262, distance: 136.8
click at [480, 262] on p "[PERSON_NAME]NT - DON'T LOOK NOW (FANTASTADON REMIX) [FEAT[PERSON_NAME]]" at bounding box center [428, 241] width 154 height 88
copy p "[PERSON_NAME]NT - DON'T LOOK NOW (FANTASTADON REMIX) [FEAT. KERI"
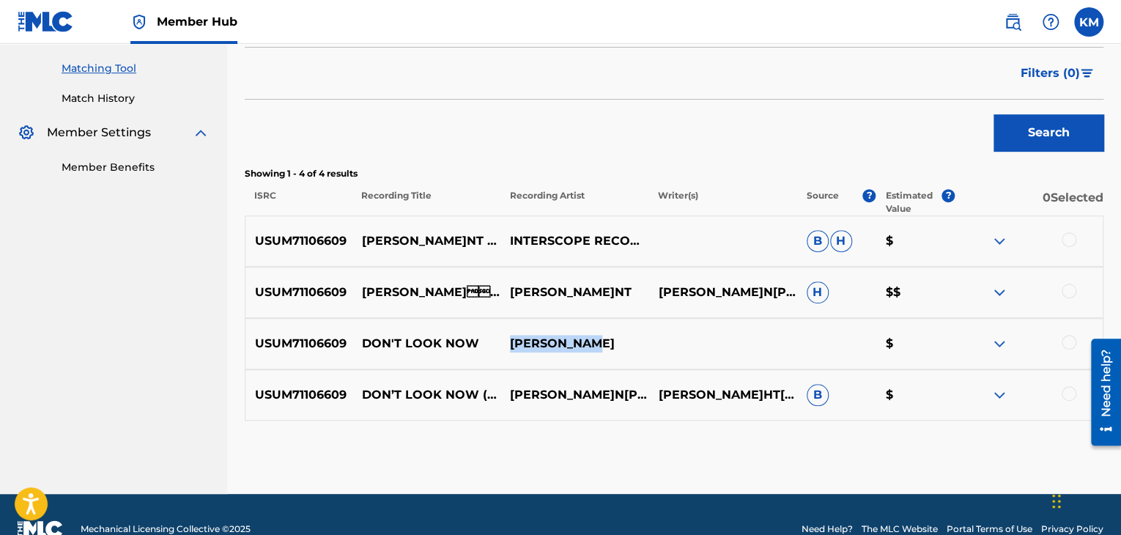
drag, startPoint x: 505, startPoint y: 341, endPoint x: 607, endPoint y: 306, distance: 108.7
click at [613, 337] on p "[PERSON_NAME]" at bounding box center [574, 344] width 148 height 18
copy p "[PERSON_NAME]"
drag, startPoint x: 509, startPoint y: 285, endPoint x: 651, endPoint y: 205, distance: 163.1
click at [645, 284] on p "[PERSON_NAME]NT" at bounding box center [574, 293] width 148 height 18
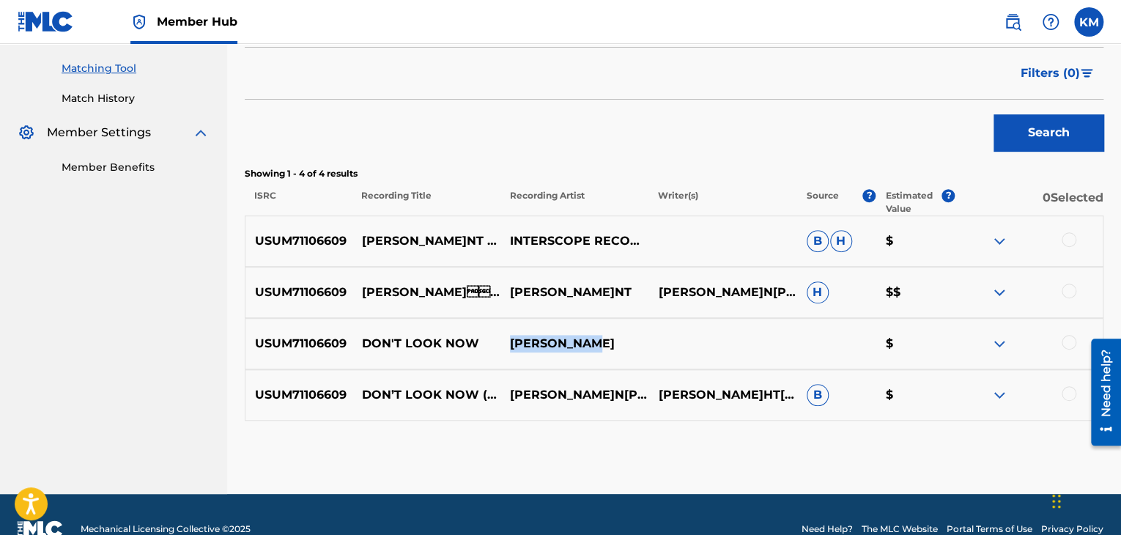
copy p "[PERSON_NAME]NT"
click at [1063, 234] on div at bounding box center [1069, 239] width 15 height 15
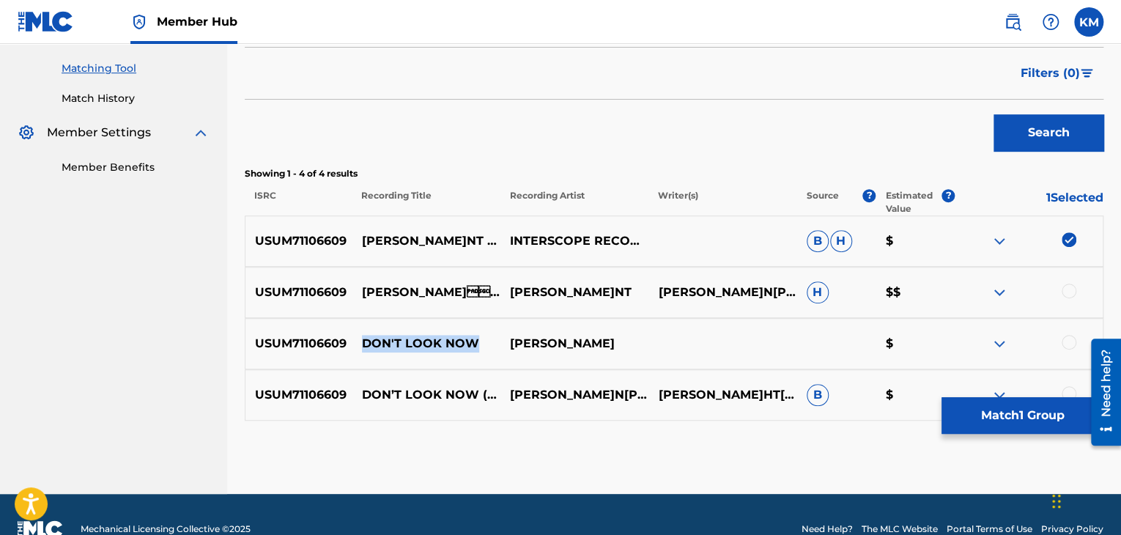
drag, startPoint x: 362, startPoint y: 338, endPoint x: 473, endPoint y: 333, distance: 111.5
click at [473, 333] on div "USUM71106609 DON'T LOOK NO[PERSON_NAME] $" at bounding box center [674, 343] width 859 height 51
copy p "DON'T LOOK NOW"
click at [1066, 292] on div at bounding box center [1069, 291] width 15 height 15
click at [1068, 343] on div at bounding box center [1069, 342] width 15 height 15
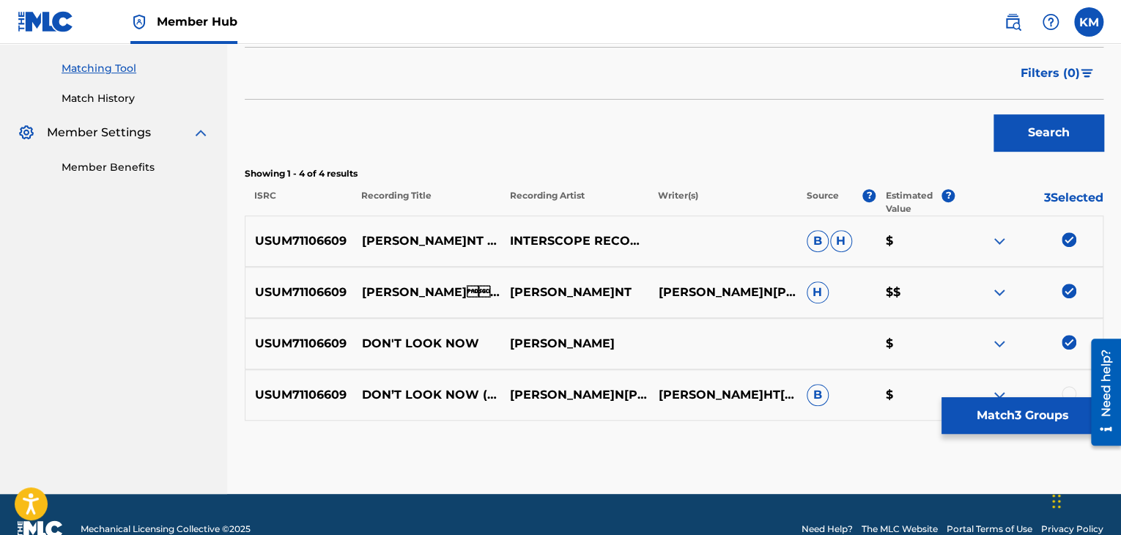
click at [1069, 388] on div at bounding box center [1069, 393] width 15 height 15
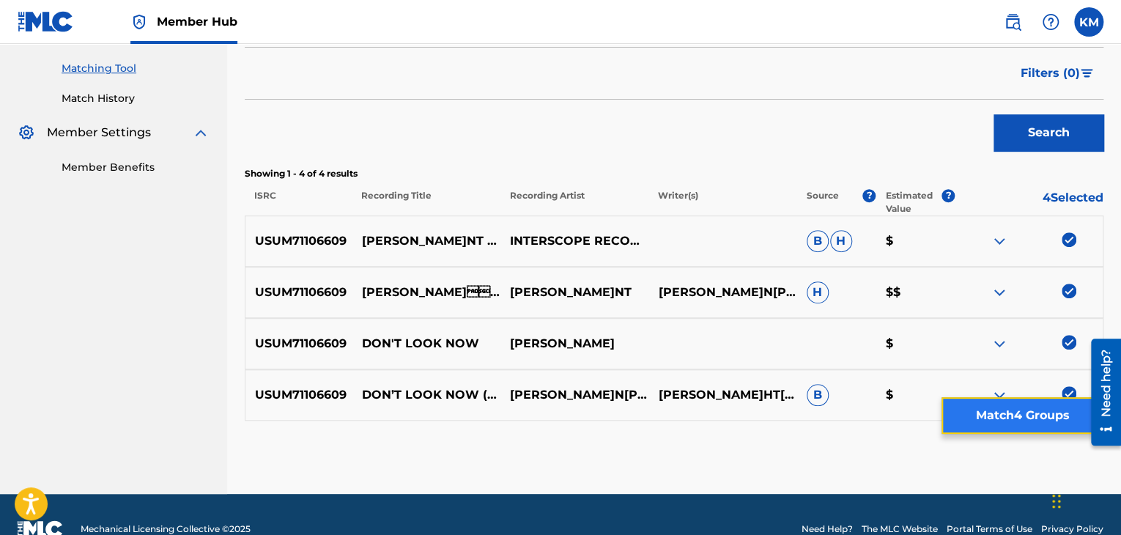
click at [1040, 410] on button "Match 4 Groups" at bounding box center [1023, 415] width 162 height 37
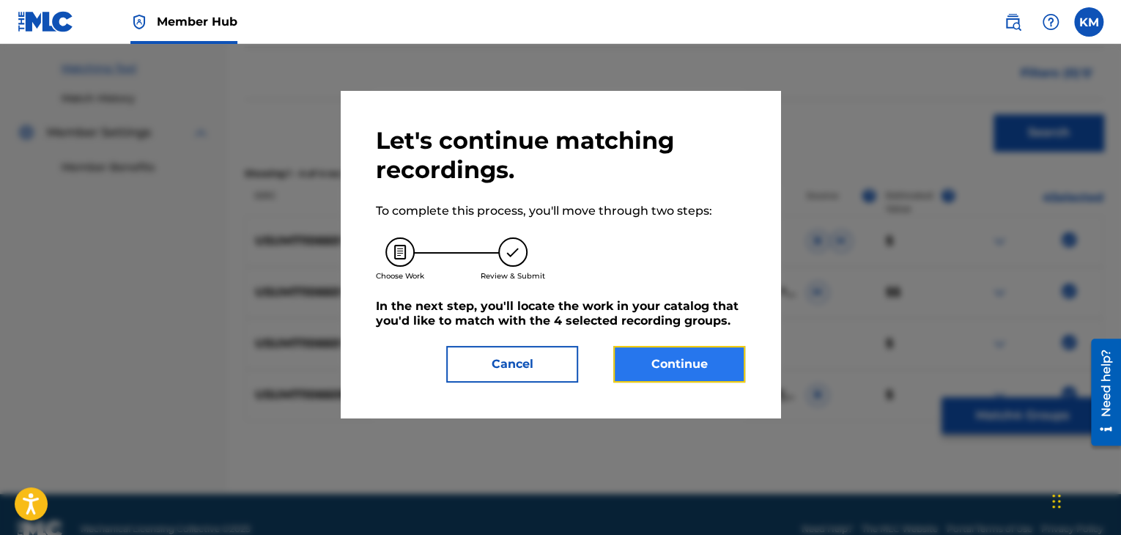
click at [633, 363] on button "Continue" at bounding box center [679, 364] width 132 height 37
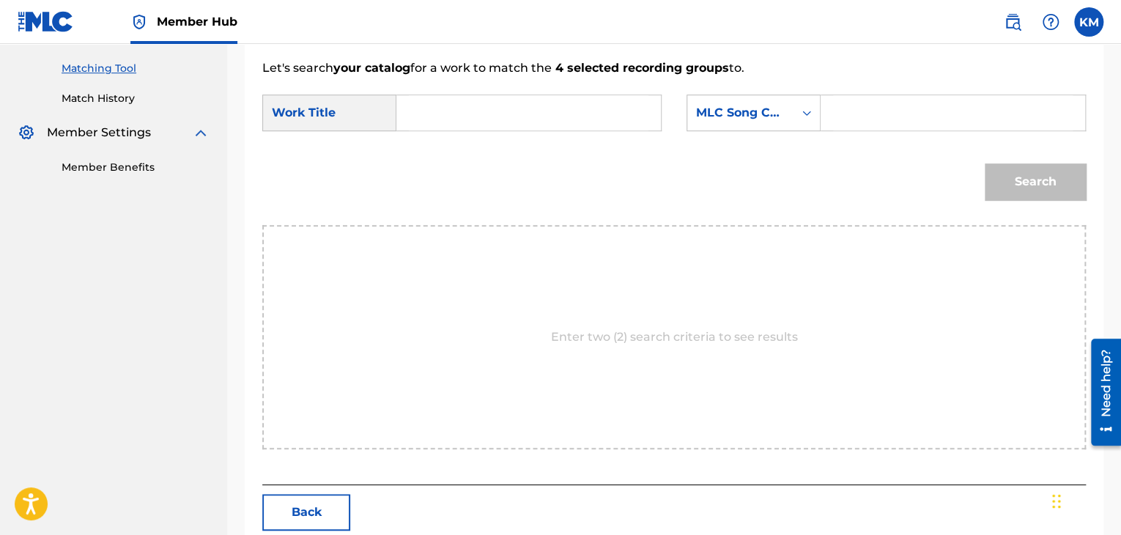
click at [457, 121] on input "Search Form" at bounding box center [529, 112] width 240 height 35
paste input "DON'T LOOK NOW"
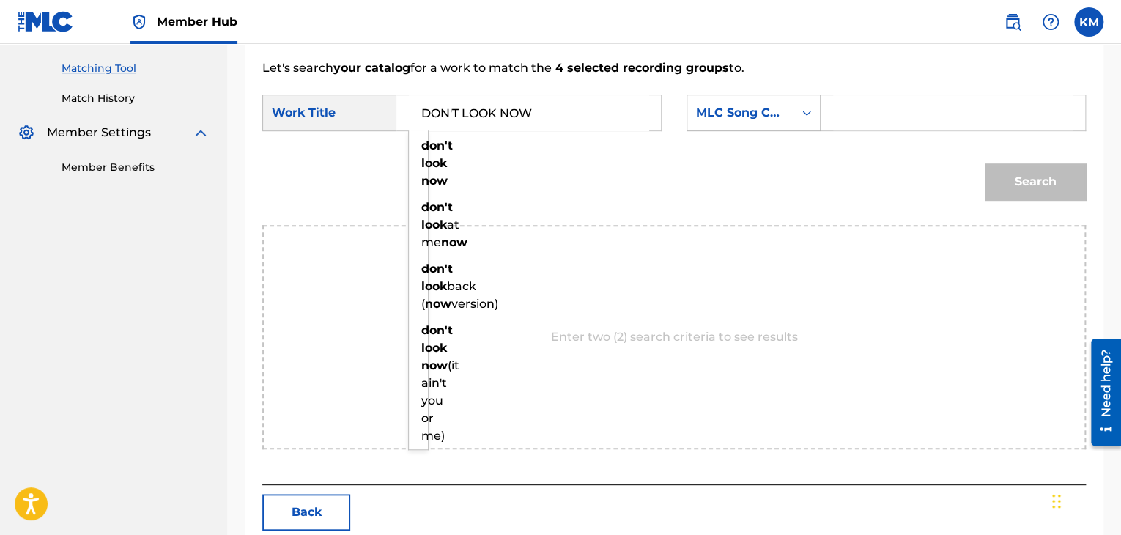
type input "DON'T LOOK NOW"
click at [808, 120] on div "Search Form" at bounding box center [807, 113] width 26 height 26
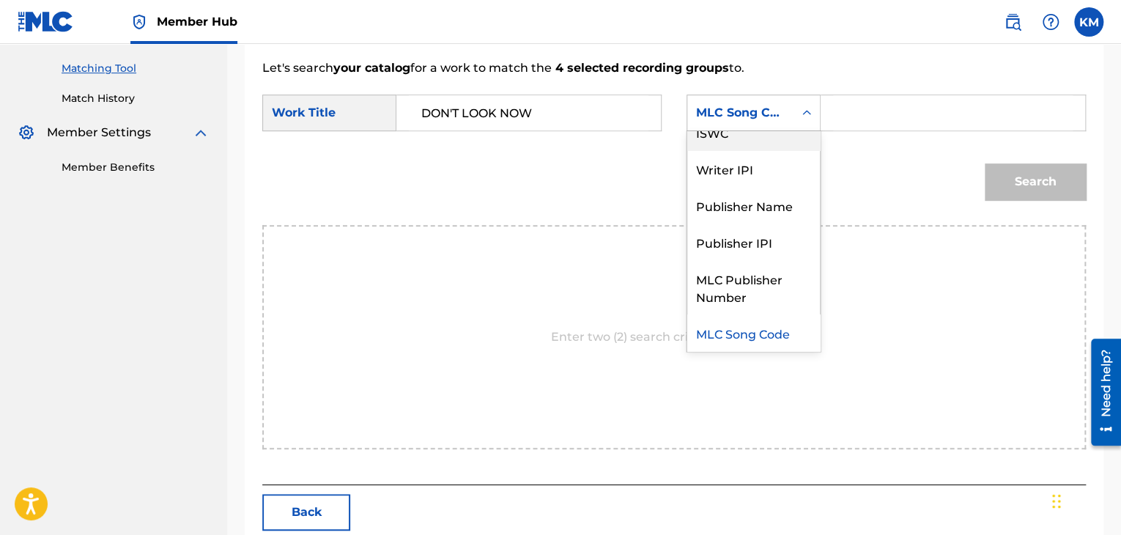
scroll to position [0, 0]
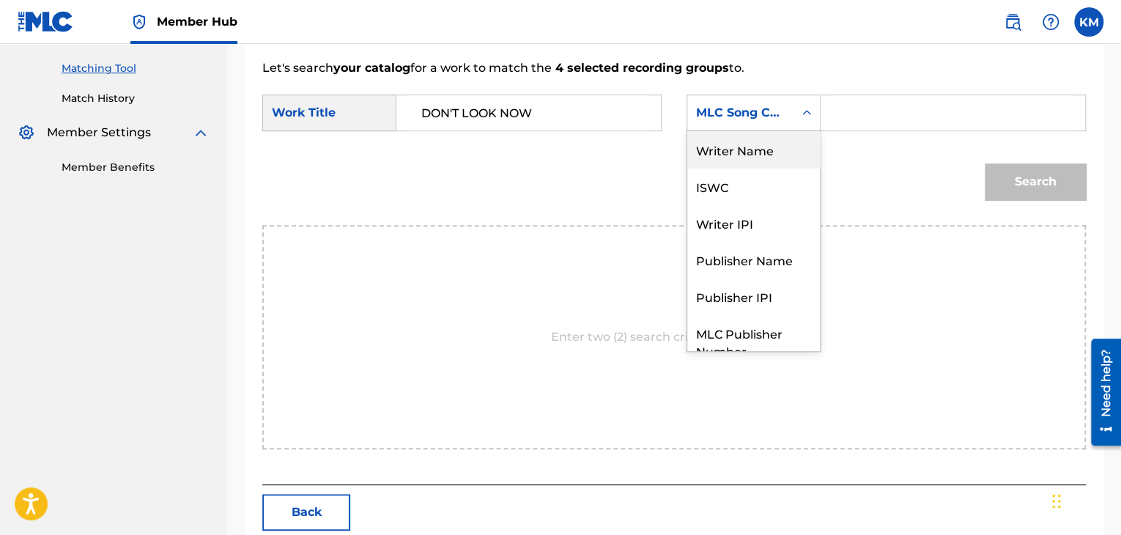
click at [766, 155] on div "Writer Name" at bounding box center [753, 149] width 133 height 37
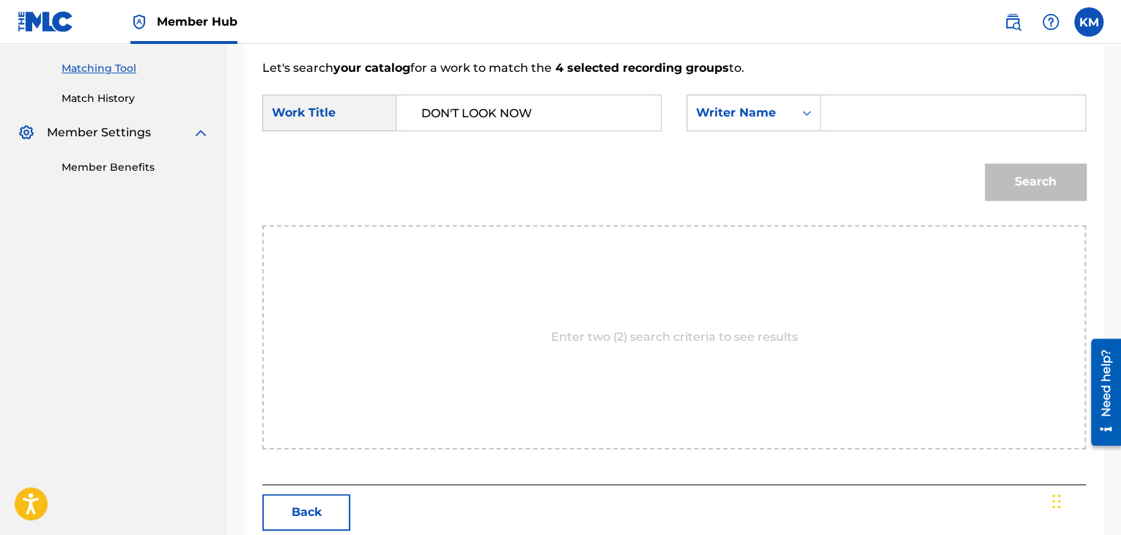
click at [840, 123] on input "Search Form" at bounding box center [953, 112] width 240 height 35
type input "YIP"
click at [1020, 183] on button "Search" at bounding box center [1035, 181] width 101 height 37
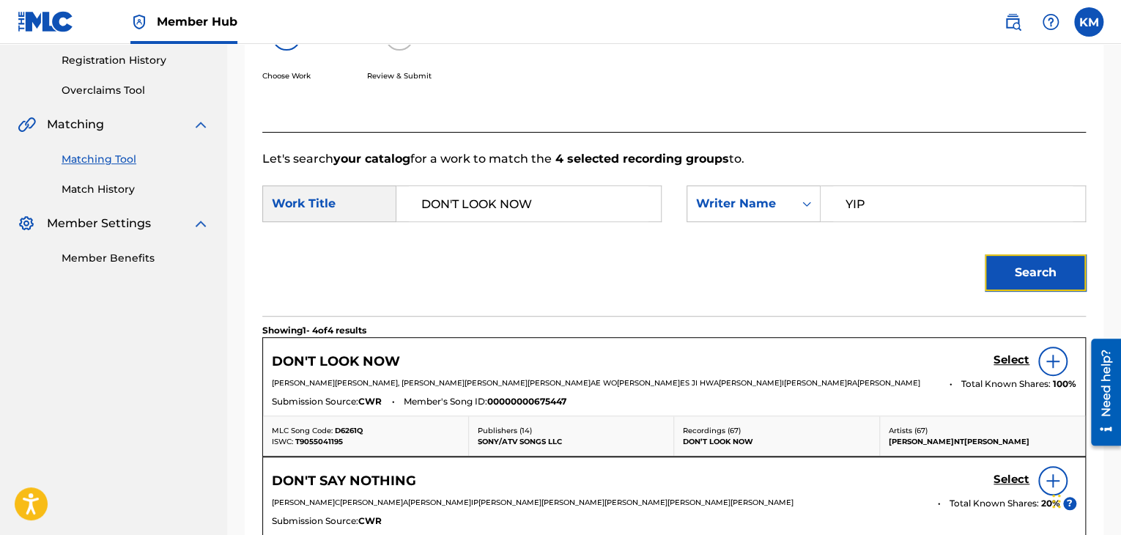
scroll to position [366, 0]
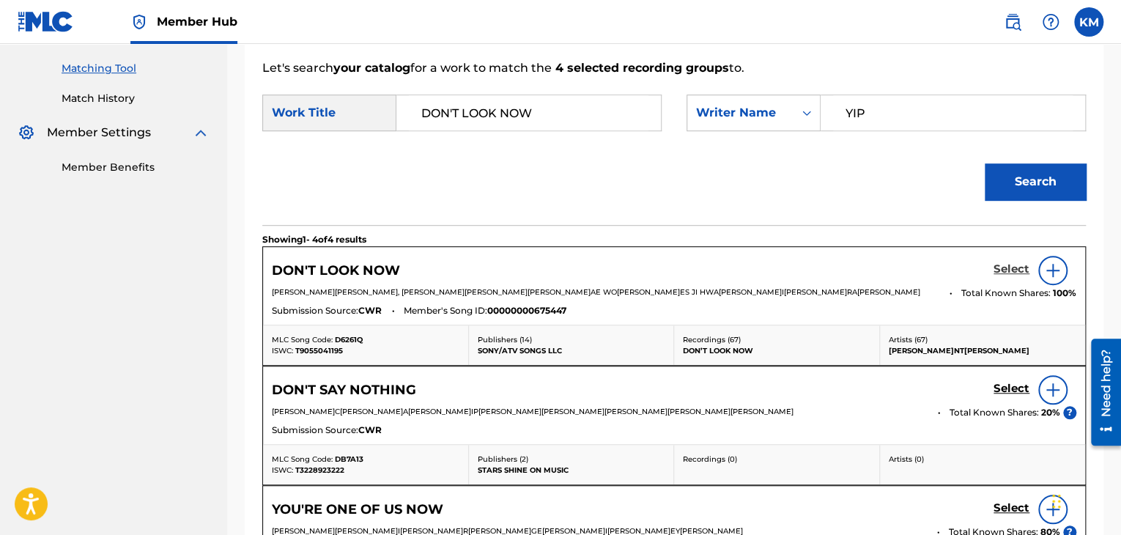
click at [1004, 267] on h5 "Select" at bounding box center [1012, 269] width 36 height 14
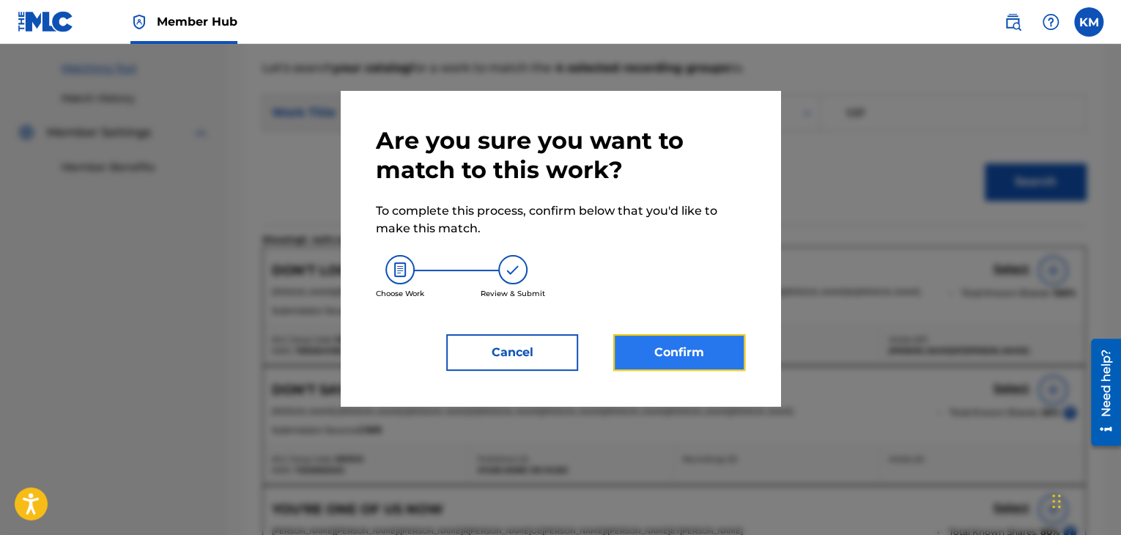
click at [662, 356] on button "Confirm" at bounding box center [679, 352] width 132 height 37
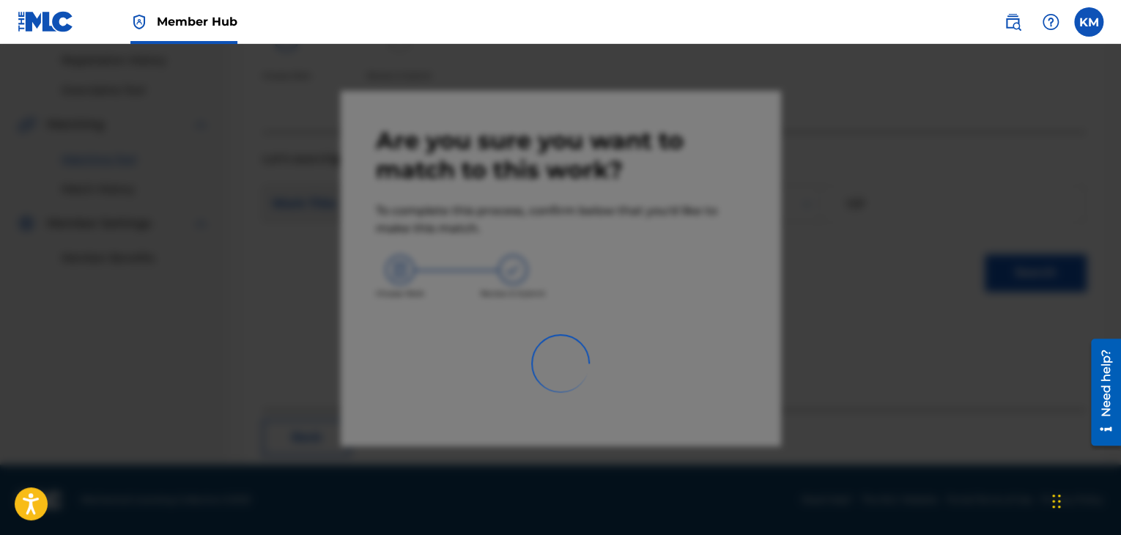
scroll to position [95, 0]
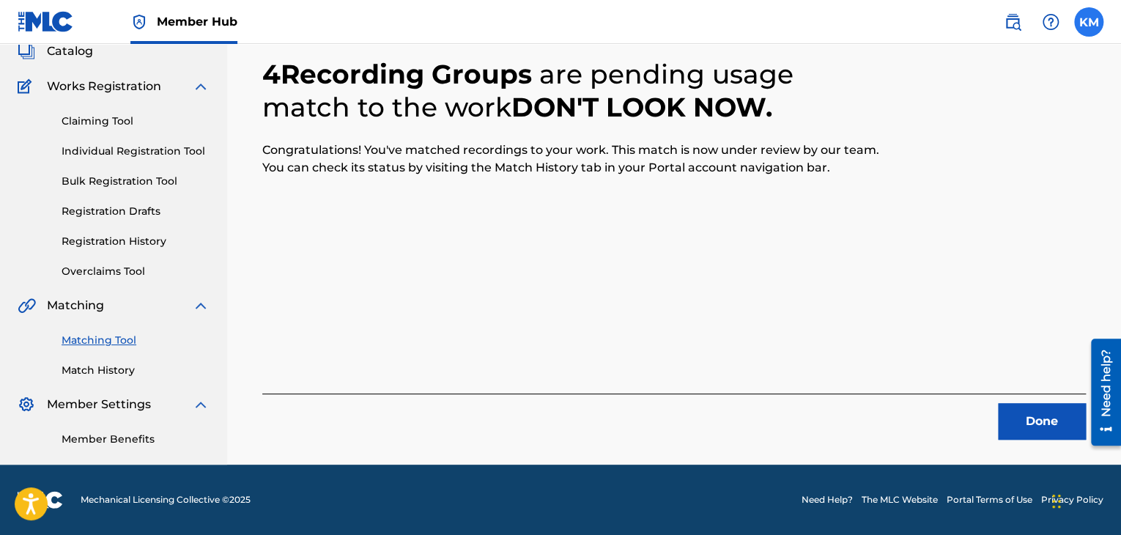
click at [1091, 23] on label at bounding box center [1088, 21] width 29 height 29
click at [1089, 22] on input "[PERSON_NAME] Matheson [EMAIL_ADDRESS][PERSON_NAME][DOMAIN_NAME] Notification P…" at bounding box center [1089, 22] width 0 height 0
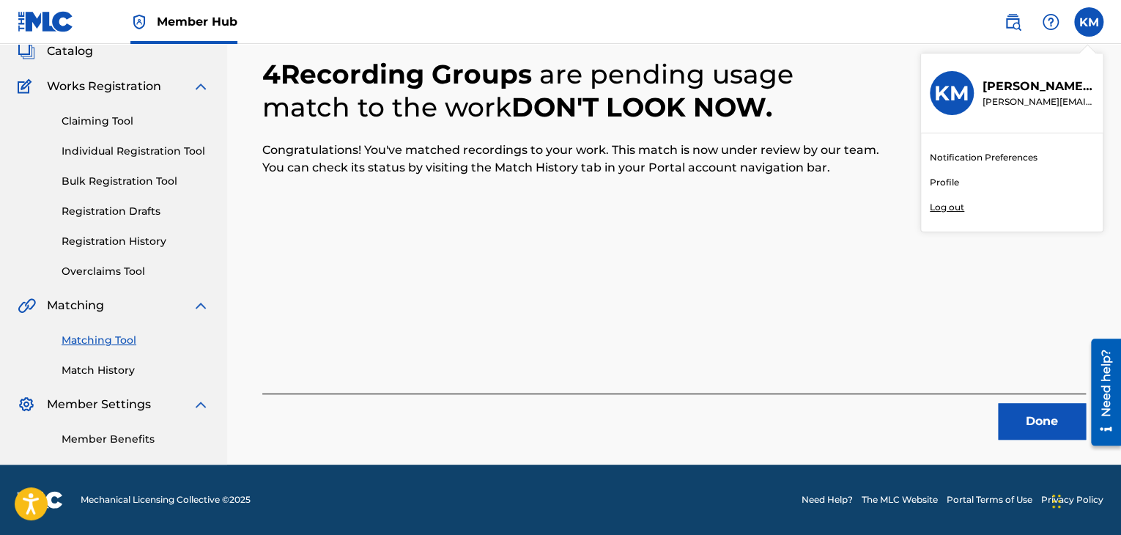
click at [953, 204] on p "Log out" at bounding box center [947, 207] width 34 height 13
click at [1089, 22] on input "[PERSON_NAME] Matheson [EMAIL_ADDRESS][PERSON_NAME][DOMAIN_NAME] Notification P…" at bounding box center [1089, 22] width 0 height 0
